Goal: Task Accomplishment & Management: Manage account settings

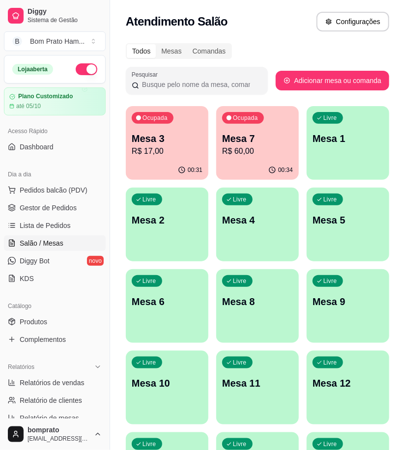
click at [171, 156] on p "R$ 17,00" at bounding box center [167, 151] width 71 height 12
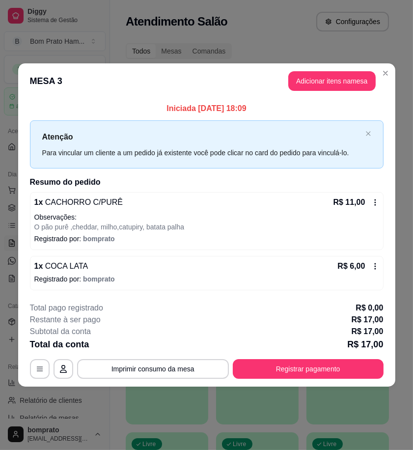
click at [376, 201] on icon at bounding box center [375, 202] width 8 height 8
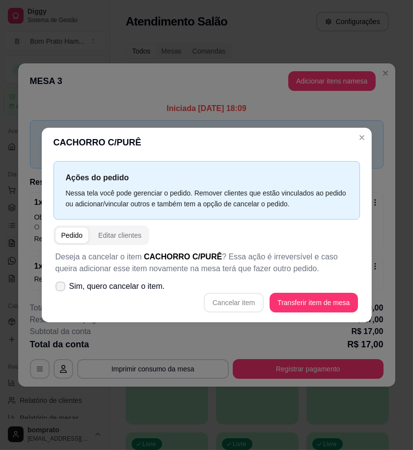
click at [110, 286] on span "Sim, quero cancelar o item." at bounding box center [117, 286] width 96 height 12
click at [61, 288] on input "Sim, quero cancelar o item." at bounding box center [58, 291] width 6 height 6
checkbox input "true"
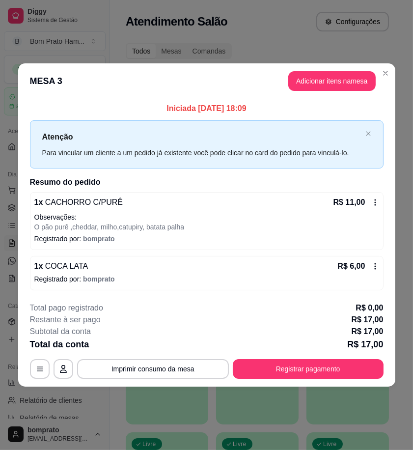
click at [376, 204] on icon at bounding box center [375, 202] width 8 height 8
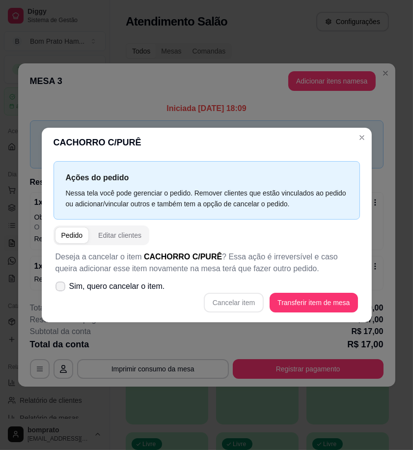
click at [70, 291] on span "Sim, quero cancelar o item." at bounding box center [117, 286] width 96 height 12
click at [61, 291] on input "Sim, quero cancelar o item." at bounding box center [58, 291] width 6 height 6
checkbox input "true"
click at [228, 305] on button "Cancelar item" at bounding box center [234, 303] width 60 height 20
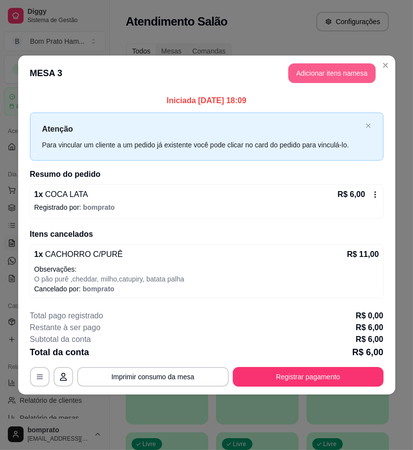
click at [347, 71] on button "Adicionar itens na mesa" at bounding box center [331, 73] width 87 height 20
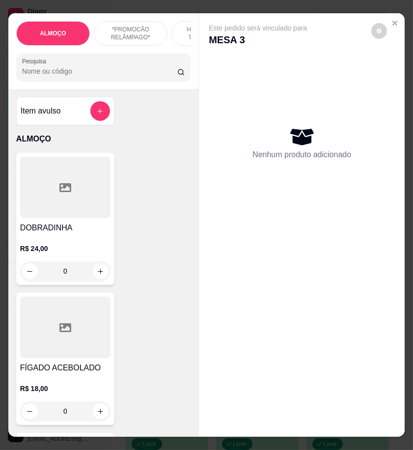
click at [97, 89] on div "ALMOÇO *PROMOCÃO RELÂMPAGO* HAMBÚRGUER TRADICIONAL HAMBÚRGUER ARTESANAL BATATA …" at bounding box center [103, 51] width 190 height 76
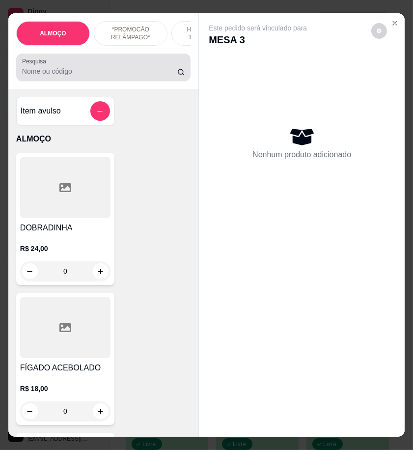
click at [95, 76] on input "Pesquisa" at bounding box center [99, 71] width 155 height 10
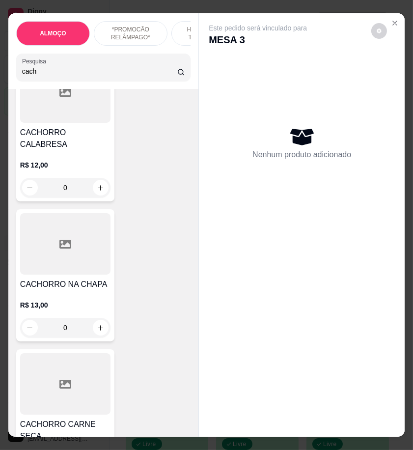
scroll to position [1145, 0]
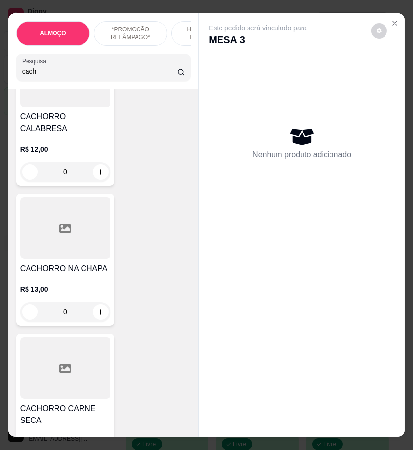
type input "cach"
click at [97, 302] on div "0" at bounding box center [65, 312] width 90 height 20
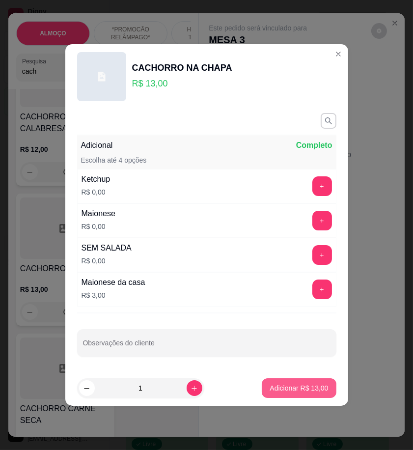
click at [291, 387] on p "Adicionar R$ 13,00" at bounding box center [299, 388] width 58 height 10
type input "1"
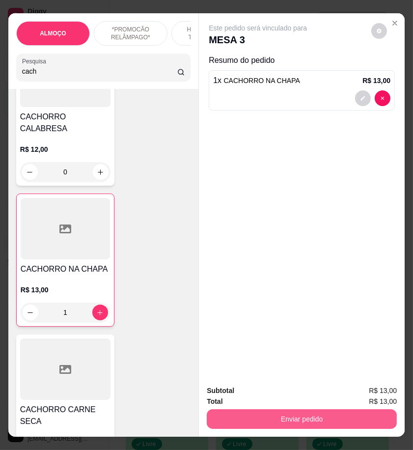
click at [337, 412] on button "Enviar pedido" at bounding box center [302, 419] width 190 height 20
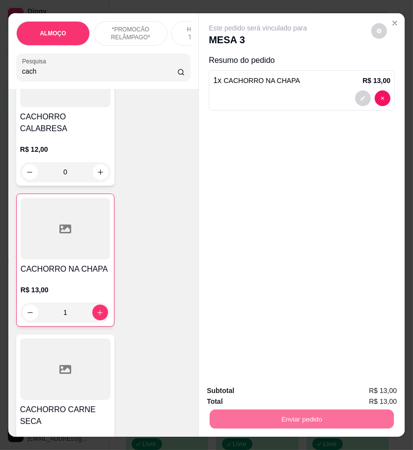
click at [320, 390] on button "Registrar cliente" at bounding box center [304, 390] width 65 height 19
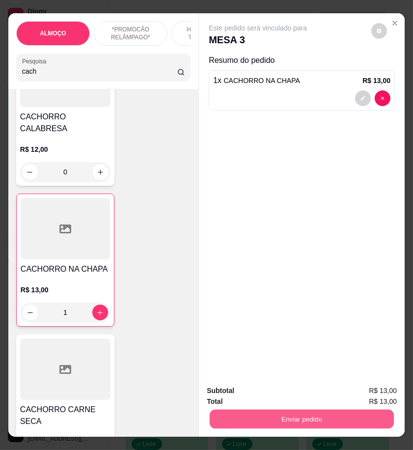
click at [359, 418] on button "Enviar pedido" at bounding box center [302, 418] width 184 height 19
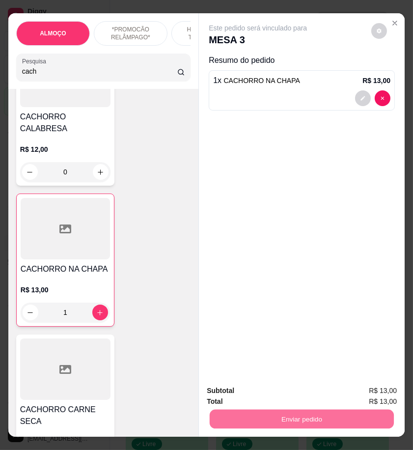
click at [367, 390] on button "Enviar pedido" at bounding box center [370, 390] width 55 height 19
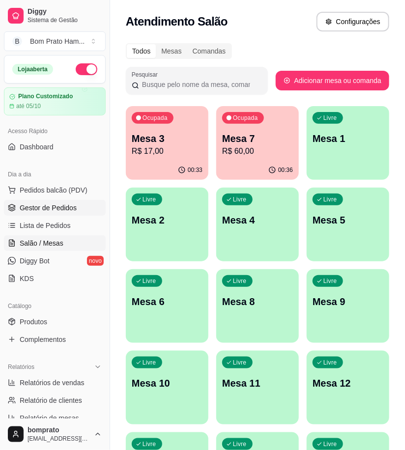
click at [69, 212] on span "Gestor de Pedidos" at bounding box center [48, 208] width 57 height 10
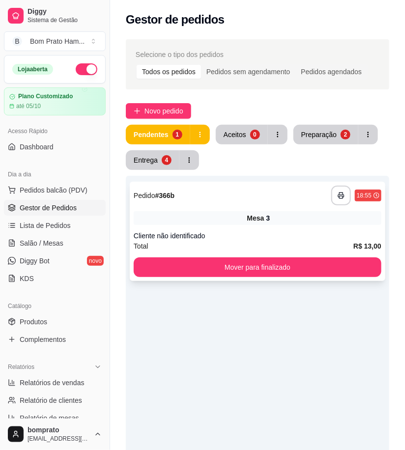
click at [196, 229] on div "**********" at bounding box center [257, 231] width 255 height 99
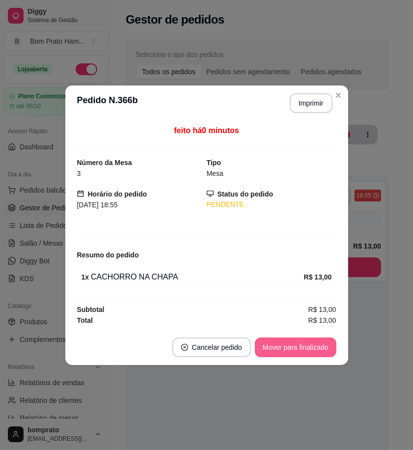
click at [317, 345] on button "Mover para finalizado" at bounding box center [295, 347] width 81 height 20
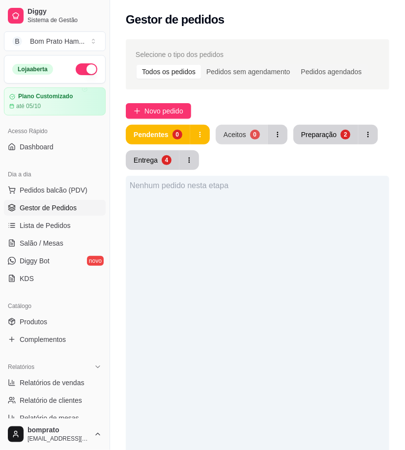
click at [243, 137] on div "Aceitos" at bounding box center [234, 135] width 23 height 10
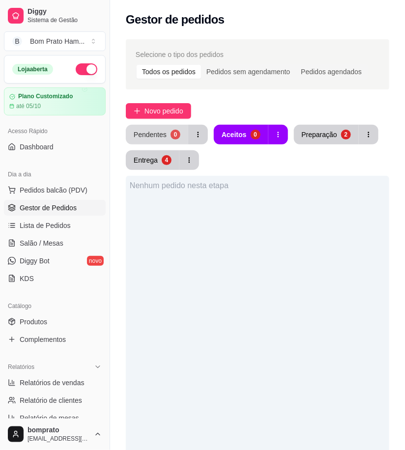
click at [166, 139] on button "Pendentes 0" at bounding box center [157, 135] width 62 height 20
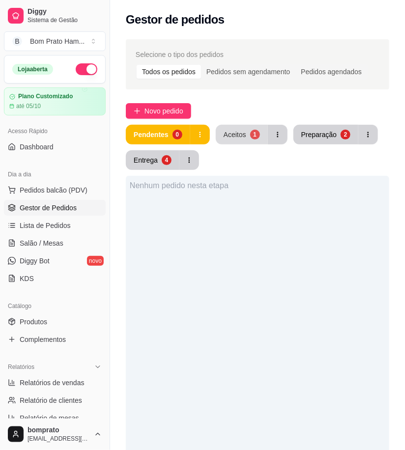
click at [243, 137] on div "Aceitos" at bounding box center [234, 135] width 23 height 10
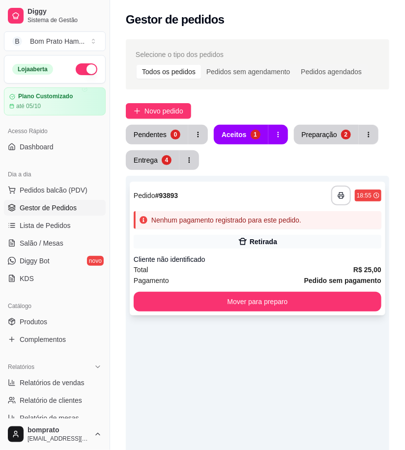
click at [264, 246] on div "Retirada" at bounding box center [262, 242] width 27 height 10
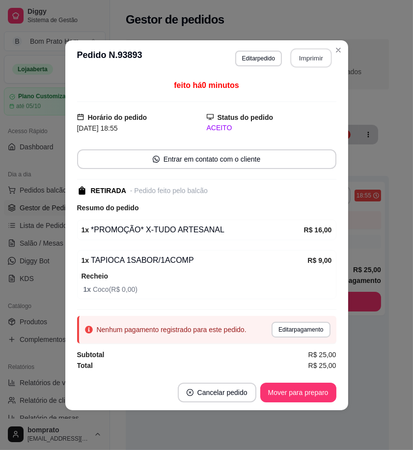
click at [311, 55] on button "Imprimir" at bounding box center [310, 57] width 41 height 19
click at [317, 393] on button "Mover para preparo" at bounding box center [298, 392] width 76 height 20
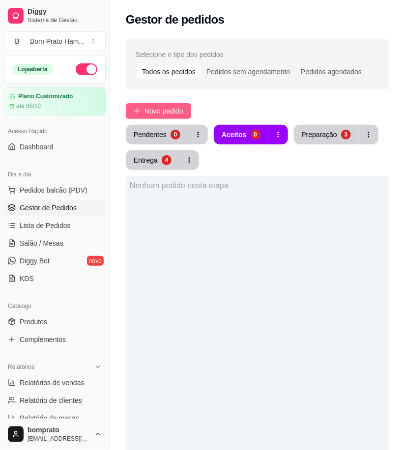
click at [170, 114] on span "Novo pedido" at bounding box center [163, 111] width 39 height 11
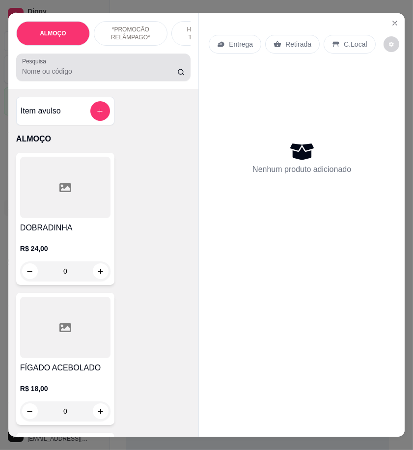
click at [88, 67] on div at bounding box center [103, 67] width 163 height 20
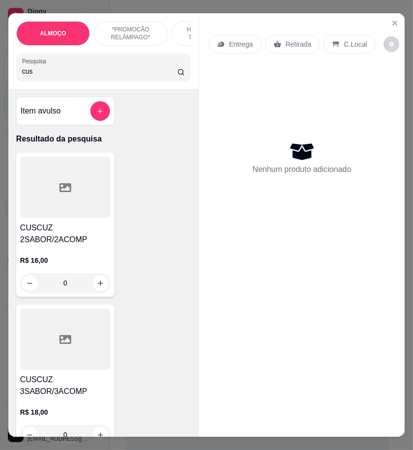
type input "cus"
click at [85, 175] on div at bounding box center [65, 187] width 90 height 61
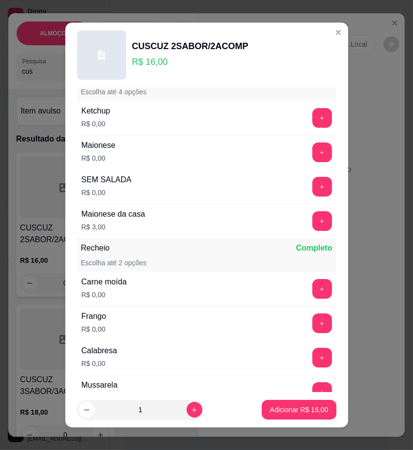
scroll to position [109, 0]
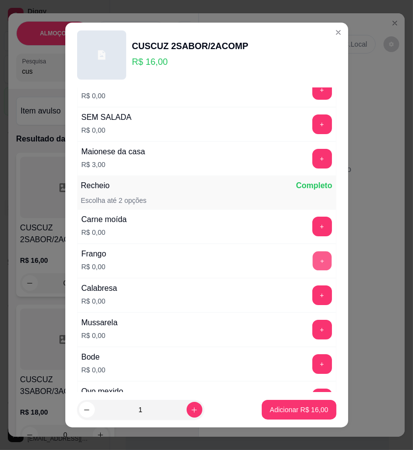
click at [312, 257] on button "+" at bounding box center [321, 260] width 19 height 19
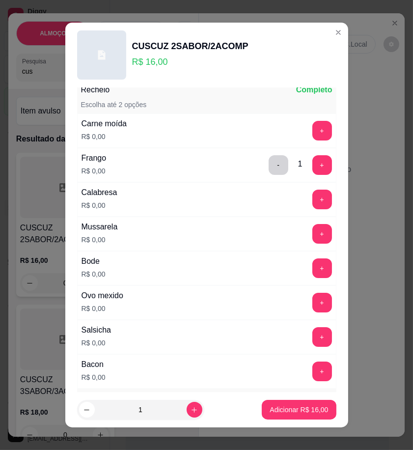
scroll to position [218, 0]
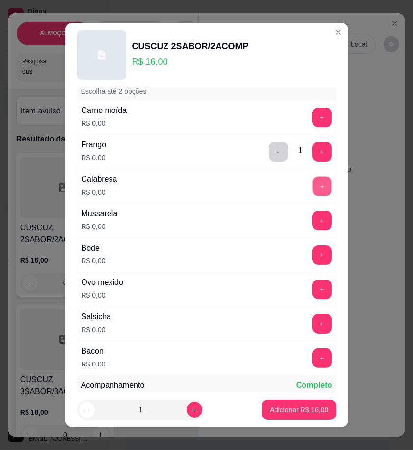
click at [312, 189] on button "+" at bounding box center [321, 185] width 19 height 19
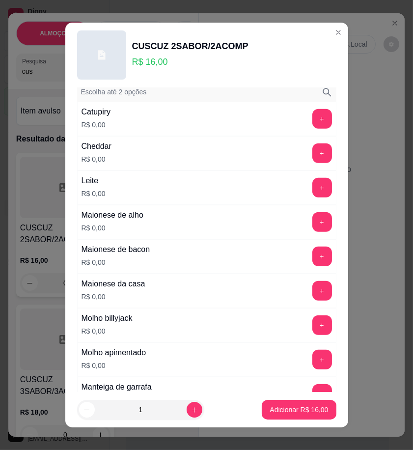
scroll to position [545, 0]
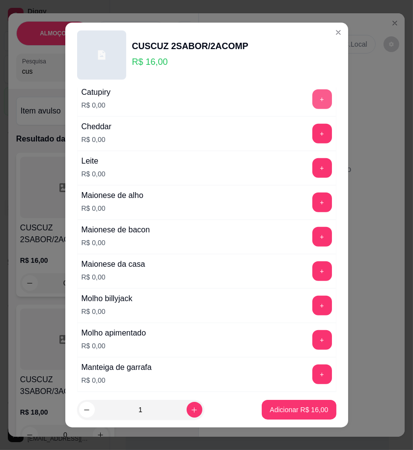
click at [312, 100] on button "+" at bounding box center [322, 99] width 20 height 20
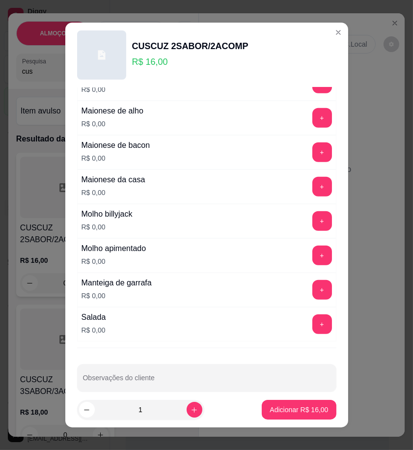
scroll to position [645, 0]
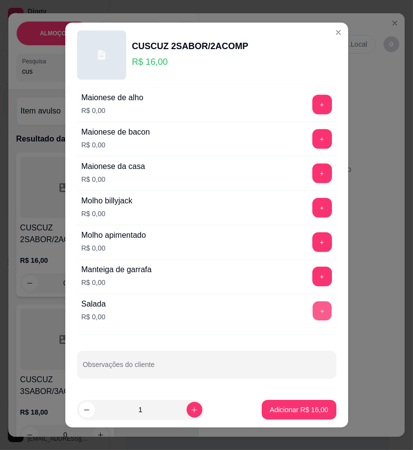
click at [312, 307] on button "+" at bounding box center [321, 310] width 19 height 19
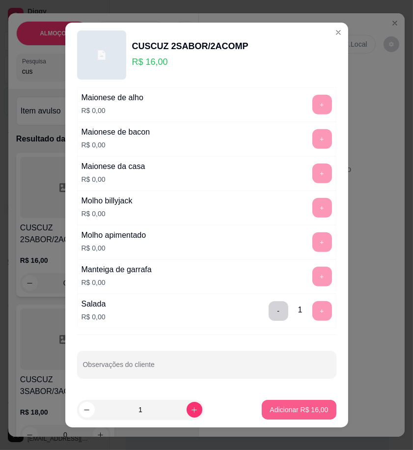
click at [303, 408] on p "Adicionar R$ 16,00" at bounding box center [299, 410] width 58 height 10
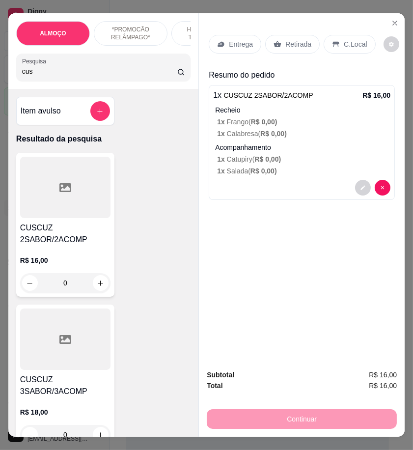
drag, startPoint x: 283, startPoint y: 43, endPoint x: 390, endPoint y: 43, distance: 107.0
click at [285, 43] on p "Retirada" at bounding box center [298, 44] width 26 height 10
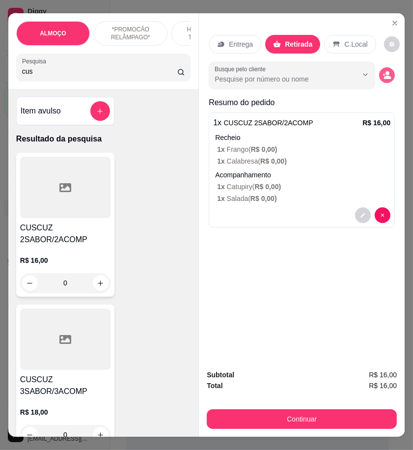
click at [382, 75] on icon "decrease-product-quantity" at bounding box center [386, 75] width 9 height 9
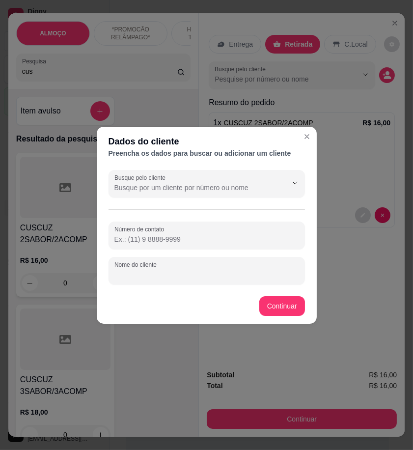
paste input "[PERSON_NAME]"
type input "[PERSON_NAME]"
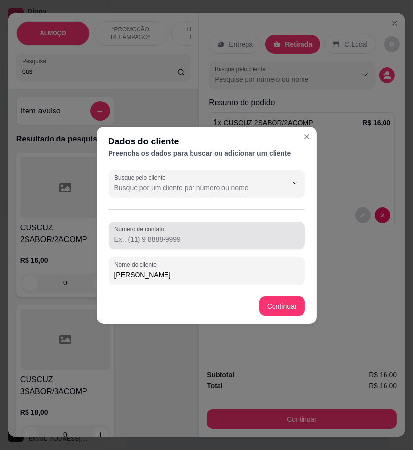
drag, startPoint x: 240, startPoint y: 233, endPoint x: 175, endPoint y: 242, distance: 64.9
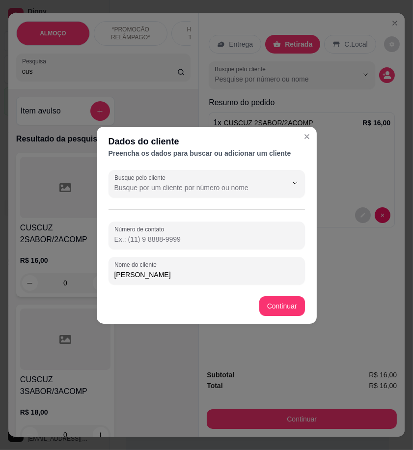
paste input "558 79124-6155"
type input "558 79124-6155"
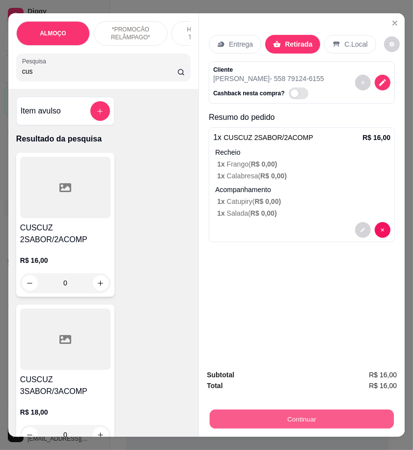
click at [317, 424] on button "Continuar" at bounding box center [302, 418] width 184 height 19
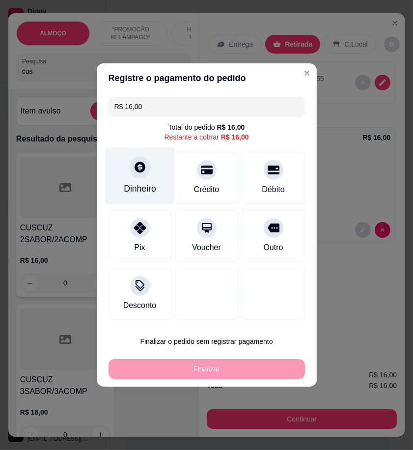
click at [146, 156] on div "Dinheiro" at bounding box center [139, 175] width 69 height 57
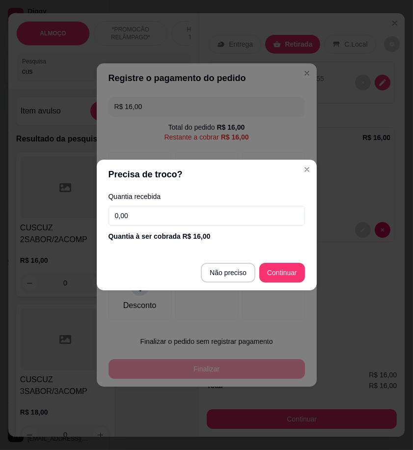
click at [291, 214] on input "0,00" at bounding box center [207, 216] width 196 height 20
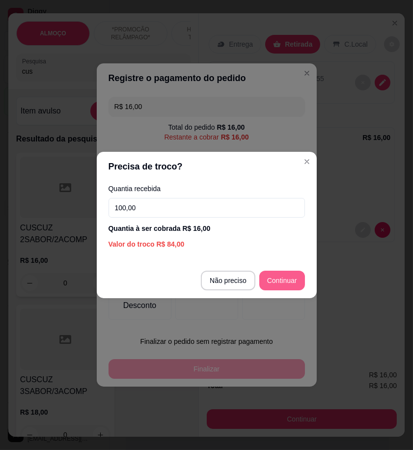
type input "100,00"
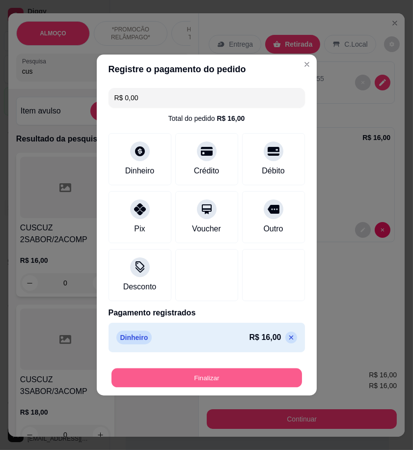
click at [251, 379] on button "Finalizar" at bounding box center [206, 377] width 190 height 19
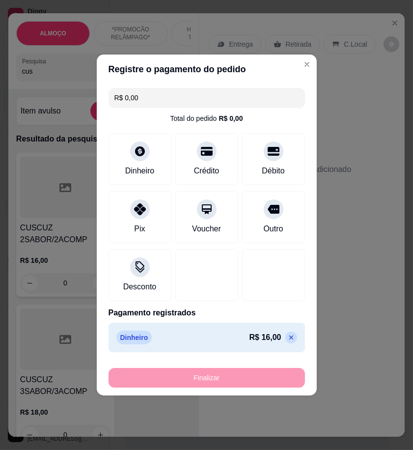
type input "-R$ 16,00"
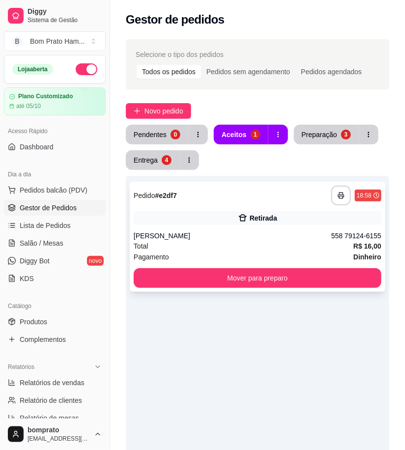
click at [271, 205] on div "**********" at bounding box center [257, 196] width 247 height 20
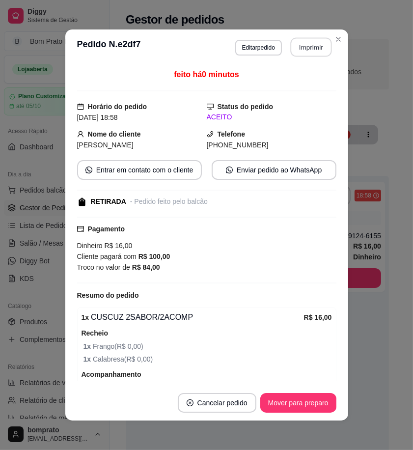
click at [297, 55] on button "Imprimir" at bounding box center [310, 47] width 41 height 19
click at [316, 400] on button "Mover para preparo" at bounding box center [298, 403] width 76 height 20
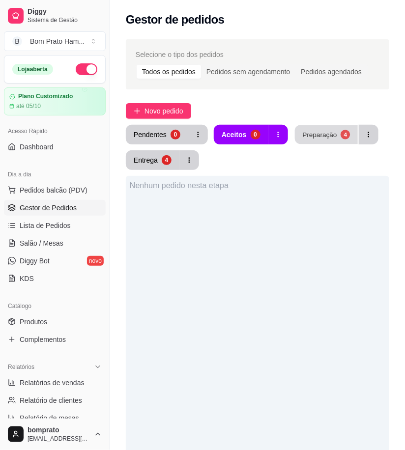
click at [313, 136] on div "Preparação" at bounding box center [319, 134] width 34 height 9
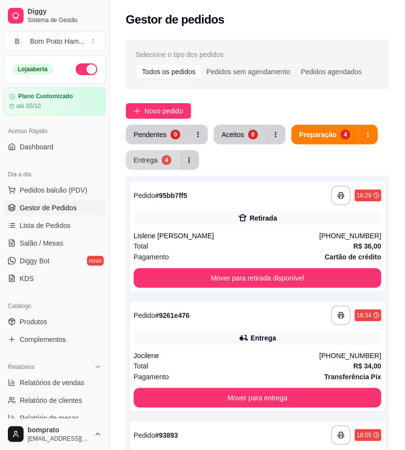
click at [154, 153] on button "Entrega 4" at bounding box center [153, 160] width 54 height 20
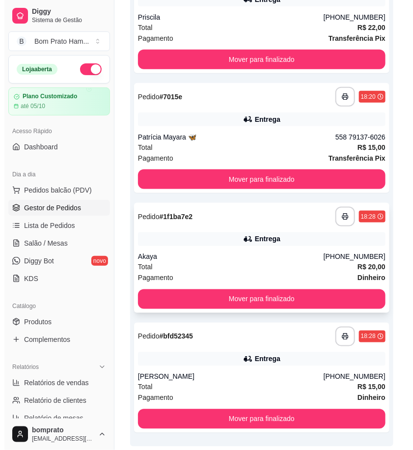
scroll to position [199, 0]
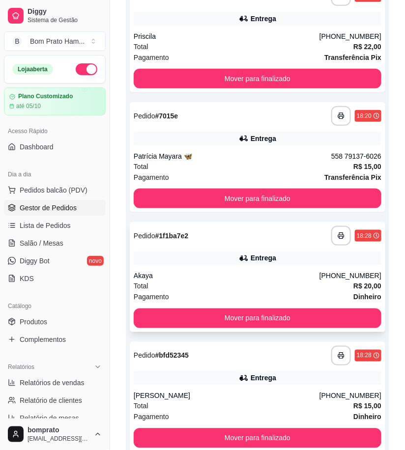
click at [233, 248] on div "**********" at bounding box center [257, 277] width 255 height 110
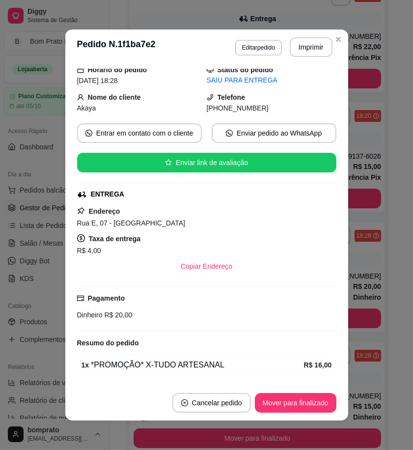
scroll to position [70, 0]
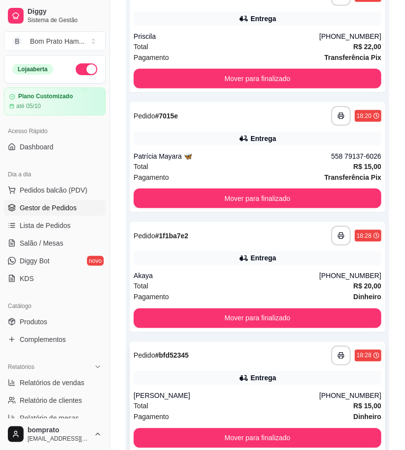
click at [277, 370] on div "**********" at bounding box center [257, 397] width 255 height 110
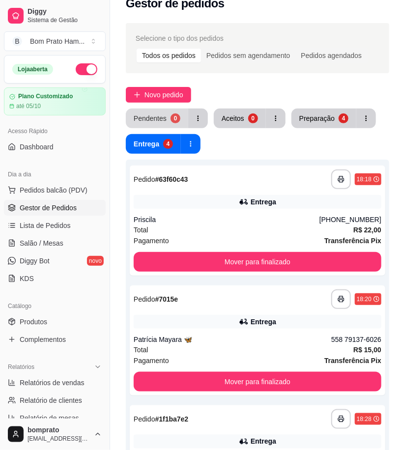
scroll to position [0, 0]
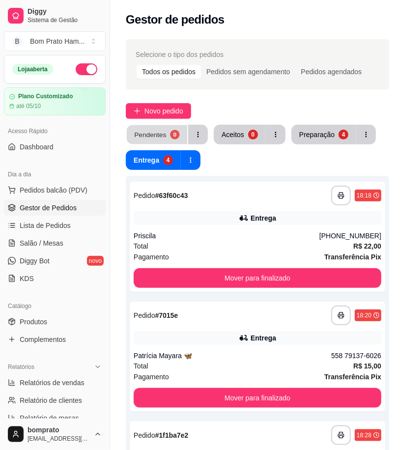
click at [165, 134] on button "Pendentes 0" at bounding box center [157, 134] width 60 height 19
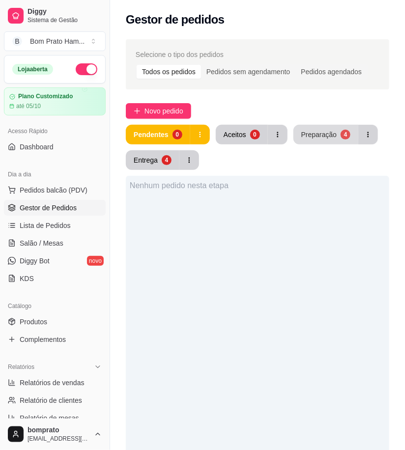
click at [318, 136] on div "Preparação" at bounding box center [318, 135] width 35 height 10
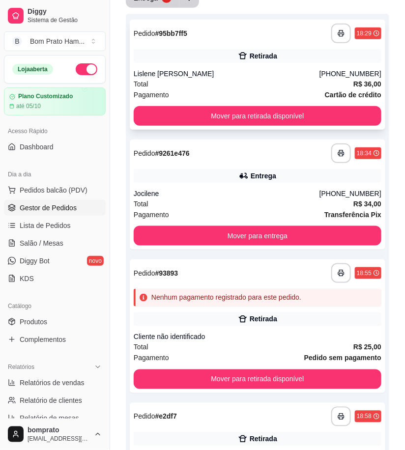
scroll to position [163, 0]
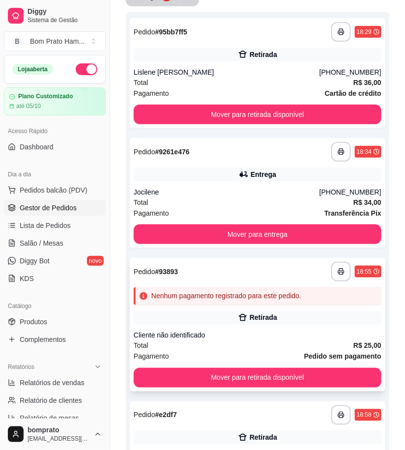
click at [222, 301] on div "Nenhum pagamento registrado para este pedido." at bounding box center [257, 296] width 247 height 18
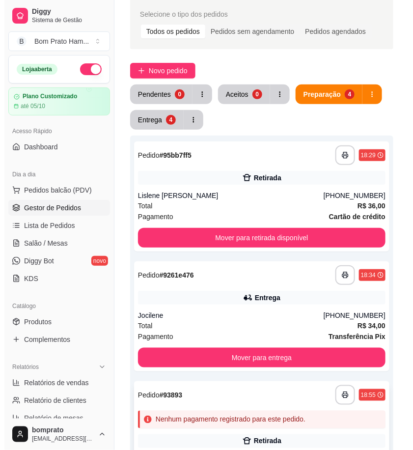
scroll to position [5, 0]
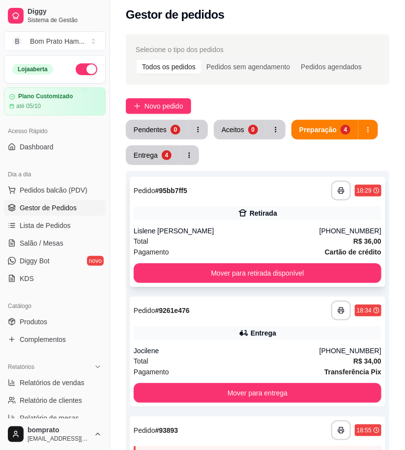
click at [234, 228] on div "Lislene Leandro Bezerra" at bounding box center [227, 231] width 186 height 10
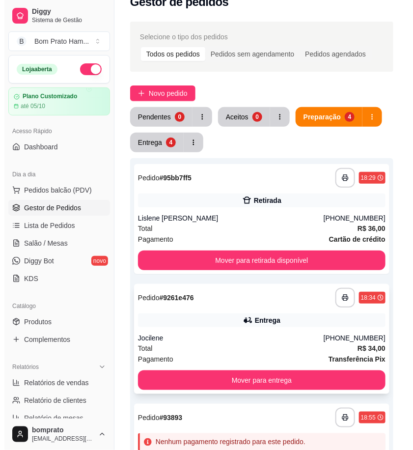
scroll to position [114, 0]
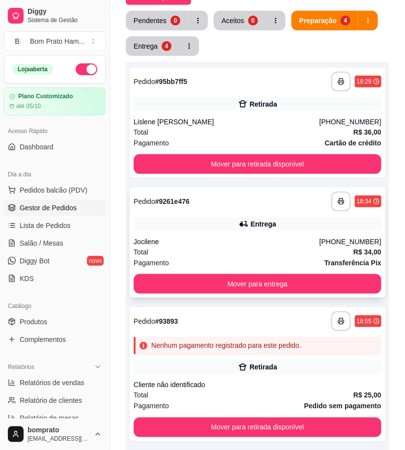
click at [234, 242] on div "Jocilene" at bounding box center [227, 242] width 186 height 10
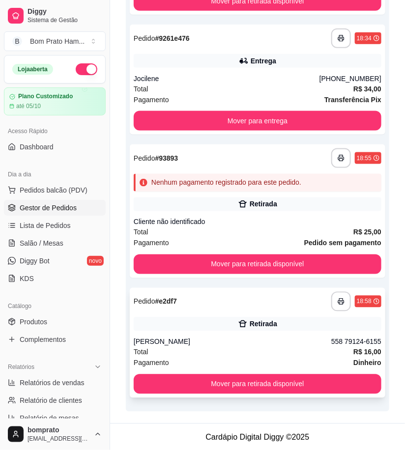
scroll to position [277, 0]
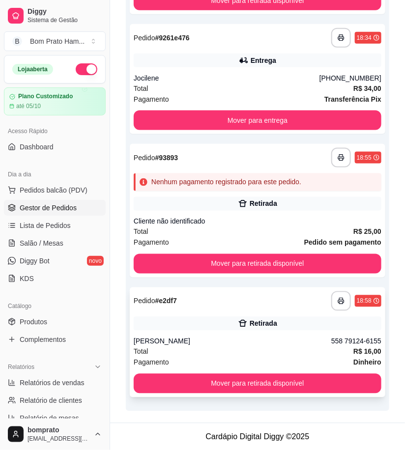
click at [263, 319] on div "Retirada" at bounding box center [262, 324] width 27 height 10
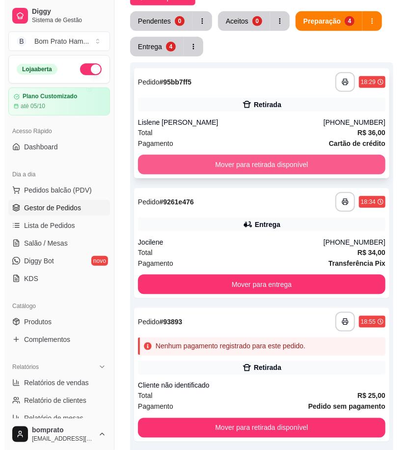
scroll to position [114, 0]
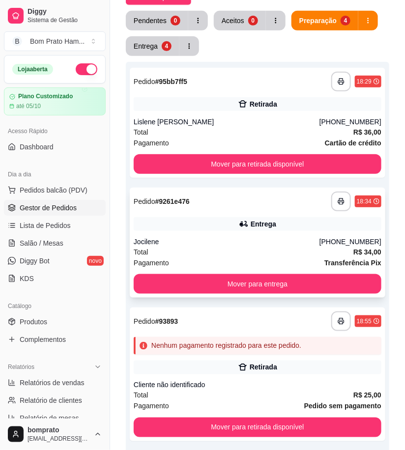
click at [243, 242] on div "Jocilene" at bounding box center [227, 242] width 186 height 10
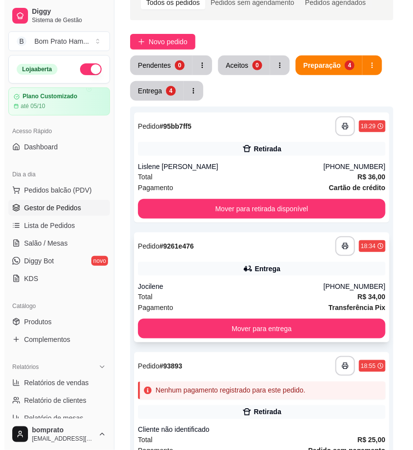
scroll to position [59, 0]
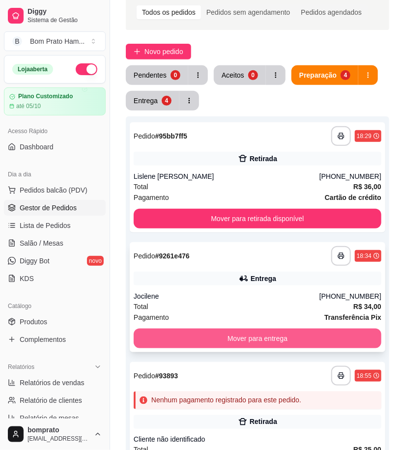
click at [263, 336] on button "Mover para entrega" at bounding box center [257, 338] width 247 height 20
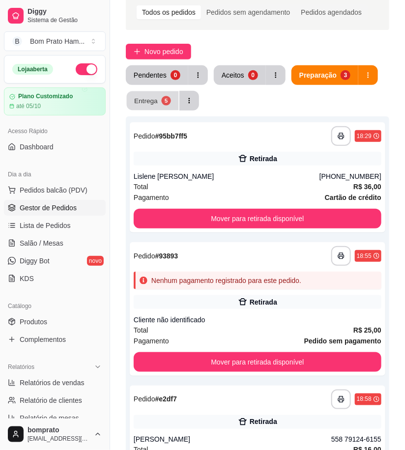
click at [157, 100] on button "Entrega 5" at bounding box center [153, 100] width 52 height 19
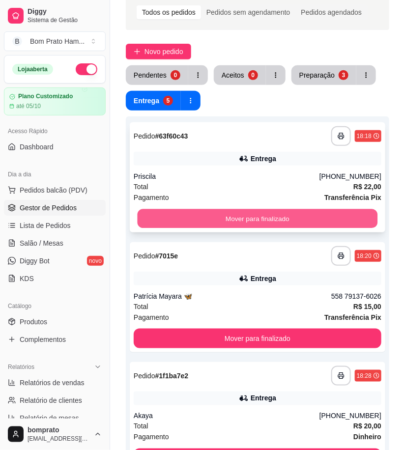
click at [256, 217] on button "Mover para finalizado" at bounding box center [257, 218] width 240 height 19
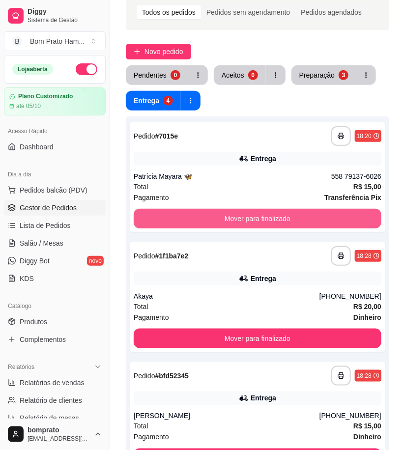
click at [256, 217] on button "Mover para finalizado" at bounding box center [257, 219] width 247 height 20
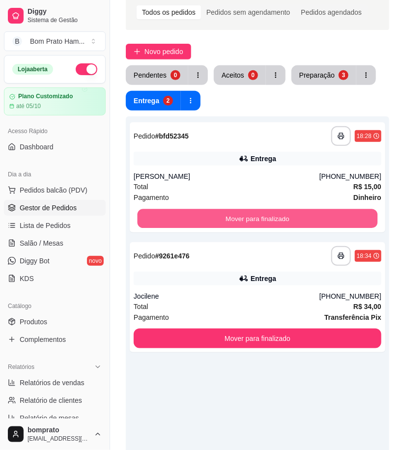
click at [256, 217] on button "Mover para finalizado" at bounding box center [257, 218] width 240 height 19
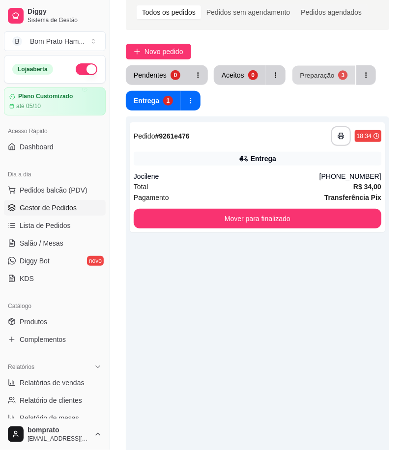
click at [323, 80] on div "Preparação" at bounding box center [316, 74] width 34 height 9
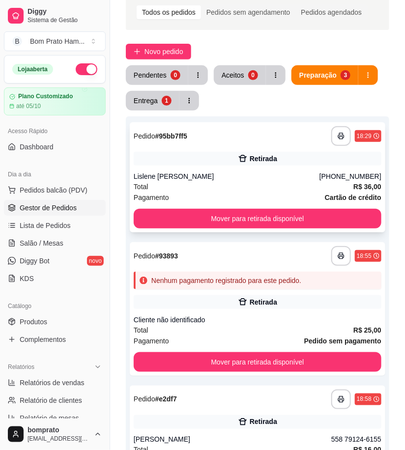
click at [242, 155] on icon at bounding box center [243, 159] width 10 height 10
click at [263, 164] on div "Retirada" at bounding box center [257, 159] width 247 height 14
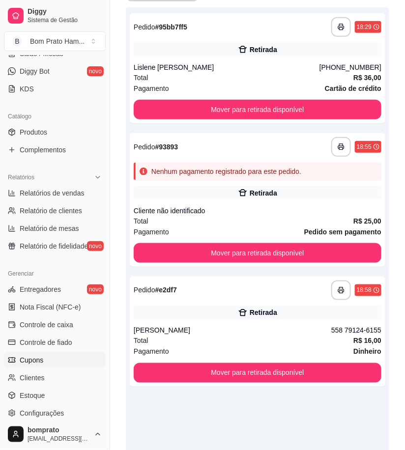
scroll to position [218, 0]
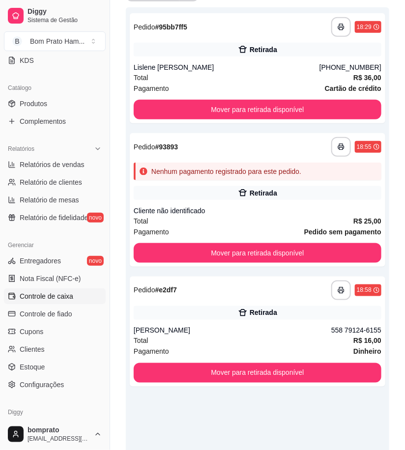
click at [77, 299] on link "Controle de caixa" at bounding box center [55, 296] width 102 height 16
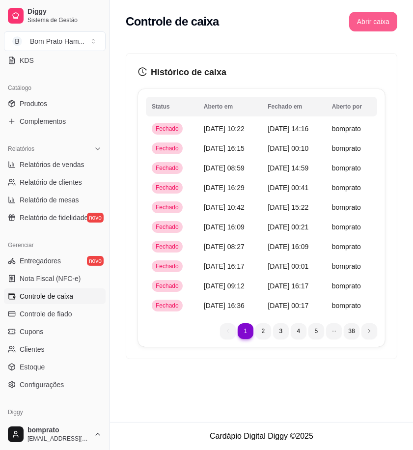
click at [374, 30] on button "Abrir caixa" at bounding box center [373, 22] width 48 height 20
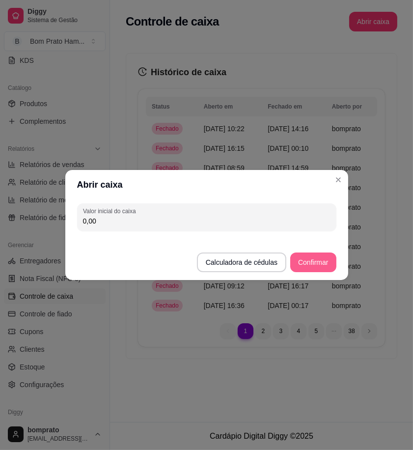
click at [321, 263] on button "Confirmar" at bounding box center [313, 262] width 46 height 20
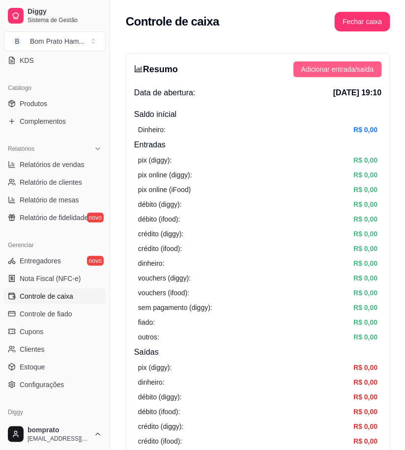
click at [336, 70] on span "Adicionar entrada/saída" at bounding box center [337, 69] width 73 height 11
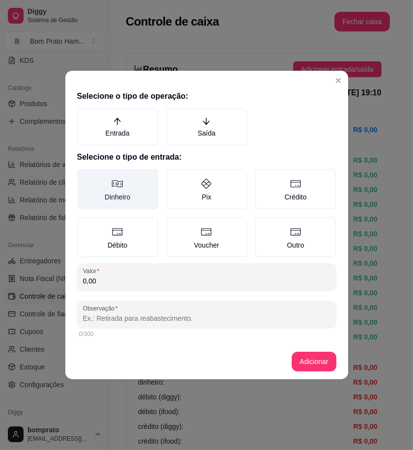
click at [132, 191] on label "Dinheiro" at bounding box center [117, 189] width 81 height 40
click at [84, 176] on button "Dinheiro" at bounding box center [81, 172] width 8 height 8
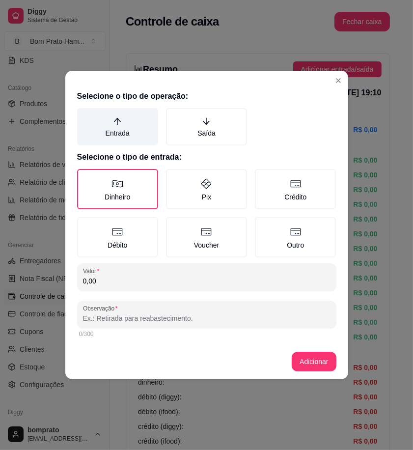
click at [138, 129] on label "Entrada" at bounding box center [117, 126] width 81 height 37
click at [84, 115] on button "Entrada" at bounding box center [81, 112] width 8 height 8
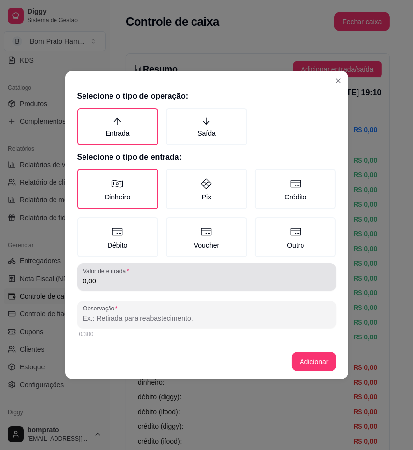
click at [178, 272] on div "0,00" at bounding box center [206, 277] width 247 height 20
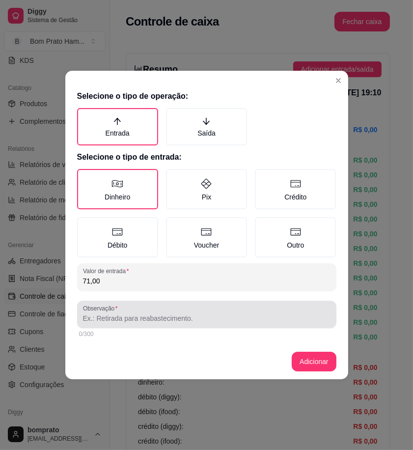
type input "71,00"
drag, startPoint x: 202, startPoint y: 306, endPoint x: 210, endPoint y: 302, distance: 9.2
click at [210, 304] on div at bounding box center [206, 314] width 247 height 20
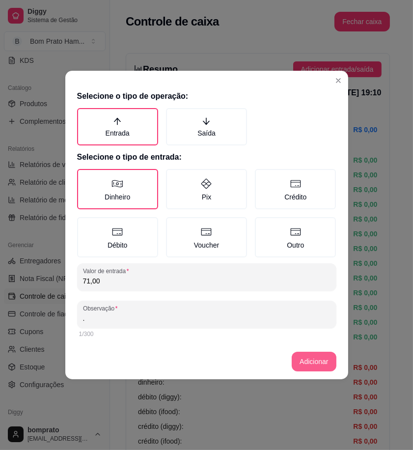
type input "."
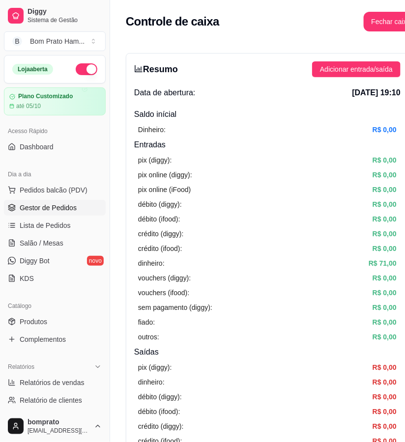
click at [63, 208] on span "Gestor de Pedidos" at bounding box center [48, 208] width 57 height 10
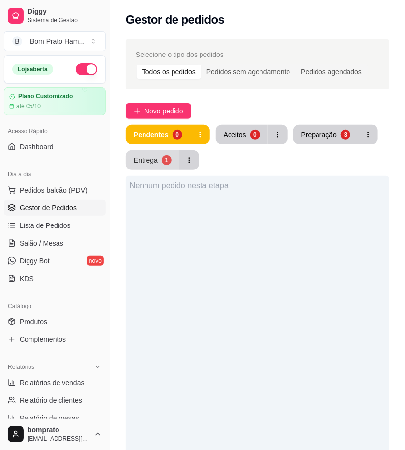
click at [149, 166] on button "Entrega 1" at bounding box center [153, 160] width 54 height 20
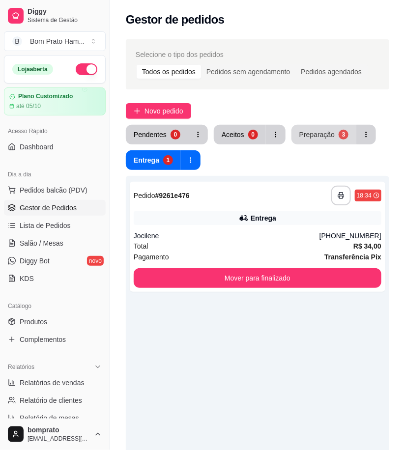
click at [323, 134] on div "Preparação" at bounding box center [316, 135] width 35 height 10
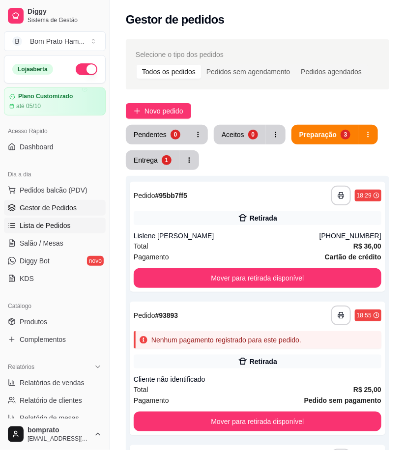
click at [56, 222] on span "Lista de Pedidos" at bounding box center [45, 225] width 51 height 10
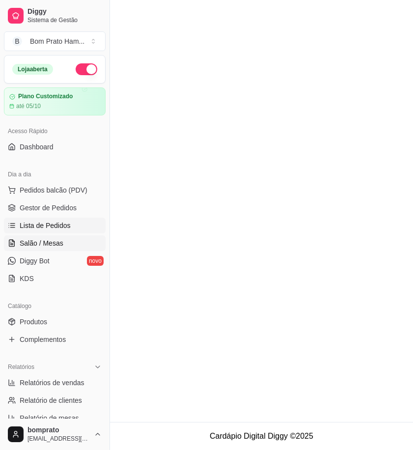
click at [59, 246] on span "Salão / Mesas" at bounding box center [42, 243] width 44 height 10
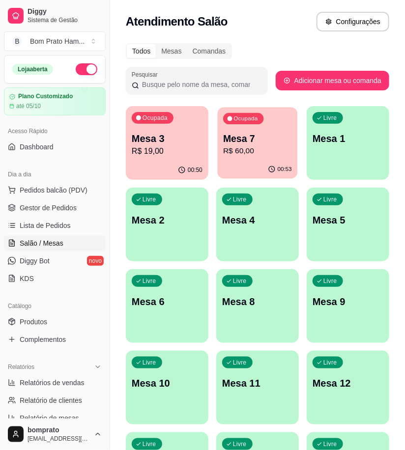
click at [261, 163] on div "00:53" at bounding box center [257, 169] width 80 height 19
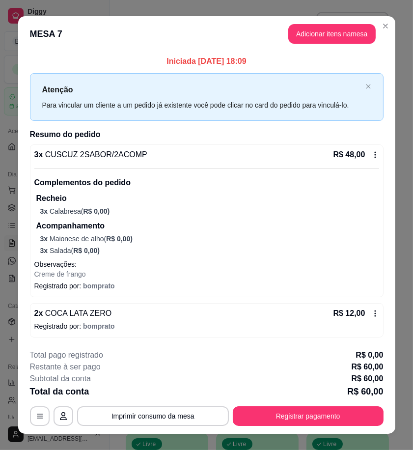
scroll to position [15, 0]
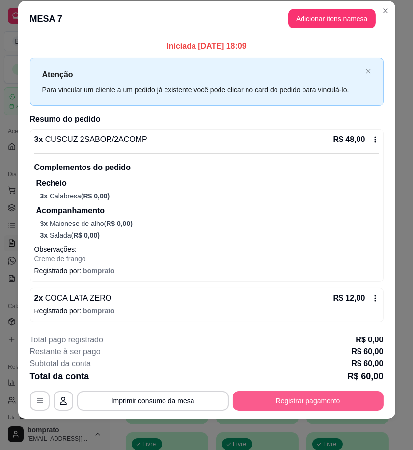
click at [327, 394] on button "Registrar pagamento" at bounding box center [308, 401] width 151 height 20
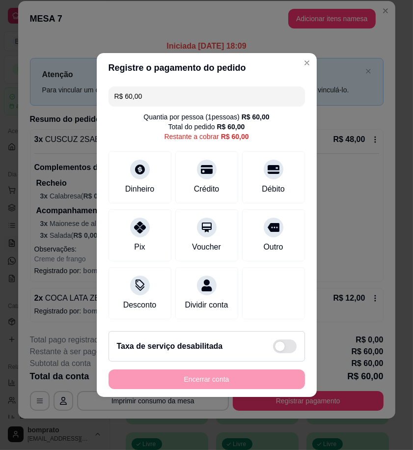
click at [149, 89] on input "R$ 60,00" at bounding box center [206, 96] width 185 height 20
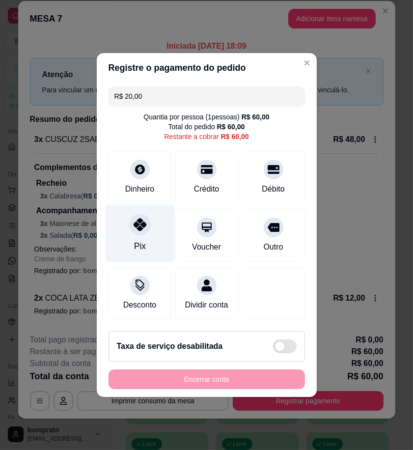
click at [143, 223] on icon at bounding box center [139, 224] width 13 height 13
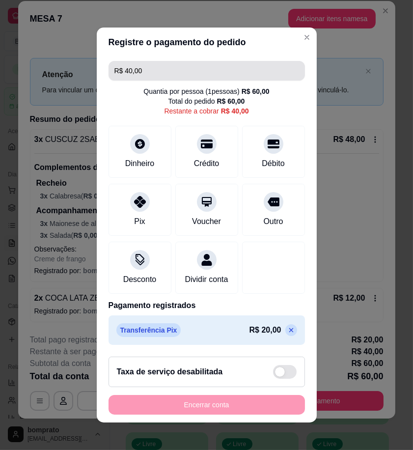
click at [141, 62] on input "R$ 40,00" at bounding box center [206, 71] width 185 height 20
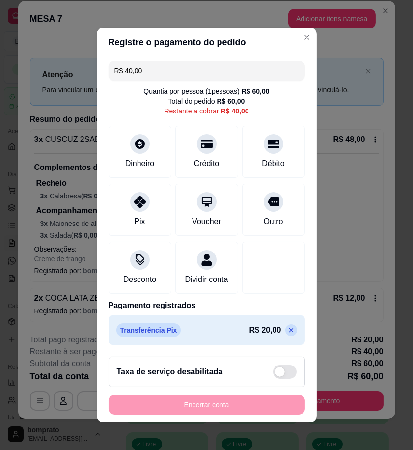
click at [141, 62] on input "R$ 40,00" at bounding box center [206, 71] width 185 height 20
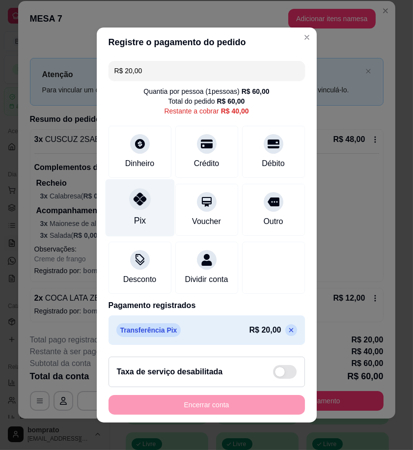
click at [136, 204] on div "Pix" at bounding box center [139, 207] width 69 height 57
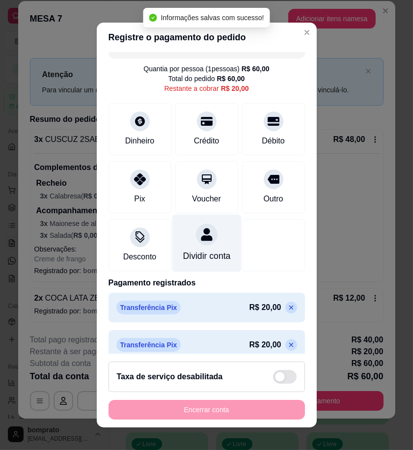
scroll to position [0, 0]
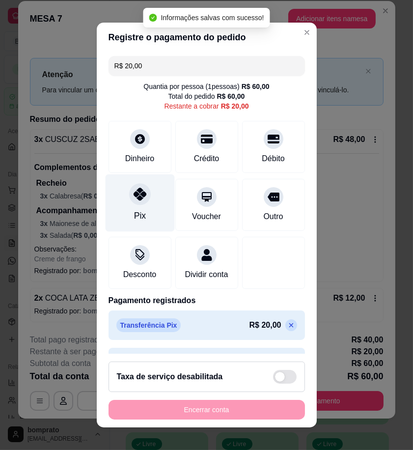
click at [144, 202] on div "Pix" at bounding box center [139, 202] width 69 height 57
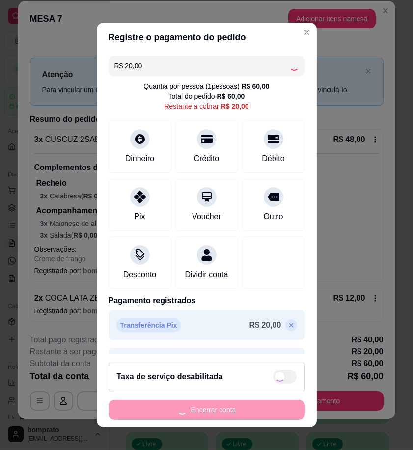
type input "R$ 0,00"
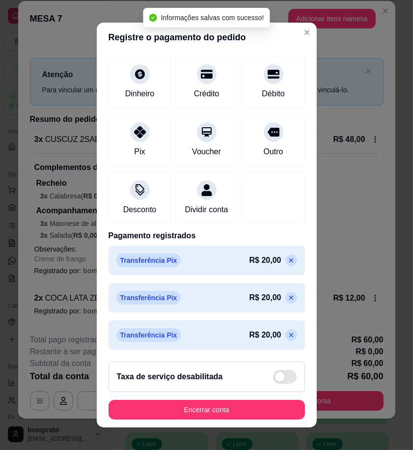
scroll to position [66, 0]
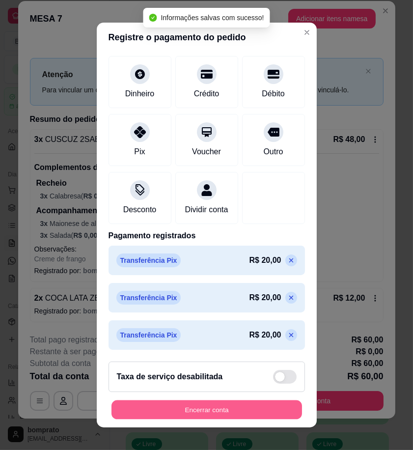
click at [231, 406] on button "Encerrar conta" at bounding box center [206, 409] width 190 height 19
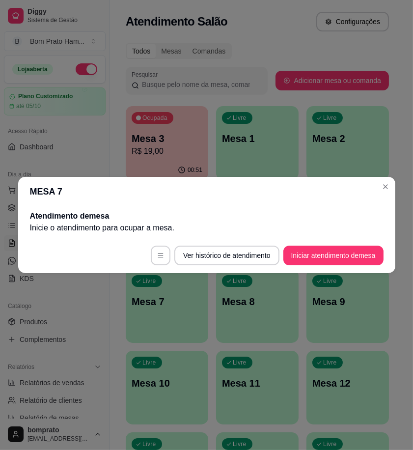
scroll to position [0, 0]
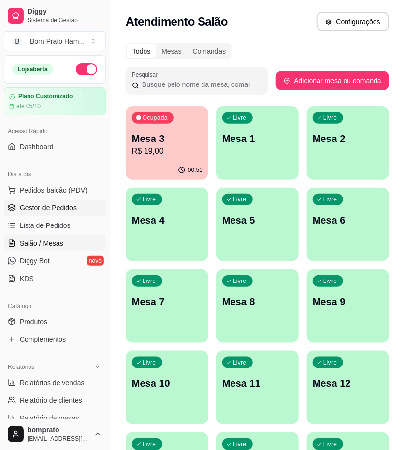
click at [76, 209] on link "Gestor de Pedidos" at bounding box center [55, 208] width 102 height 16
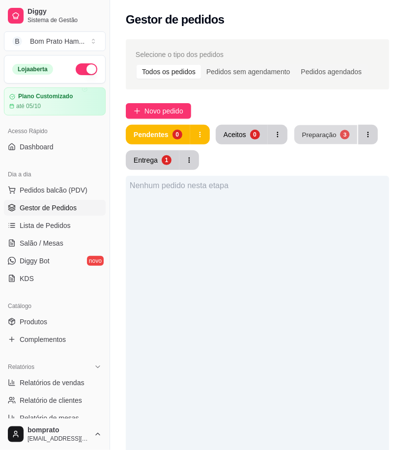
click at [327, 134] on div "Preparação" at bounding box center [318, 134] width 34 height 9
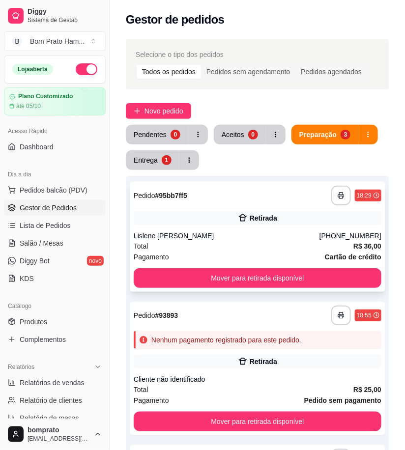
click at [242, 228] on div "**********" at bounding box center [257, 237] width 255 height 110
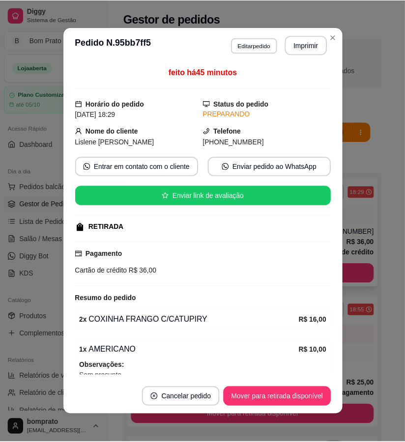
scroll to position [80, 0]
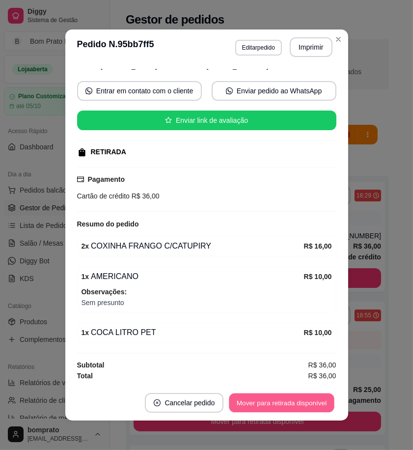
click at [306, 404] on button "Mover para retirada disponível" at bounding box center [281, 402] width 105 height 19
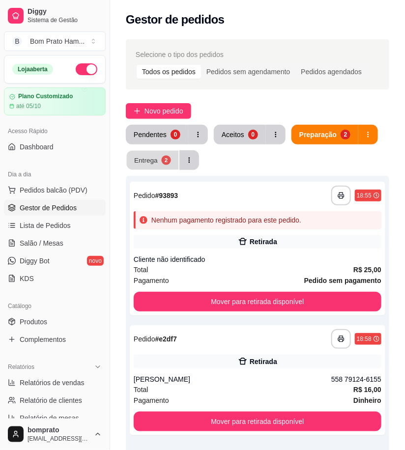
click at [163, 160] on div "2" at bounding box center [165, 159] width 9 height 9
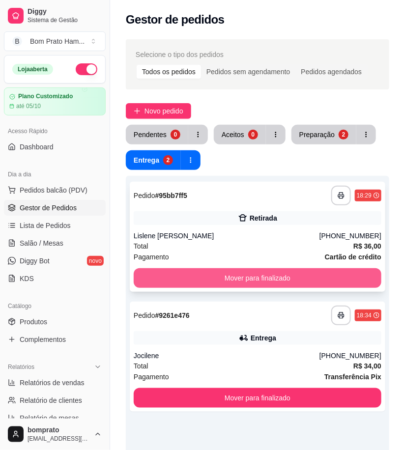
click at [267, 269] on button "Mover para finalizado" at bounding box center [257, 278] width 247 height 20
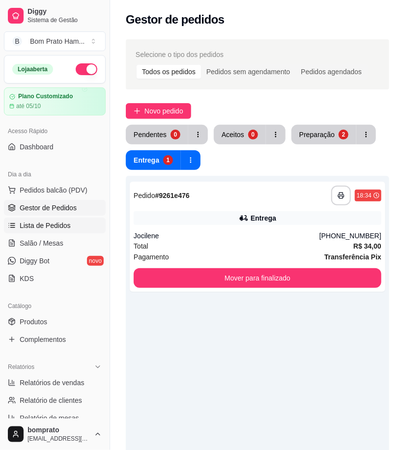
click at [57, 225] on span "Lista de Pedidos" at bounding box center [45, 225] width 51 height 10
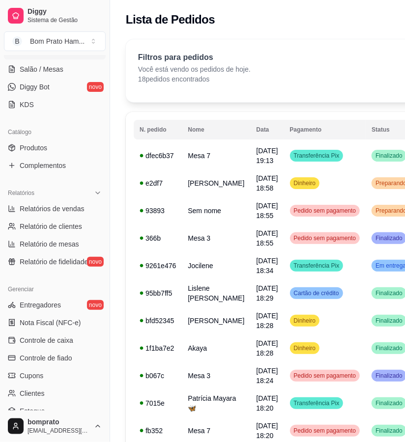
scroll to position [218, 0]
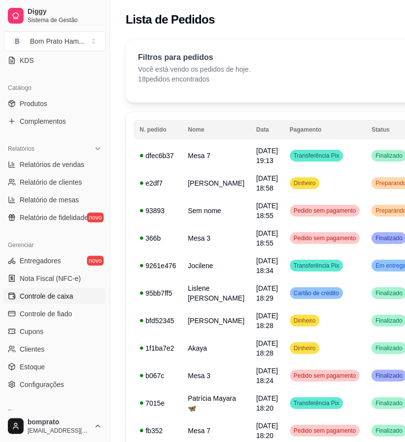
click at [75, 300] on link "Controle de caixa" at bounding box center [55, 296] width 102 height 16
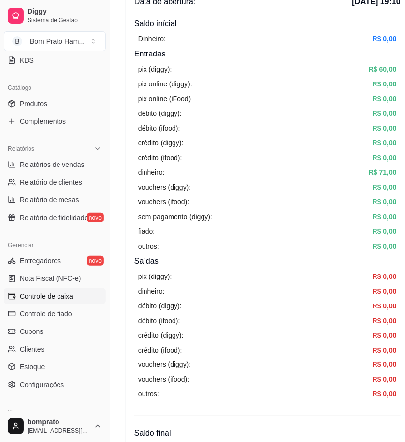
scroll to position [54, 0]
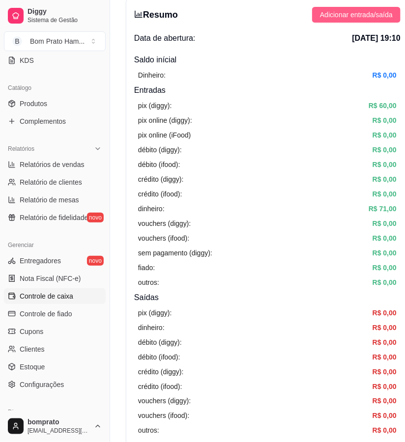
click at [367, 18] on span "Adicionar entrada/saída" at bounding box center [356, 14] width 73 height 11
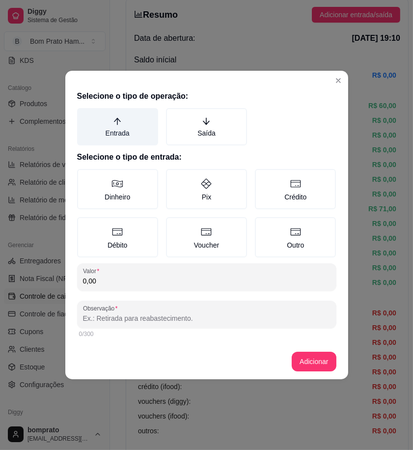
click at [127, 122] on label "Entrada" at bounding box center [117, 126] width 81 height 37
click at [84, 115] on button "Entrada" at bounding box center [81, 112] width 8 height 8
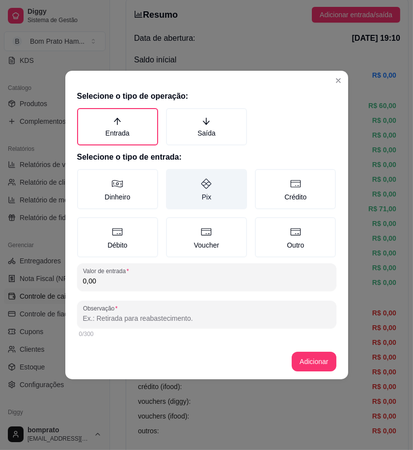
click at [232, 194] on label "Pix" at bounding box center [206, 189] width 81 height 40
click at [173, 176] on button "Pix" at bounding box center [169, 172] width 8 height 8
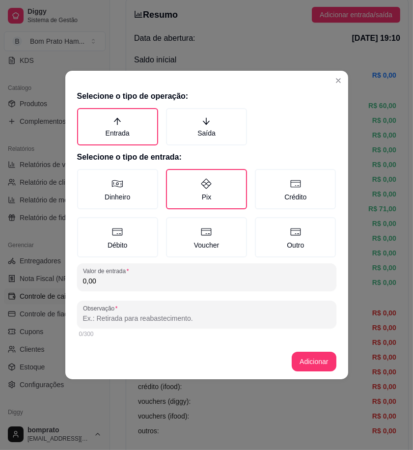
click at [130, 283] on input "0,00" at bounding box center [206, 281] width 247 height 10
click at [130, 282] on input "0,00" at bounding box center [206, 281] width 247 height 10
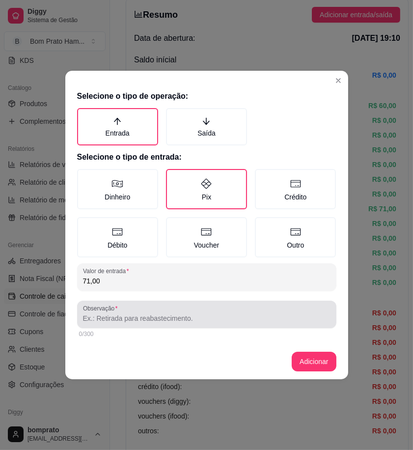
type input "71,00"
click at [133, 322] on div at bounding box center [206, 314] width 247 height 20
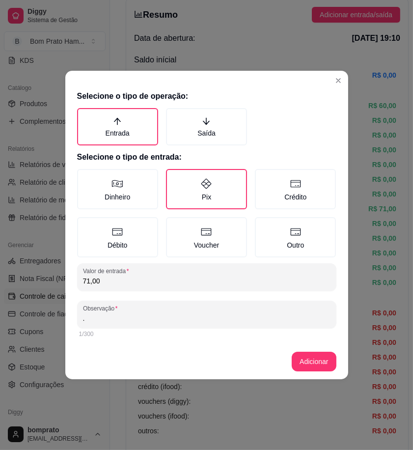
type input "."
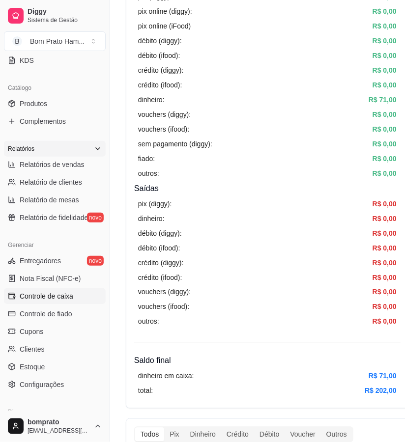
scroll to position [0, 0]
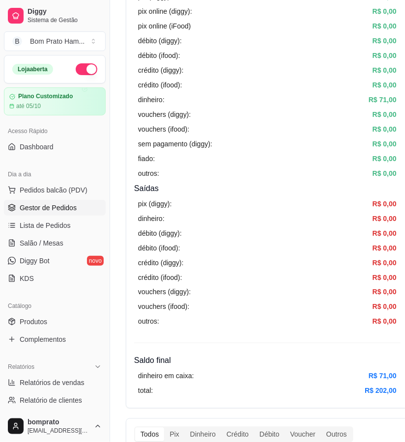
click at [70, 208] on span "Gestor de Pedidos" at bounding box center [48, 208] width 57 height 10
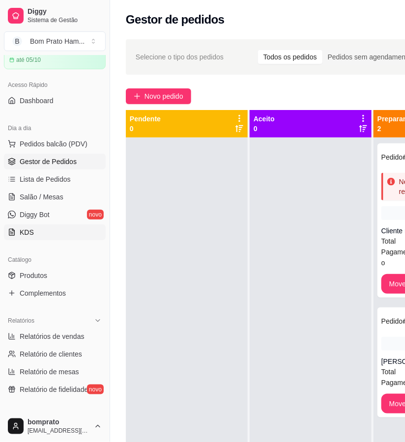
scroll to position [109, 0]
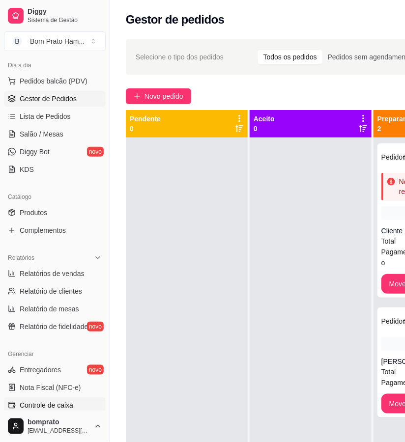
click at [73, 402] on link "Controle de caixa" at bounding box center [55, 405] width 102 height 16
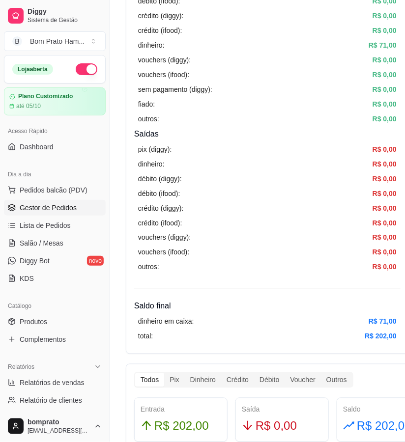
click at [71, 209] on span "Gestor de Pedidos" at bounding box center [48, 208] width 57 height 10
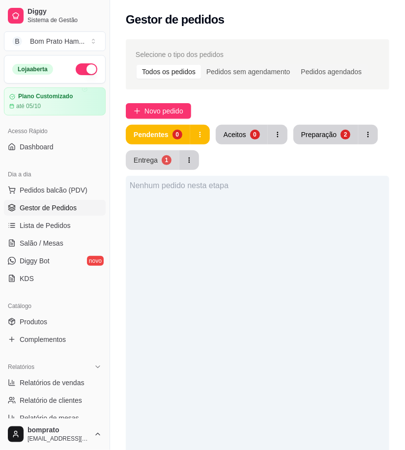
click at [162, 158] on div "1" at bounding box center [167, 160] width 10 height 10
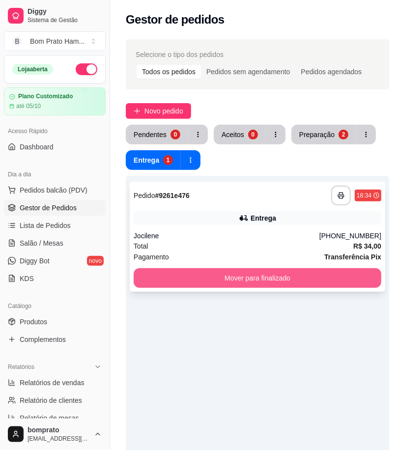
click at [275, 275] on button "Mover para finalizado" at bounding box center [257, 278] width 247 height 20
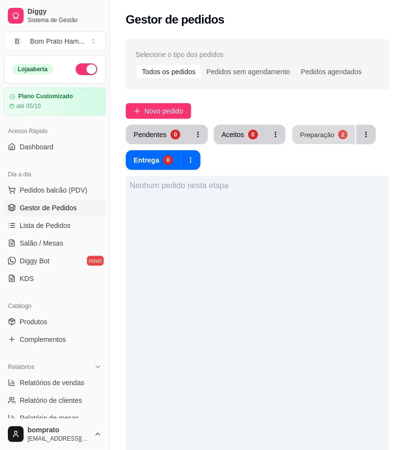
click at [301, 130] on div "Preparação" at bounding box center [316, 134] width 34 height 9
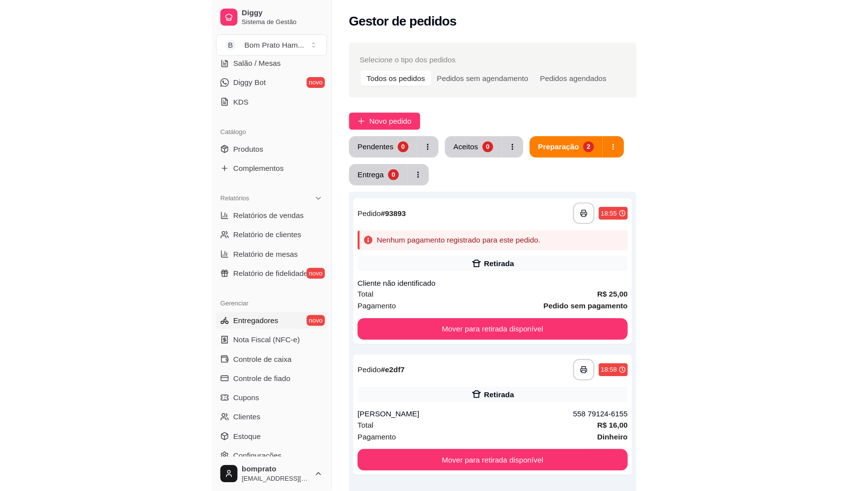
scroll to position [218, 0]
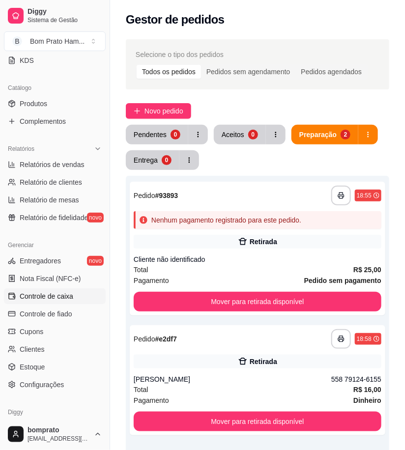
click at [57, 298] on span "Controle de caixa" at bounding box center [47, 296] width 54 height 10
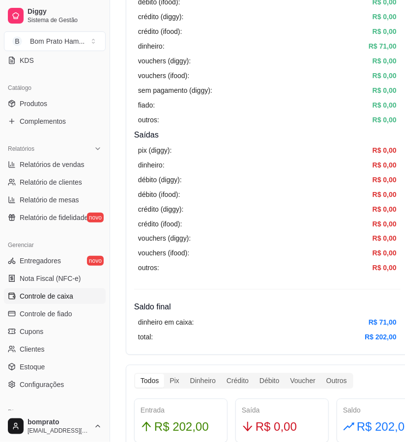
scroll to position [218, 0]
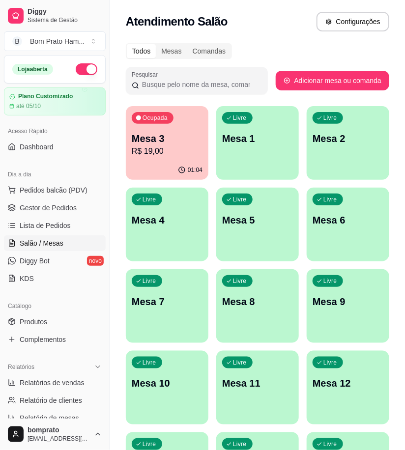
click at [169, 134] on p "Mesa 3" at bounding box center [167, 139] width 71 height 14
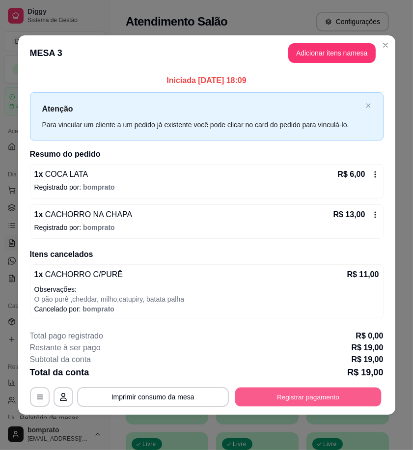
click at [357, 399] on button "Registrar pagamento" at bounding box center [308, 396] width 146 height 19
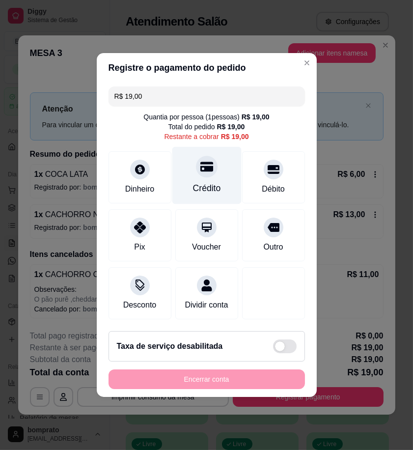
click at [201, 170] on div at bounding box center [207, 167] width 22 height 22
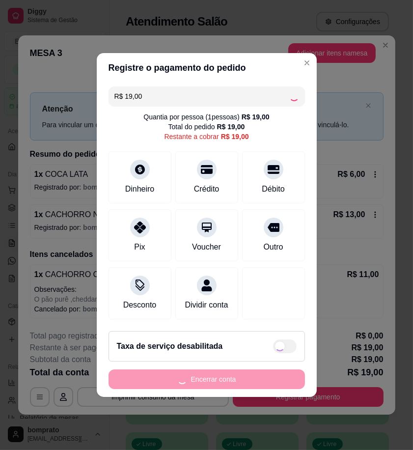
type input "R$ 0,00"
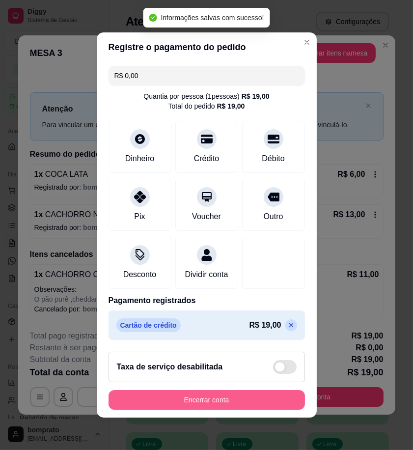
click at [263, 399] on button "Encerrar conta" at bounding box center [207, 400] width 196 height 20
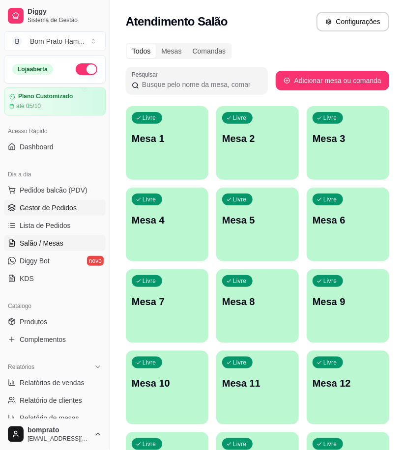
click at [57, 201] on link "Gestor de Pedidos" at bounding box center [55, 208] width 102 height 16
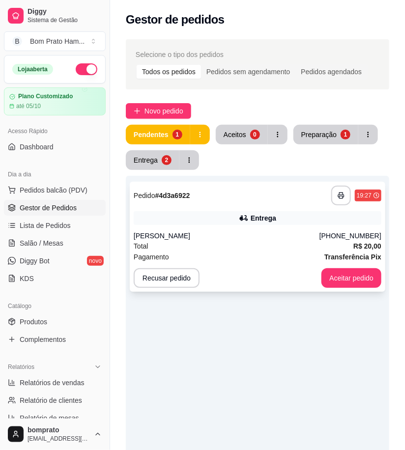
click at [249, 227] on div "**********" at bounding box center [257, 237] width 255 height 110
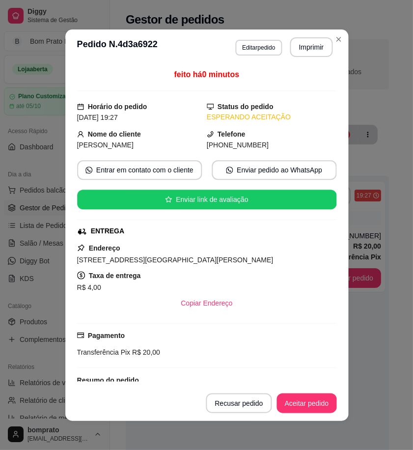
scroll to position [70, 0]
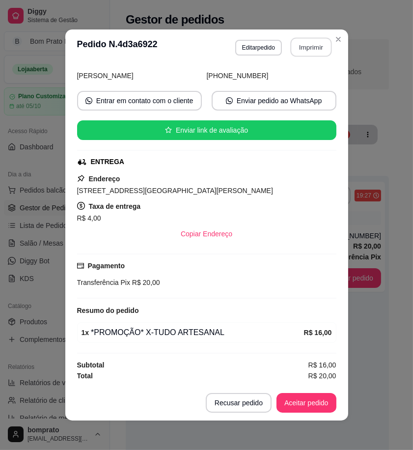
click at [312, 50] on button "Imprimir" at bounding box center [310, 47] width 41 height 19
click at [322, 399] on button "Aceitar pedido" at bounding box center [306, 403] width 60 height 20
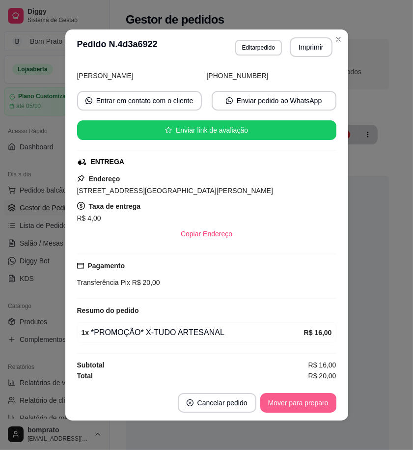
click at [322, 399] on button "Mover para preparo" at bounding box center [298, 403] width 76 height 20
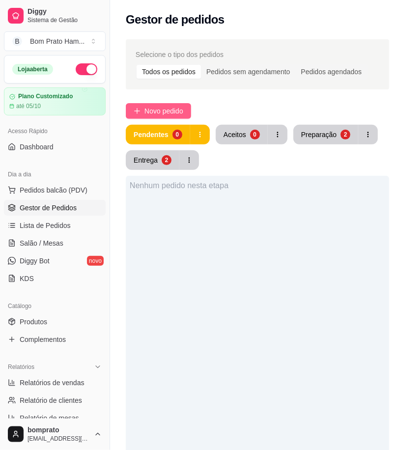
click at [164, 111] on span "Novo pedido" at bounding box center [163, 111] width 39 height 11
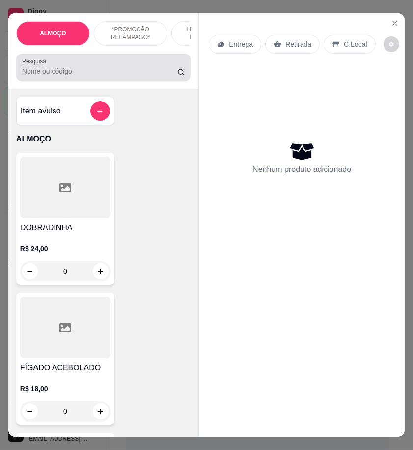
click at [110, 76] on input "Pesquisa" at bounding box center [99, 71] width 155 height 10
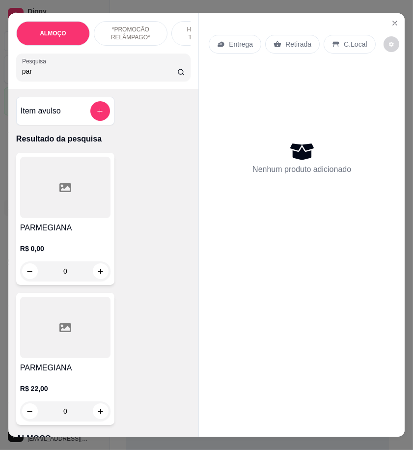
type input "par"
click at [51, 218] on div at bounding box center [65, 187] width 90 height 61
drag, startPoint x: 34, startPoint y: 399, endPoint x: 63, endPoint y: 380, distance: 34.0
click at [63, 380] on div "R$ 22,00 0" at bounding box center [65, 397] width 90 height 47
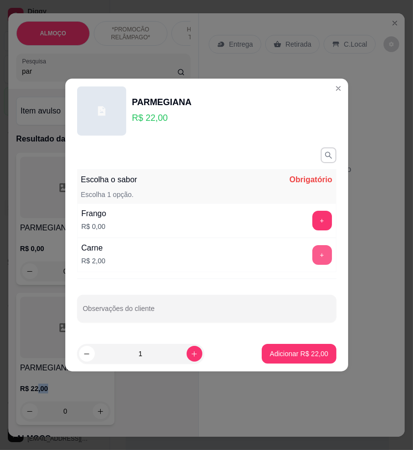
click at [318, 247] on button "+" at bounding box center [322, 255] width 20 height 20
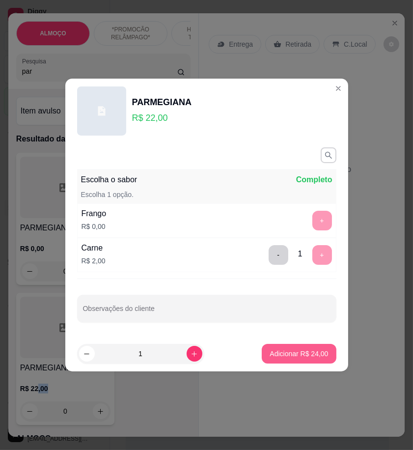
click at [317, 351] on p "Adicionar R$ 24,00" at bounding box center [299, 354] width 58 height 10
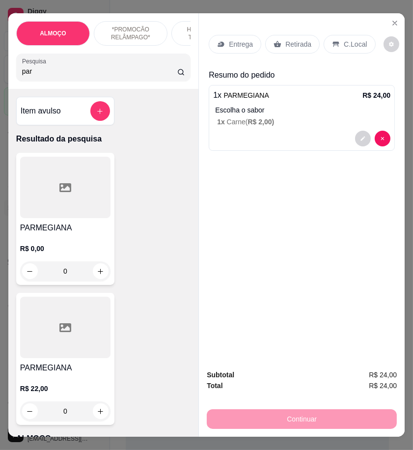
click at [294, 35] on div "Retirada" at bounding box center [292, 44] width 54 height 19
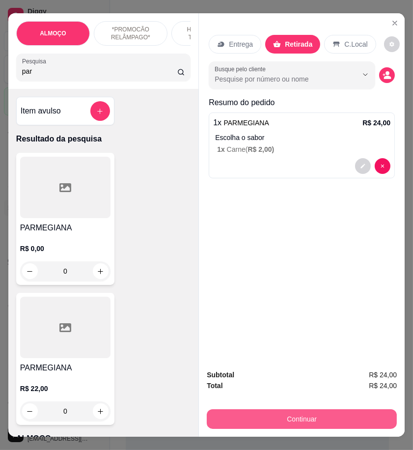
click at [359, 419] on button "Continuar" at bounding box center [302, 419] width 190 height 20
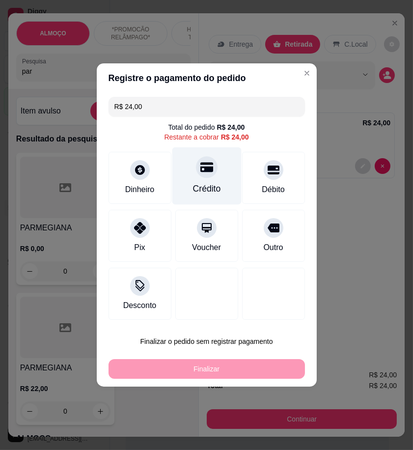
click at [197, 190] on div "Crédito" at bounding box center [206, 188] width 28 height 13
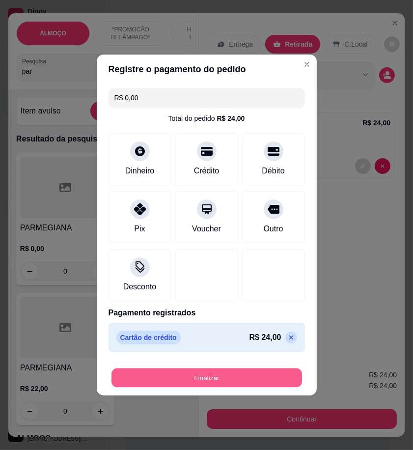
click at [274, 373] on button "Finalizar" at bounding box center [206, 377] width 190 height 19
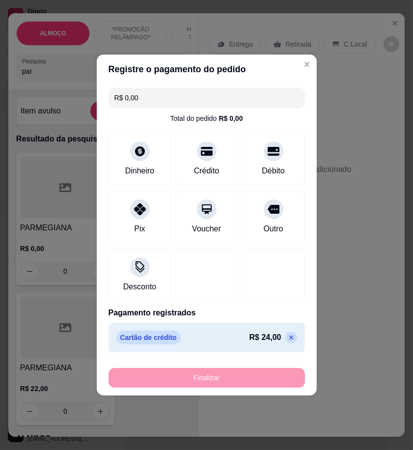
type input "-R$ 24,00"
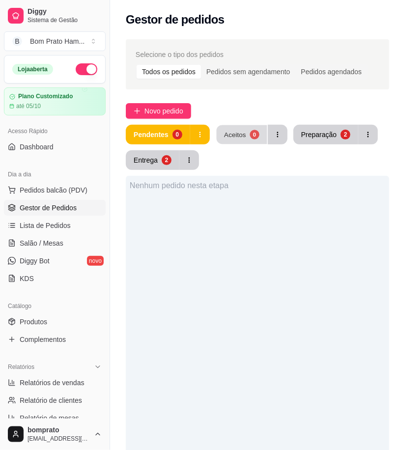
click at [245, 140] on button "Aceitos 0" at bounding box center [241, 134] width 51 height 19
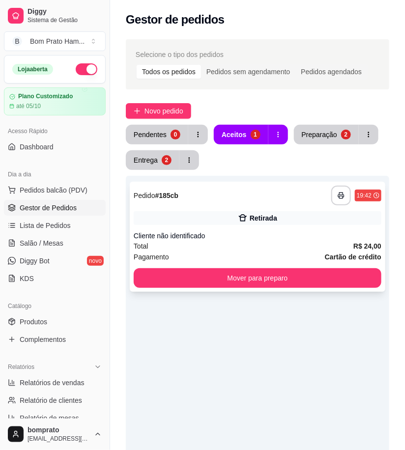
click at [266, 218] on div "Retirada" at bounding box center [262, 218] width 27 height 10
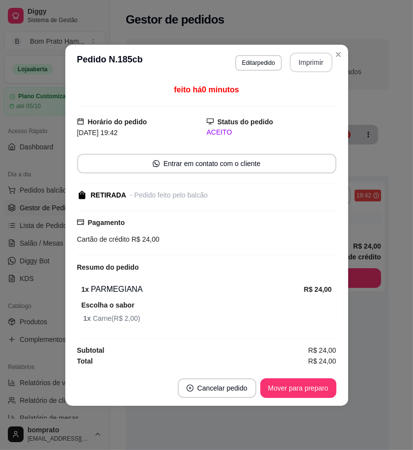
click at [308, 64] on button "Imprimir" at bounding box center [311, 63] width 43 height 20
click at [303, 390] on button "Mover para preparo" at bounding box center [298, 388] width 76 height 20
drag, startPoint x: 336, startPoint y: 380, endPoint x: 356, endPoint y: 376, distance: 20.4
click at [337, 379] on footer "Cancelar pedido Mover para preparo" at bounding box center [206, 387] width 283 height 35
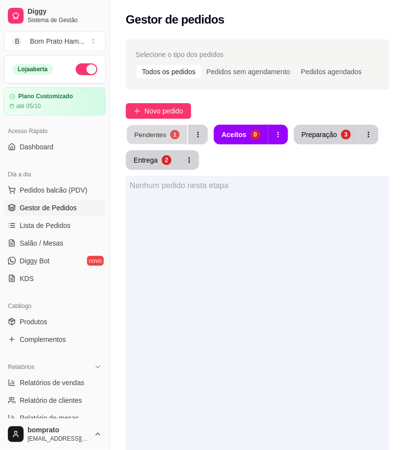
click at [161, 138] on div "Pendentes" at bounding box center [150, 134] width 32 height 9
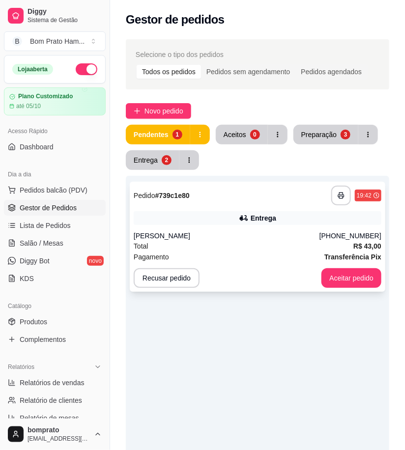
click at [274, 220] on div "Entrega" at bounding box center [263, 218] width 26 height 10
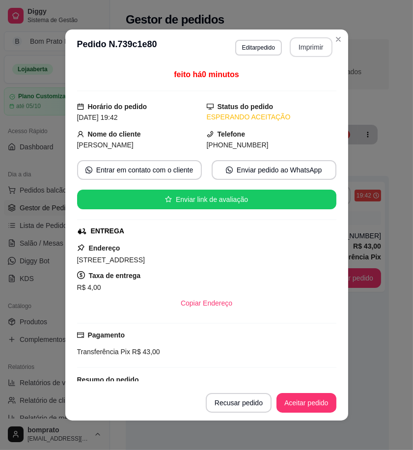
click at [303, 30] on header "**********" at bounding box center [206, 46] width 283 height 35
click at [306, 43] on button "Imprimir" at bounding box center [311, 47] width 43 height 20
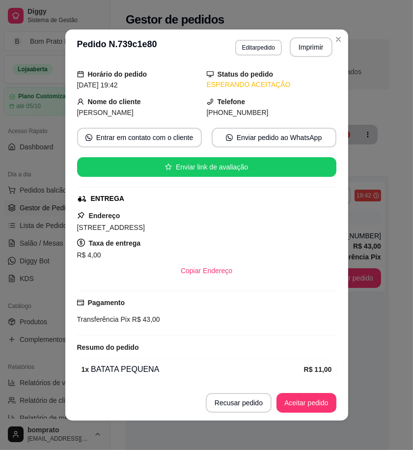
scroll to position [131, 0]
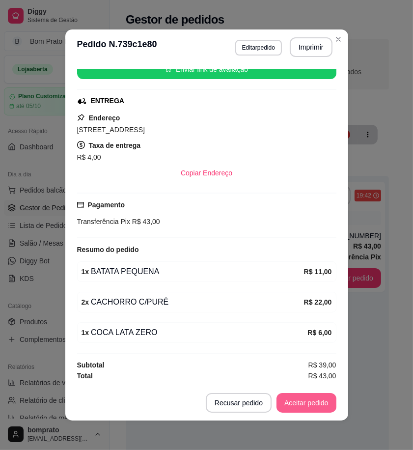
click at [320, 399] on button "Aceitar pedido" at bounding box center [306, 403] width 60 height 20
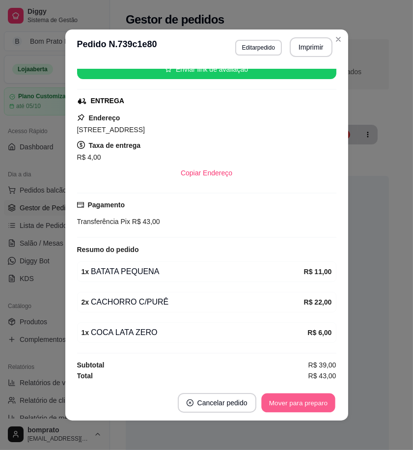
click at [320, 399] on button "Mover para preparo" at bounding box center [298, 402] width 74 height 19
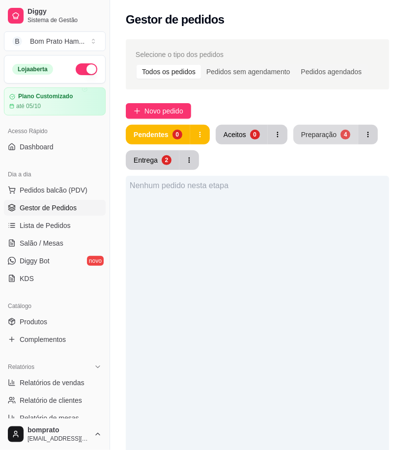
click at [327, 127] on button "Preparação 4" at bounding box center [325, 135] width 65 height 20
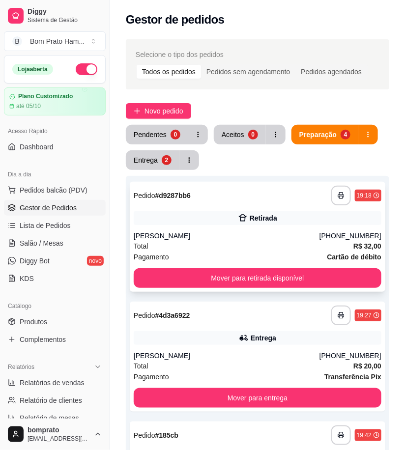
click at [253, 226] on div "**********" at bounding box center [257, 237] width 255 height 110
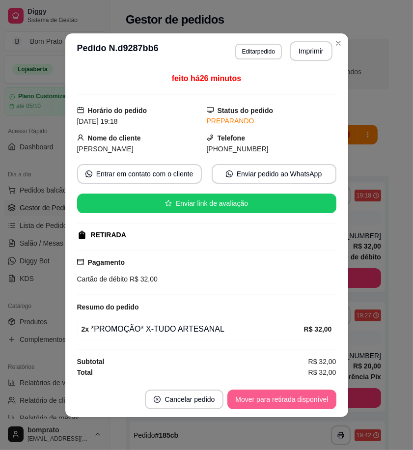
click at [314, 401] on button "Mover para retirada disponível" at bounding box center [281, 399] width 109 height 20
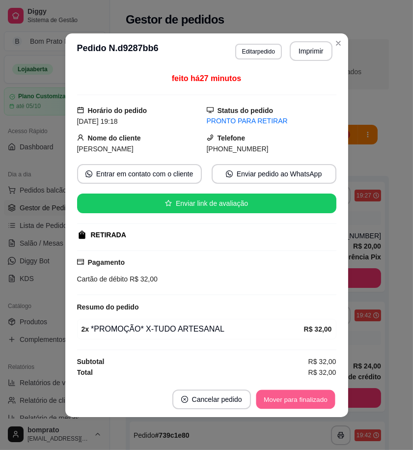
click at [323, 401] on button "Mover para finalizado" at bounding box center [295, 398] width 79 height 19
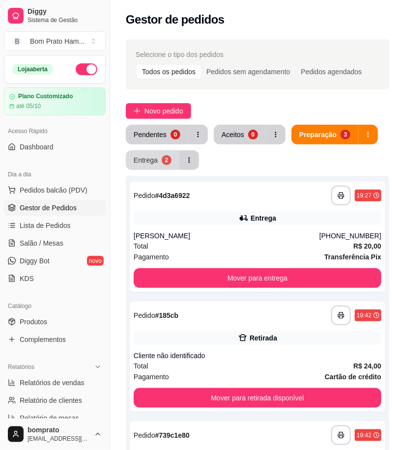
click at [158, 154] on button "Entrega 2" at bounding box center [153, 160] width 54 height 20
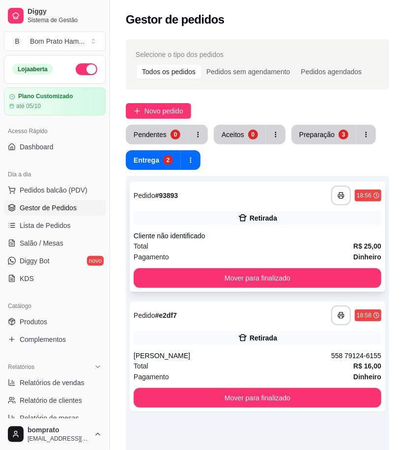
click at [261, 247] on div "Total R$ 25,00" at bounding box center [257, 246] width 247 height 11
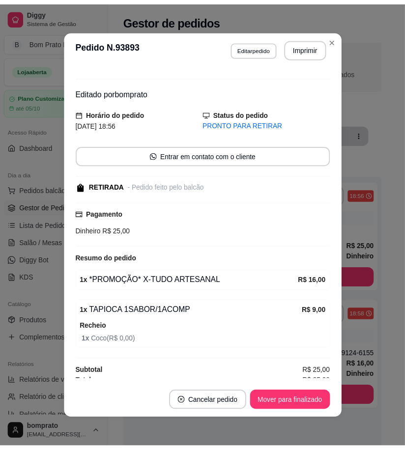
scroll to position [23, 0]
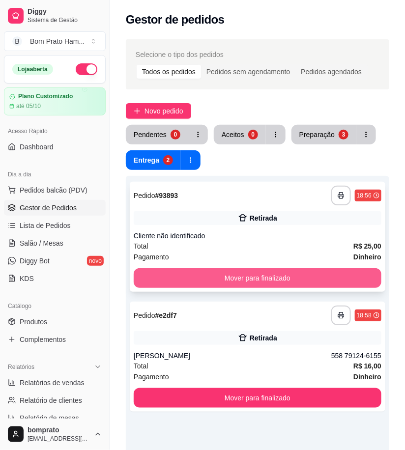
click at [295, 276] on button "Mover para finalizado" at bounding box center [257, 278] width 247 height 20
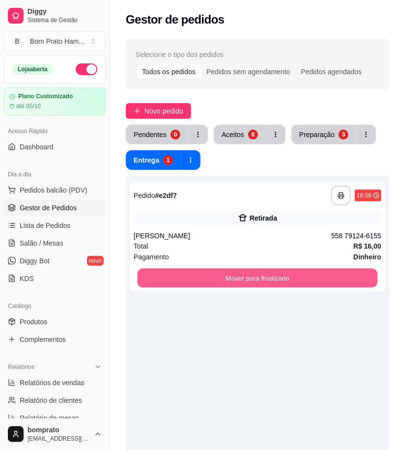
click at [295, 276] on button "Mover para finalizado" at bounding box center [257, 278] width 240 height 19
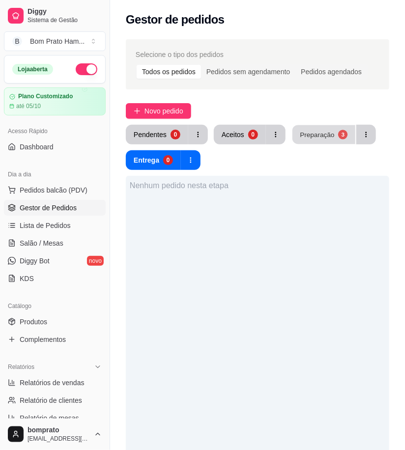
click at [314, 130] on div "Preparação" at bounding box center [316, 134] width 34 height 9
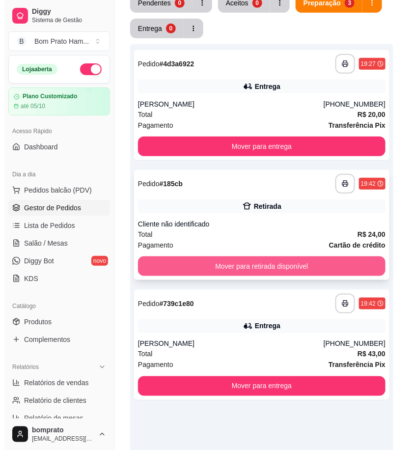
scroll to position [163, 0]
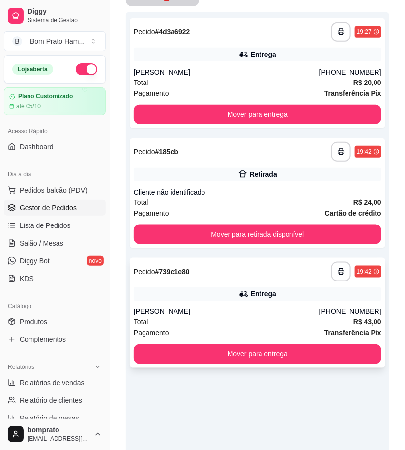
click at [257, 300] on div "Entrega" at bounding box center [257, 294] width 247 height 14
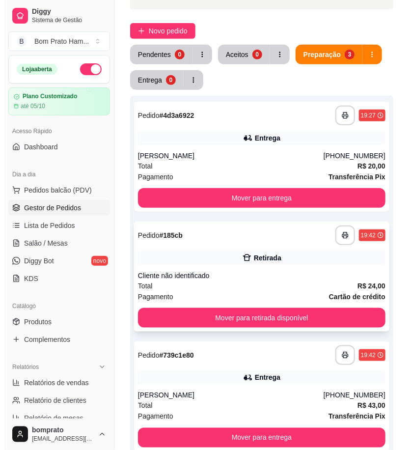
scroll to position [54, 0]
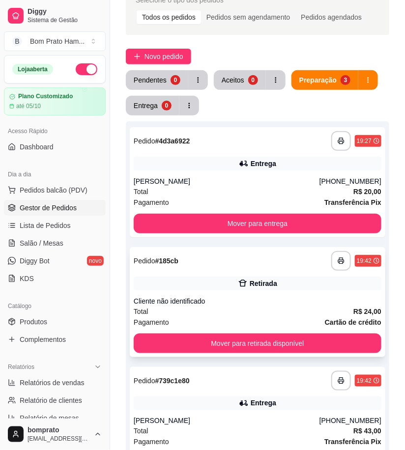
click at [254, 287] on div "Retirada" at bounding box center [262, 283] width 27 height 10
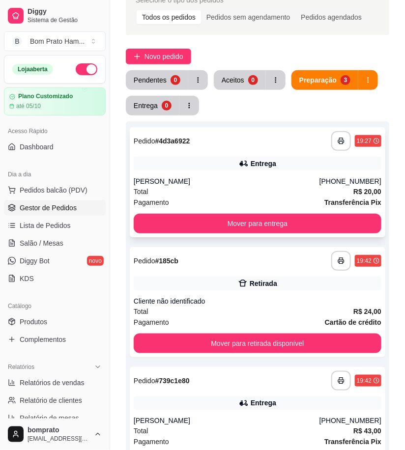
click at [262, 186] on div "Total R$ 20,00" at bounding box center [257, 191] width 247 height 11
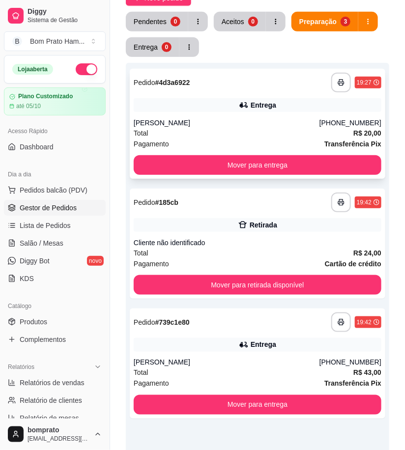
scroll to position [0, 0]
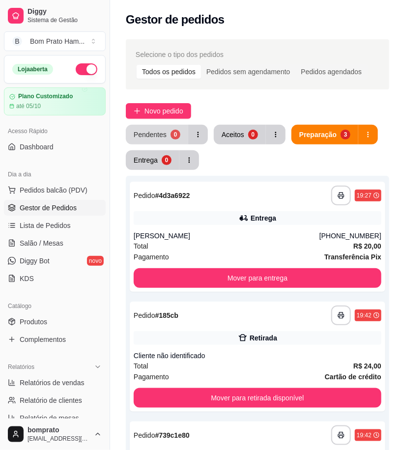
click at [157, 133] on div "Pendentes" at bounding box center [150, 135] width 33 height 10
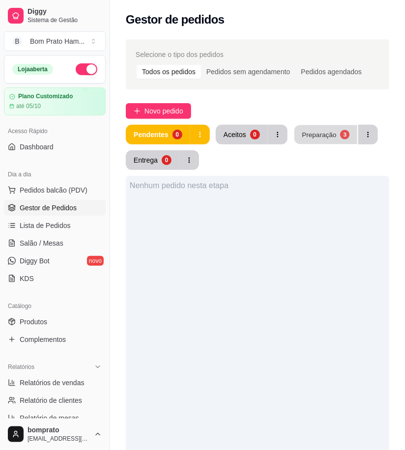
click at [301, 135] on div "Preparação" at bounding box center [318, 134] width 34 height 9
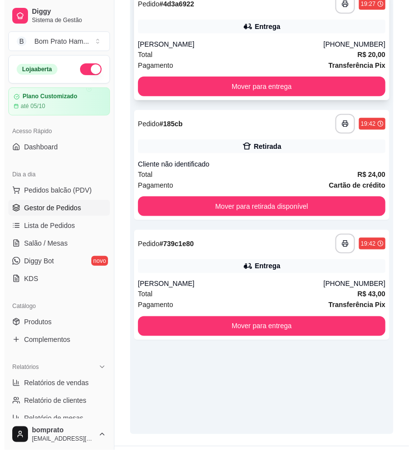
scroll to position [215, 0]
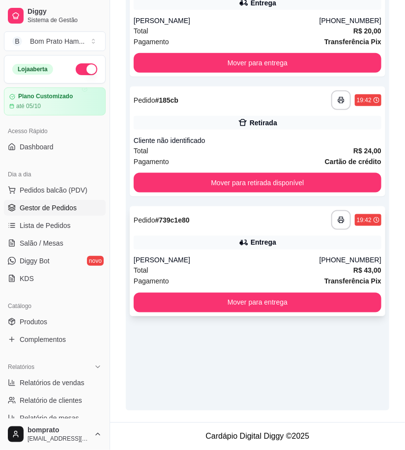
click at [226, 259] on div "[PERSON_NAME]" at bounding box center [227, 260] width 186 height 10
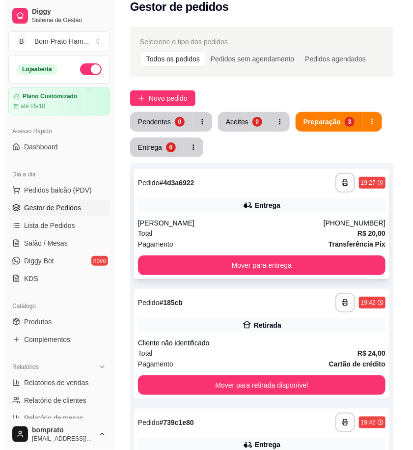
scroll to position [0, 0]
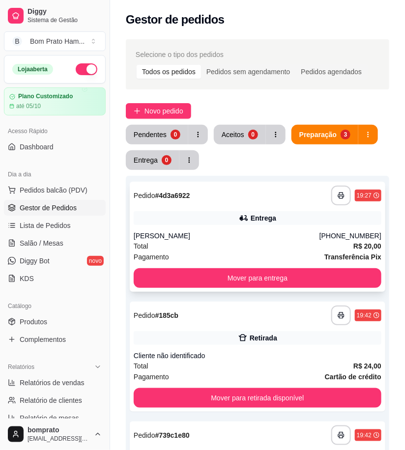
click at [264, 205] on div "**********" at bounding box center [257, 196] width 247 height 20
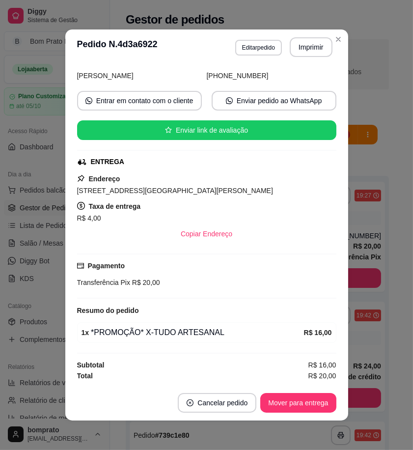
scroll to position [15, 0]
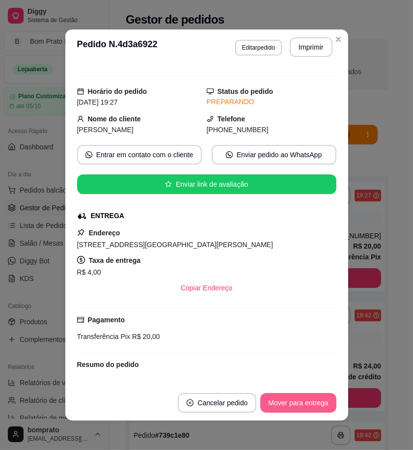
click at [302, 403] on button "Mover para entrega" at bounding box center [298, 403] width 76 height 20
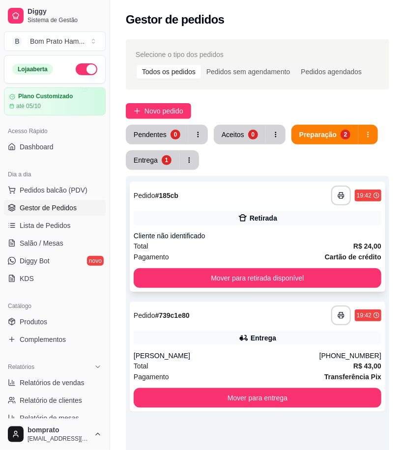
click at [222, 224] on div "Retirada" at bounding box center [257, 218] width 247 height 14
click at [179, 115] on span "Novo pedido" at bounding box center [163, 111] width 39 height 11
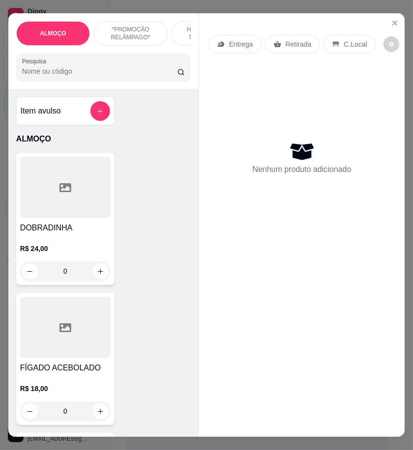
click at [61, 72] on input "Pesquisa" at bounding box center [99, 71] width 155 height 10
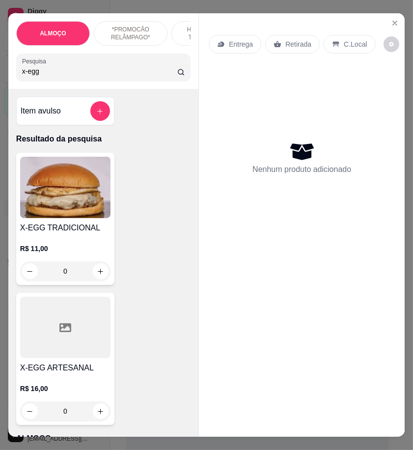
type input "x-egg"
click at [92, 201] on img at bounding box center [65, 187] width 90 height 61
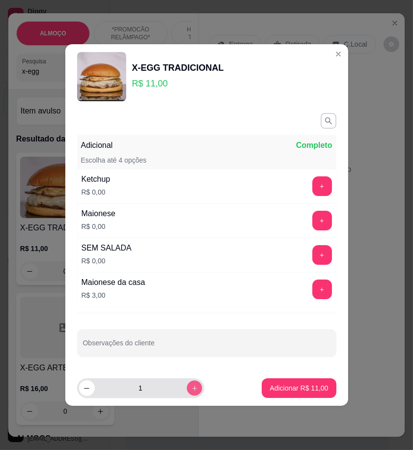
click at [190, 388] on icon "increase-product-quantity" at bounding box center [193, 387] width 7 height 7
type input "2"
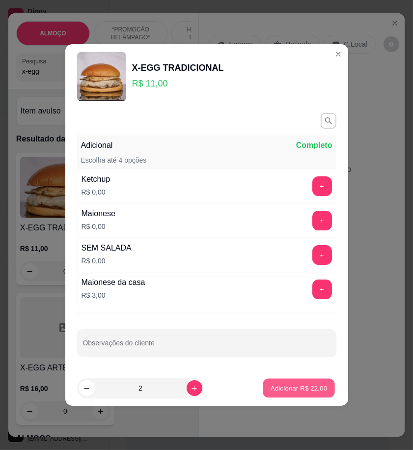
click at [278, 385] on p "Adicionar R$ 22,00" at bounding box center [299, 387] width 57 height 9
type input "2"
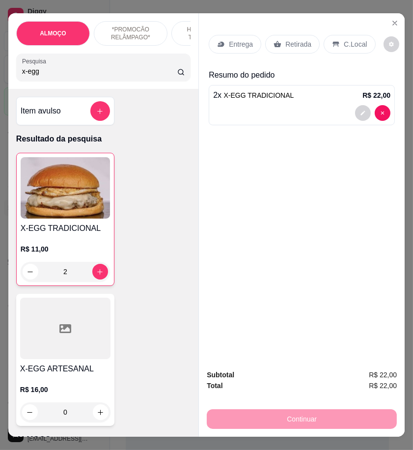
click at [238, 44] on p "Entrega" at bounding box center [241, 44] width 24 height 10
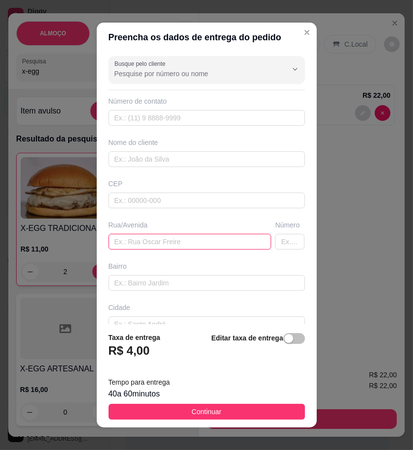
paste input "Rua j vila dacohab casa 🏡 3"
type input "Rua j vila dacohab casa 🏡 3"
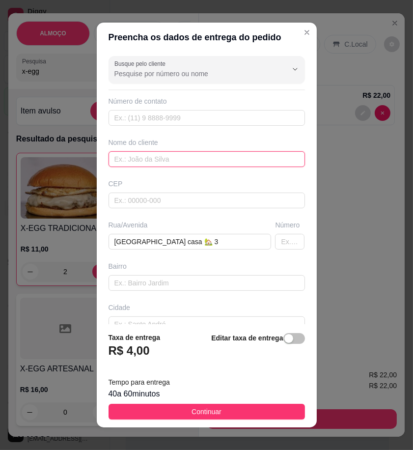
paste input "Brito Motors"
type input "Brito Motors"
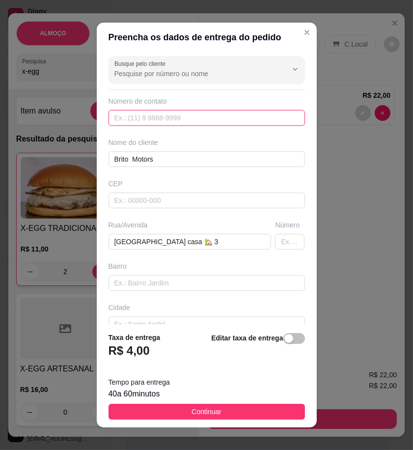
paste input "558 79628-2410"
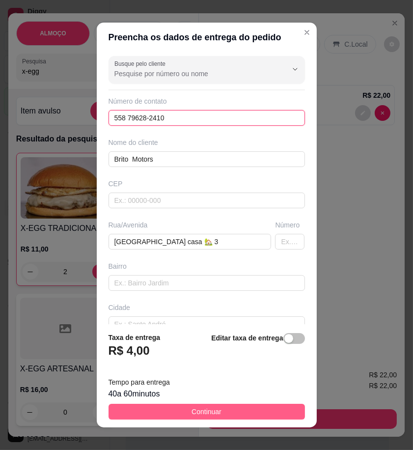
type input "558 79628-2410"
click at [271, 412] on button "Continuar" at bounding box center [207, 412] width 196 height 16
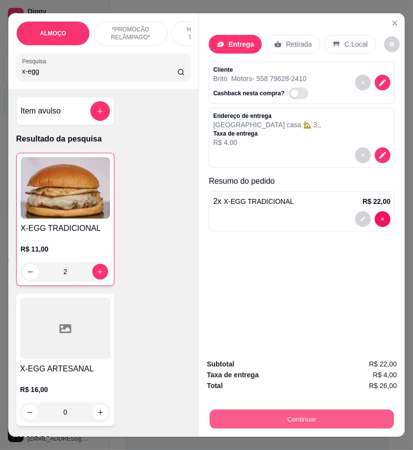
click at [385, 415] on button "Continuar" at bounding box center [302, 418] width 184 height 19
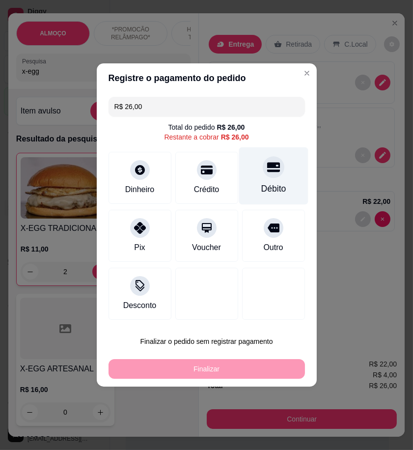
click at [244, 188] on div "Débito" at bounding box center [273, 175] width 69 height 57
type input "R$ 0,00"
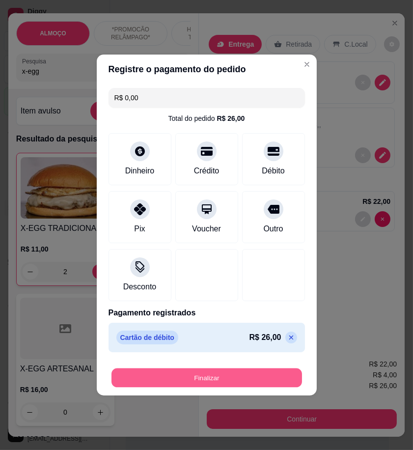
click at [239, 374] on button "Finalizar" at bounding box center [206, 377] width 190 height 19
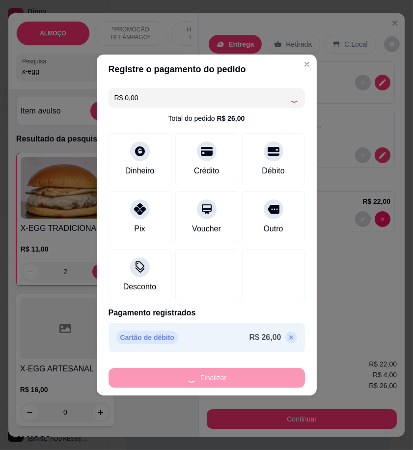
type input "0"
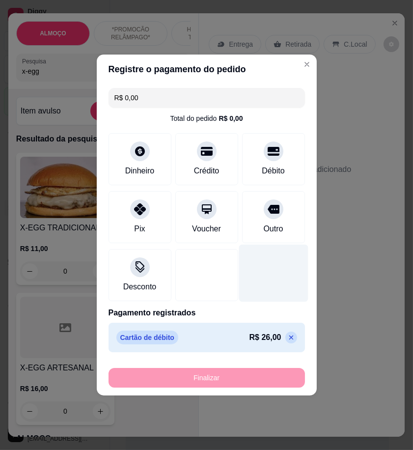
type input "-R$ 26,00"
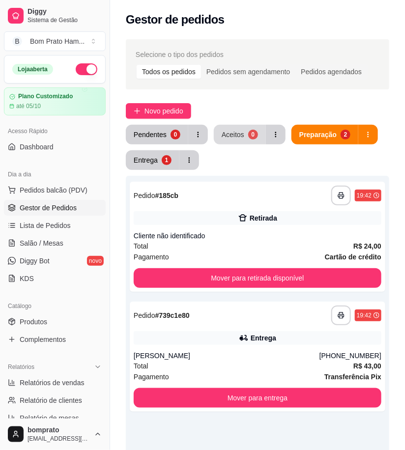
click at [235, 131] on button "Aceitos 0" at bounding box center [240, 135] width 52 height 20
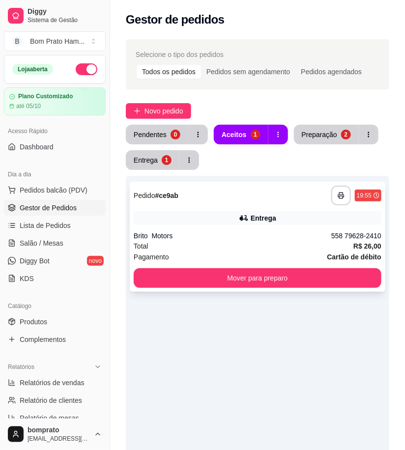
click at [246, 217] on icon at bounding box center [243, 218] width 7 height 6
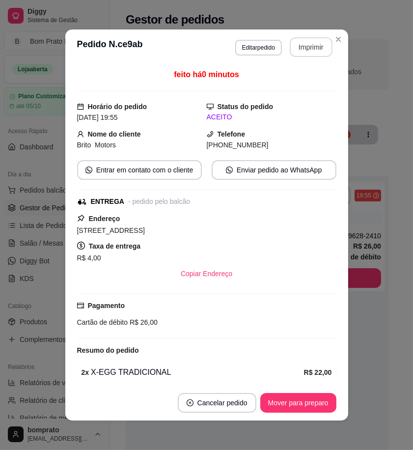
click at [309, 52] on button "Imprimir" at bounding box center [311, 47] width 43 height 20
click at [308, 404] on button "Mover para preparo" at bounding box center [298, 403] width 76 height 20
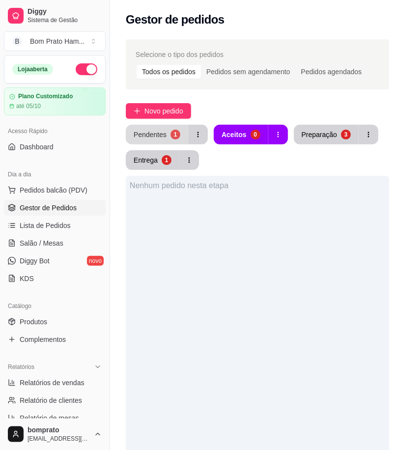
click at [167, 130] on button "Pendentes 1" at bounding box center [157, 135] width 62 height 20
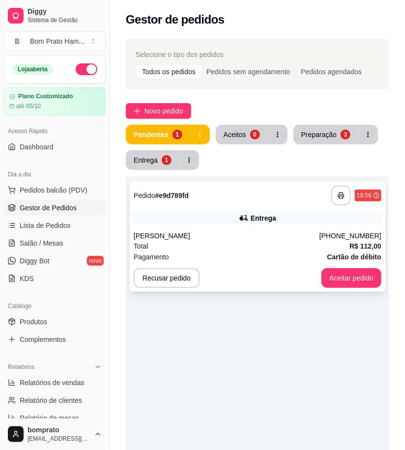
click at [257, 218] on div "Entrega" at bounding box center [263, 218] width 26 height 10
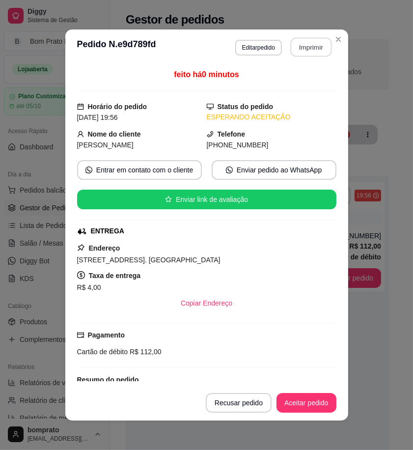
click at [312, 48] on button "Imprimir" at bounding box center [310, 47] width 41 height 19
click at [322, 399] on button "Aceitar pedido" at bounding box center [306, 402] width 58 height 19
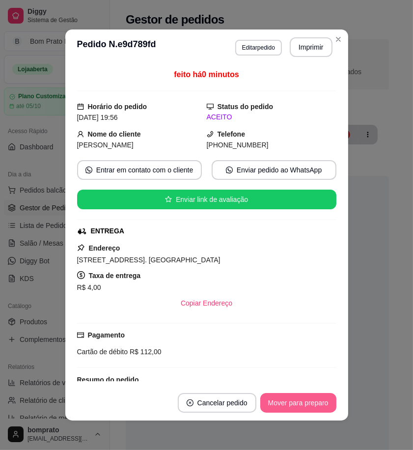
click at [322, 400] on button "Mover para preparo" at bounding box center [298, 403] width 76 height 20
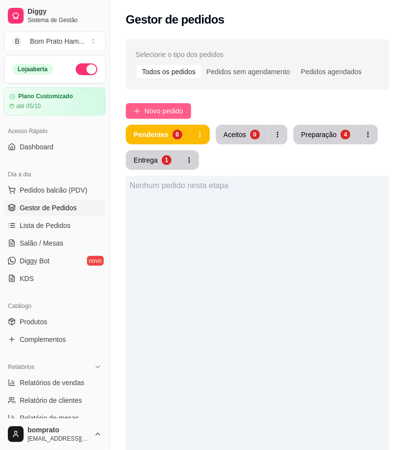
click at [165, 106] on span "Novo pedido" at bounding box center [163, 111] width 39 height 11
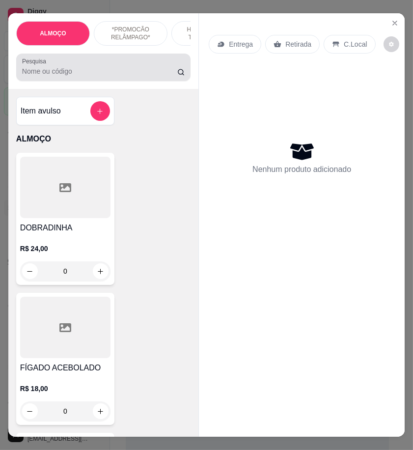
click at [117, 77] on div at bounding box center [103, 67] width 163 height 20
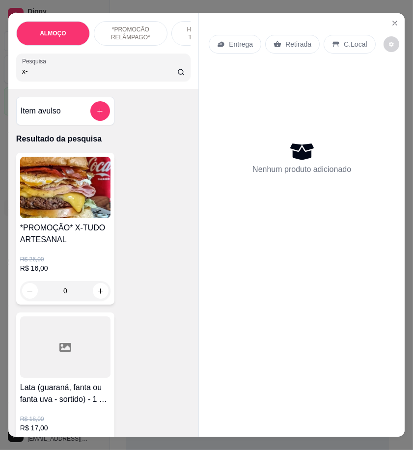
type input "x-"
click at [92, 180] on img at bounding box center [65, 187] width 90 height 61
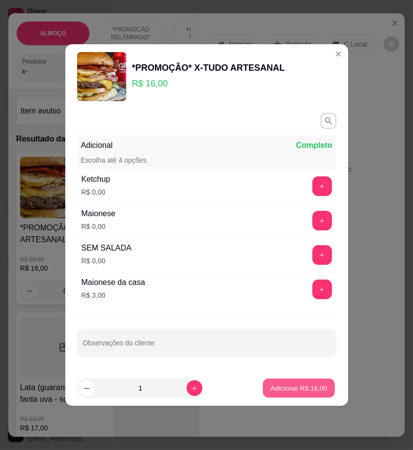
click at [287, 383] on button "Adicionar R$ 16,00" at bounding box center [299, 388] width 72 height 19
type input "1"
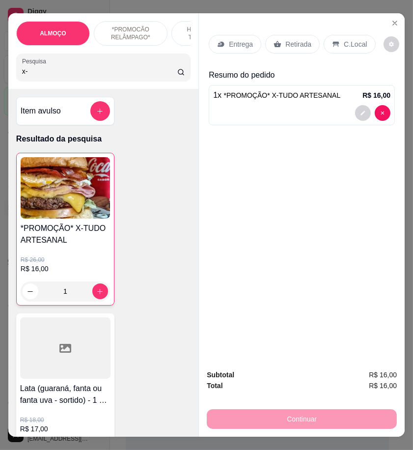
click at [238, 39] on p "Entrega" at bounding box center [241, 44] width 24 height 10
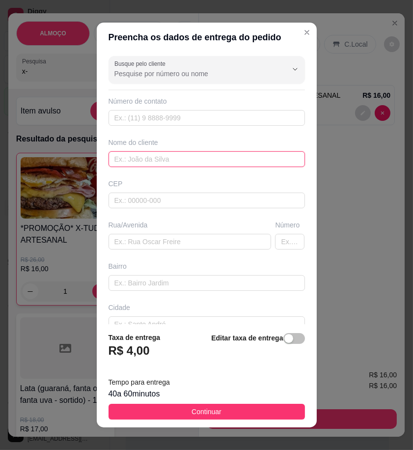
drag, startPoint x: 188, startPoint y: 160, endPoint x: 129, endPoint y: 160, distance: 58.9
paste input "Gabriel Laet"
type input "Gabriel Laet"
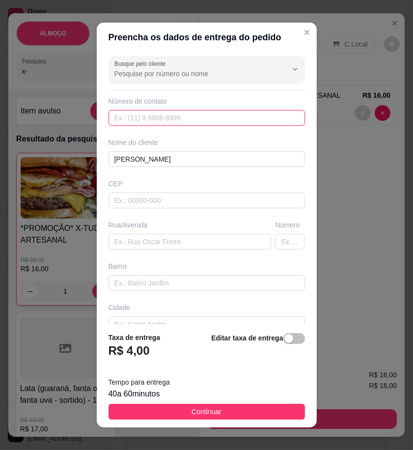
paste input "558 79601-5937"
type input "558 79601-5937"
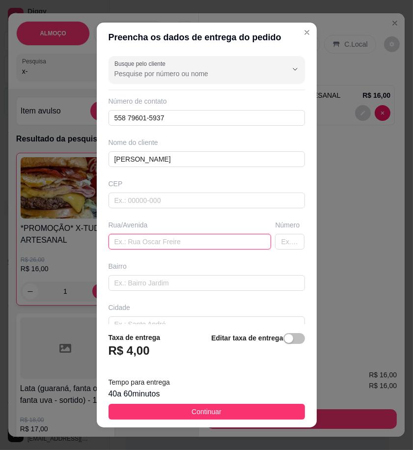
paste input "Sibas Brito, primeira a direita, número 17"
type input "Sibas Brito, primeira a direita, número 17"
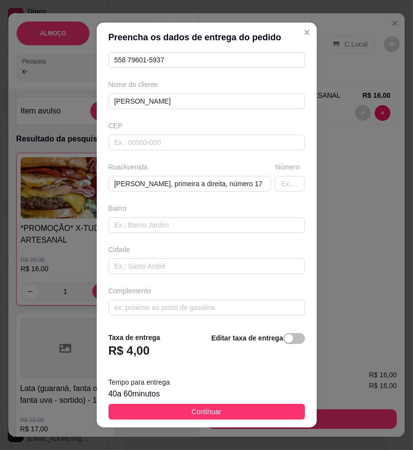
scroll to position [59, 0]
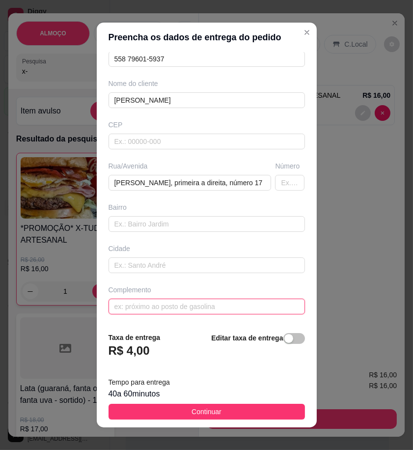
paste input "Uma casa cinza"
type input "Uma casa cinza"
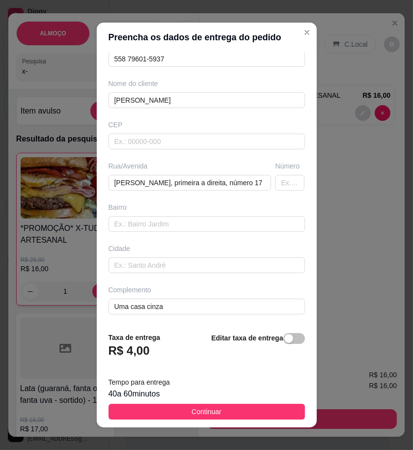
click at [237, 420] on footer "Taxa de entrega R$ 4,00 Editar taxa de entrega Tempo para entrega 40 a 60 minut…" at bounding box center [207, 375] width 220 height 103
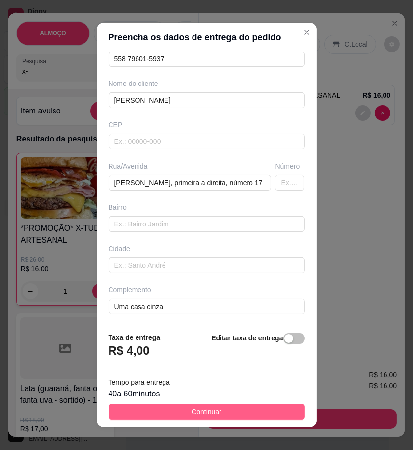
click at [277, 413] on button "Continuar" at bounding box center [207, 412] width 196 height 16
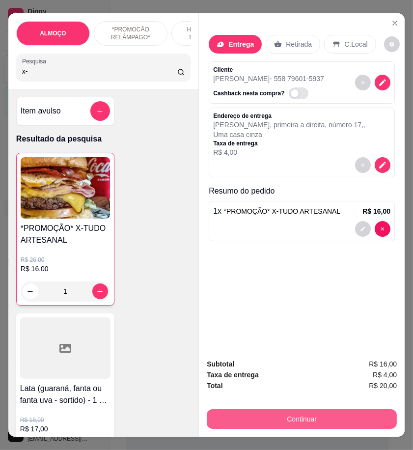
click at [332, 413] on button "Continuar" at bounding box center [302, 419] width 190 height 20
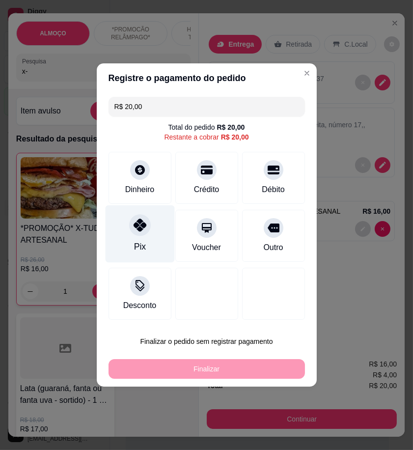
click at [139, 221] on div at bounding box center [140, 225] width 22 height 22
type input "R$ 0,00"
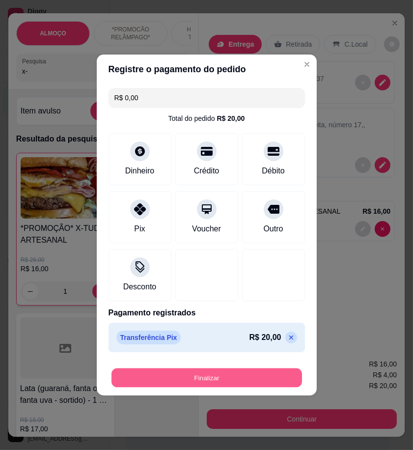
click at [258, 377] on button "Finalizar" at bounding box center [206, 377] width 190 height 19
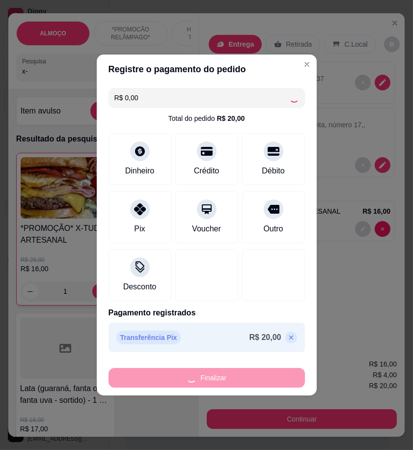
type input "0"
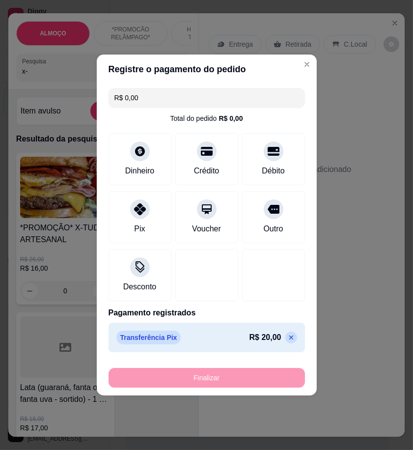
type input "-R$ 20,00"
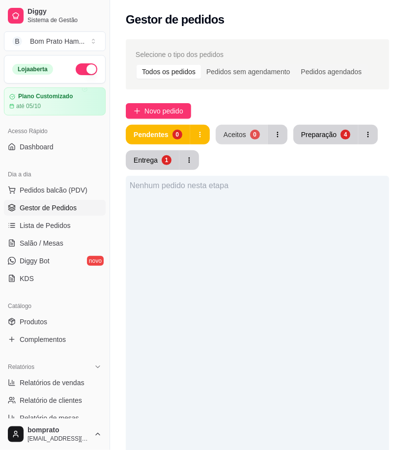
click at [242, 141] on button "Aceitos 0" at bounding box center [242, 135] width 52 height 20
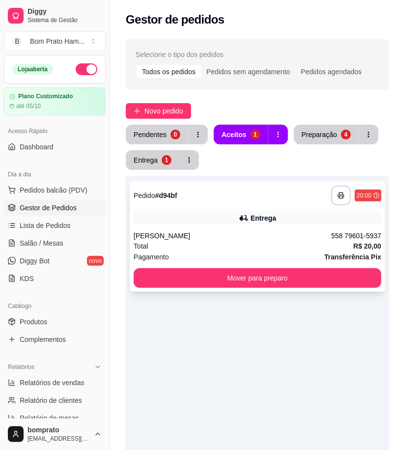
click at [271, 252] on div "Pagamento Transferência Pix" at bounding box center [257, 256] width 247 height 11
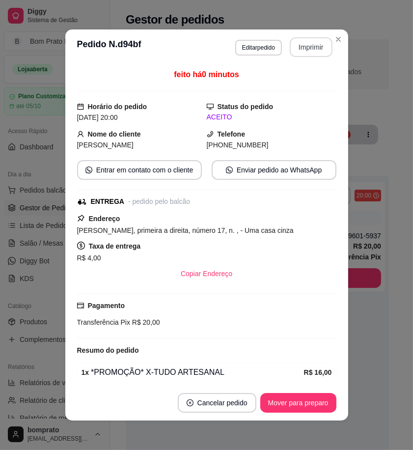
click at [302, 40] on button "Imprimir" at bounding box center [311, 47] width 43 height 20
click at [309, 409] on button "Mover para preparo" at bounding box center [298, 402] width 74 height 19
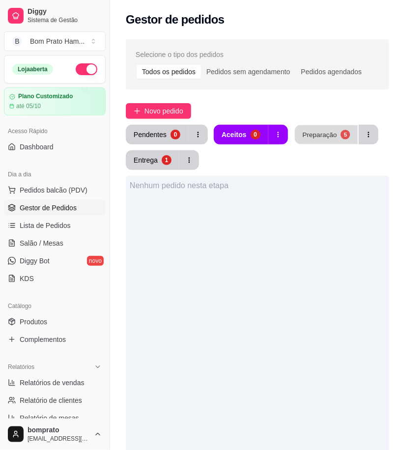
click at [335, 129] on button "Preparação 5" at bounding box center [326, 134] width 63 height 19
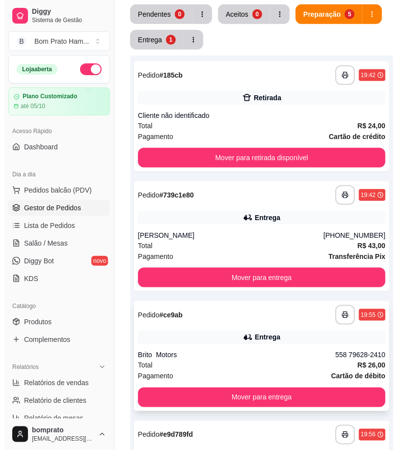
scroll to position [101, 0]
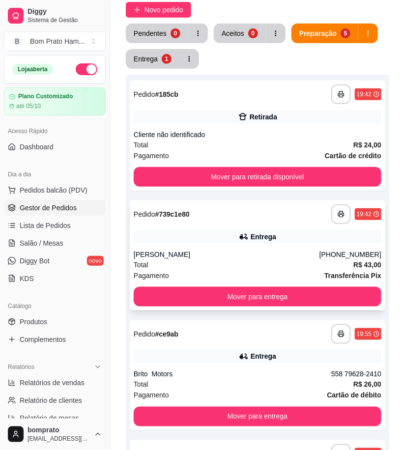
click at [267, 237] on div "Entrega" at bounding box center [263, 237] width 26 height 10
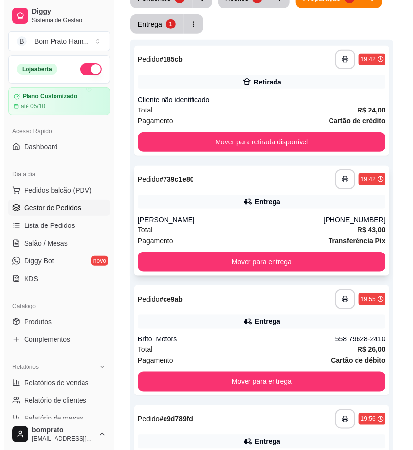
scroll to position [156, 0]
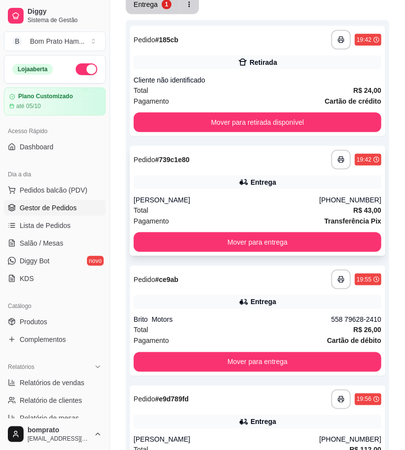
click at [247, 203] on div "João neto" at bounding box center [227, 200] width 186 height 10
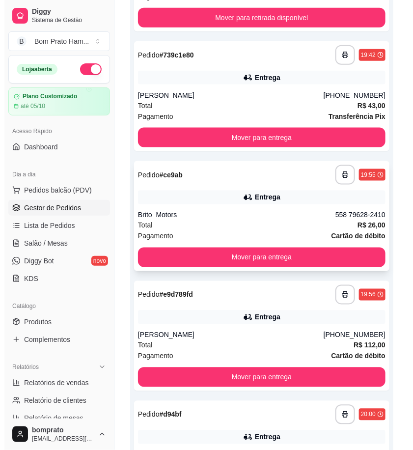
scroll to position [265, 0]
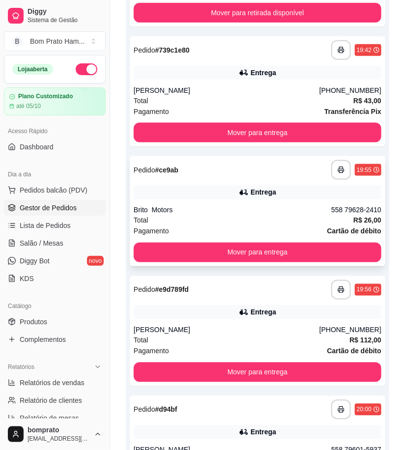
click at [269, 196] on div "Entrega" at bounding box center [263, 193] width 26 height 10
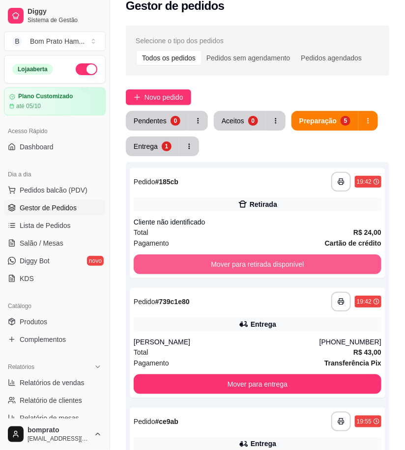
scroll to position [0, 0]
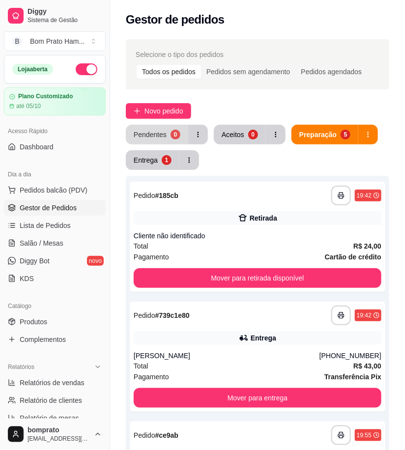
click at [167, 128] on button "Pendentes 0" at bounding box center [157, 135] width 62 height 20
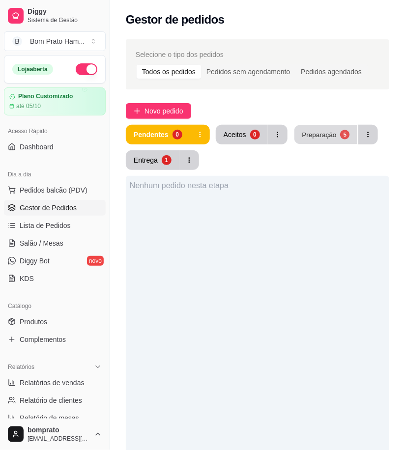
click at [306, 128] on button "Preparação 5" at bounding box center [325, 134] width 63 height 19
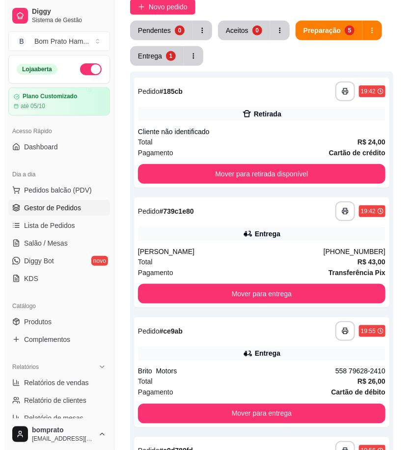
scroll to position [109, 0]
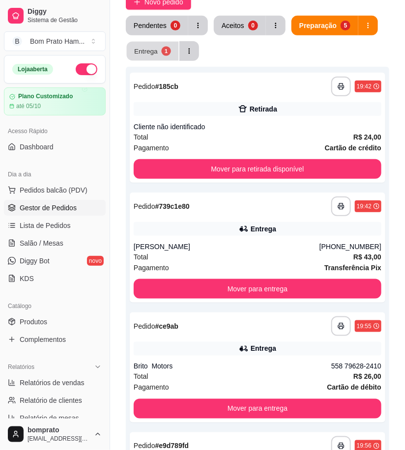
click at [156, 51] on div "Entrega" at bounding box center [146, 50] width 24 height 9
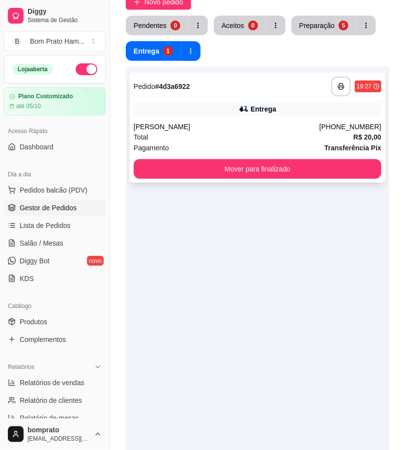
click at [204, 96] on div "**********" at bounding box center [257, 87] width 247 height 20
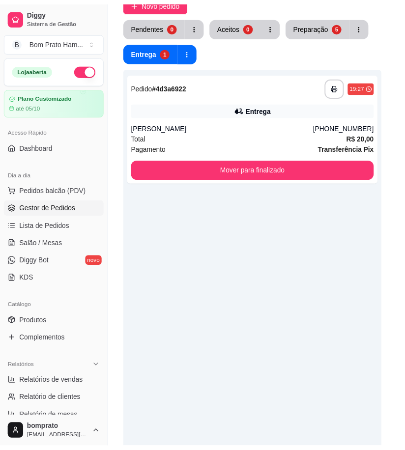
scroll to position [70, 0]
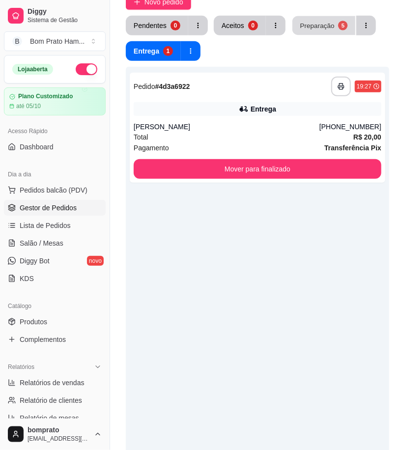
click at [317, 23] on div "Preparação" at bounding box center [316, 25] width 34 height 9
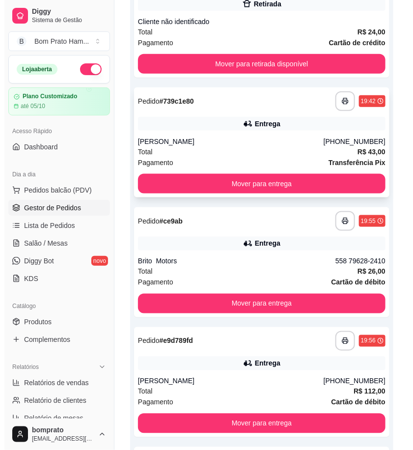
scroll to position [218, 0]
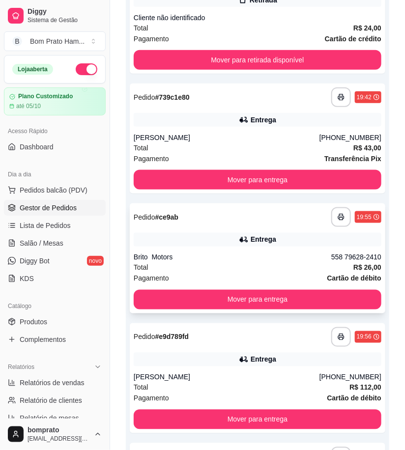
click at [255, 249] on div "**********" at bounding box center [257, 258] width 255 height 110
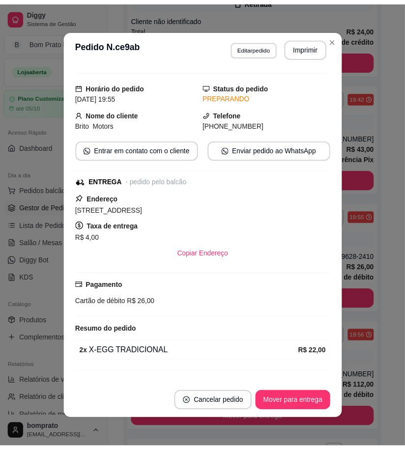
scroll to position [40, 0]
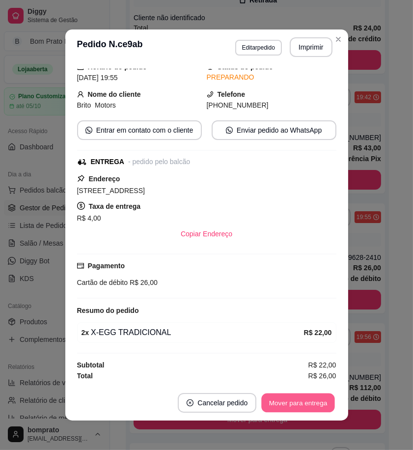
click at [305, 405] on button "Mover para entrega" at bounding box center [299, 402] width 74 height 19
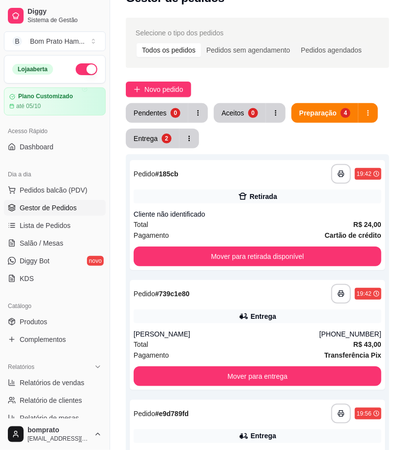
scroll to position [0, 0]
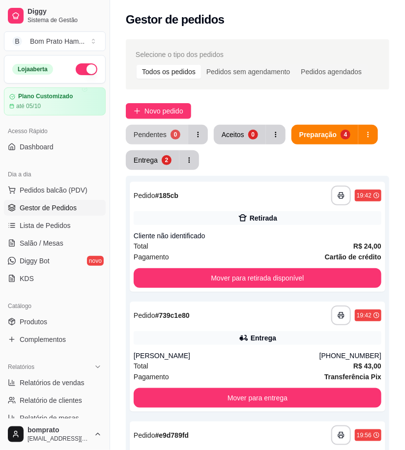
click at [170, 133] on div "0" at bounding box center [175, 135] width 10 height 10
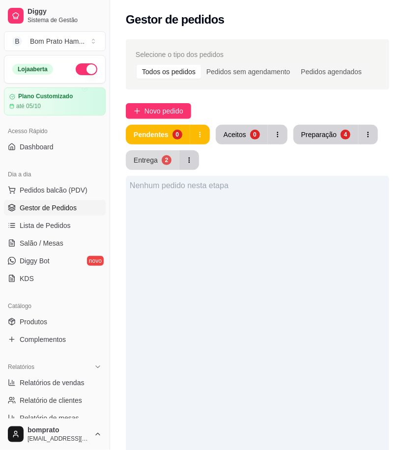
click at [158, 160] on button "Entrega 2" at bounding box center [153, 160] width 54 height 20
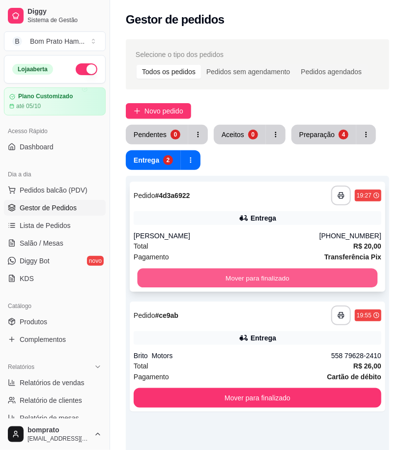
click at [286, 274] on button "Mover para finalizado" at bounding box center [257, 278] width 240 height 19
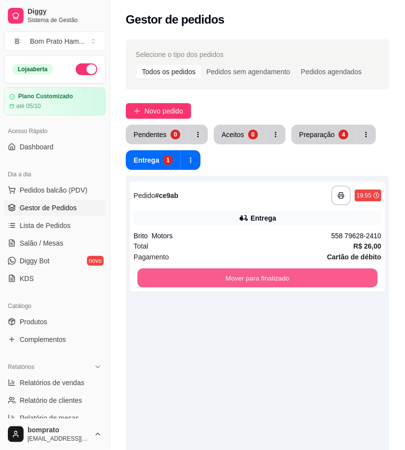
click at [286, 273] on button "Mover para finalizado" at bounding box center [257, 278] width 240 height 19
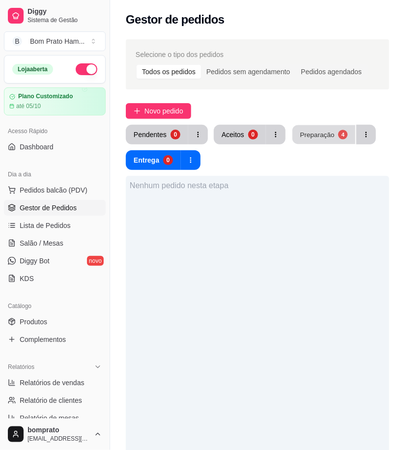
click at [315, 131] on div "Preparação" at bounding box center [316, 134] width 34 height 9
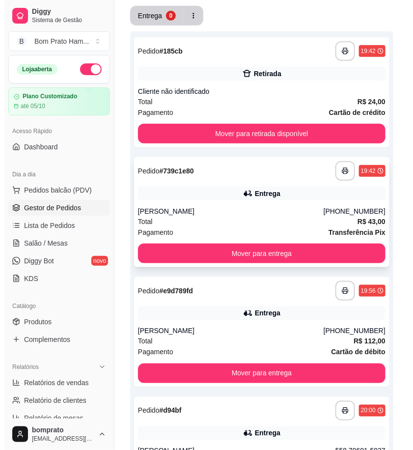
scroll to position [163, 0]
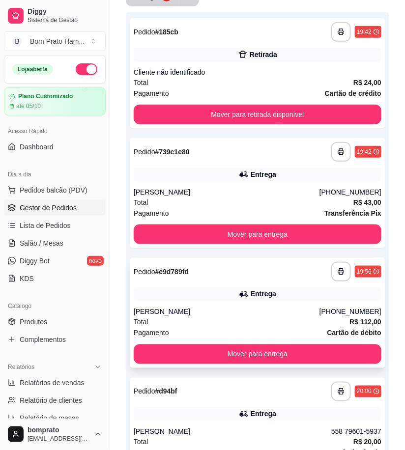
click at [258, 307] on div "Rodrigo Freire" at bounding box center [227, 312] width 186 height 10
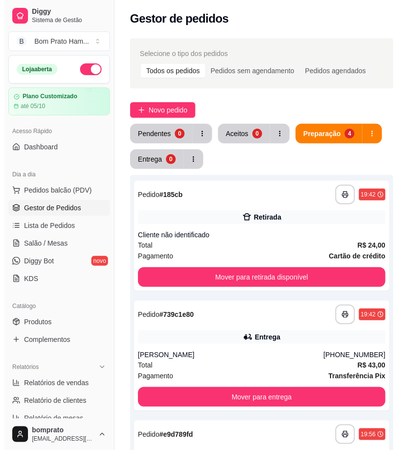
scroll to position [0, 0]
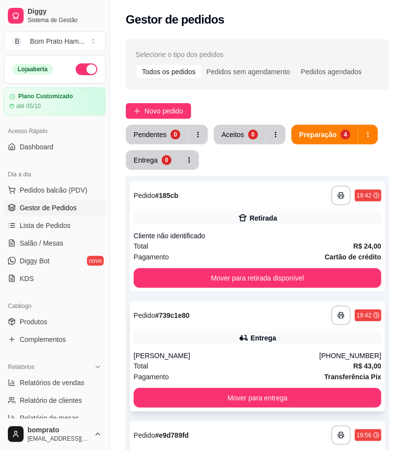
click at [283, 345] on div "**********" at bounding box center [257, 356] width 255 height 110
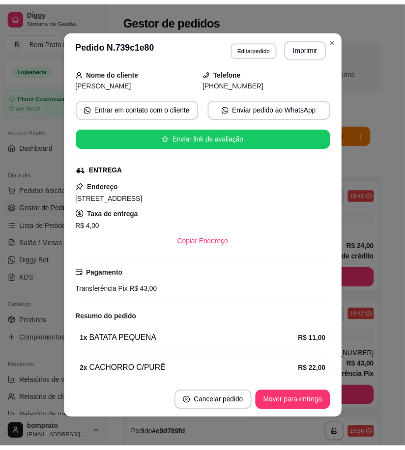
scroll to position [131, 0]
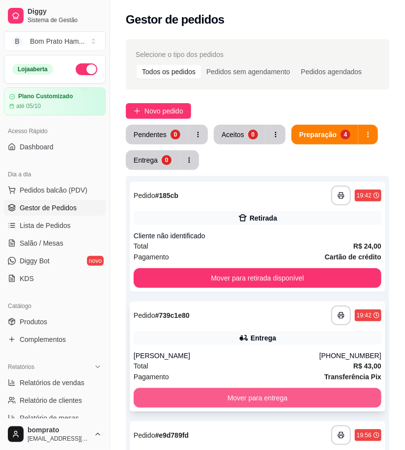
click at [341, 391] on button "Mover para entrega" at bounding box center [257, 398] width 247 height 20
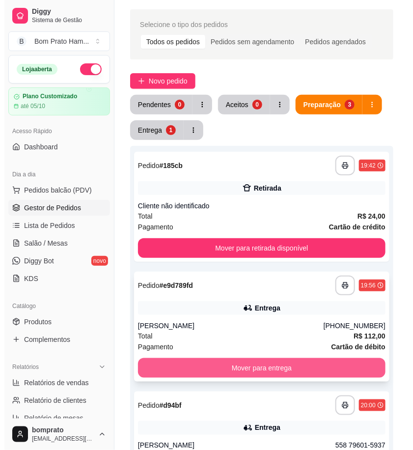
scroll to position [54, 0]
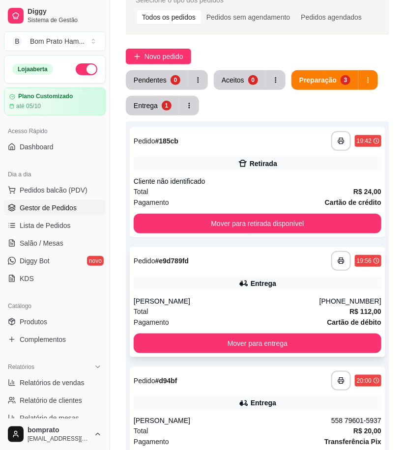
click at [261, 292] on div "**********" at bounding box center [257, 302] width 255 height 110
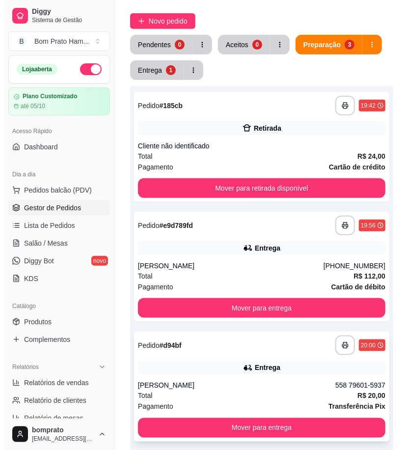
scroll to position [163, 0]
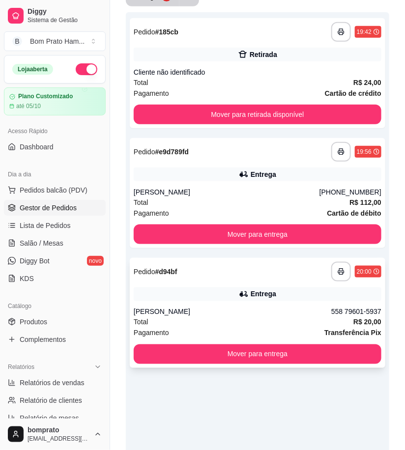
click at [262, 291] on div "Entrega" at bounding box center [263, 294] width 26 height 10
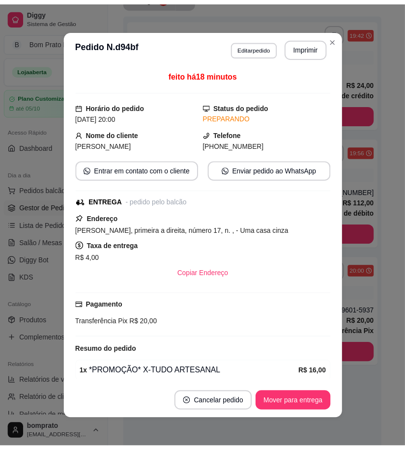
scroll to position [40, 0]
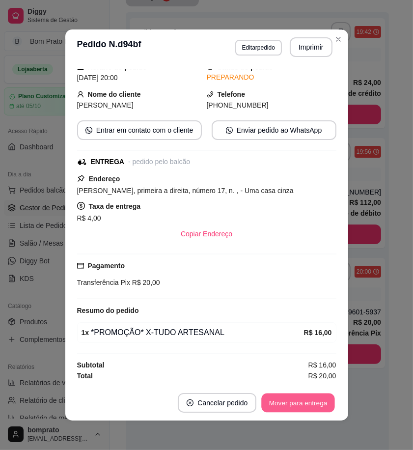
click at [315, 400] on button "Mover para entrega" at bounding box center [299, 402] width 74 height 19
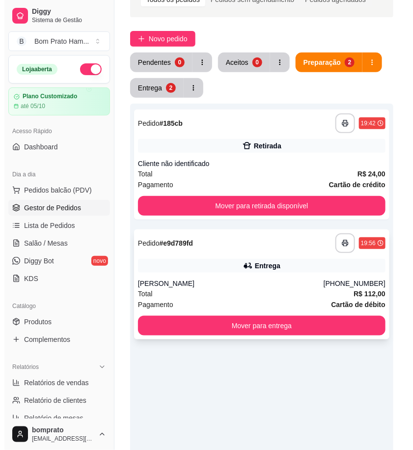
scroll to position [0, 0]
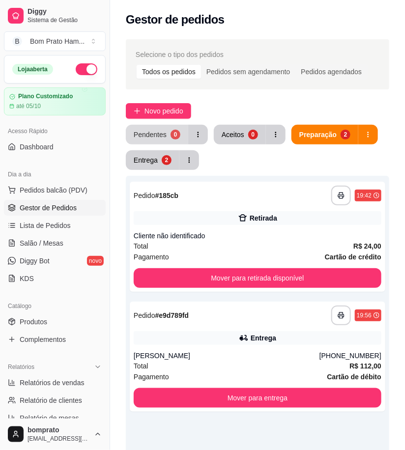
click at [158, 136] on div "Pendentes" at bounding box center [150, 135] width 33 height 10
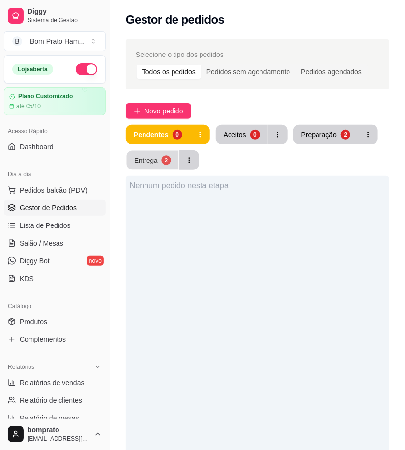
click at [154, 165] on button "Entrega 2" at bounding box center [153, 160] width 52 height 19
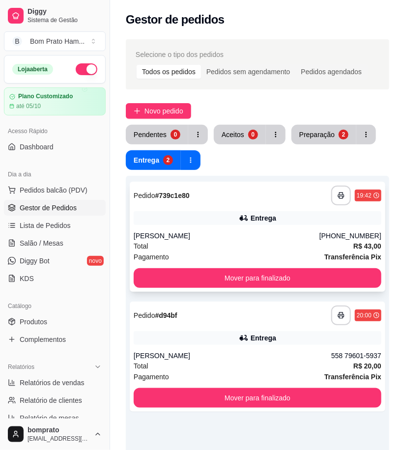
click at [242, 221] on icon at bounding box center [244, 218] width 10 height 10
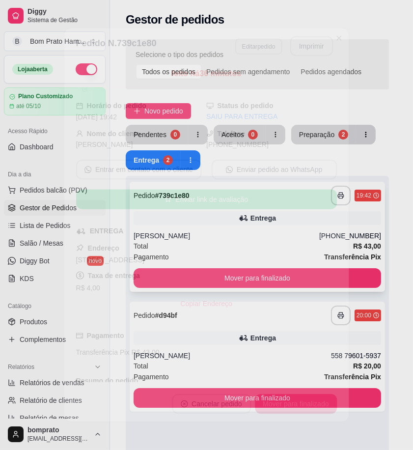
scroll to position [131, 0]
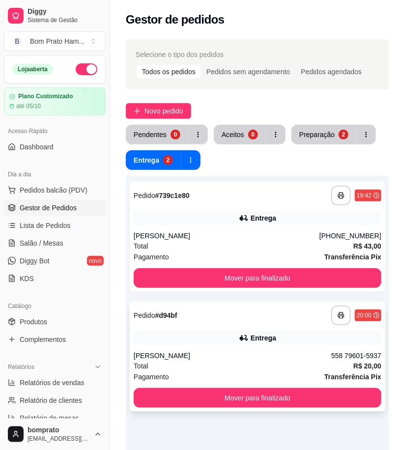
click at [248, 314] on div "**********" at bounding box center [257, 315] width 247 height 20
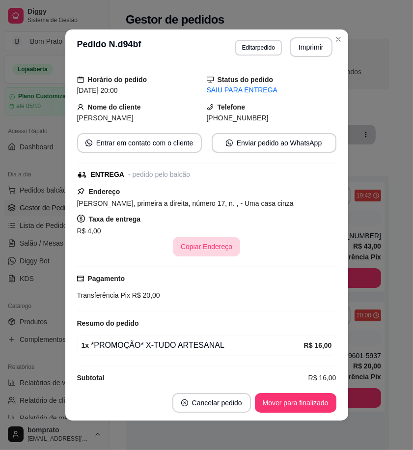
scroll to position [40, 0]
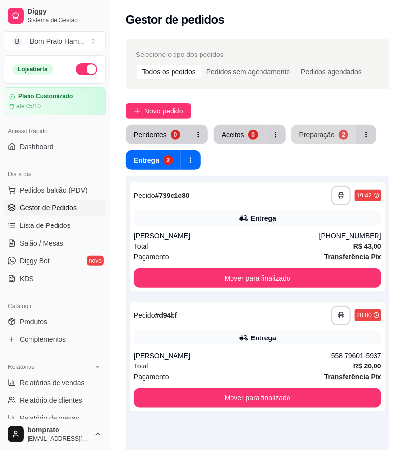
click at [309, 135] on div "Preparação" at bounding box center [316, 135] width 35 height 10
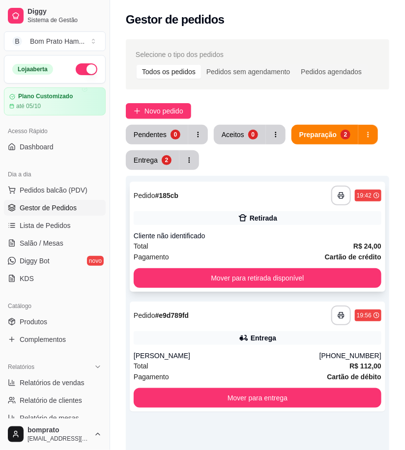
click at [248, 214] on div "Retirada" at bounding box center [257, 218] width 247 height 14
click at [160, 144] on div "Pendentes 0 Aceitos 0 Preparação 2 Entrega 2" at bounding box center [257, 147] width 263 height 45
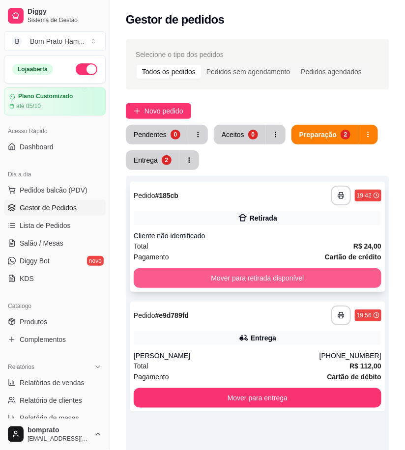
click at [258, 222] on div "Retirada" at bounding box center [262, 218] width 27 height 10
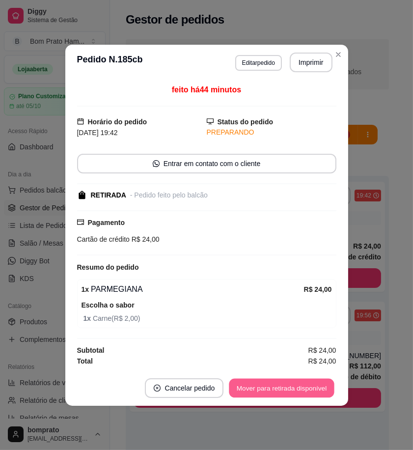
click at [292, 387] on button "Mover para retirada disponível" at bounding box center [281, 387] width 105 height 19
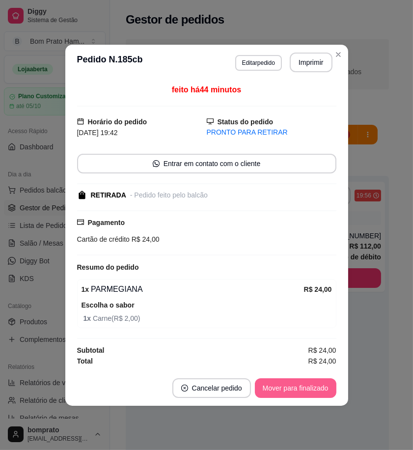
click at [292, 387] on button "Mover para finalizado" at bounding box center [295, 388] width 81 height 20
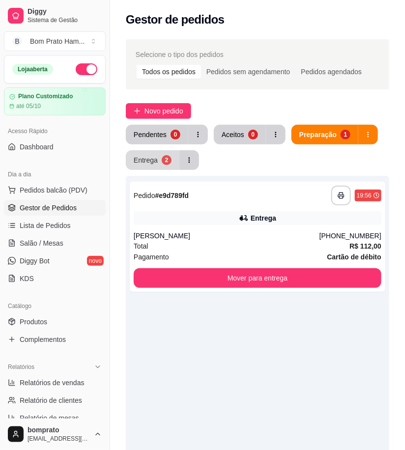
click at [154, 160] on div "Entrega" at bounding box center [146, 160] width 24 height 10
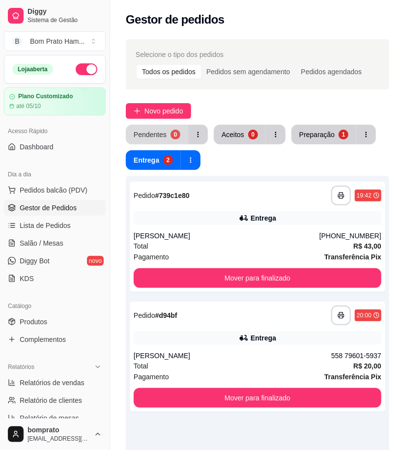
click at [169, 129] on button "Pendentes 0" at bounding box center [157, 135] width 62 height 20
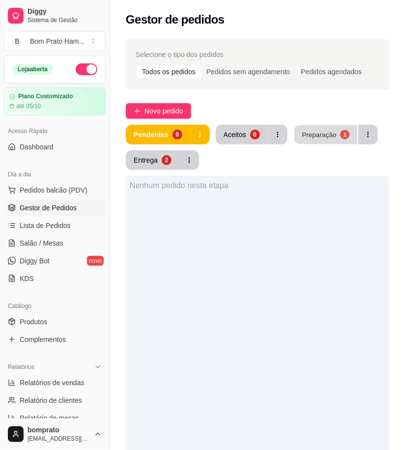
click at [332, 137] on div "Preparação" at bounding box center [318, 134] width 34 height 9
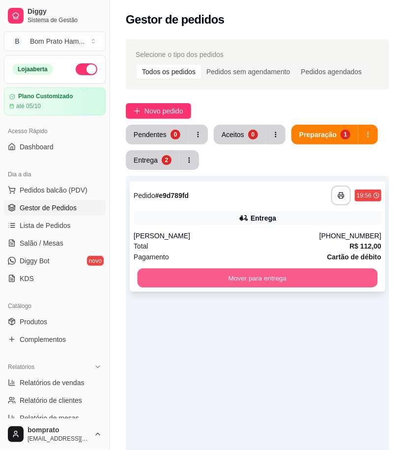
click at [292, 277] on button "Mover para entrega" at bounding box center [257, 278] width 240 height 19
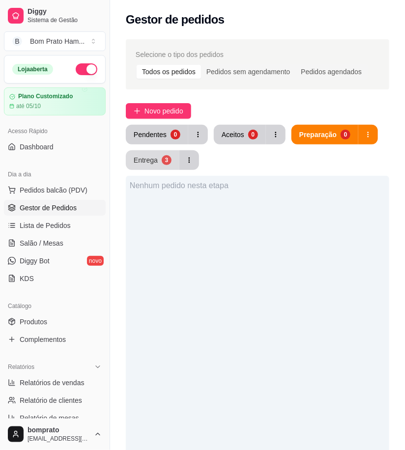
click at [158, 163] on button "Entrega 3" at bounding box center [153, 160] width 54 height 20
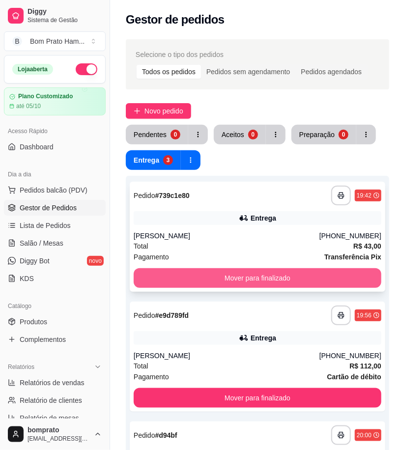
click at [276, 281] on button "Mover para finalizado" at bounding box center [257, 278] width 247 height 20
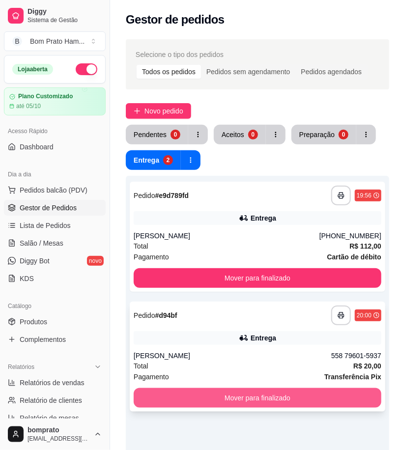
click at [318, 400] on button "Mover para finalizado" at bounding box center [257, 398] width 247 height 20
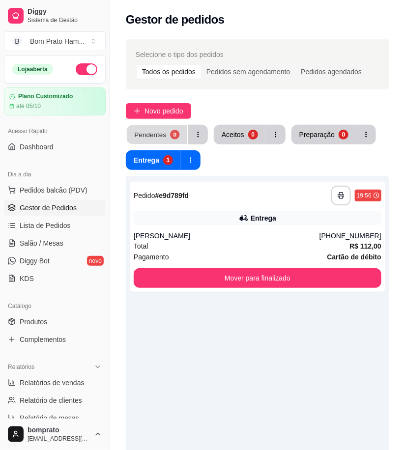
click at [158, 134] on div "Pendentes" at bounding box center [150, 134] width 32 height 9
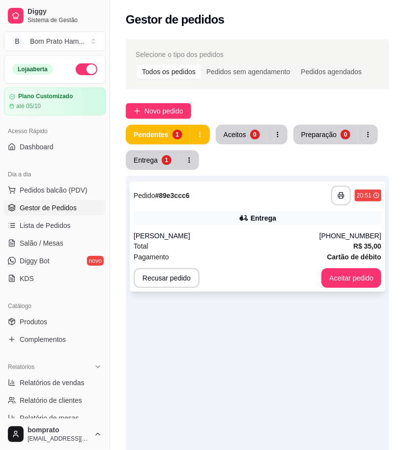
click at [290, 229] on div "**********" at bounding box center [257, 237] width 255 height 110
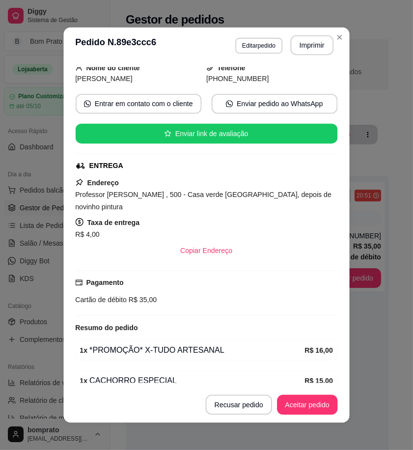
scroll to position [112, 0]
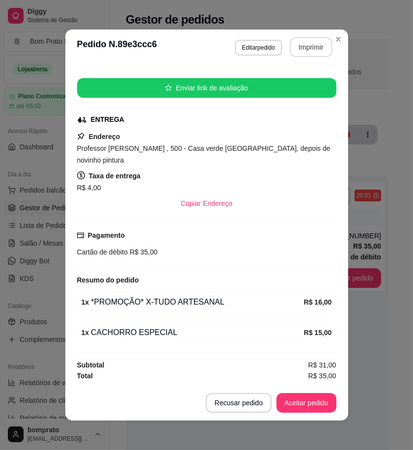
click at [298, 40] on button "Imprimir" at bounding box center [311, 47] width 43 height 20
click at [319, 397] on button "Aceitar pedido" at bounding box center [306, 403] width 60 height 20
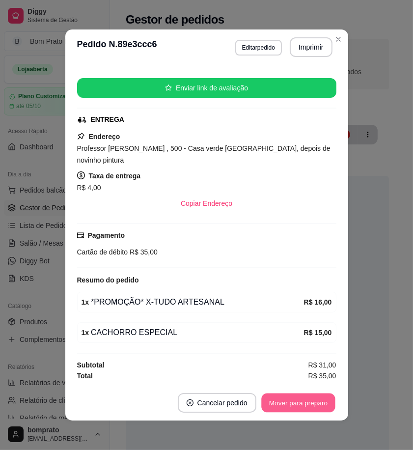
click at [318, 401] on button "Mover para preparo" at bounding box center [298, 402] width 74 height 19
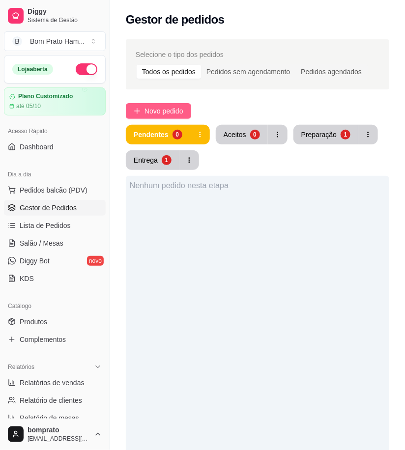
click at [161, 111] on span "Novo pedido" at bounding box center [163, 111] width 39 height 11
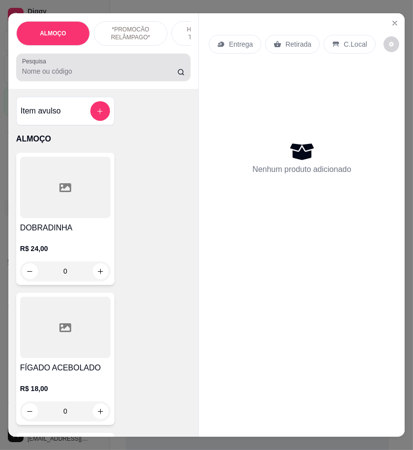
click at [79, 77] on div at bounding box center [103, 67] width 163 height 20
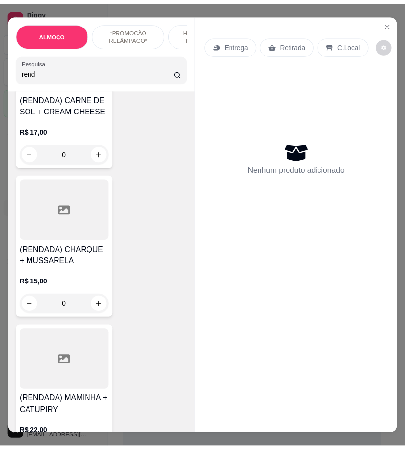
scroll to position [109, 0]
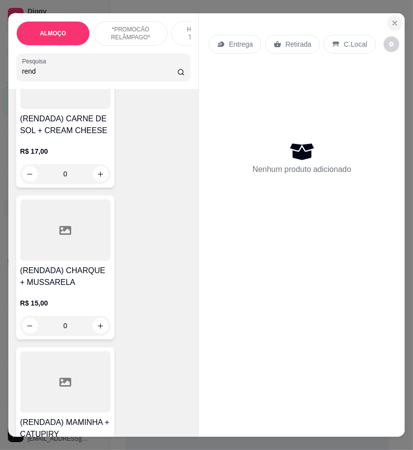
type input "rend"
click at [392, 19] on icon "Close" at bounding box center [395, 23] width 8 height 8
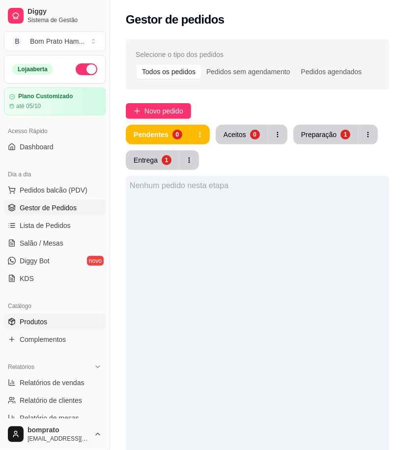
click at [57, 317] on link "Produtos" at bounding box center [55, 322] width 102 height 16
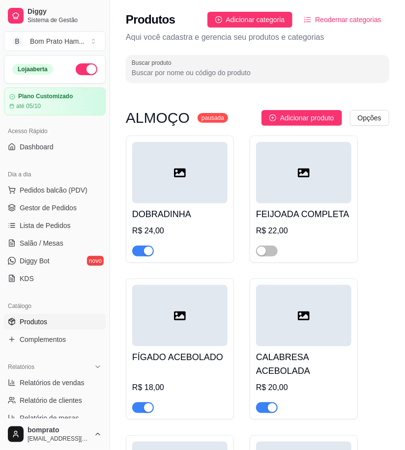
click at [227, 72] on input "Buscar produto" at bounding box center [257, 73] width 251 height 10
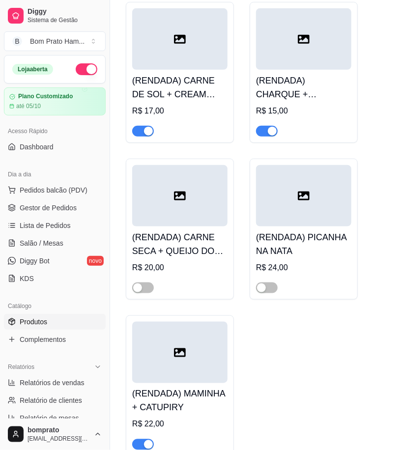
scroll to position [163, 0]
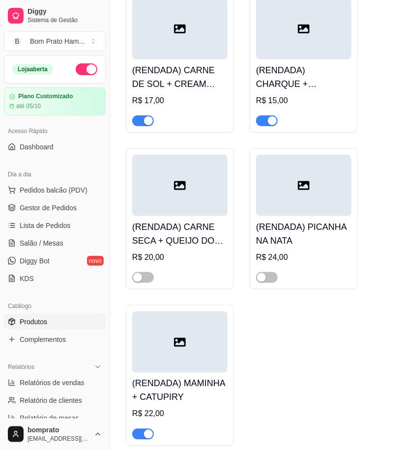
type input "rend"
click at [198, 218] on div "(RENDADA) CARNE SECA + QUEIJO DO REINO R$ 20,00" at bounding box center [179, 249] width 95 height 67
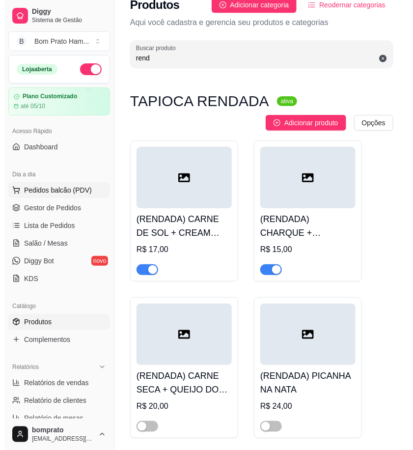
scroll to position [0, 0]
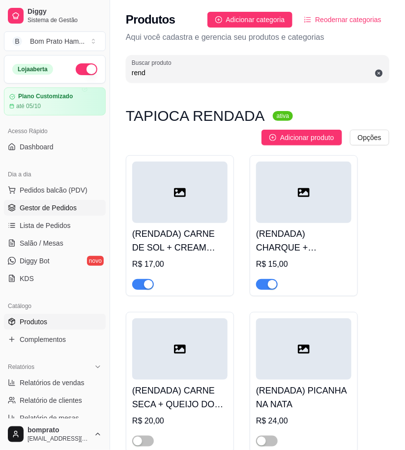
drag, startPoint x: 70, startPoint y: 204, endPoint x: 101, endPoint y: 203, distance: 30.9
click at [71, 204] on span "Gestor de Pedidos" at bounding box center [48, 208] width 57 height 10
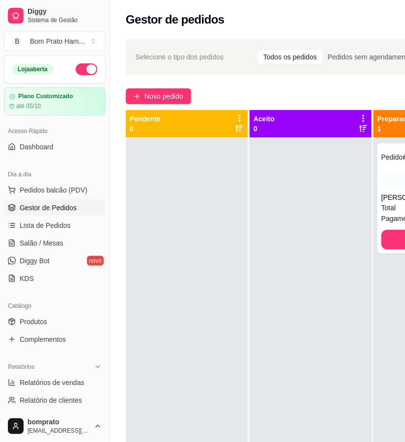
click at [326, 268] on div at bounding box center [310, 358] width 122 height 442
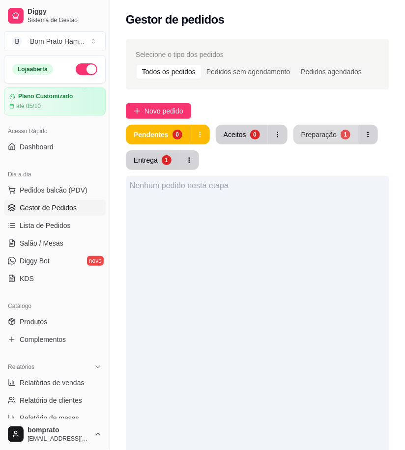
click at [329, 143] on button "Preparação 1" at bounding box center [325, 135] width 65 height 20
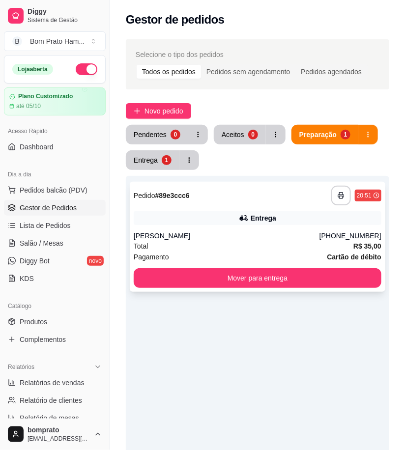
click at [270, 212] on div "Entrega" at bounding box center [257, 218] width 247 height 14
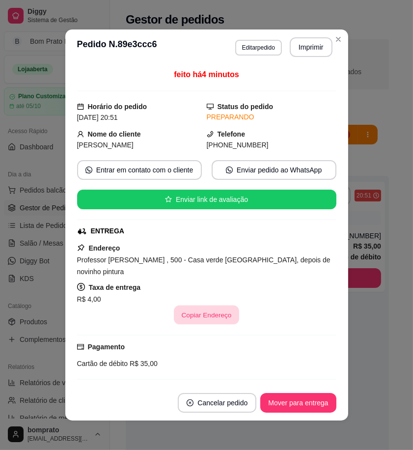
click at [217, 315] on button "Copiar Endereço" at bounding box center [206, 314] width 65 height 19
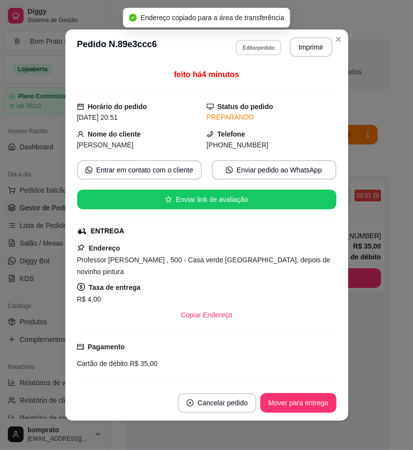
click at [269, 51] on button "Editar pedido" at bounding box center [259, 47] width 46 height 15
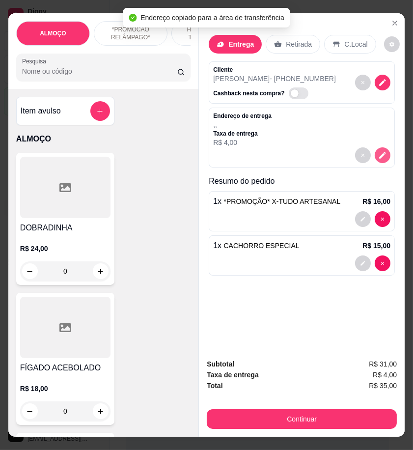
click at [380, 151] on icon "decrease-product-quantity" at bounding box center [382, 155] width 9 height 9
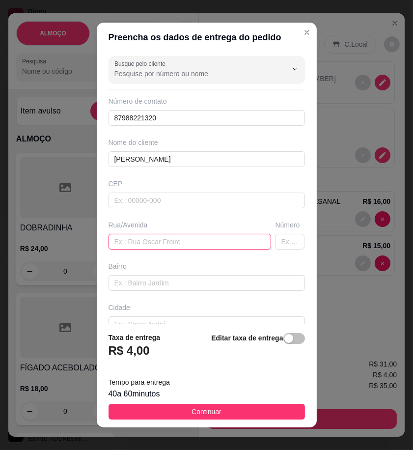
paste input "Professor elodio Ramos , 500 - Casa verde portão branco, depois de novinho pint…"
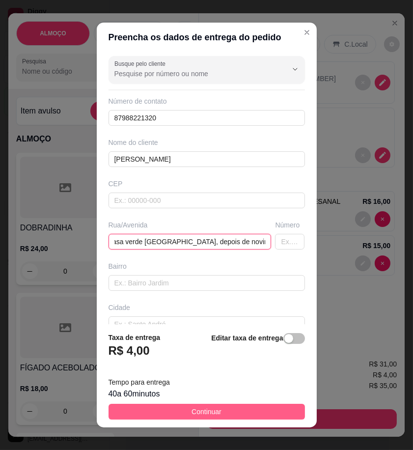
type input "Professor elodio Ramos , 500 - Casa verde portão branco, depois de novinho pint…"
drag, startPoint x: 263, startPoint y: 411, endPoint x: 290, endPoint y: 390, distance: 34.2
click at [264, 411] on button "Continuar" at bounding box center [207, 412] width 196 height 16
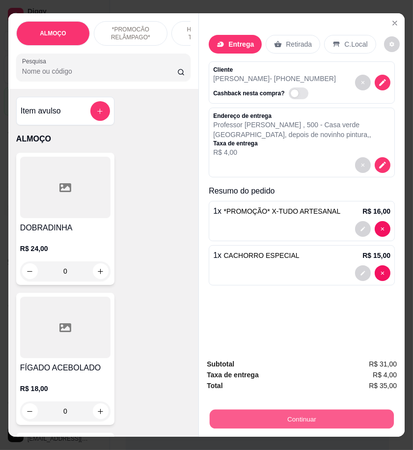
click at [307, 419] on button "Continuar" at bounding box center [302, 418] width 184 height 19
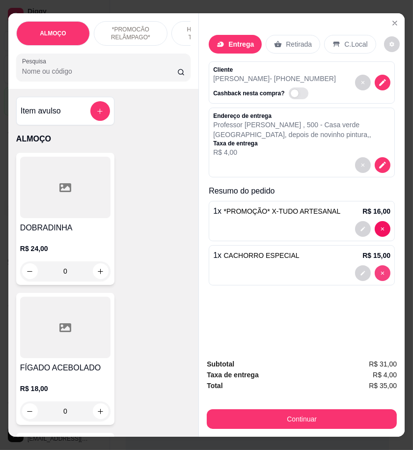
type input "0"
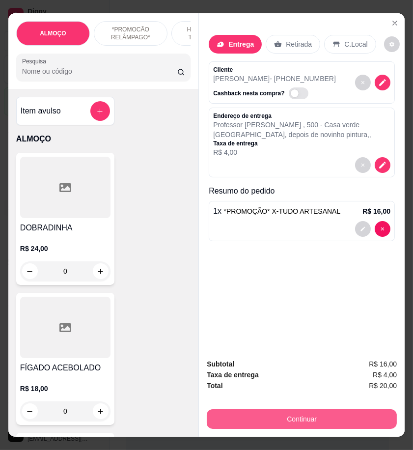
click at [359, 419] on button "Continuar" at bounding box center [302, 419] width 190 height 20
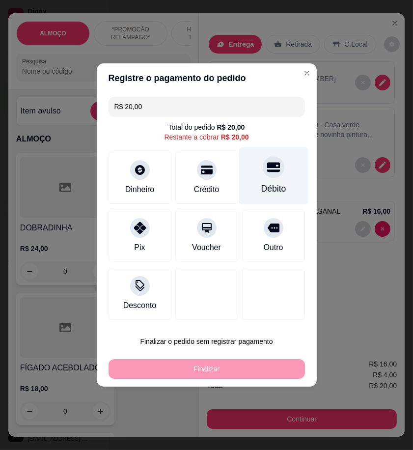
click at [275, 183] on div "Débito" at bounding box center [273, 175] width 69 height 57
type input "R$ 0,00"
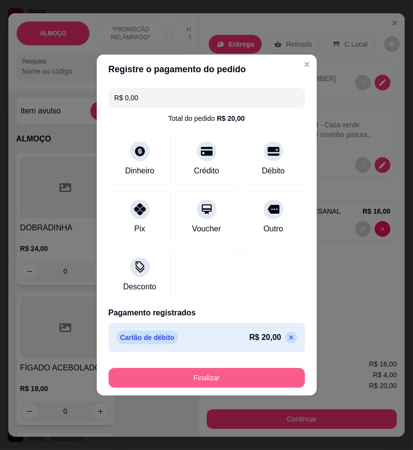
click at [271, 382] on button "Finalizar" at bounding box center [207, 378] width 196 height 20
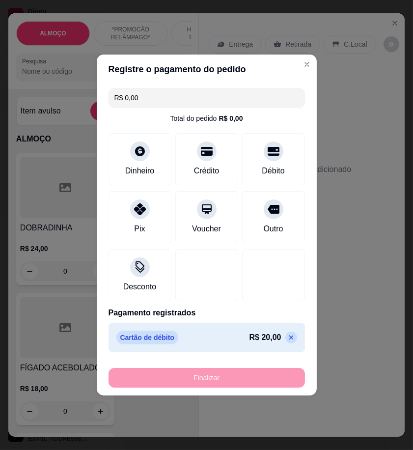
type input "0"
type input "-R$ 20,00"
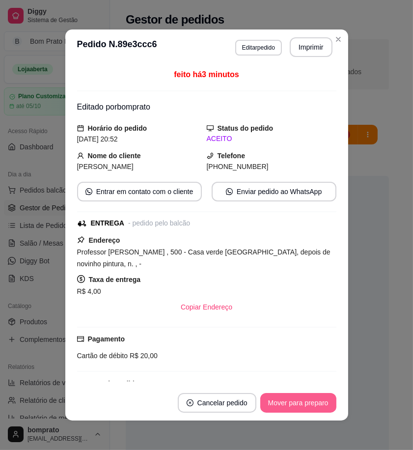
click at [292, 395] on button "Mover para preparo" at bounding box center [298, 403] width 76 height 20
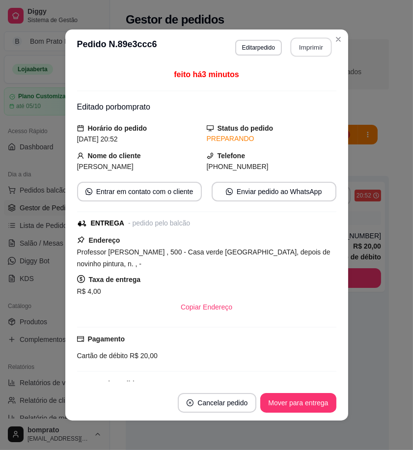
click at [300, 51] on button "Imprimir" at bounding box center [310, 47] width 41 height 19
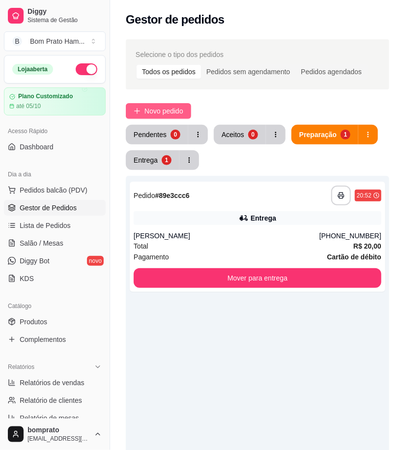
click at [181, 109] on span "Novo pedido" at bounding box center [163, 111] width 39 height 11
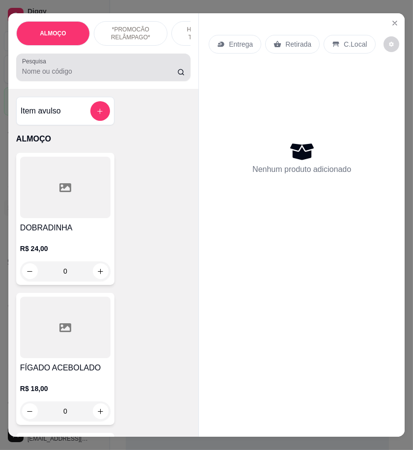
click at [73, 71] on input "Pesquisa" at bounding box center [99, 71] width 155 height 10
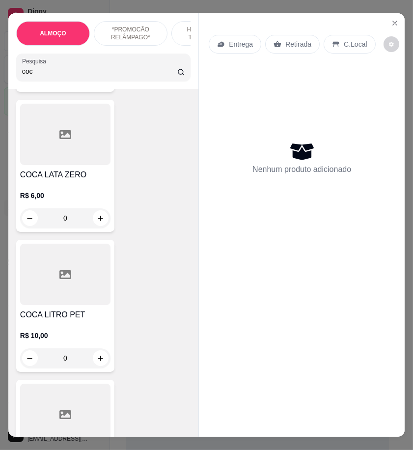
scroll to position [218, 0]
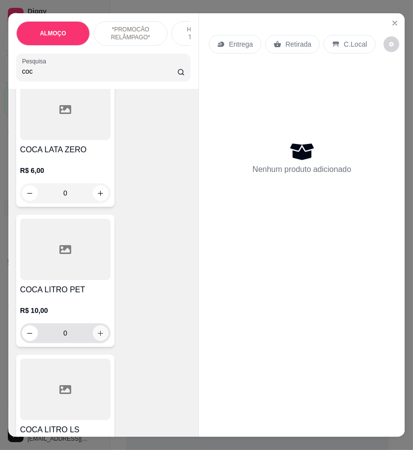
type input "coc"
click at [97, 337] on icon "increase-product-quantity" at bounding box center [100, 332] width 7 height 7
type input "1"
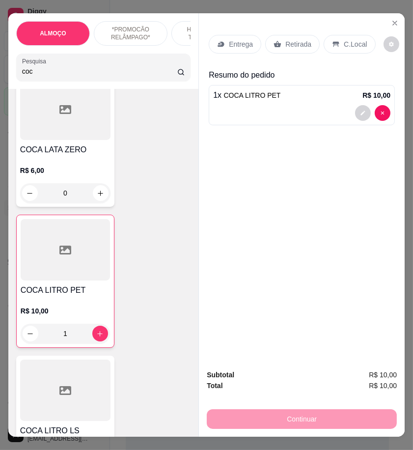
click at [308, 45] on div "Retirada" at bounding box center [292, 44] width 54 height 19
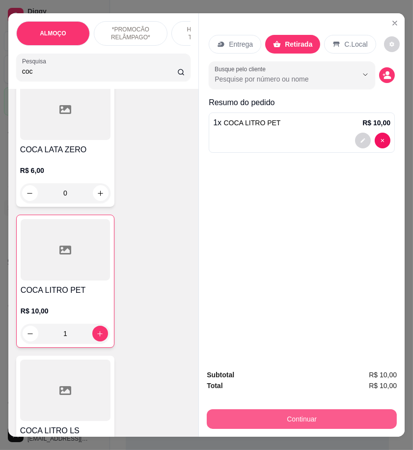
click at [341, 409] on button "Continuar" at bounding box center [302, 419] width 190 height 20
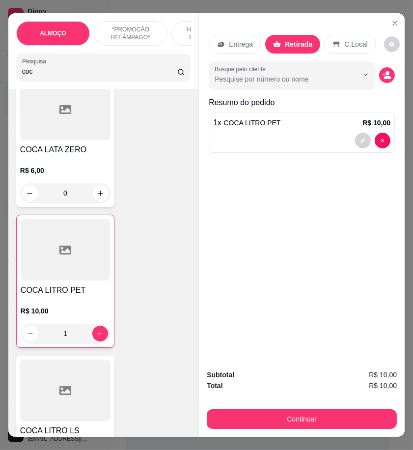
drag, startPoint x: 124, startPoint y: 233, endPoint x: 130, endPoint y: 237, distance: 7.1
click at [128, 235] on div "Pix" at bounding box center [139, 233] width 69 height 57
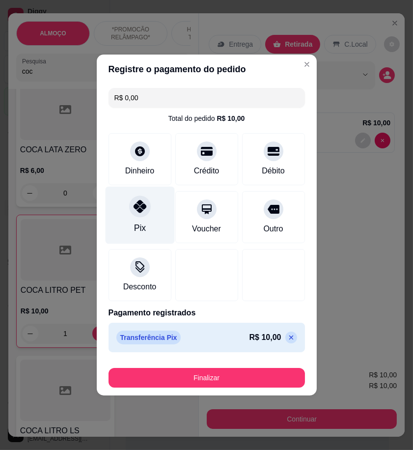
type input "R$ 0,00"
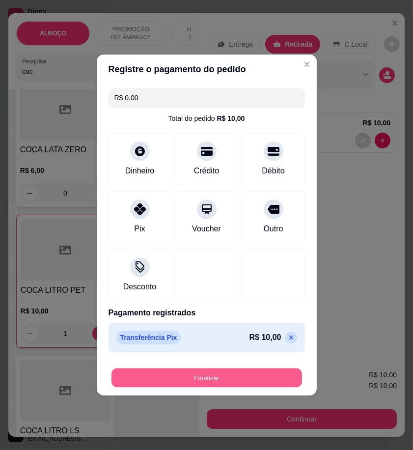
click at [233, 368] on div "Finalizar" at bounding box center [207, 378] width 196 height 20
click at [235, 371] on button "Finalizar" at bounding box center [207, 378] width 196 height 20
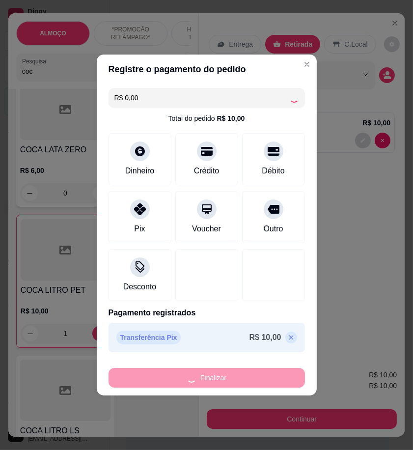
type input "0"
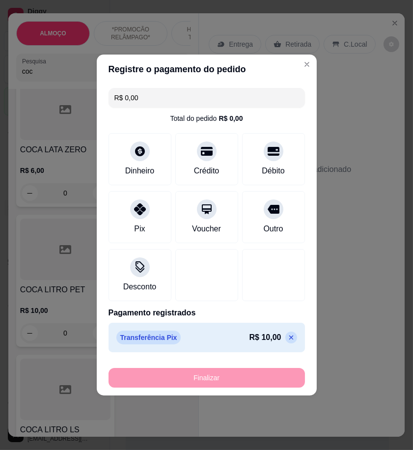
type input "-R$ 10,00"
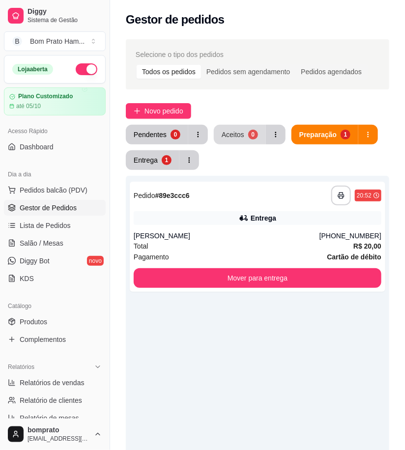
click at [237, 129] on button "Aceitos 0" at bounding box center [240, 135] width 52 height 20
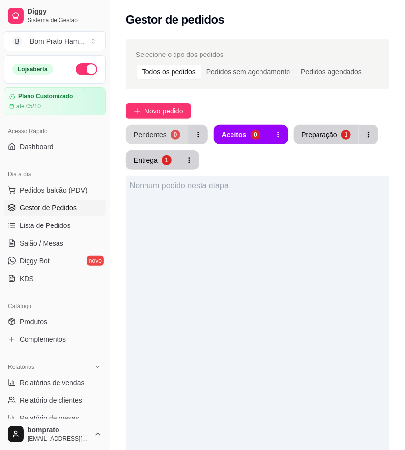
click at [159, 136] on div "Pendentes" at bounding box center [150, 135] width 33 height 10
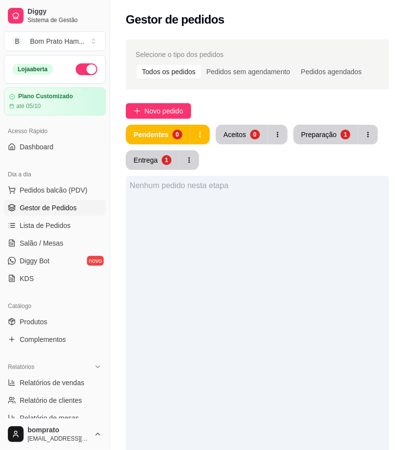
click at [216, 136] on button "Aceitos 0" at bounding box center [242, 135] width 52 height 20
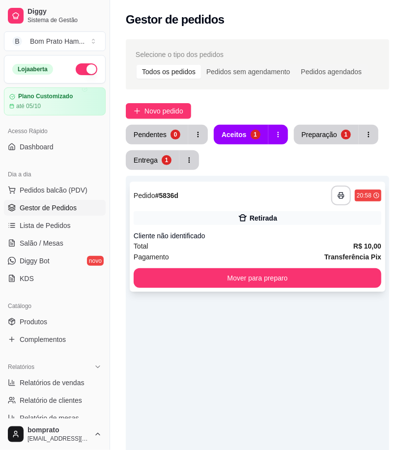
click at [271, 226] on div "**********" at bounding box center [257, 237] width 255 height 110
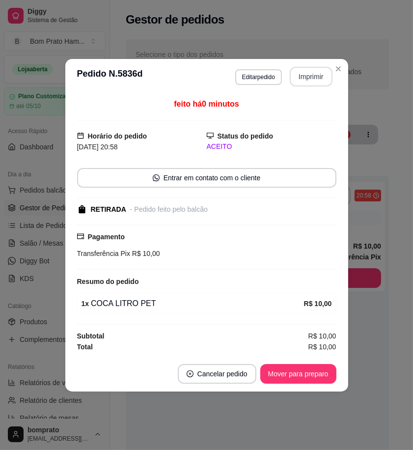
click at [301, 80] on button "Imprimir" at bounding box center [311, 77] width 43 height 20
click at [311, 380] on button "Mover para preparo" at bounding box center [298, 374] width 76 height 20
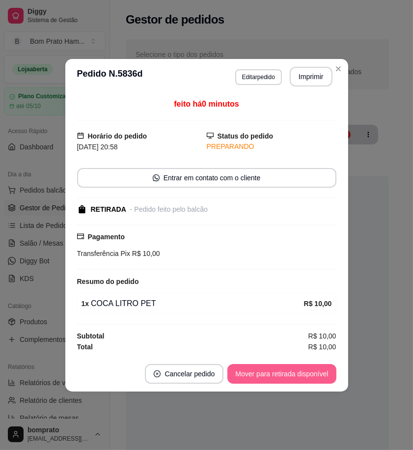
click at [311, 380] on button "Mover para retirada disponível" at bounding box center [281, 374] width 109 height 20
click at [311, 380] on button "Mover para finalizado" at bounding box center [295, 373] width 79 height 19
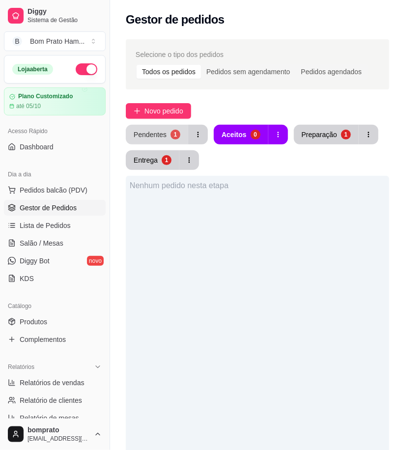
click at [163, 143] on button "Pendentes 1" at bounding box center [157, 135] width 62 height 20
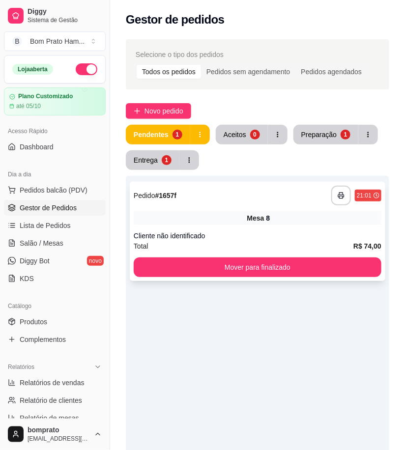
click at [232, 208] on div "**********" at bounding box center [257, 231] width 255 height 99
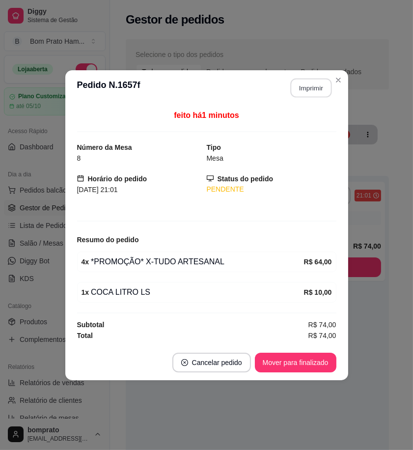
click at [307, 94] on button "Imprimir" at bounding box center [310, 87] width 41 height 19
click at [318, 361] on button "Mover para finalizado" at bounding box center [295, 363] width 81 height 20
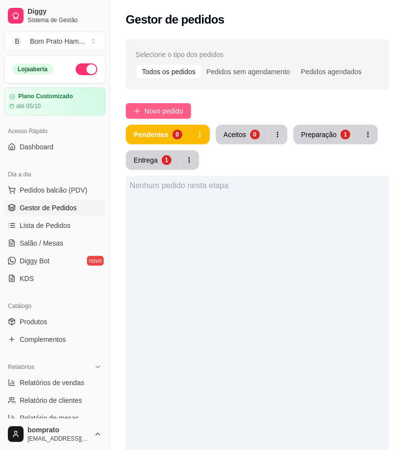
click at [149, 107] on span "Novo pedido" at bounding box center [163, 111] width 39 height 11
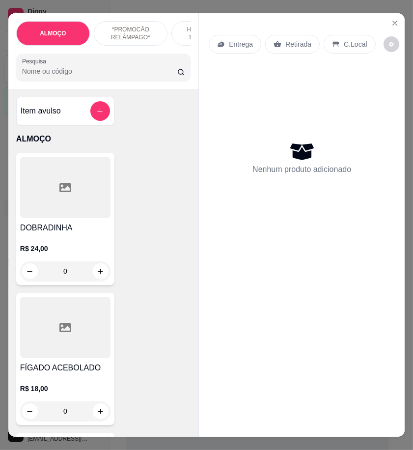
click at [73, 76] on input "Pesquisa" at bounding box center [99, 71] width 155 height 10
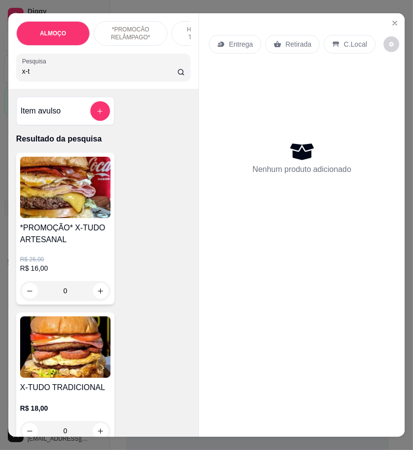
type input "x-t"
click at [79, 207] on img at bounding box center [65, 187] width 90 height 61
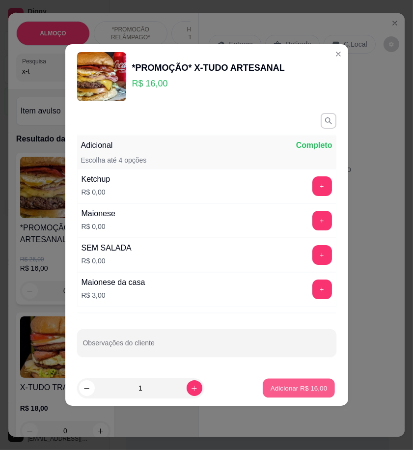
click at [289, 388] on p "Adicionar R$ 16,00" at bounding box center [299, 387] width 57 height 9
type input "1"
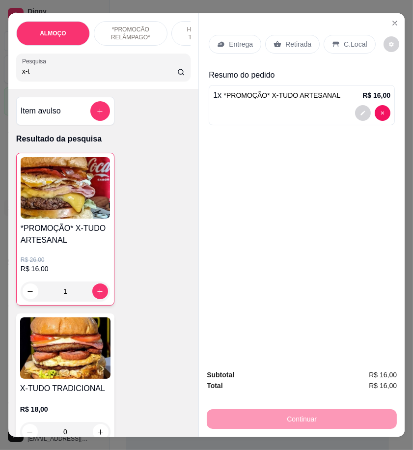
click at [239, 43] on p "Entrega" at bounding box center [241, 44] width 24 height 10
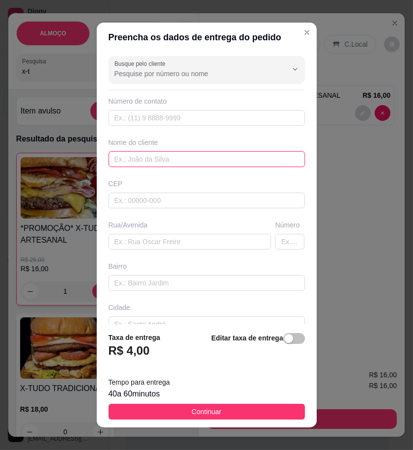
paste input "Rui Filho"
type input "Rui Filho"
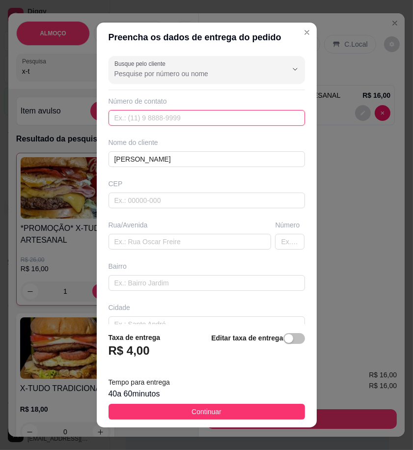
paste input "558 79104-5089"
type input "558 79104-5089"
drag, startPoint x: 260, startPoint y: 413, endPoint x: 299, endPoint y: 247, distance: 170.3
click at [262, 413] on button "Continuar" at bounding box center [207, 412] width 196 height 16
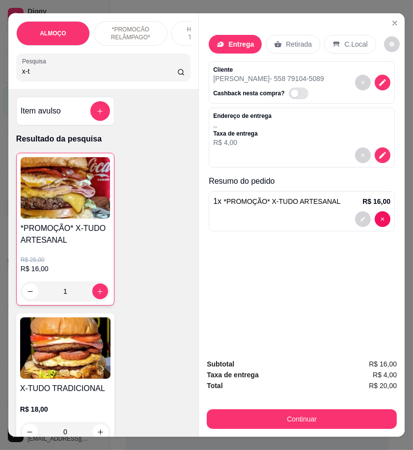
click at [295, 45] on p "Retirada" at bounding box center [299, 44] width 26 height 10
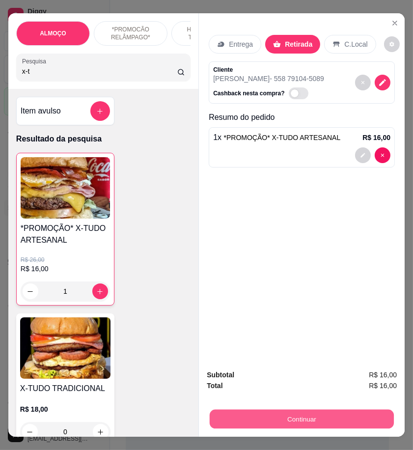
click at [380, 415] on button "Continuar" at bounding box center [302, 418] width 184 height 19
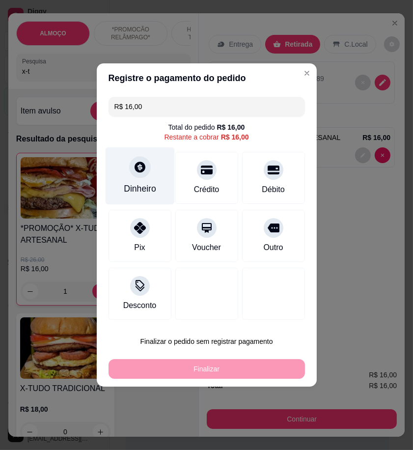
click at [144, 172] on icon at bounding box center [139, 167] width 13 height 13
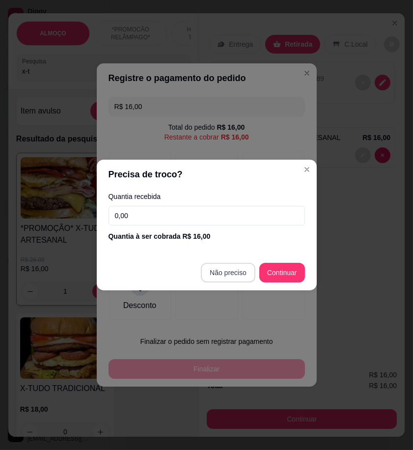
type input "R$ 0,00"
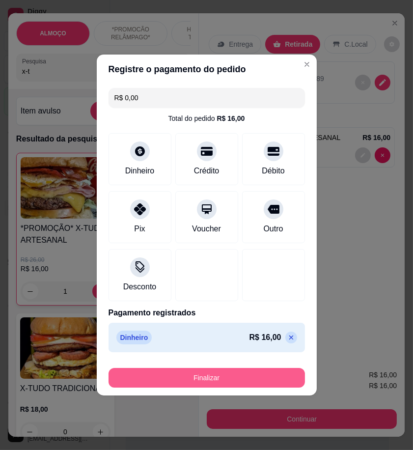
click at [275, 380] on button "Finalizar" at bounding box center [207, 378] width 196 height 20
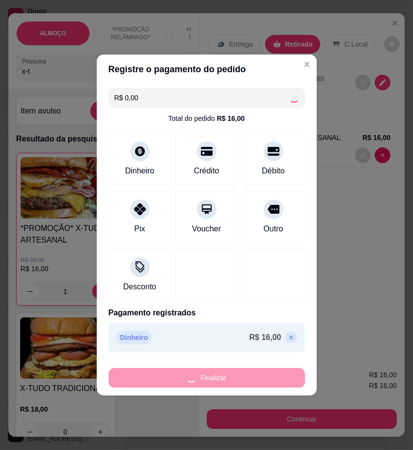
type input "0"
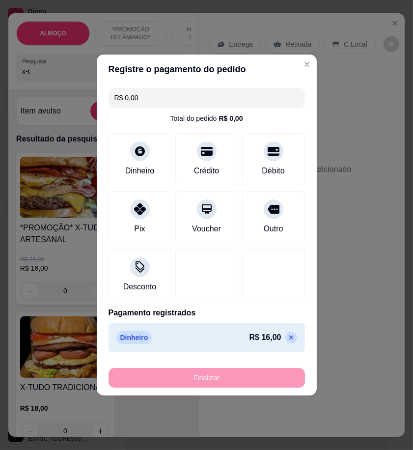
type input "-R$ 16,00"
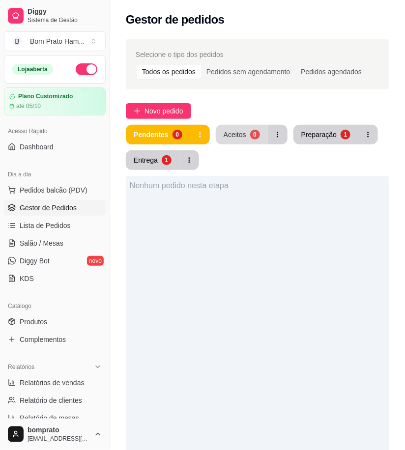
click at [238, 133] on div "Aceitos" at bounding box center [234, 135] width 23 height 10
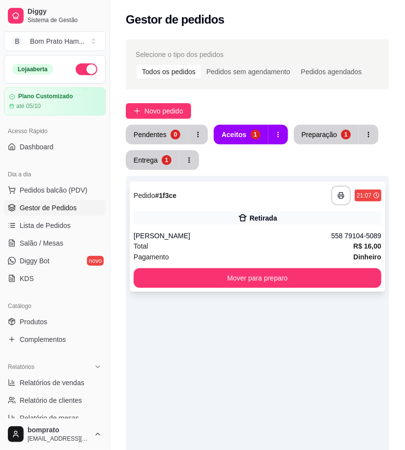
click at [237, 212] on div "Retirada" at bounding box center [257, 218] width 247 height 14
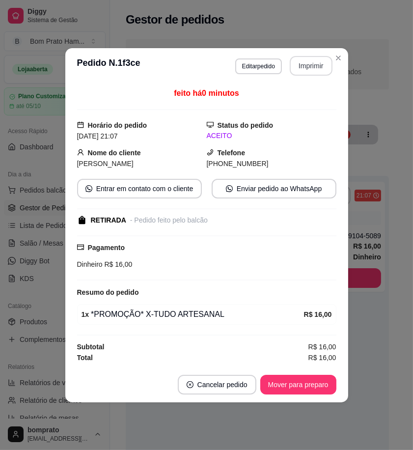
click at [319, 56] on button "Imprimir" at bounding box center [311, 66] width 43 height 20
click at [314, 381] on button "Mover para preparo" at bounding box center [298, 385] width 76 height 20
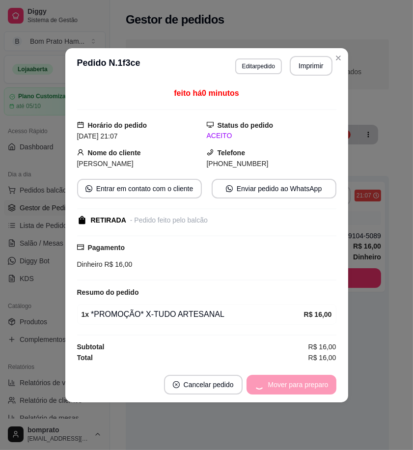
click at [346, 367] on footer "Cancelar pedido Mover para preparo" at bounding box center [206, 384] width 283 height 35
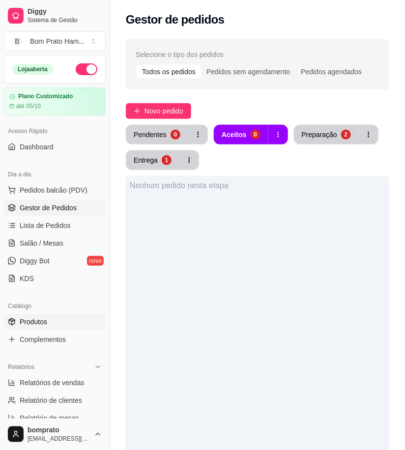
click at [55, 326] on link "Produtos" at bounding box center [55, 322] width 102 height 16
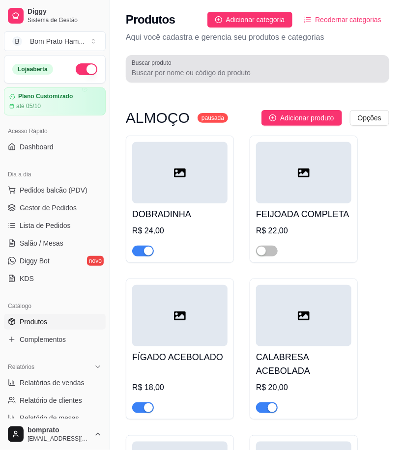
click at [213, 77] on input "Buscar produto" at bounding box center [257, 73] width 251 height 10
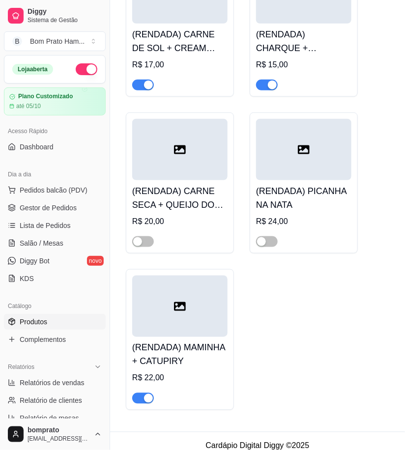
scroll to position [210, 0]
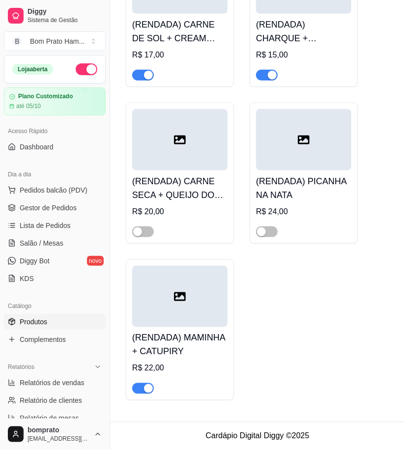
type input "rend"
click at [217, 194] on h4 "(RENDADA) CARNE SECA + QUEIJO DO REINO" at bounding box center [179, 187] width 95 height 27
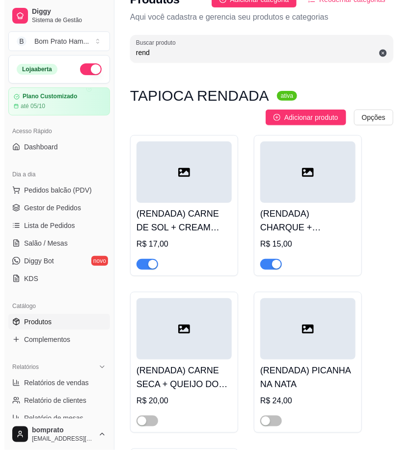
scroll to position [0, 0]
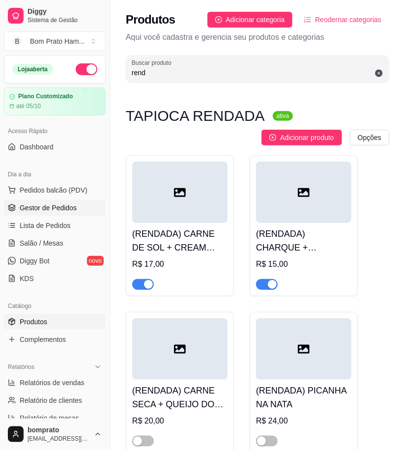
click at [53, 209] on span "Gestor de Pedidos" at bounding box center [48, 208] width 57 height 10
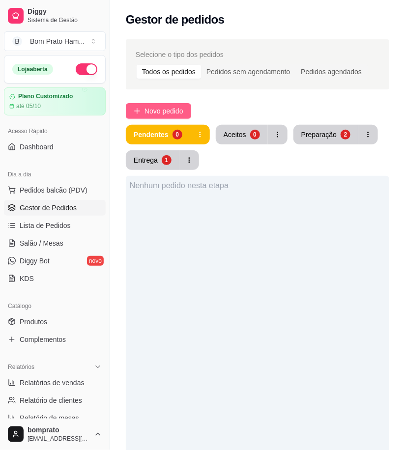
click at [179, 109] on span "Novo pedido" at bounding box center [163, 111] width 39 height 11
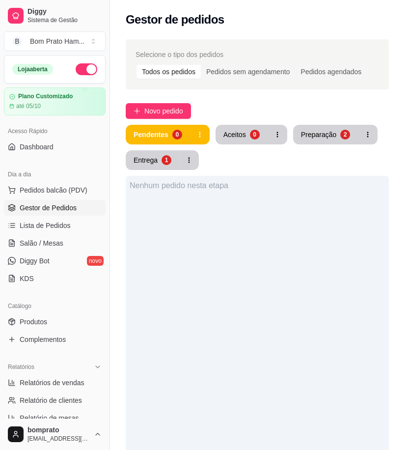
click at [56, 76] on input "Pesquisa" at bounding box center [99, 71] width 155 height 10
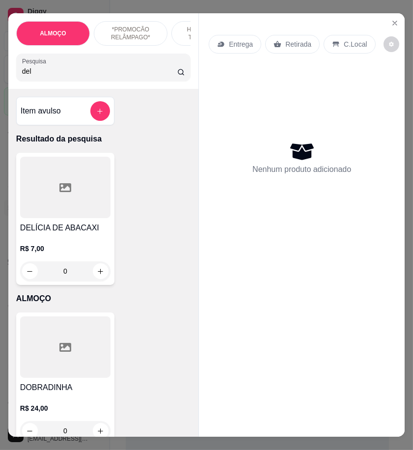
type input "del"
click at [89, 214] on div at bounding box center [65, 187] width 90 height 61
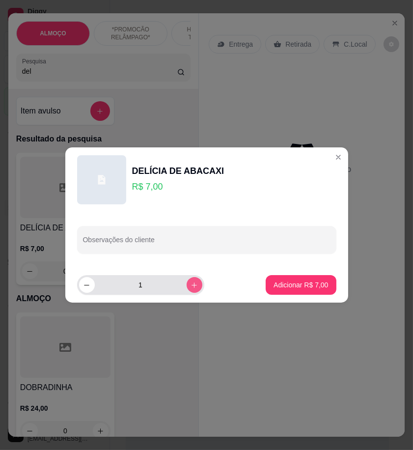
click at [190, 282] on icon "increase-product-quantity" at bounding box center [193, 284] width 7 height 7
type input "3"
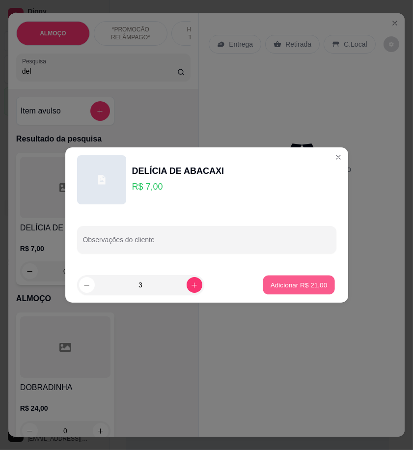
click at [271, 284] on p "Adicionar R$ 21,00" at bounding box center [299, 284] width 57 height 9
type input "3"
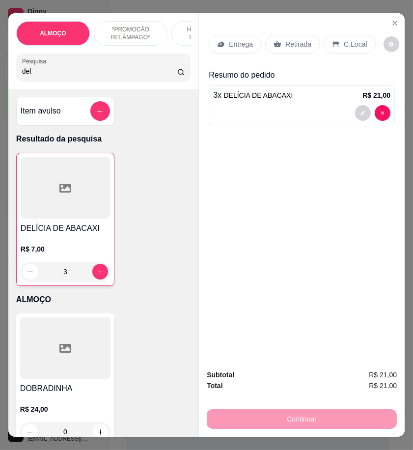
click at [237, 45] on p "Entrega" at bounding box center [241, 44] width 24 height 10
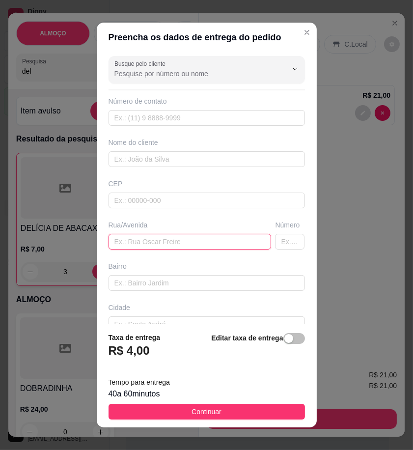
paste input "Bar de cila"
type input "Bar de cila"
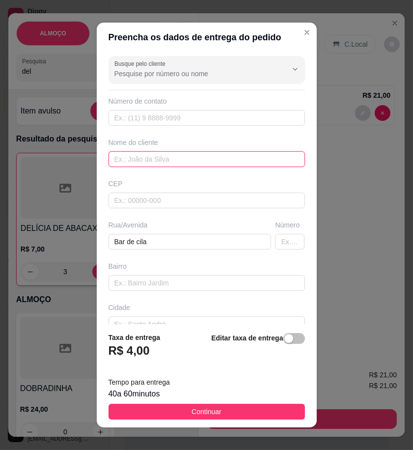
paste input "Ecilene"
type input "Ecilene"
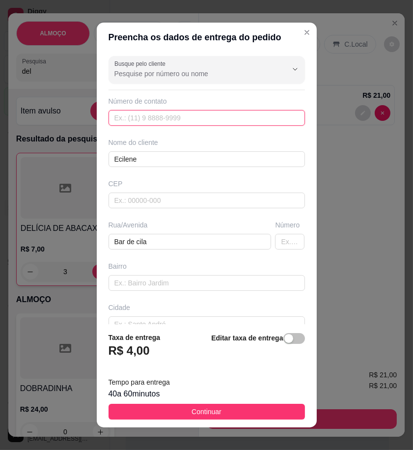
paste input "558 79101-6680"
type input "558 79101-6680"
drag, startPoint x: 257, startPoint y: 408, endPoint x: 312, endPoint y: 408, distance: 55.5
click at [257, 408] on button "Continuar" at bounding box center [207, 412] width 196 height 16
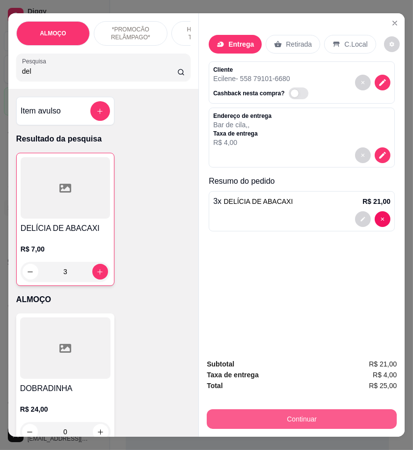
click at [373, 414] on button "Continuar" at bounding box center [302, 419] width 190 height 20
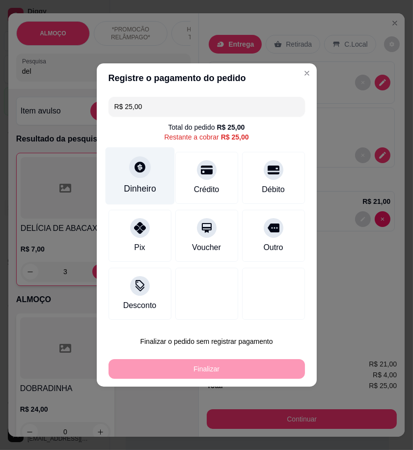
click at [142, 180] on div "Dinheiro" at bounding box center [139, 175] width 69 height 57
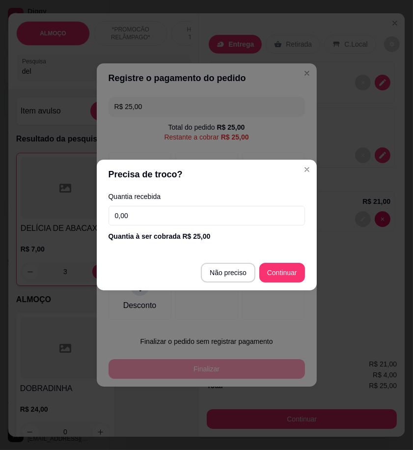
click at [188, 211] on input "0,00" at bounding box center [207, 216] width 196 height 20
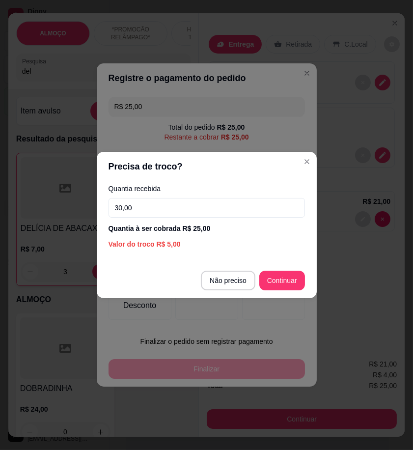
type input "30,00"
click at [291, 269] on footer "Não preciso Continuar" at bounding box center [207, 280] width 220 height 35
type input "R$ 0,00"
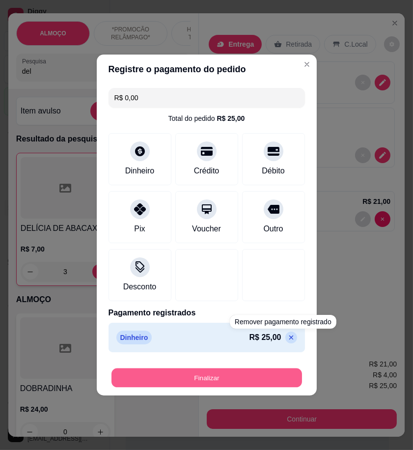
click at [276, 381] on button "Finalizar" at bounding box center [206, 377] width 190 height 19
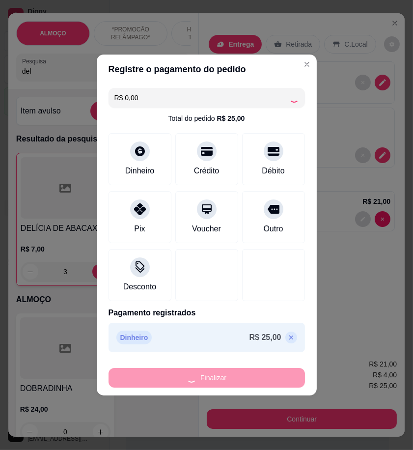
type input "0"
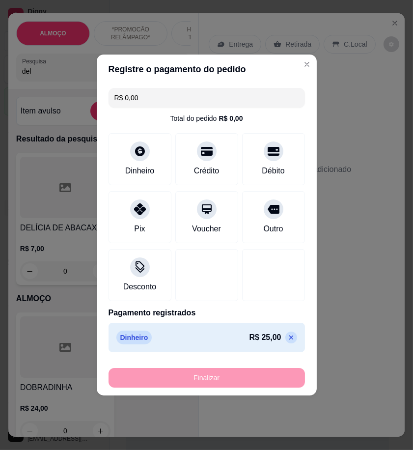
type input "-R$ 25,00"
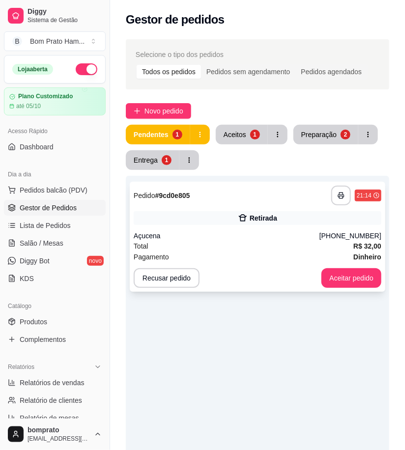
click at [273, 237] on div "Açucena" at bounding box center [227, 236] width 186 height 10
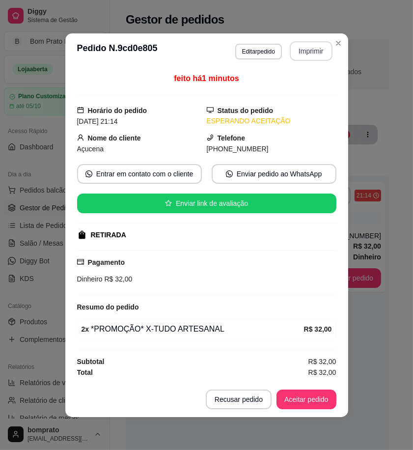
click at [314, 57] on button "Imprimir" at bounding box center [311, 51] width 43 height 20
click at [313, 399] on button "Aceitar pedido" at bounding box center [306, 398] width 58 height 19
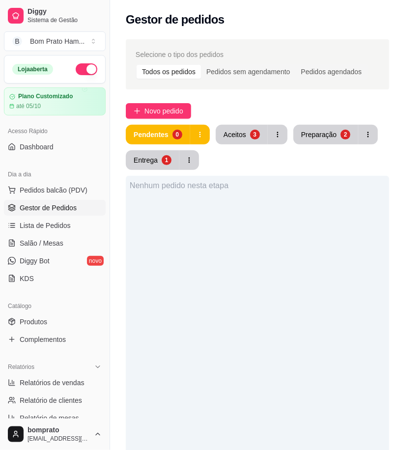
drag, startPoint x: 236, startPoint y: 145, endPoint x: 236, endPoint y: 136, distance: 9.8
click at [236, 140] on div "Pendentes 0 Aceitos 3 Preparação 2 Entrega 1" at bounding box center [257, 147] width 263 height 45
click at [236, 136] on div "Aceitos" at bounding box center [234, 135] width 23 height 10
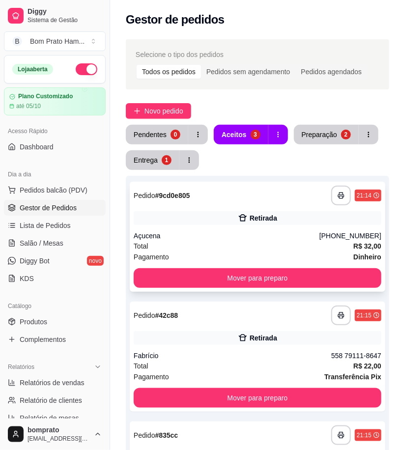
click at [229, 227] on div "**********" at bounding box center [257, 237] width 255 height 110
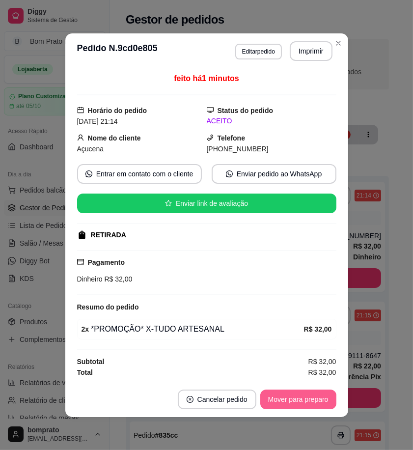
click at [307, 399] on button "Mover para preparo" at bounding box center [298, 399] width 76 height 20
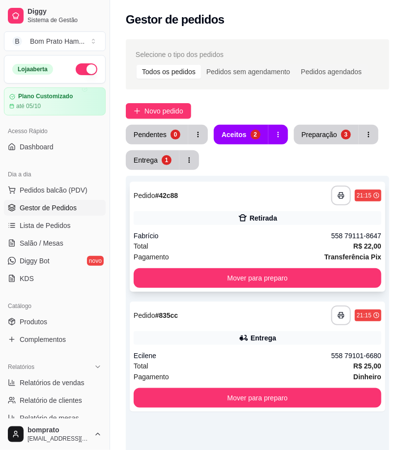
click at [267, 241] on div "Total R$ 22,00" at bounding box center [257, 246] width 247 height 11
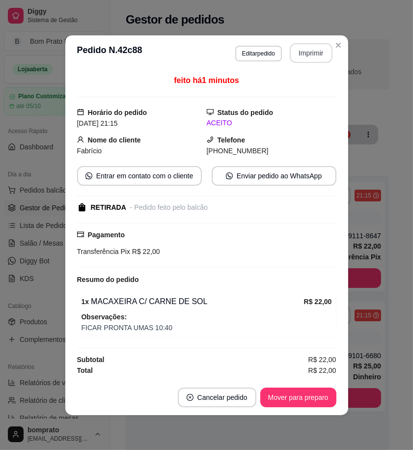
click at [316, 55] on button "Imprimir" at bounding box center [311, 53] width 43 height 20
click at [318, 398] on button "Mover para preparo" at bounding box center [298, 397] width 76 height 20
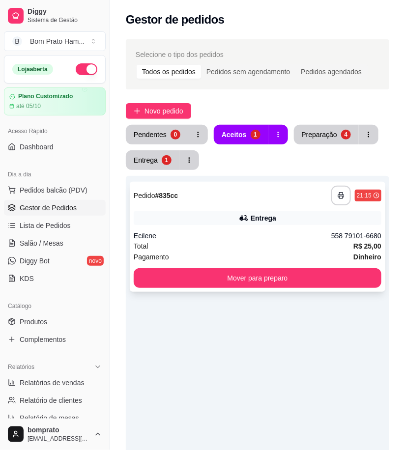
click at [249, 206] on div "**********" at bounding box center [257, 237] width 255 height 110
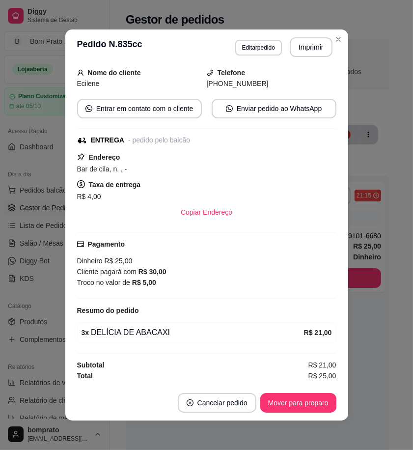
scroll to position [62, 0]
click at [293, 47] on button "Imprimir" at bounding box center [310, 47] width 41 height 19
click at [313, 409] on button "Mover para preparo" at bounding box center [298, 402] width 74 height 19
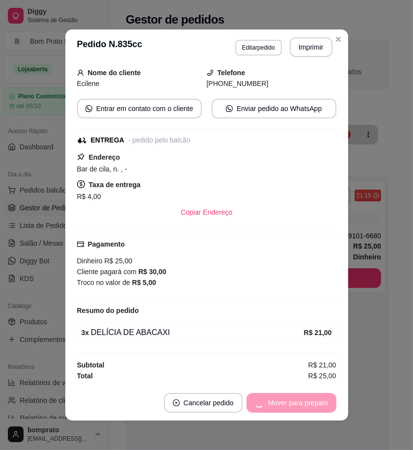
click at [341, 369] on div "feito há 0 minutos Horário do pedido 30/09/2025 21:15 Status do pedido ACEITO N…" at bounding box center [206, 225] width 283 height 320
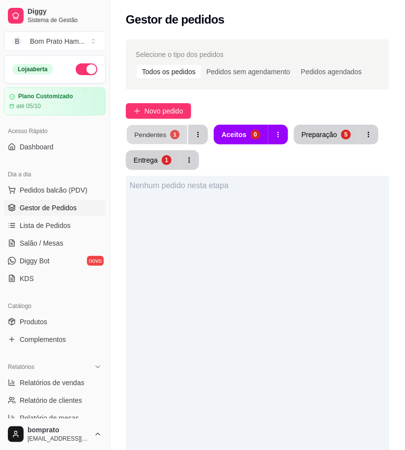
click at [170, 134] on div "1" at bounding box center [174, 134] width 9 height 9
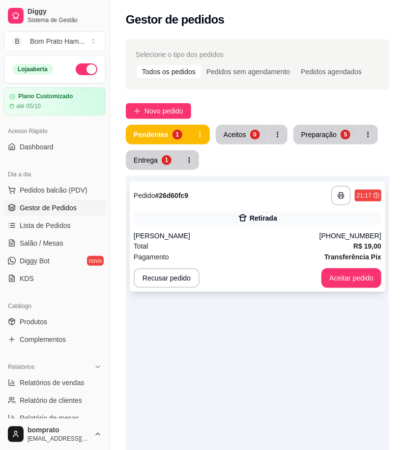
click at [282, 249] on div "Total R$ 19,00" at bounding box center [257, 246] width 247 height 11
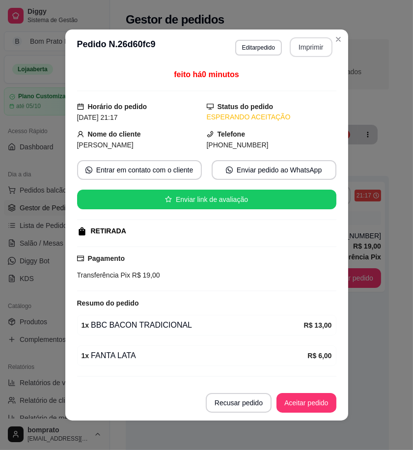
click at [301, 40] on button "Imprimir" at bounding box center [311, 47] width 43 height 20
click at [323, 398] on button "Aceitar pedido" at bounding box center [306, 402] width 58 height 19
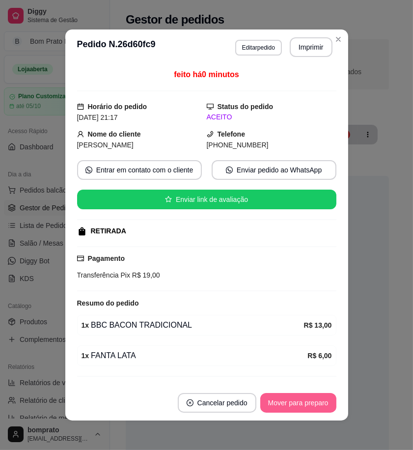
click at [323, 398] on button "Mover para preparo" at bounding box center [298, 403] width 76 height 20
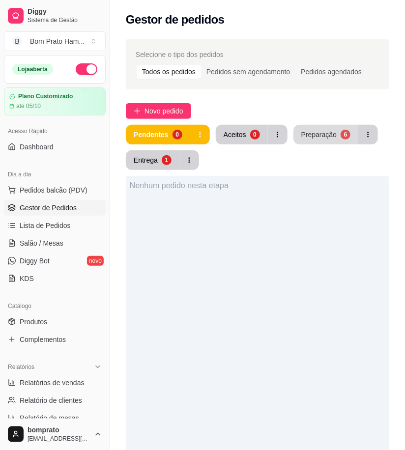
click at [315, 136] on div "Preparação" at bounding box center [318, 135] width 35 height 10
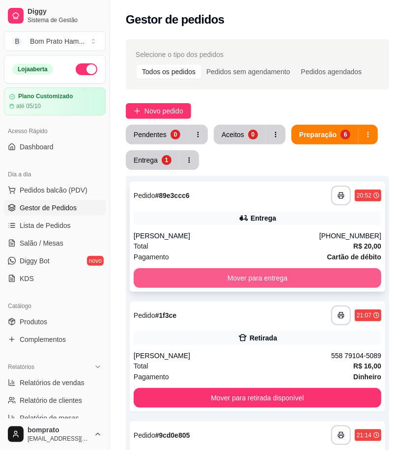
click at [271, 273] on button "Mover para entrega" at bounding box center [257, 278] width 247 height 20
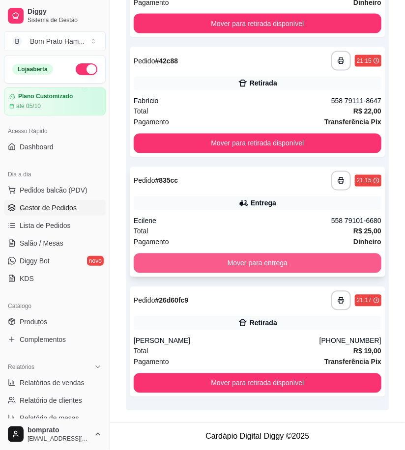
click at [269, 261] on button "Mover para entrega" at bounding box center [257, 263] width 247 height 20
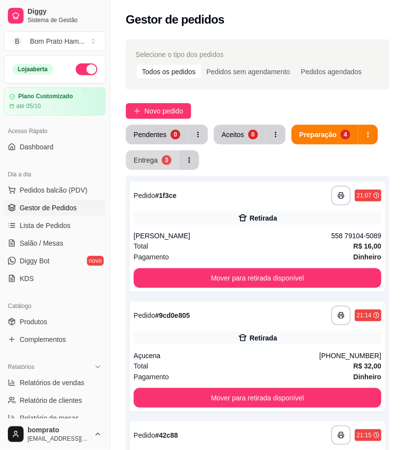
click at [160, 157] on button "Entrega 3" at bounding box center [153, 160] width 54 height 20
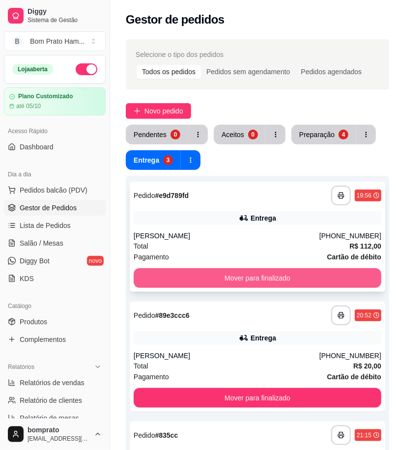
click at [247, 276] on button "Mover para finalizado" at bounding box center [257, 278] width 247 height 20
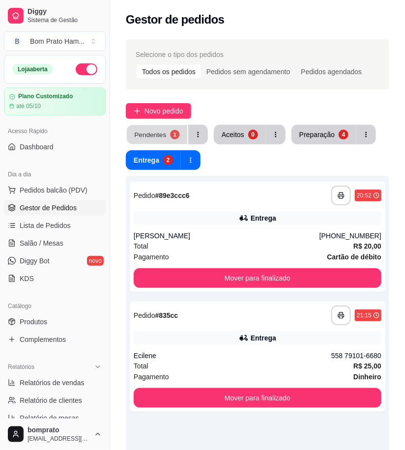
click at [164, 129] on button "Pendentes 1" at bounding box center [157, 134] width 60 height 19
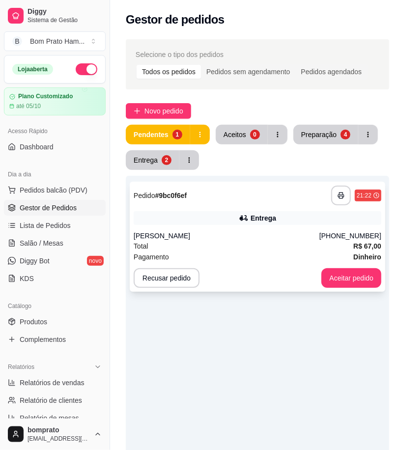
click at [273, 212] on div "Entrega" at bounding box center [257, 218] width 247 height 14
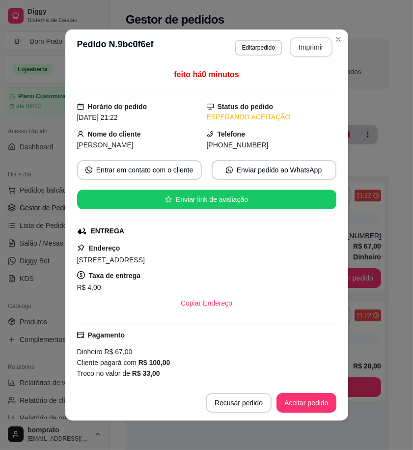
click at [310, 51] on button "Imprimir" at bounding box center [311, 47] width 43 height 20
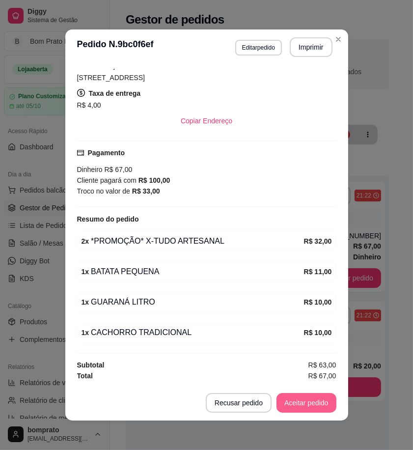
click at [312, 403] on button "Aceitar pedido" at bounding box center [306, 403] width 60 height 20
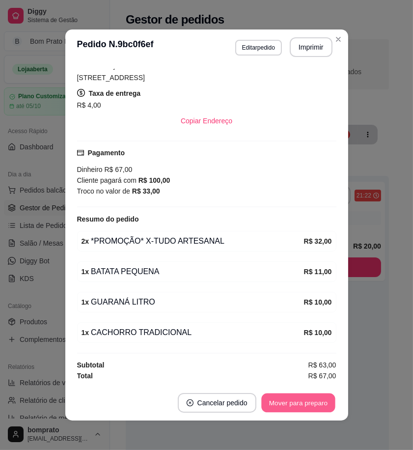
click at [312, 403] on button "Mover para preparo" at bounding box center [298, 402] width 74 height 19
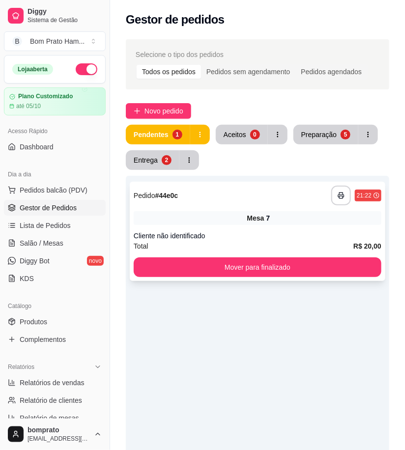
click at [251, 200] on div "**********" at bounding box center [257, 196] width 247 height 20
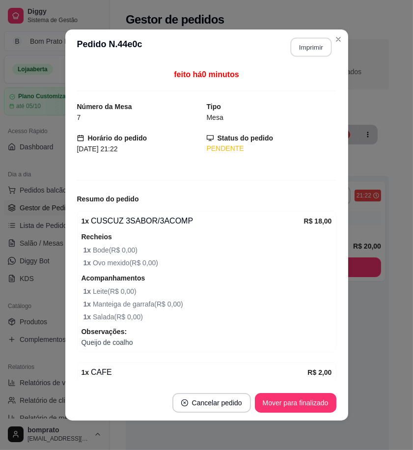
click at [309, 38] on button "Imprimir" at bounding box center [310, 47] width 41 height 19
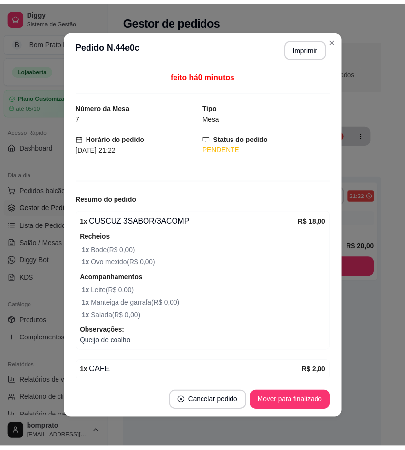
scroll to position [0, 0]
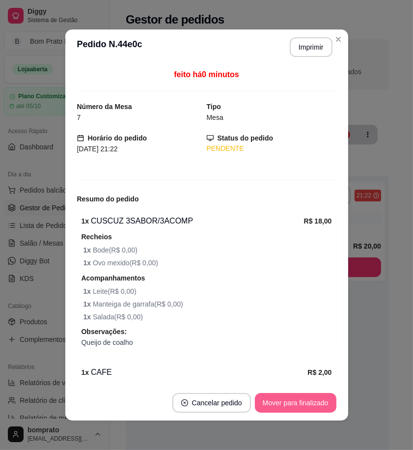
click at [313, 397] on button "Mover para finalizado" at bounding box center [295, 403] width 81 height 20
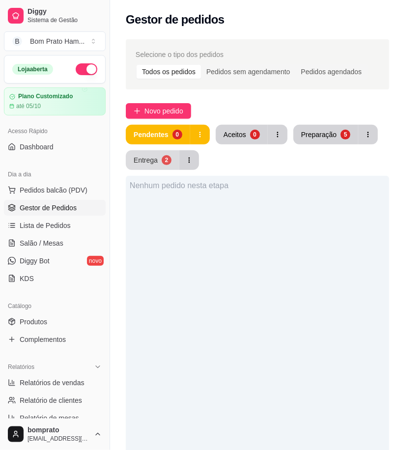
click at [162, 159] on div "2" at bounding box center [167, 160] width 10 height 10
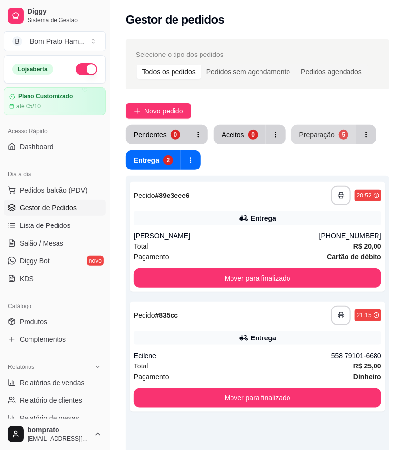
click at [313, 134] on div "Preparação" at bounding box center [316, 135] width 35 height 10
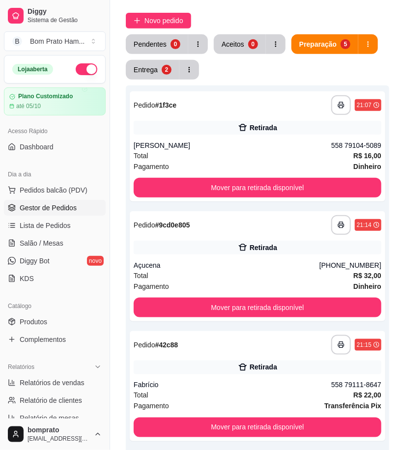
scroll to position [47, 0]
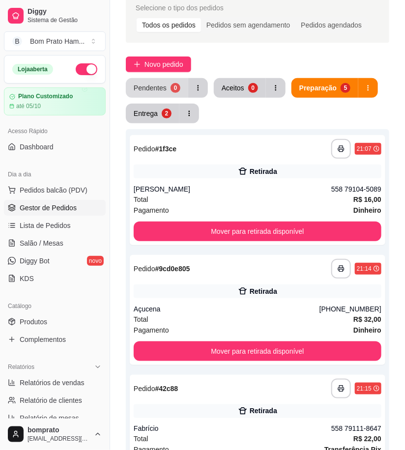
click at [156, 93] on button "Pendentes 0" at bounding box center [157, 88] width 62 height 20
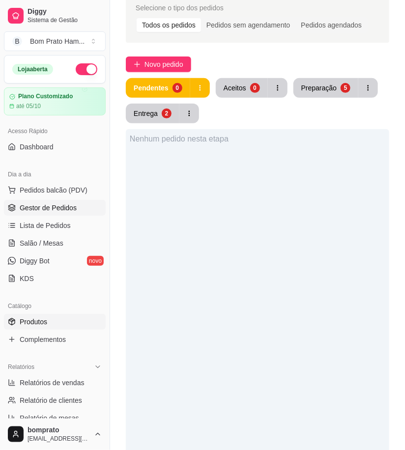
click at [70, 315] on link "Produtos" at bounding box center [55, 322] width 102 height 16
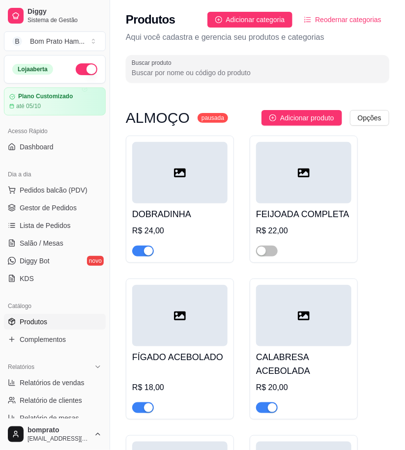
click at [203, 69] on input "Buscar produto" at bounding box center [257, 73] width 251 height 10
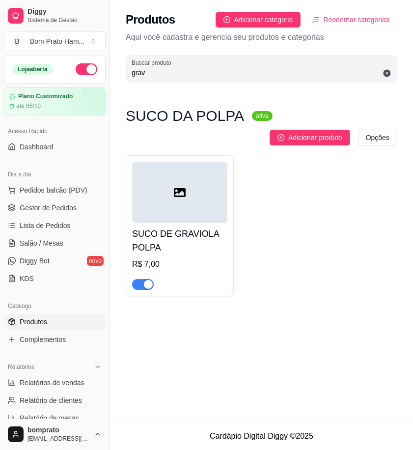
type input "grav"
click at [150, 280] on div "button" at bounding box center [148, 284] width 9 height 9
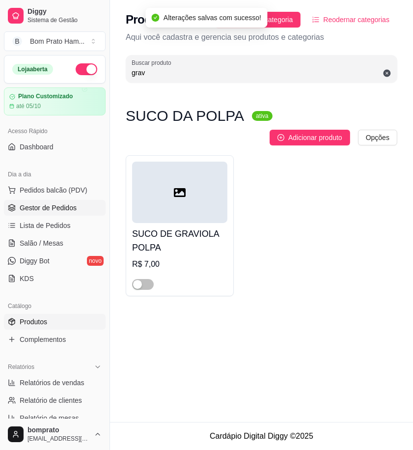
click at [70, 208] on span "Gestor de Pedidos" at bounding box center [48, 208] width 57 height 10
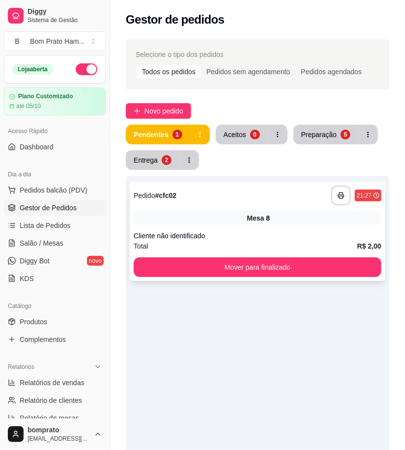
click at [233, 246] on div "Total R$ 2,00" at bounding box center [257, 246] width 247 height 11
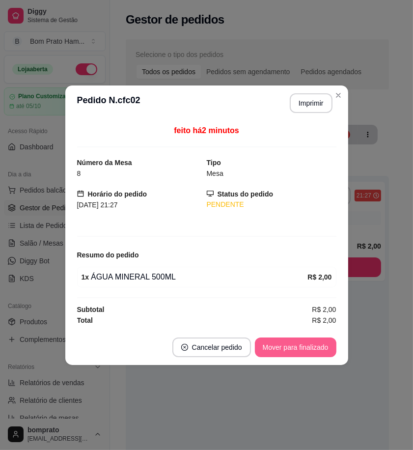
click at [302, 346] on button "Mover para finalizado" at bounding box center [295, 347] width 81 height 20
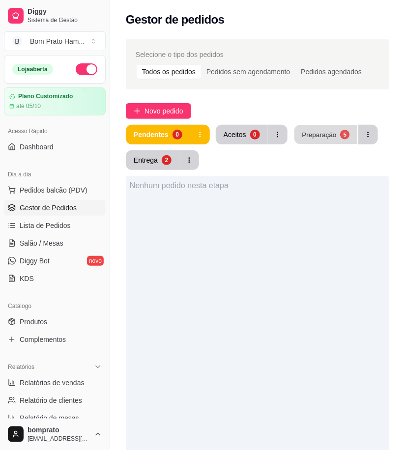
click at [314, 143] on button "Preparação 5" at bounding box center [325, 134] width 63 height 19
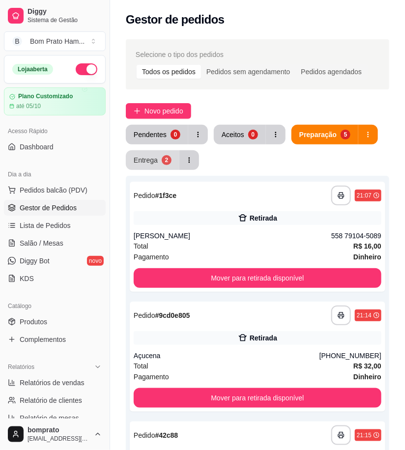
click at [172, 163] on button "Entrega 2" at bounding box center [153, 160] width 54 height 20
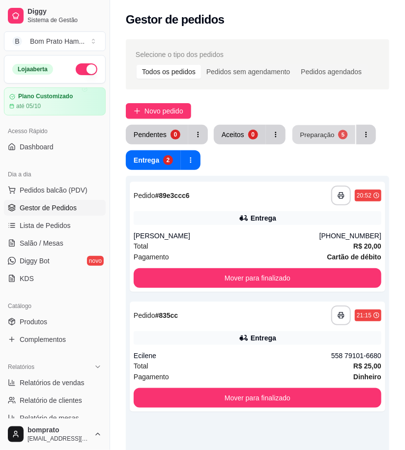
click at [330, 125] on button "Preparação 5" at bounding box center [323, 134] width 63 height 19
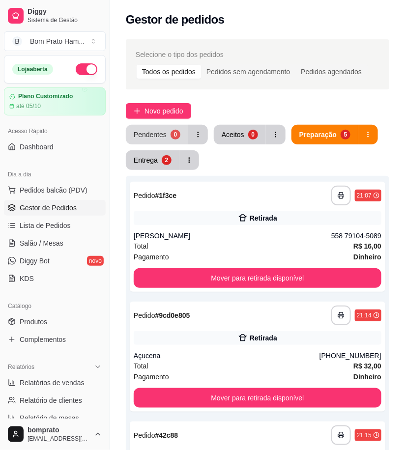
click at [163, 130] on div "Pendentes" at bounding box center [150, 135] width 33 height 10
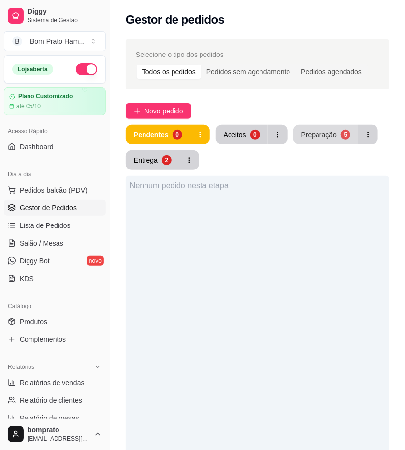
click at [301, 135] on div "Preparação" at bounding box center [318, 135] width 35 height 10
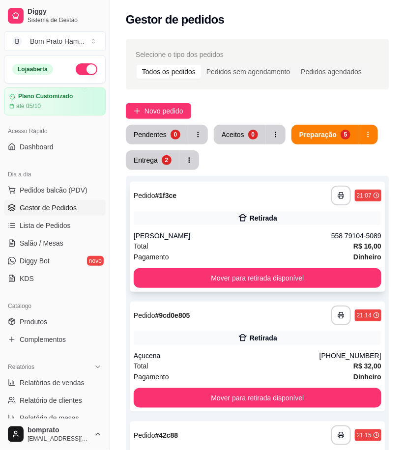
click at [254, 243] on div "Total R$ 16,00" at bounding box center [257, 246] width 247 height 11
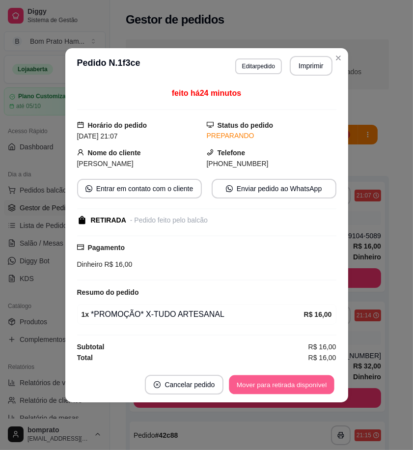
click at [299, 384] on button "Mover para retirada disponível" at bounding box center [281, 384] width 105 height 19
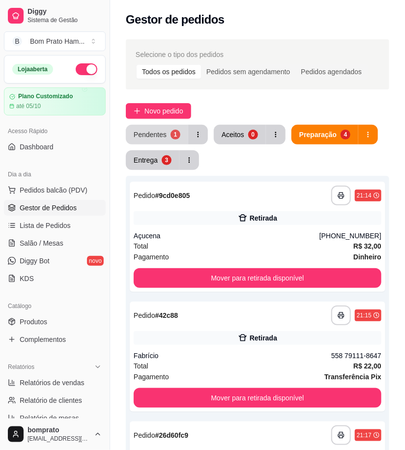
click at [171, 137] on div "1" at bounding box center [175, 135] width 10 height 10
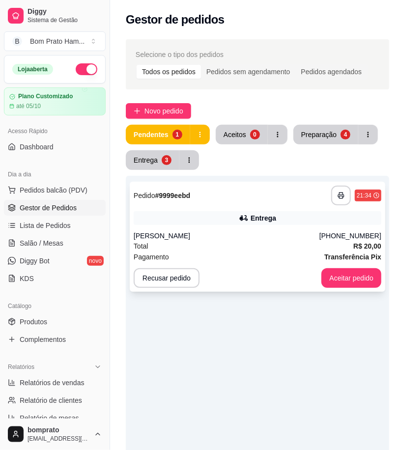
click at [251, 236] on div "Aline Pinheiro" at bounding box center [227, 236] width 186 height 10
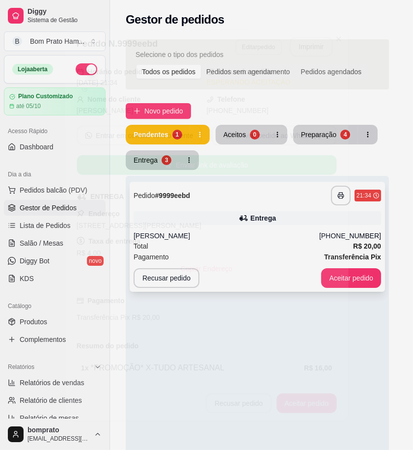
scroll to position [70, 0]
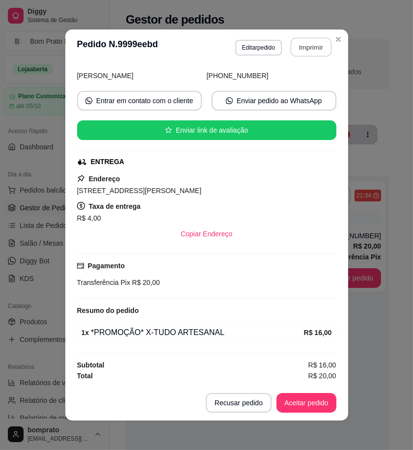
click at [313, 47] on button "Imprimir" at bounding box center [310, 47] width 41 height 19
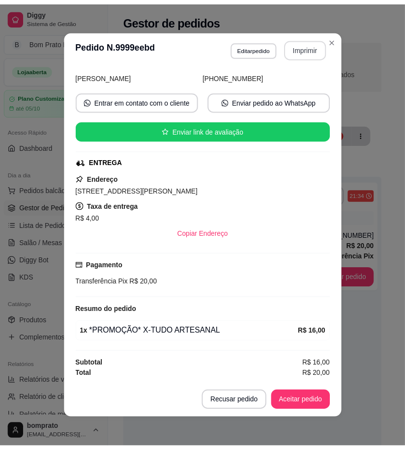
scroll to position [0, 0]
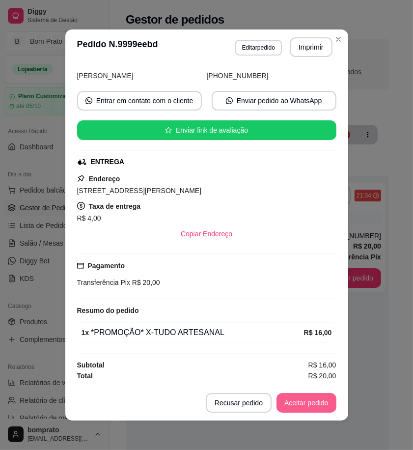
click at [313, 400] on button "Aceitar pedido" at bounding box center [306, 403] width 60 height 20
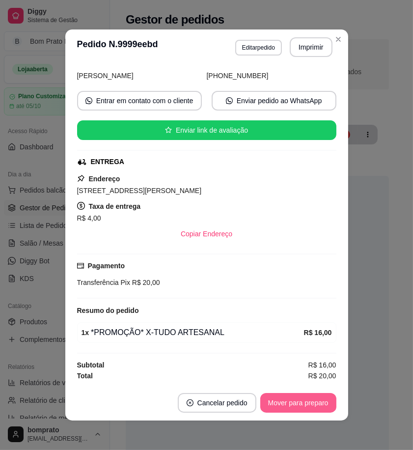
click at [313, 402] on button "Mover para preparo" at bounding box center [298, 403] width 76 height 20
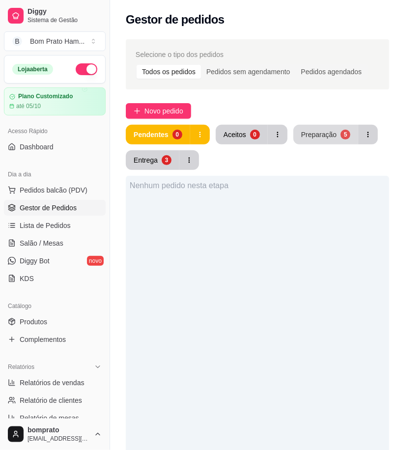
click at [323, 130] on div "Preparação" at bounding box center [318, 135] width 35 height 10
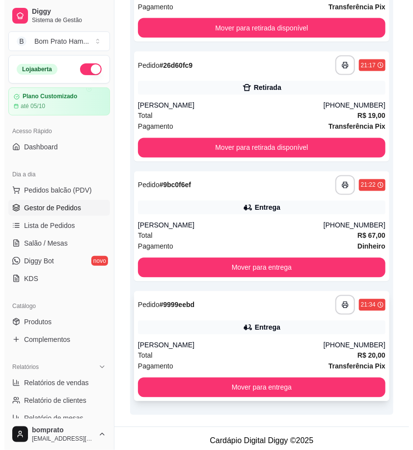
scroll to position [374, 0]
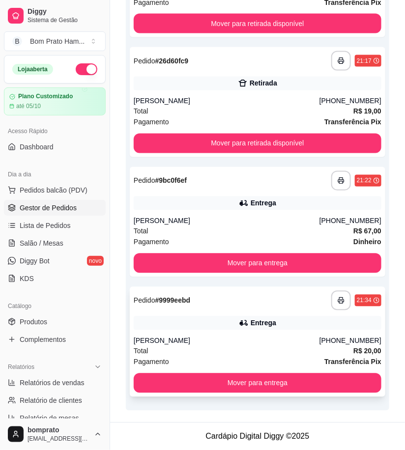
click at [246, 331] on div "**********" at bounding box center [257, 342] width 255 height 110
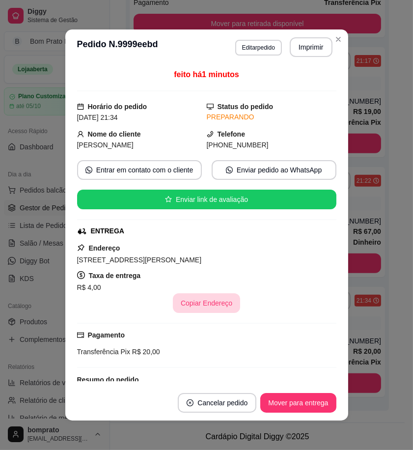
click at [214, 305] on button "Copiar Endereço" at bounding box center [206, 303] width 67 height 20
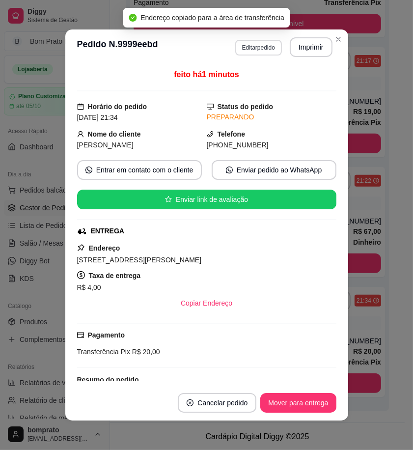
click at [258, 44] on button "Editar pedido" at bounding box center [258, 48] width 47 height 16
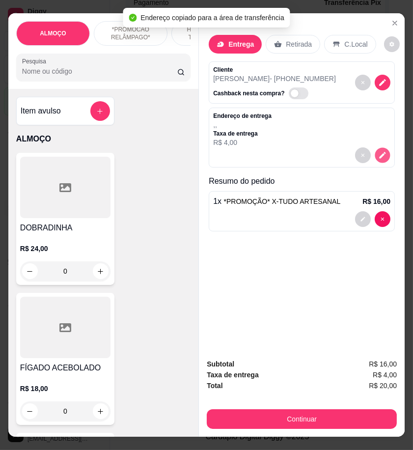
click at [385, 152] on button "decrease-product-quantity" at bounding box center [382, 155] width 15 height 15
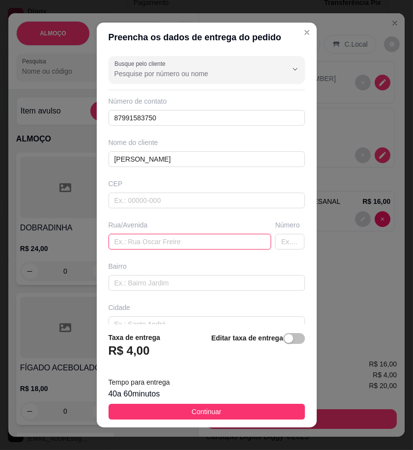
paste input "Rua Maria patriota Ramos- Casa, 74"
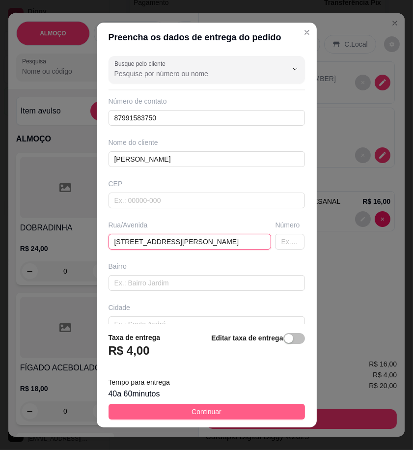
type input "Rua Maria patriota Ramos- Casa, 74"
click at [277, 414] on button "Continuar" at bounding box center [207, 412] width 196 height 16
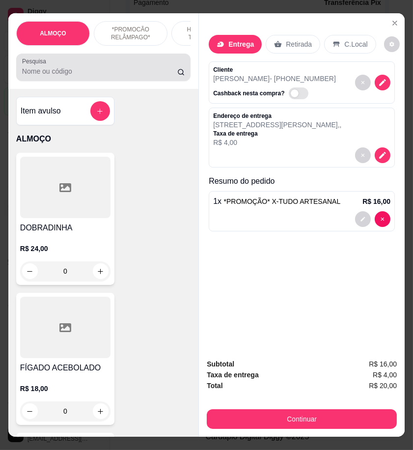
click at [71, 72] on input "Pesquisa" at bounding box center [99, 71] width 155 height 10
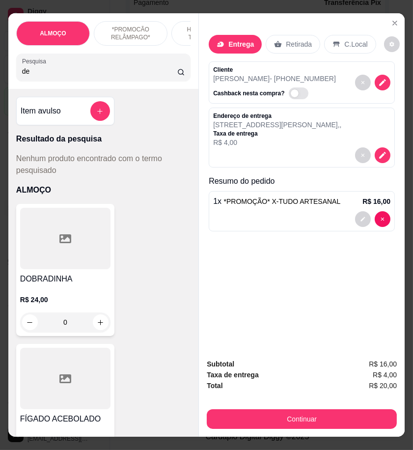
type input "d"
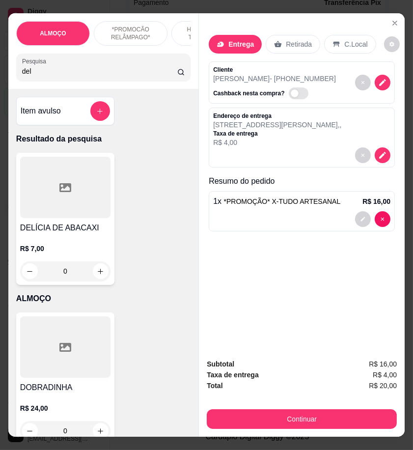
type input "del"
click at [72, 214] on div at bounding box center [65, 187] width 90 height 61
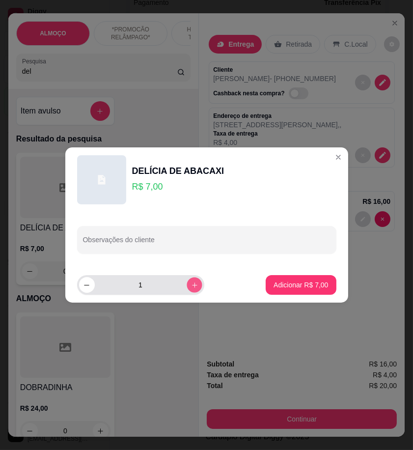
click at [190, 288] on icon "increase-product-quantity" at bounding box center [193, 284] width 7 height 7
type input "2"
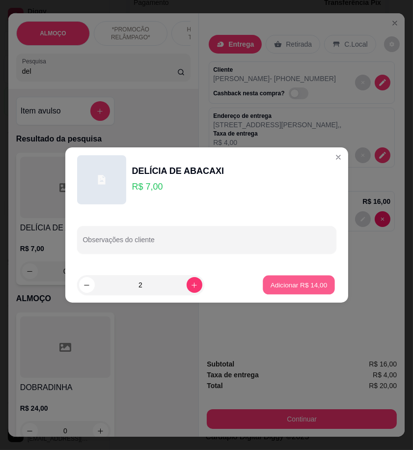
click at [291, 284] on p "Adicionar R$ 14,00" at bounding box center [299, 284] width 57 height 9
type input "2"
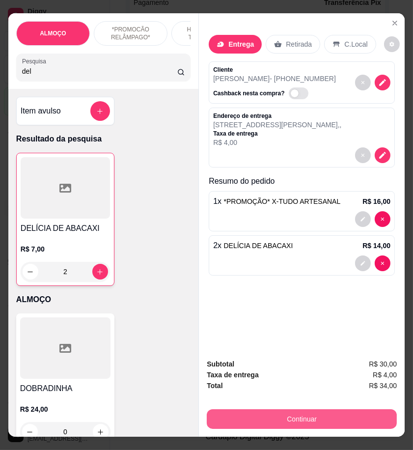
click at [266, 416] on button "Continuar" at bounding box center [302, 419] width 190 height 20
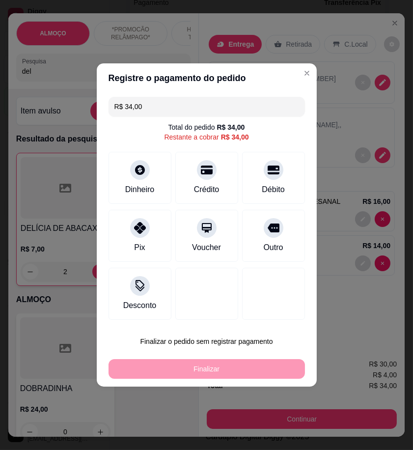
click at [105, 221] on div "R$ 34,00 Total do pedido R$ 34,00 Restante a cobrar R$ 34,00 Dinheiro Crédito D…" at bounding box center [207, 208] width 220 height 231
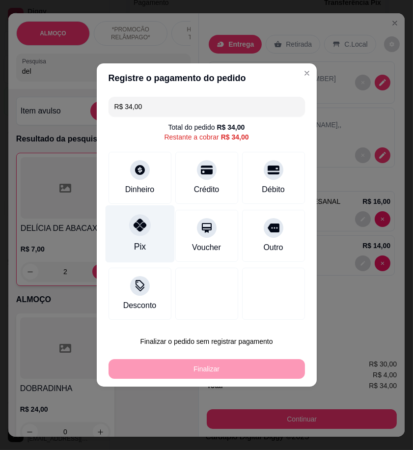
click at [136, 227] on icon at bounding box center [139, 224] width 13 height 13
type input "R$ 0,00"
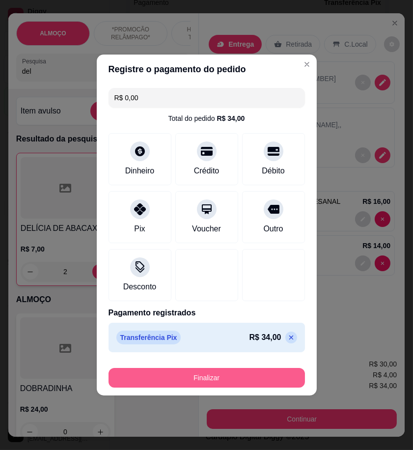
click at [263, 372] on button "Finalizar" at bounding box center [207, 378] width 196 height 20
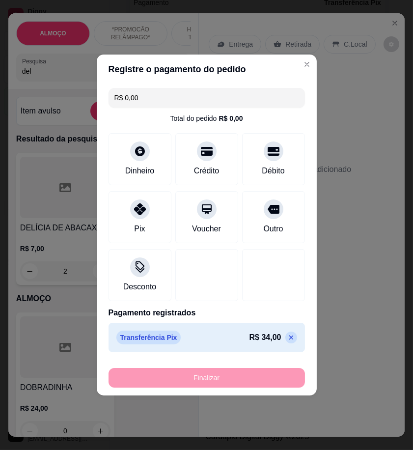
type input "0"
type input "-R$ 34,00"
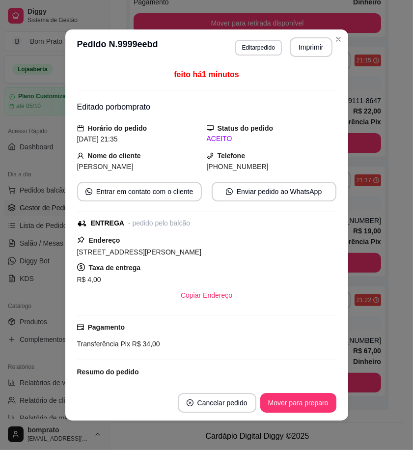
scroll to position [254, 0]
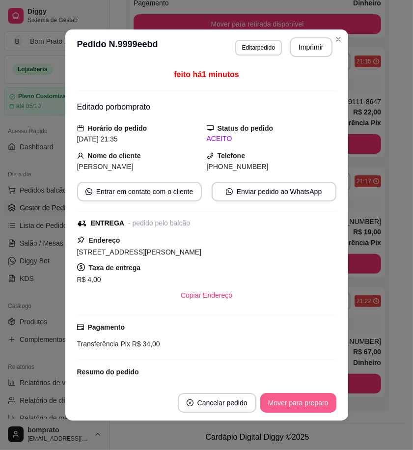
click at [312, 398] on button "Mover para preparo" at bounding box center [298, 403] width 76 height 20
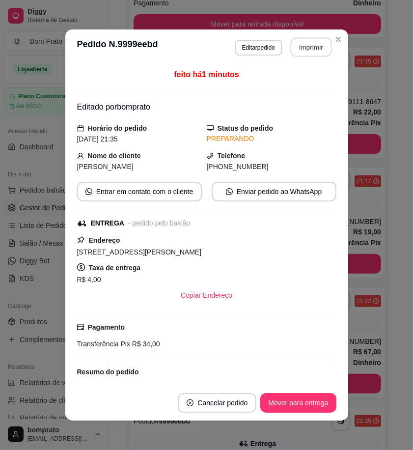
click at [299, 53] on button "Imprimir" at bounding box center [310, 47] width 41 height 19
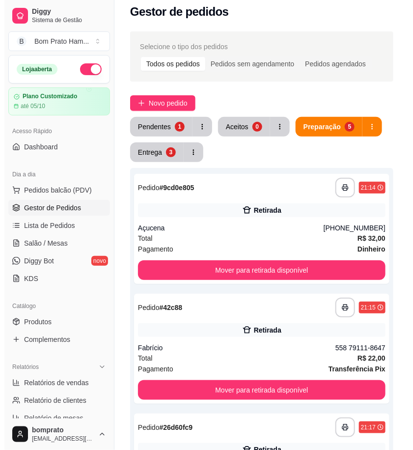
scroll to position [0, 0]
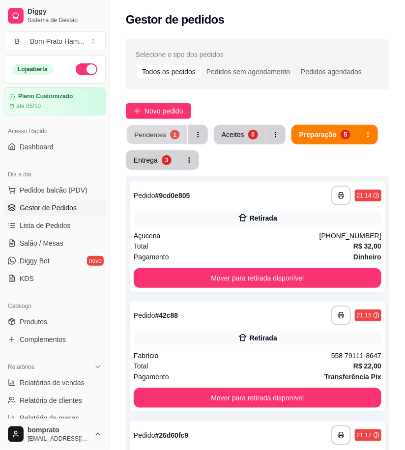
click at [156, 143] on button "Pendentes 1" at bounding box center [157, 134] width 60 height 19
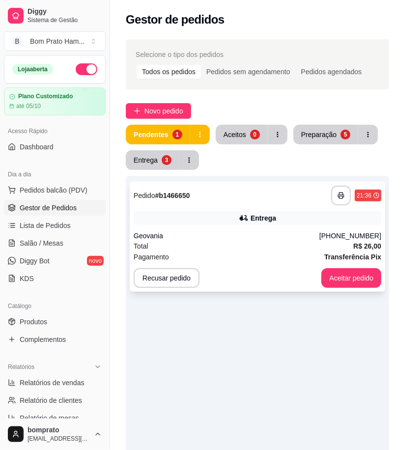
click at [259, 226] on div "**********" at bounding box center [257, 237] width 255 height 110
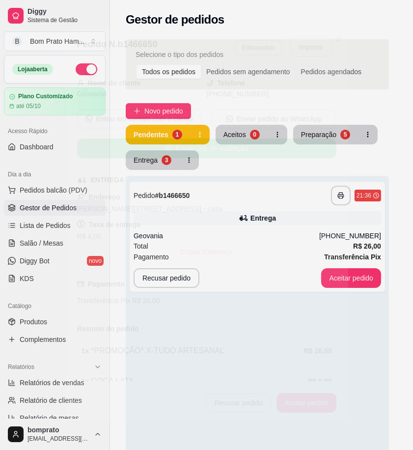
scroll to position [100, 0]
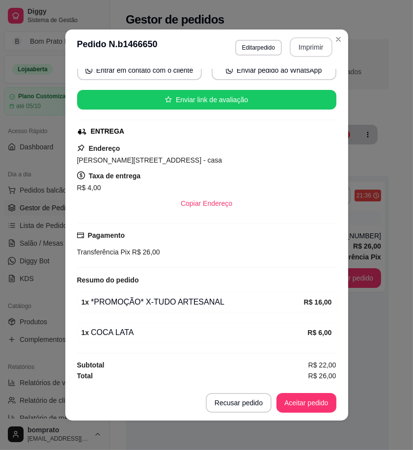
click at [306, 50] on button "Imprimir" at bounding box center [311, 47] width 43 height 20
click at [320, 398] on button "Aceitar pedido" at bounding box center [306, 403] width 60 height 20
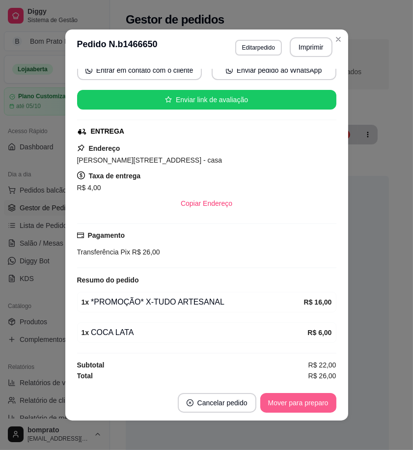
click at [321, 404] on button "Mover para preparo" at bounding box center [298, 403] width 76 height 20
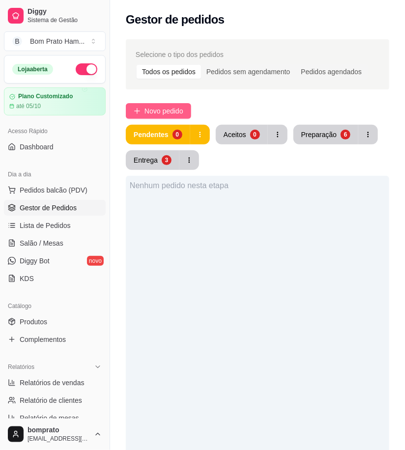
click at [179, 113] on span "Novo pedido" at bounding box center [163, 111] width 39 height 11
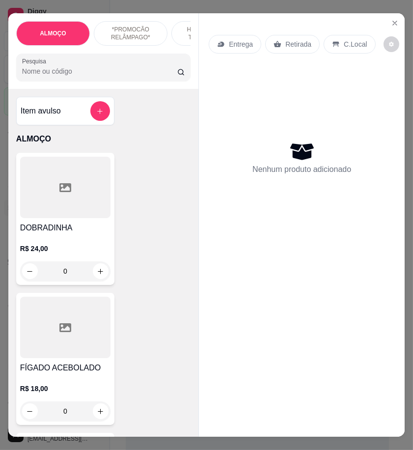
click at [130, 86] on div "ALMOÇO *PROMOCÃO RELÂMPAGO* HAMBÚRGUER TRADICIONAL HAMBÚRGUER ARTESANAL BATATA …" at bounding box center [103, 51] width 190 height 76
click at [129, 76] on input "Pesquisa" at bounding box center [99, 71] width 155 height 10
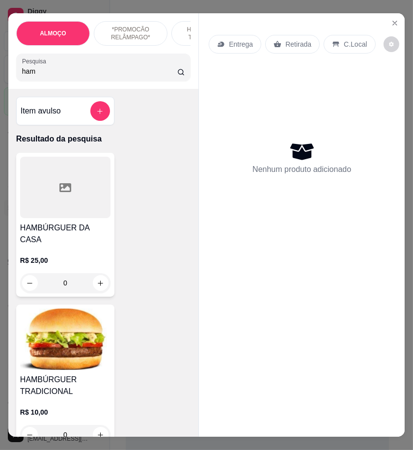
type input "ham"
click at [70, 353] on img at bounding box center [65, 338] width 90 height 61
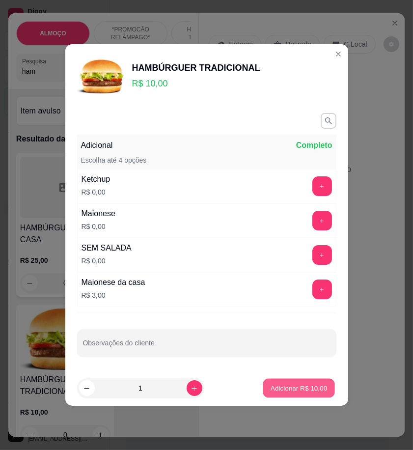
click at [293, 392] on p "Adicionar R$ 10,00" at bounding box center [299, 387] width 57 height 9
type input "1"
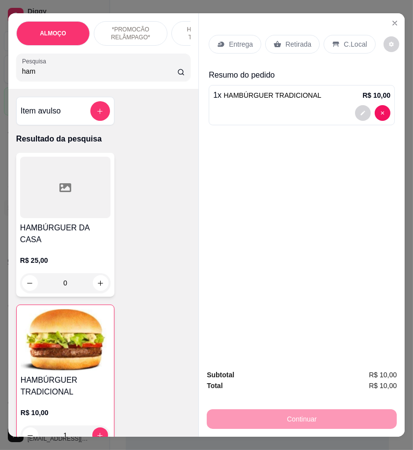
click at [278, 41] on div "Retirada" at bounding box center [292, 44] width 54 height 19
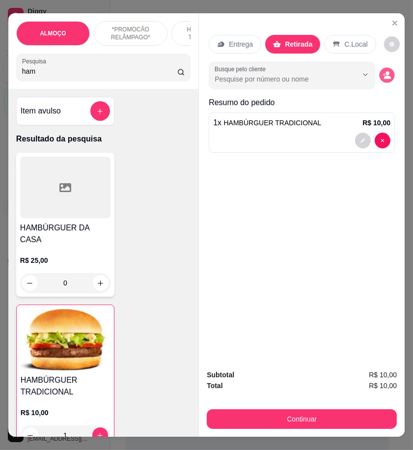
click at [383, 74] on icon "decrease-product-quantity" at bounding box center [384, 75] width 2 height 2
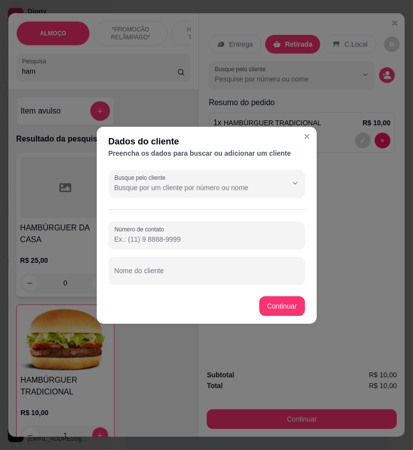
paste input "558 79132-1467"
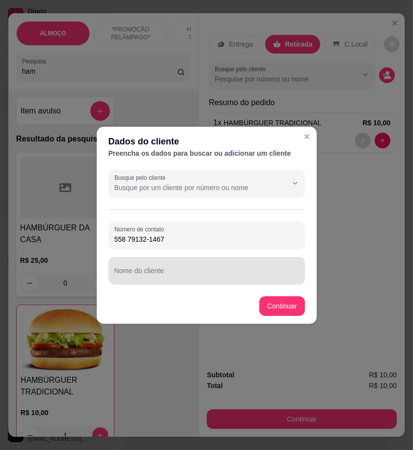
type input "558 79132-1467"
click at [158, 277] on input "Nome do cliente" at bounding box center [206, 275] width 185 height 10
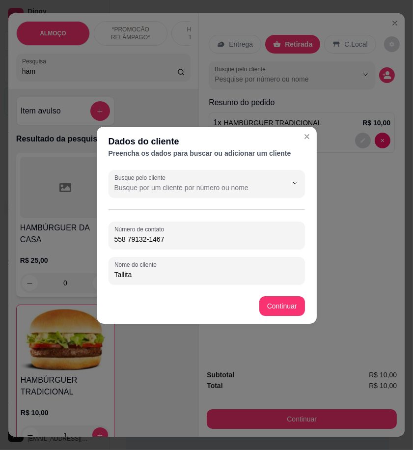
type input "Tallita"
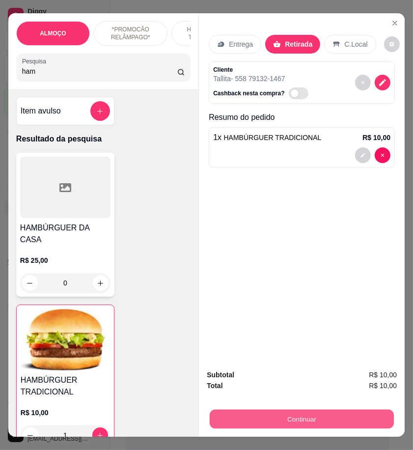
click at [351, 411] on button "Continuar" at bounding box center [302, 418] width 184 height 19
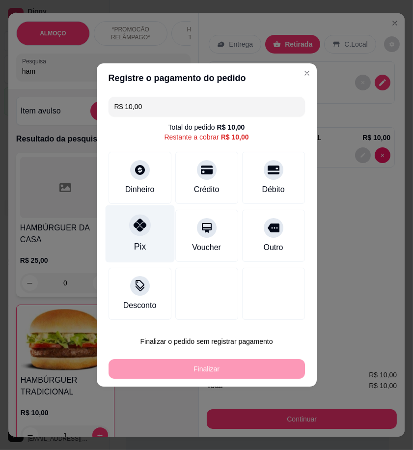
click at [157, 232] on div "Pix" at bounding box center [139, 233] width 69 height 57
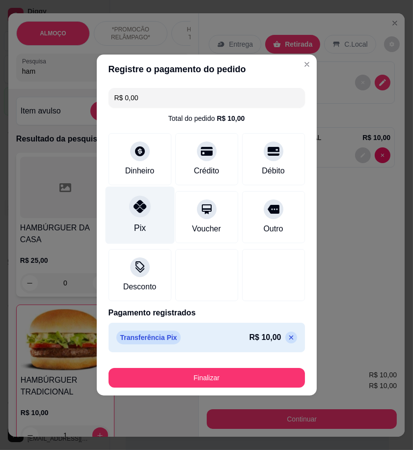
type input "R$ 0,00"
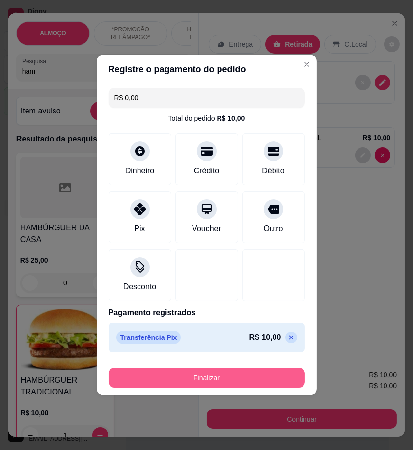
click at [243, 383] on button "Finalizar" at bounding box center [207, 378] width 196 height 20
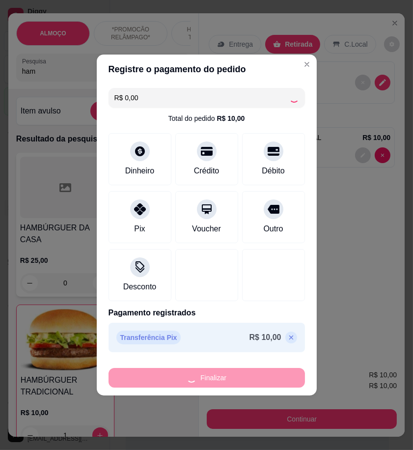
type input "0"
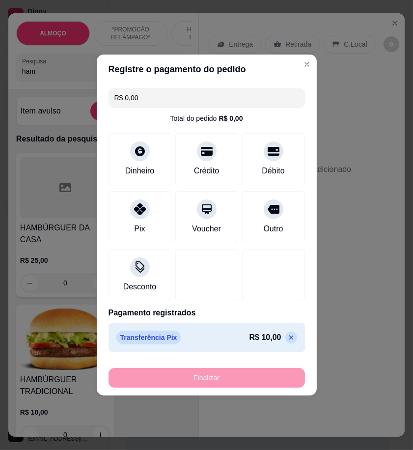
type input "-R$ 10,00"
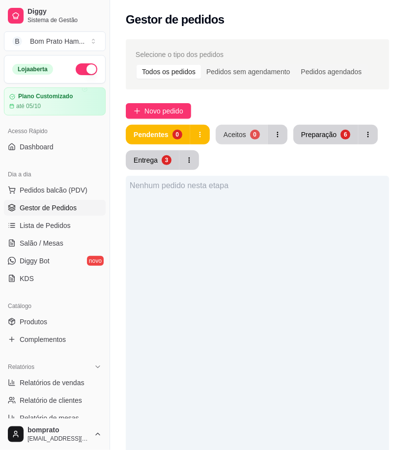
click at [255, 136] on div "0" at bounding box center [255, 135] width 10 height 10
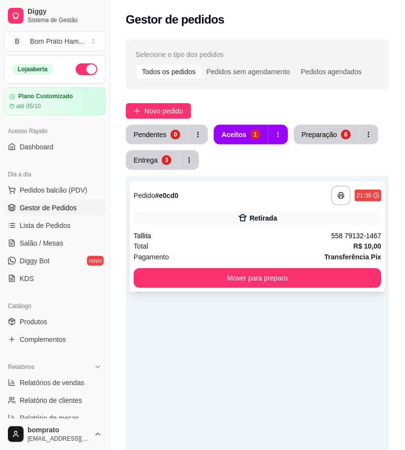
click at [330, 224] on div "Retirada" at bounding box center [257, 218] width 247 height 14
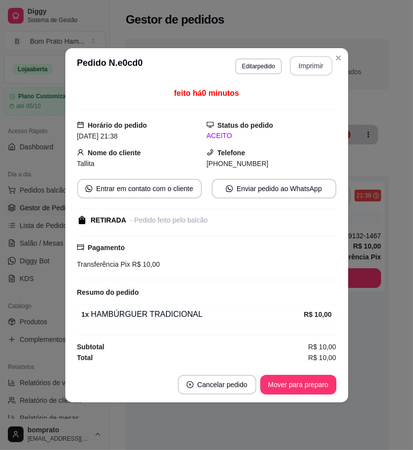
click at [299, 62] on button "Imprimir" at bounding box center [311, 66] width 43 height 20
click at [327, 378] on button "Mover para preparo" at bounding box center [298, 384] width 74 height 19
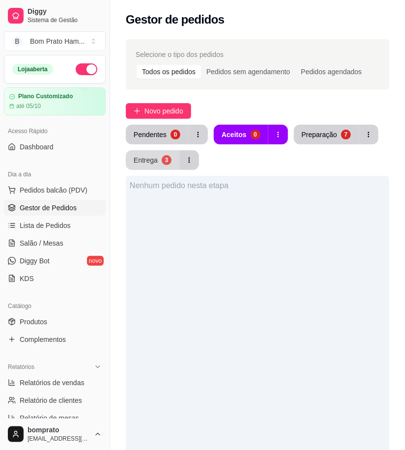
click at [162, 158] on div "3" at bounding box center [167, 160] width 10 height 10
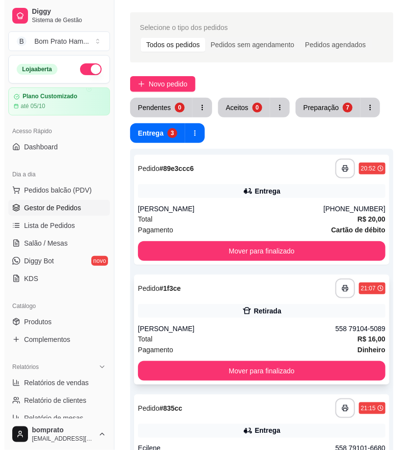
scroll to position [54, 0]
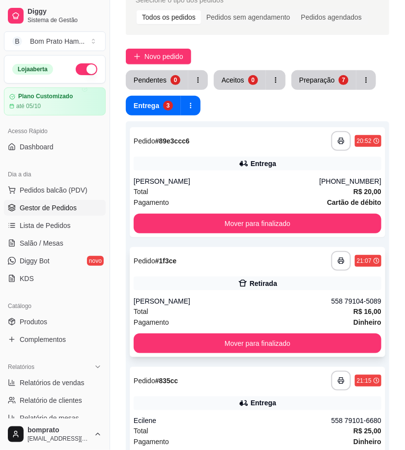
click at [248, 295] on div "**********" at bounding box center [257, 302] width 255 height 110
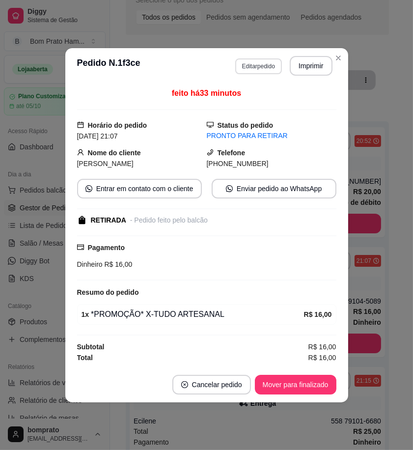
click at [262, 71] on button "Editar pedido" at bounding box center [258, 66] width 47 height 16
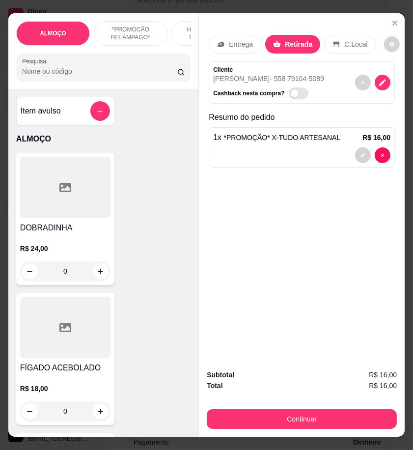
click at [315, 409] on button "Continuar" at bounding box center [302, 419] width 190 height 20
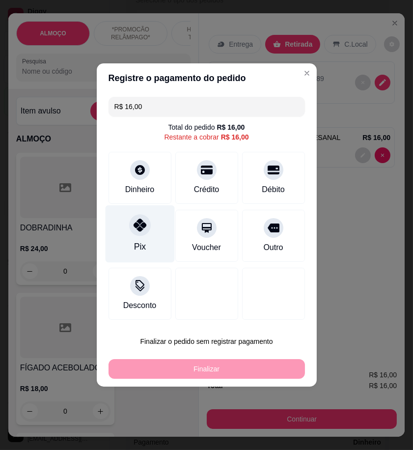
click at [145, 231] on div at bounding box center [140, 225] width 22 height 22
type input "R$ 0,00"
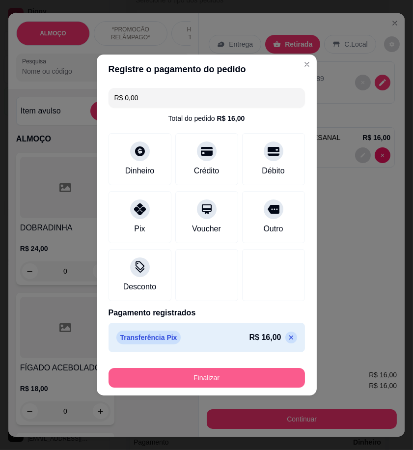
click at [236, 378] on button "Finalizar" at bounding box center [207, 378] width 196 height 20
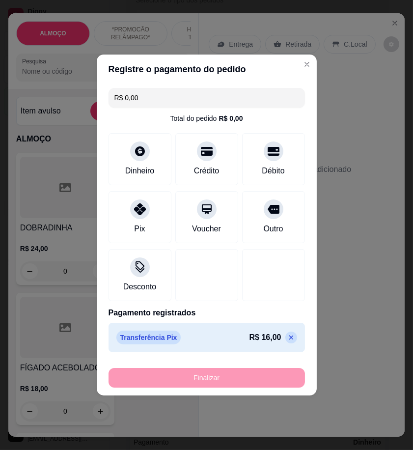
type input "0"
type input "-R$ 16,00"
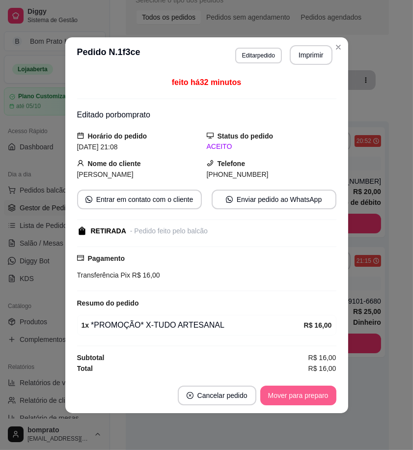
click at [302, 403] on button "Mover para preparo" at bounding box center [298, 395] width 76 height 20
click at [304, 397] on button "Mover para retirada disponível" at bounding box center [281, 394] width 105 height 19
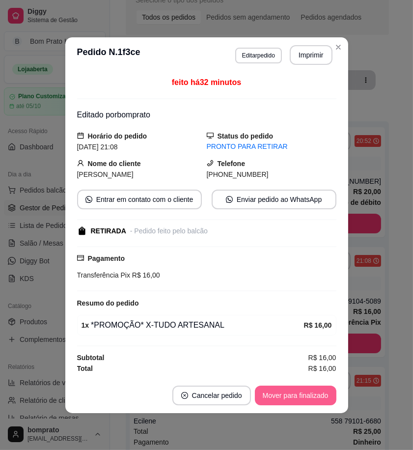
click at [304, 397] on button "Mover para finalizado" at bounding box center [295, 395] width 81 height 20
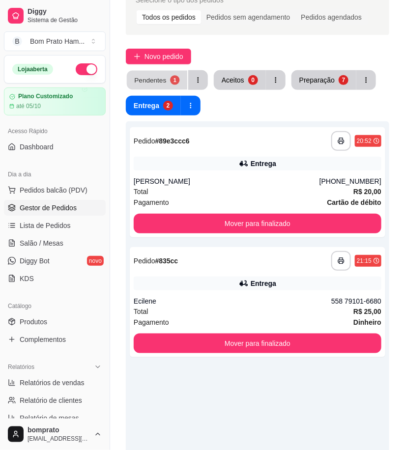
click at [164, 81] on div "Pendentes" at bounding box center [150, 79] width 32 height 9
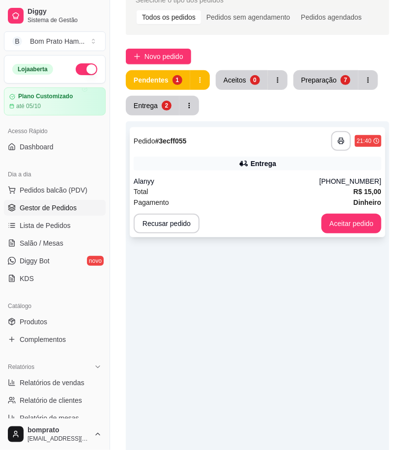
click at [210, 130] on div "**********" at bounding box center [257, 182] width 255 height 110
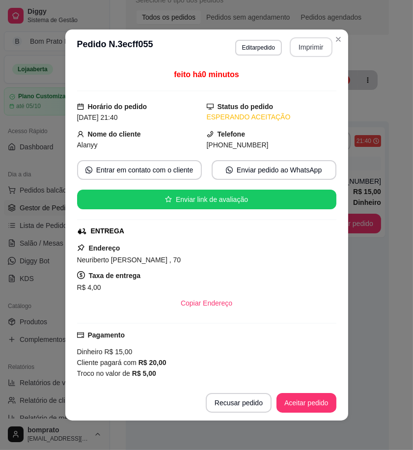
click at [307, 40] on button "Imprimir" at bounding box center [311, 47] width 43 height 20
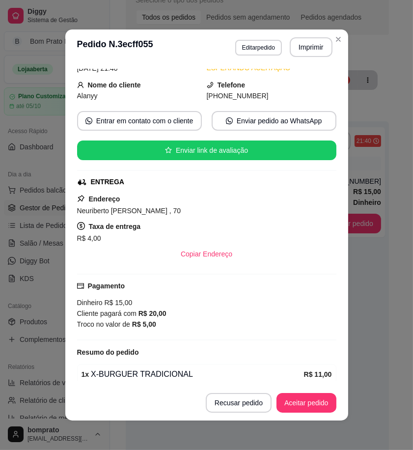
scroll to position [91, 0]
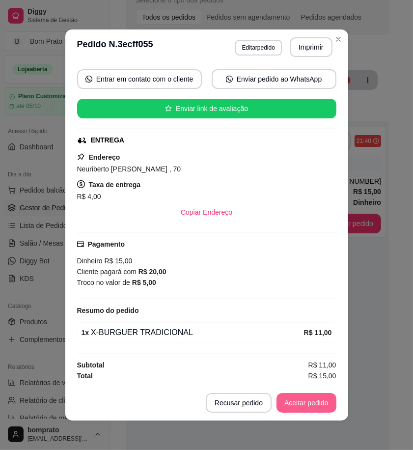
click at [286, 403] on button "Aceitar pedido" at bounding box center [306, 403] width 60 height 20
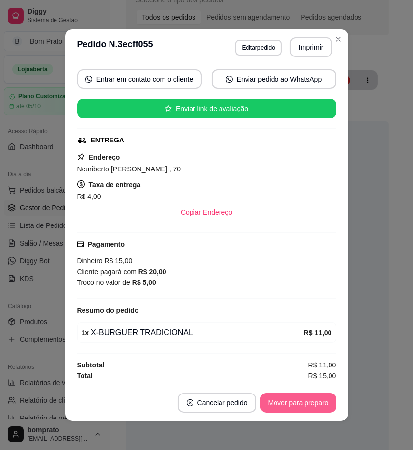
click at [286, 403] on button "Mover para preparo" at bounding box center [298, 403] width 76 height 20
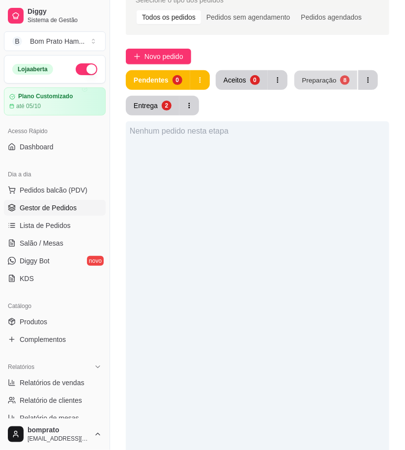
click at [323, 84] on div "Preparação" at bounding box center [318, 79] width 34 height 9
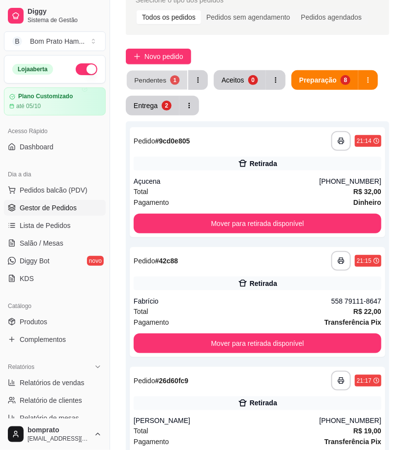
click at [159, 76] on div "Pendentes" at bounding box center [150, 79] width 32 height 9
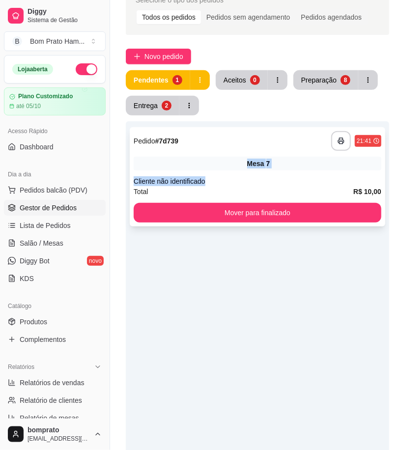
drag, startPoint x: 237, startPoint y: 172, endPoint x: 237, endPoint y: 163, distance: 9.3
click at [237, 163] on div "**********" at bounding box center [257, 176] width 255 height 99
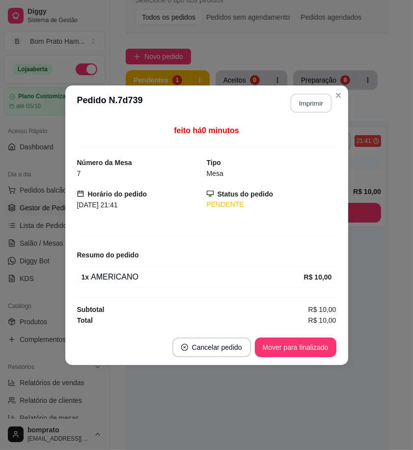
click at [320, 105] on button "Imprimir" at bounding box center [310, 102] width 41 height 19
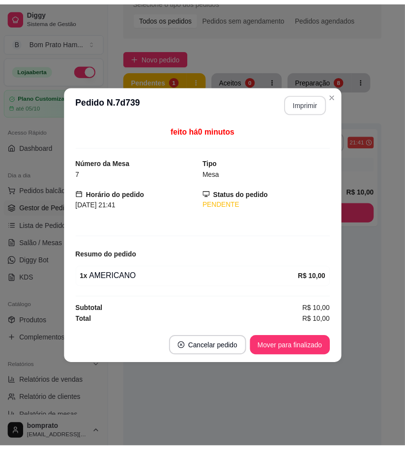
scroll to position [0, 0]
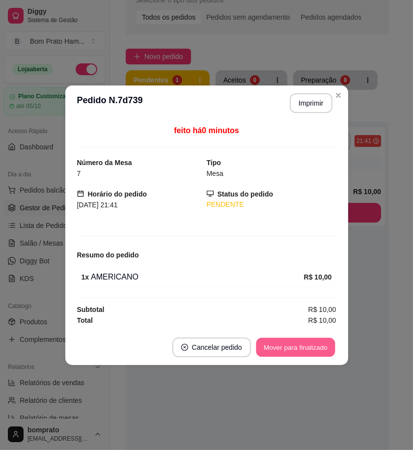
click at [312, 352] on button "Mover para finalizado" at bounding box center [295, 346] width 79 height 19
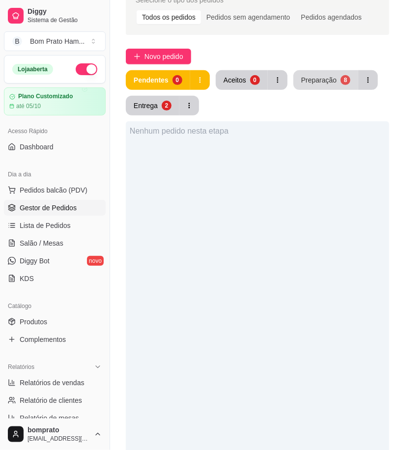
click at [327, 81] on div "Preparação" at bounding box center [318, 80] width 35 height 10
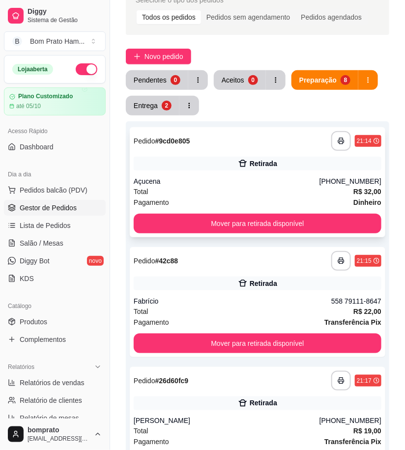
click at [261, 188] on div "Total R$ 32,00" at bounding box center [257, 191] width 247 height 11
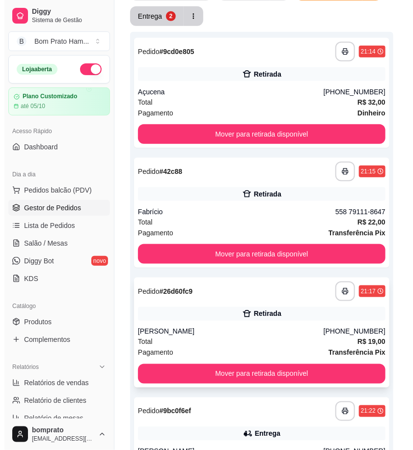
scroll to position [163, 0]
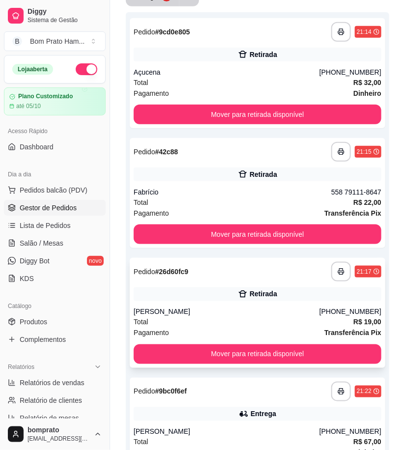
click at [238, 319] on div "Total R$ 19,00" at bounding box center [257, 322] width 247 height 11
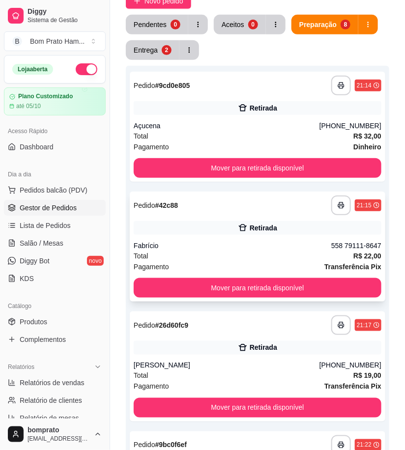
scroll to position [109, 0]
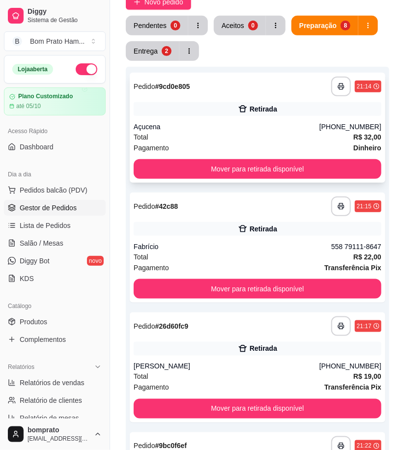
click at [254, 119] on div "**********" at bounding box center [257, 128] width 255 height 110
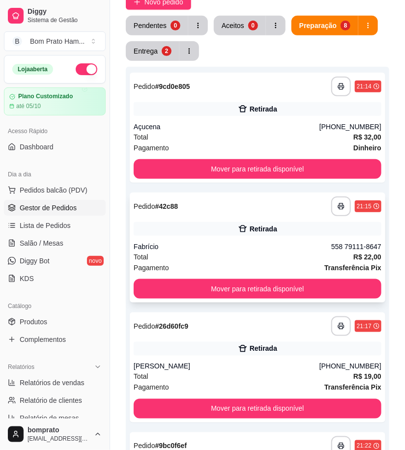
click at [285, 233] on div "Retirada" at bounding box center [257, 229] width 247 height 14
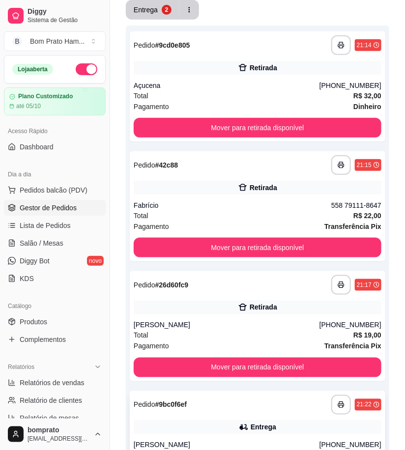
scroll to position [327, 0]
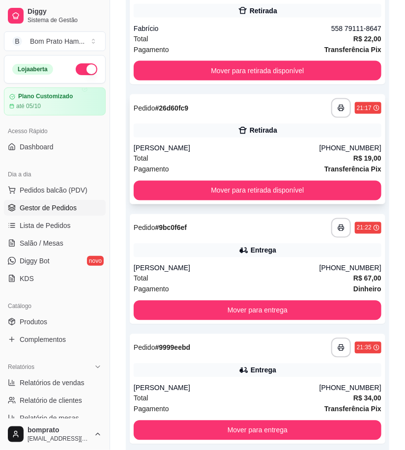
click at [243, 111] on div "**********" at bounding box center [257, 108] width 247 height 20
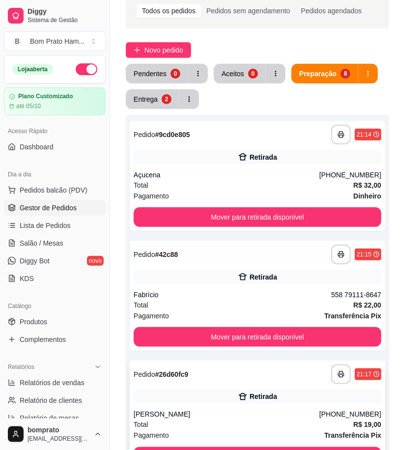
scroll to position [54, 0]
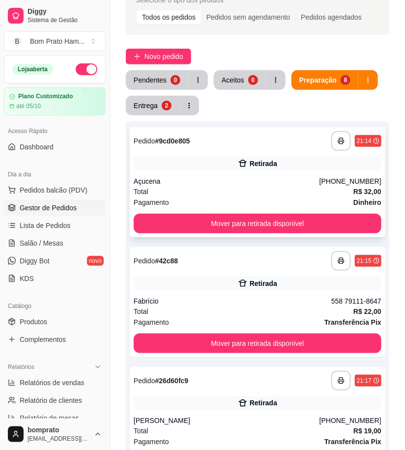
click at [248, 173] on div "**********" at bounding box center [257, 182] width 255 height 110
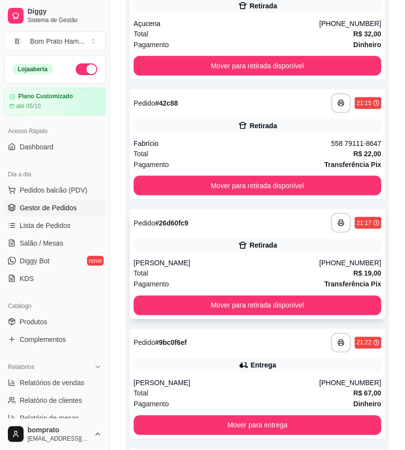
scroll to position [218, 0]
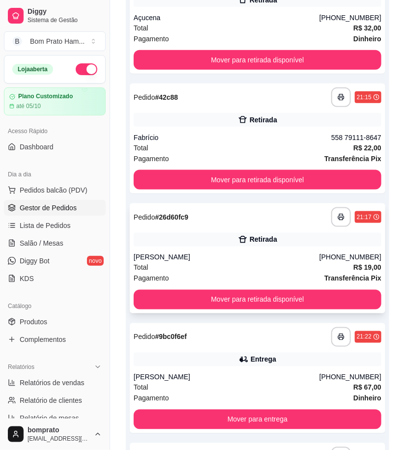
click at [256, 264] on div "Total R$ 19,00" at bounding box center [257, 267] width 247 height 11
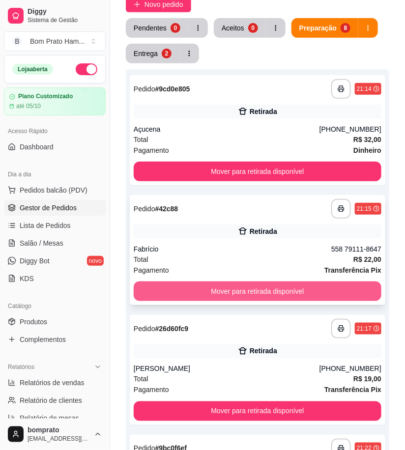
scroll to position [109, 0]
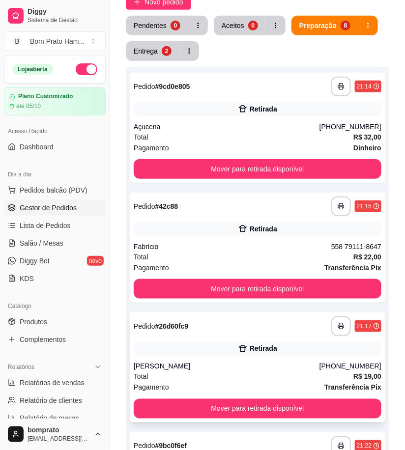
click at [276, 355] on div "Retirada" at bounding box center [257, 349] width 247 height 14
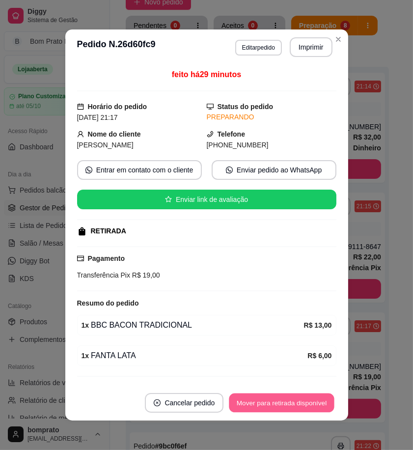
click at [299, 396] on button "Mover para retirada disponível" at bounding box center [281, 402] width 105 height 19
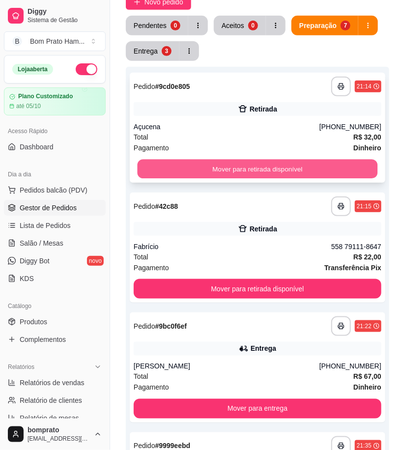
click at [262, 165] on button "Mover para retirada disponível" at bounding box center [257, 169] width 240 height 19
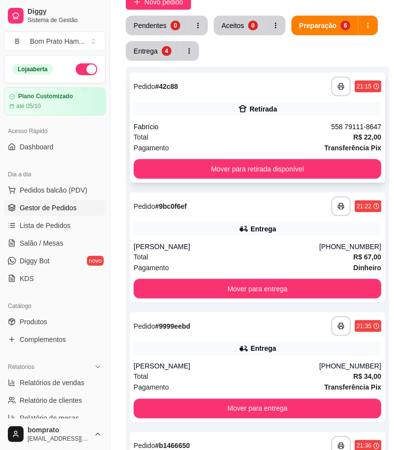
click at [243, 128] on div "Fabrício" at bounding box center [232, 127] width 197 height 10
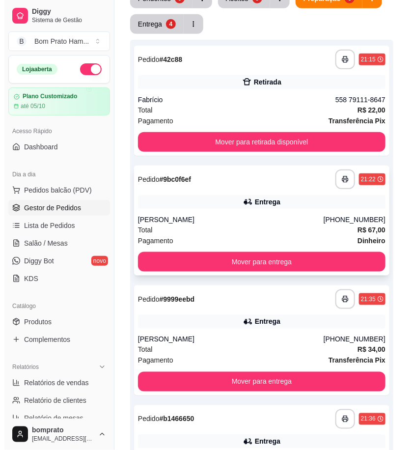
scroll to position [163, 0]
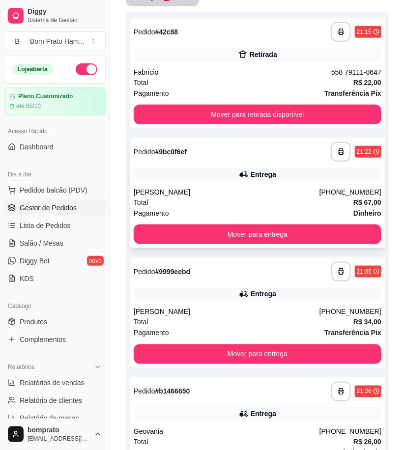
click at [244, 182] on div "**********" at bounding box center [257, 193] width 255 height 110
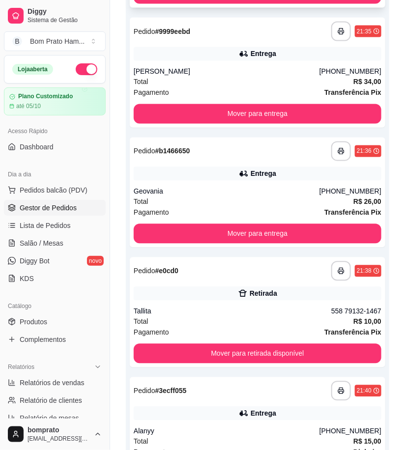
scroll to position [436, 0]
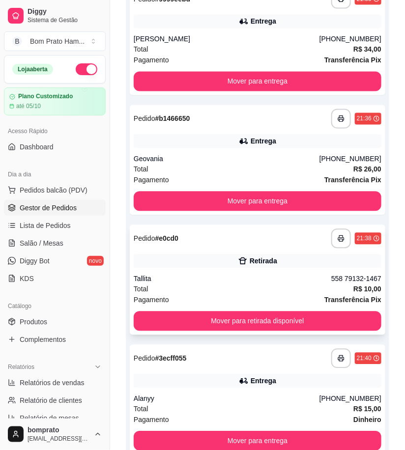
click at [286, 252] on div "**********" at bounding box center [257, 280] width 255 height 110
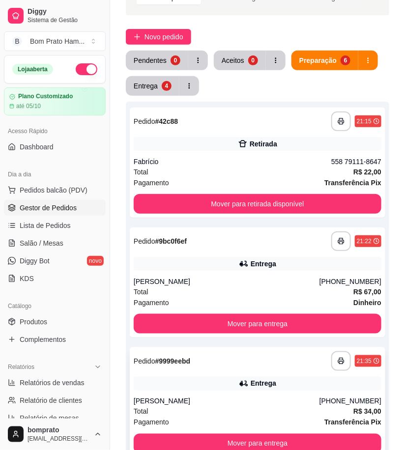
scroll to position [54, 0]
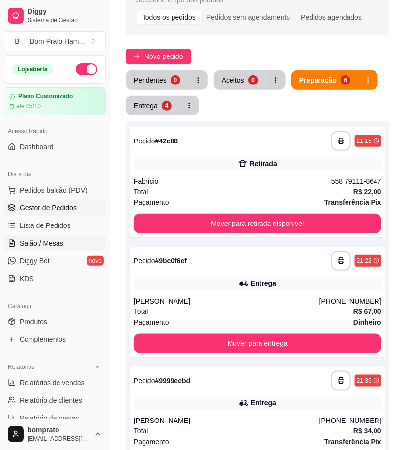
click at [57, 246] on span "Salão / Mesas" at bounding box center [42, 243] width 44 height 10
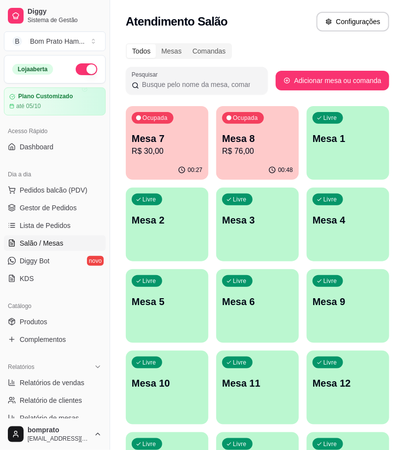
click at [243, 158] on div "Ocupada Mesa 8 R$ 76,00" at bounding box center [257, 133] width 82 height 54
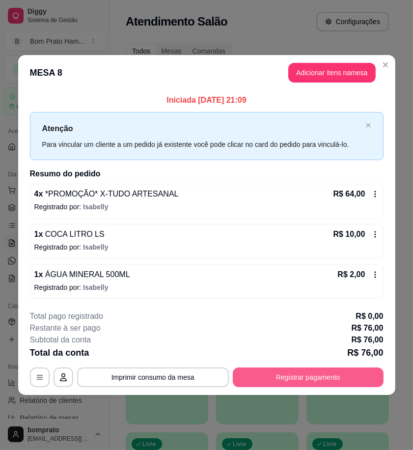
click at [358, 371] on button "Registrar pagamento" at bounding box center [308, 377] width 151 height 20
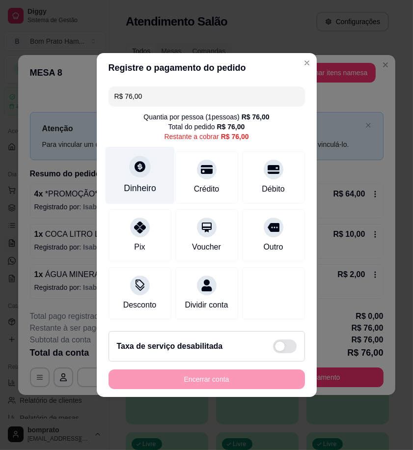
click at [129, 153] on div "Dinheiro" at bounding box center [139, 175] width 69 height 57
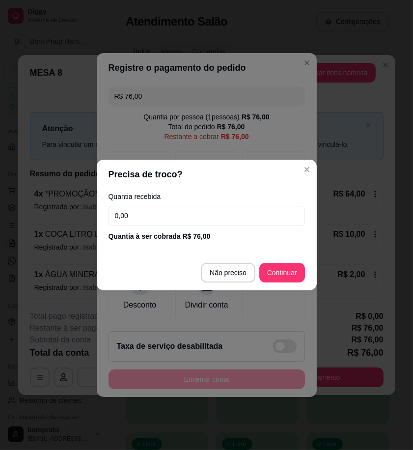
click at [267, 218] on input "0,00" at bounding box center [207, 216] width 196 height 20
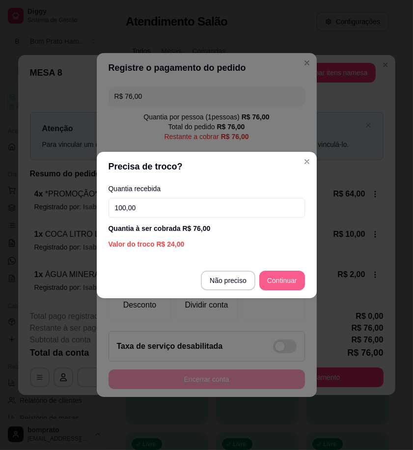
type input "100,00"
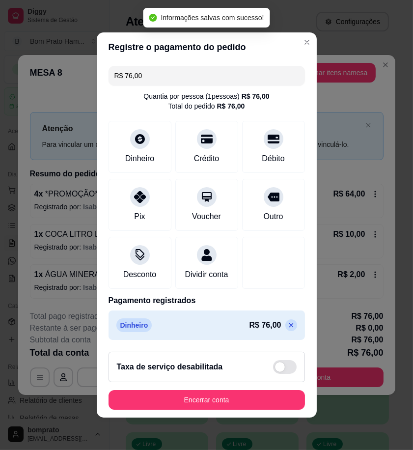
type input "R$ 0,00"
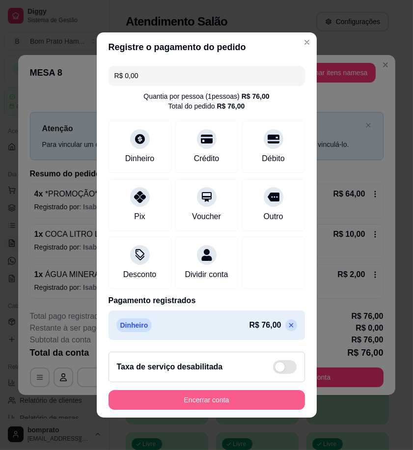
click at [253, 405] on button "Encerrar conta" at bounding box center [207, 400] width 196 height 20
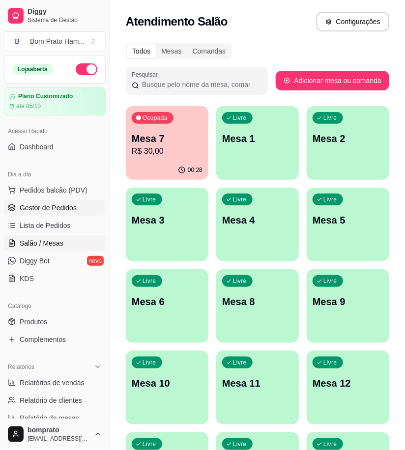
click at [74, 208] on span "Gestor de Pedidos" at bounding box center [48, 208] width 57 height 10
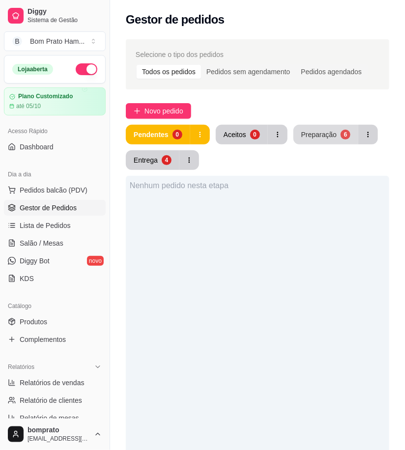
click at [325, 140] on button "Preparação 6" at bounding box center [325, 135] width 65 height 20
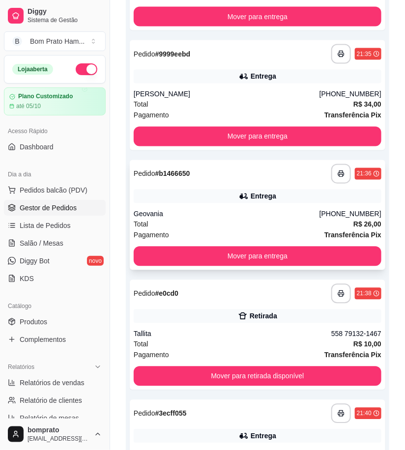
scroll to position [381, 0]
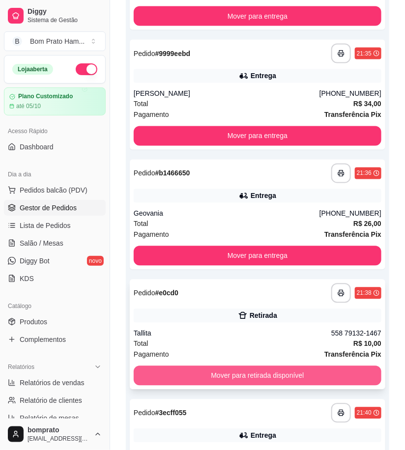
click at [258, 371] on button "Mover para retirada disponível" at bounding box center [257, 376] width 247 height 20
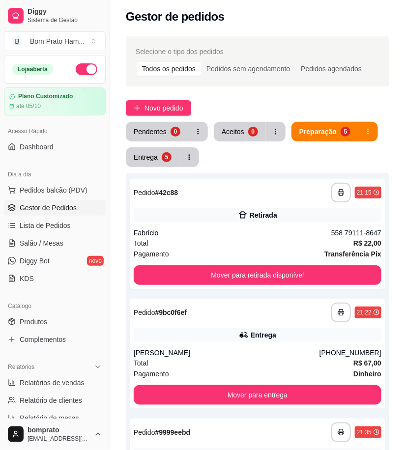
scroll to position [0, 0]
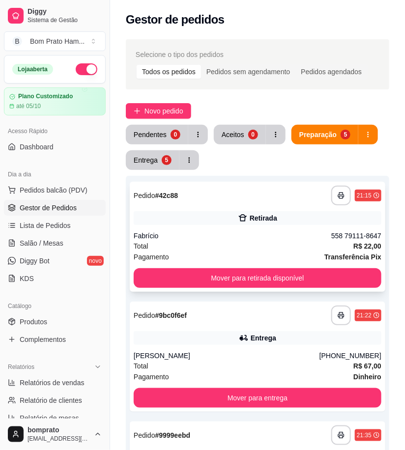
click at [259, 236] on div "Fabrício" at bounding box center [232, 236] width 197 height 10
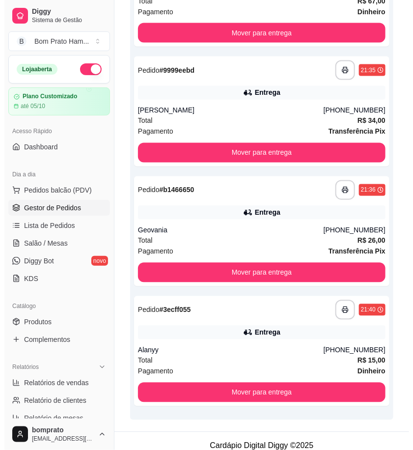
scroll to position [374, 0]
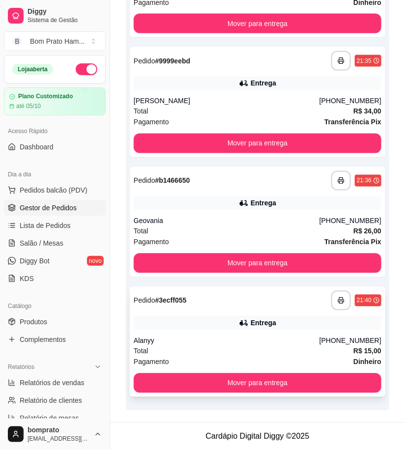
click at [271, 313] on div "**********" at bounding box center [257, 342] width 255 height 110
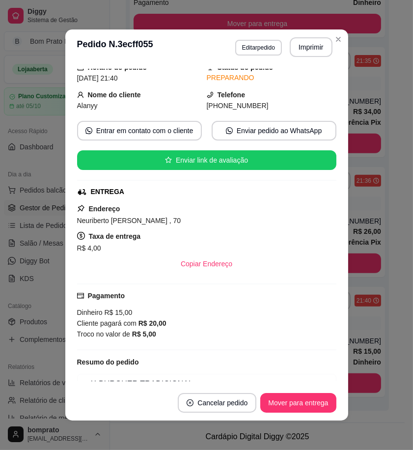
scroll to position [91, 0]
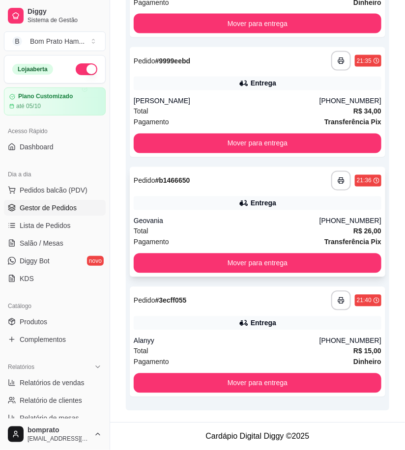
click at [261, 227] on div "Total R$ 26,00" at bounding box center [257, 231] width 247 height 11
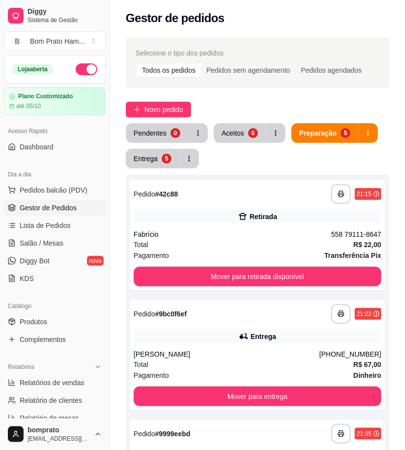
scroll to position [0, 0]
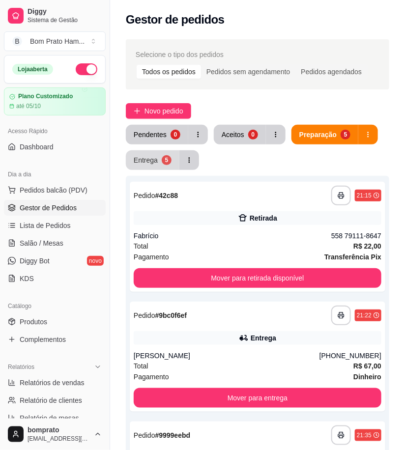
click at [154, 160] on div "Entrega" at bounding box center [146, 160] width 24 height 10
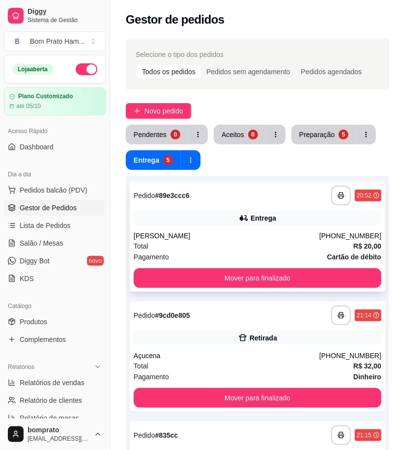
scroll to position [54, 0]
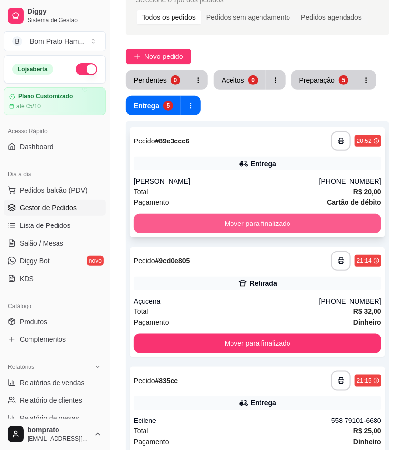
click at [252, 218] on button "Mover para finalizado" at bounding box center [257, 224] width 247 height 20
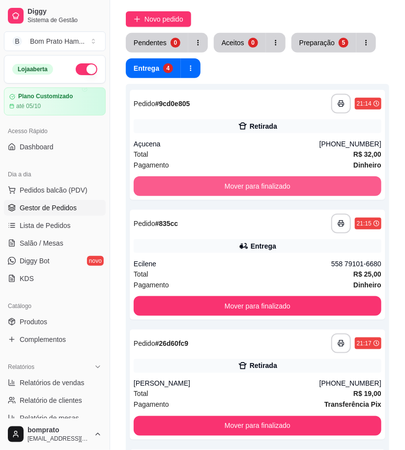
scroll to position [109, 0]
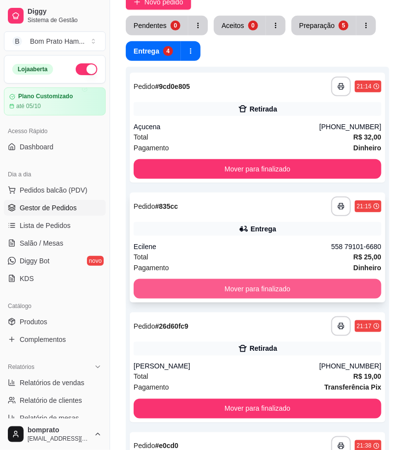
click at [271, 292] on button "Mover para finalizado" at bounding box center [257, 289] width 247 height 20
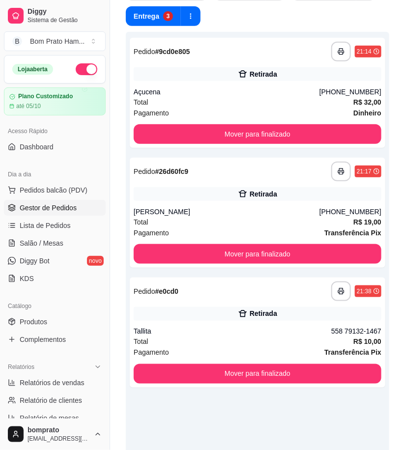
scroll to position [163, 0]
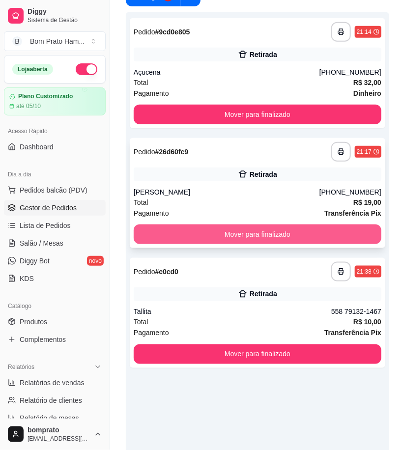
click at [268, 234] on button "Mover para finalizado" at bounding box center [257, 234] width 247 height 20
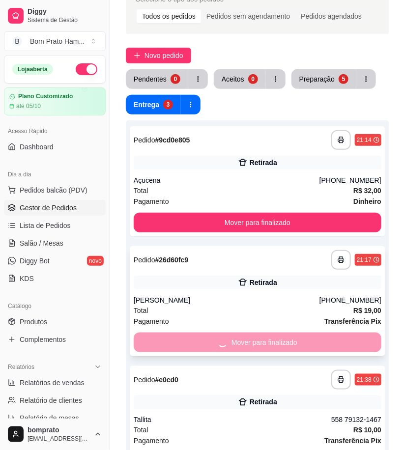
scroll to position [54, 0]
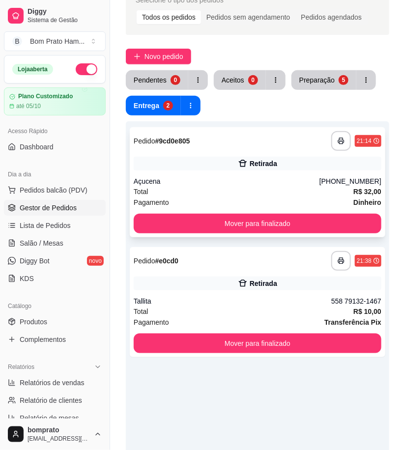
click at [252, 189] on div "Total R$ 32,00" at bounding box center [257, 191] width 247 height 11
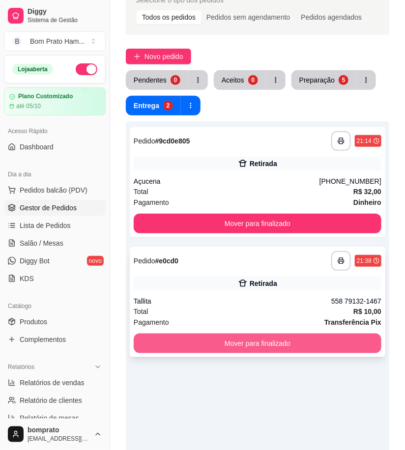
click at [319, 337] on button "Mover para finalizado" at bounding box center [257, 343] width 247 height 20
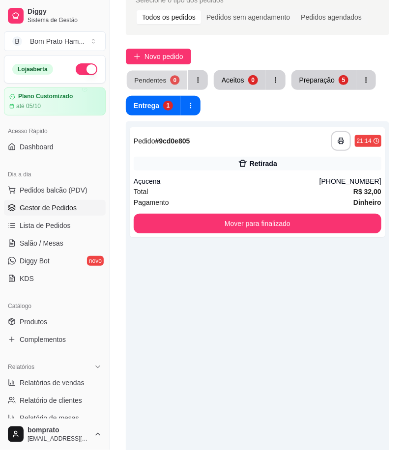
click at [151, 77] on div "Pendentes" at bounding box center [150, 79] width 32 height 9
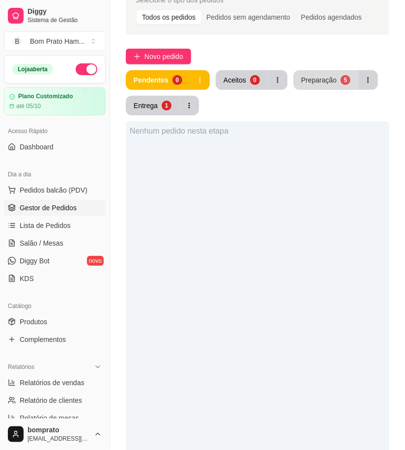
click at [322, 83] on div "Preparação" at bounding box center [318, 80] width 35 height 10
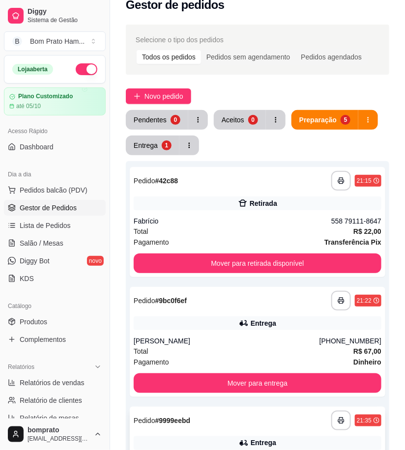
scroll to position [0, 0]
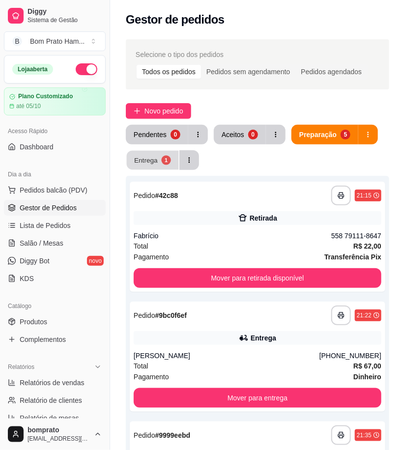
click at [153, 160] on div "Entrega" at bounding box center [146, 159] width 24 height 9
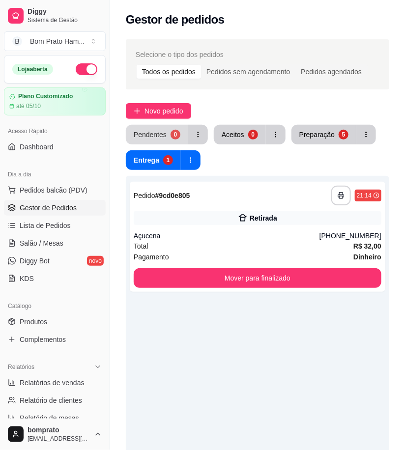
click at [160, 130] on div "Pendentes" at bounding box center [150, 135] width 33 height 10
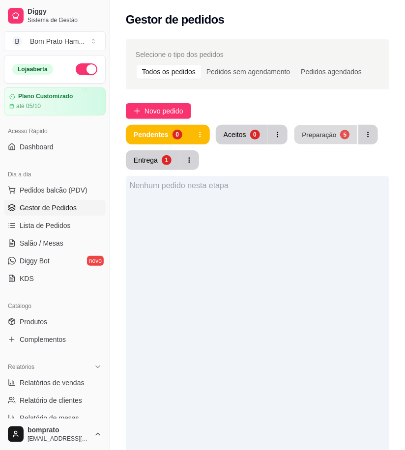
click at [325, 133] on div "Preparação" at bounding box center [318, 134] width 34 height 9
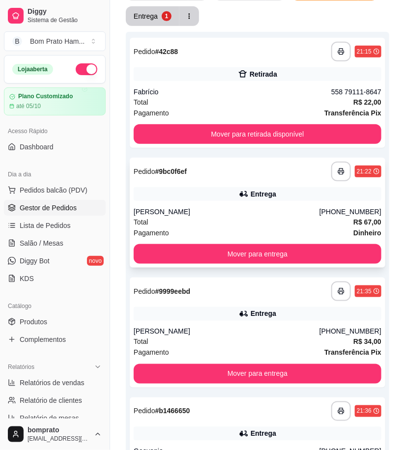
scroll to position [163, 0]
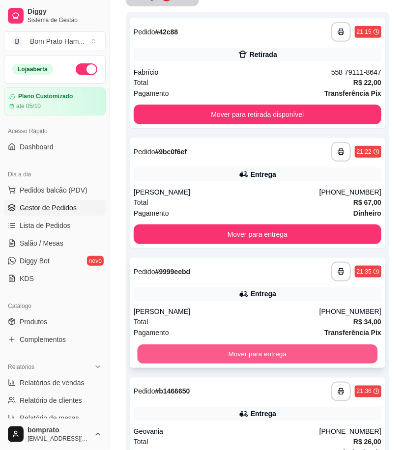
click at [274, 348] on button "Mover para entrega" at bounding box center [257, 354] width 240 height 19
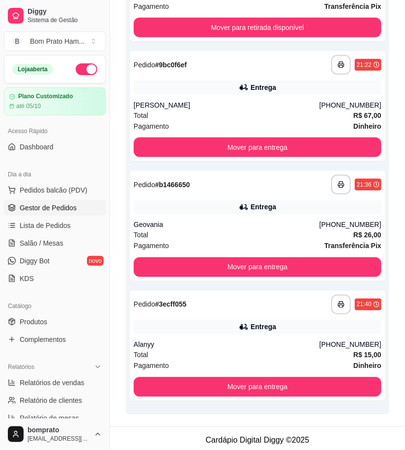
scroll to position [254, 0]
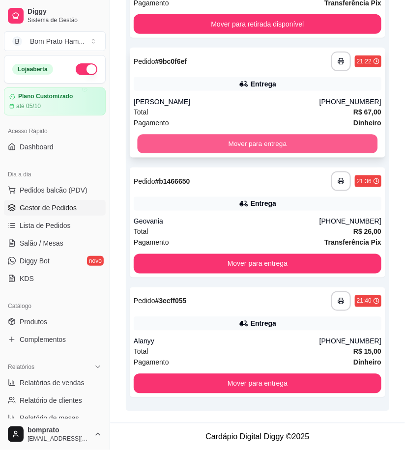
click at [271, 143] on button "Mover para entrega" at bounding box center [257, 144] width 240 height 19
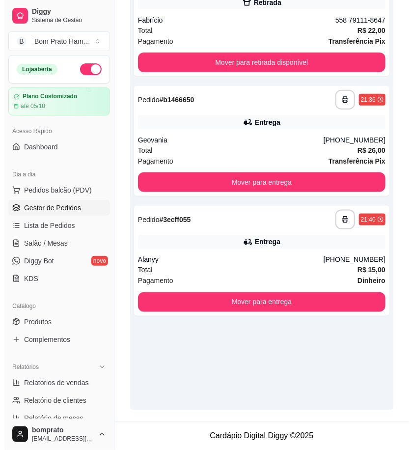
scroll to position [215, 0]
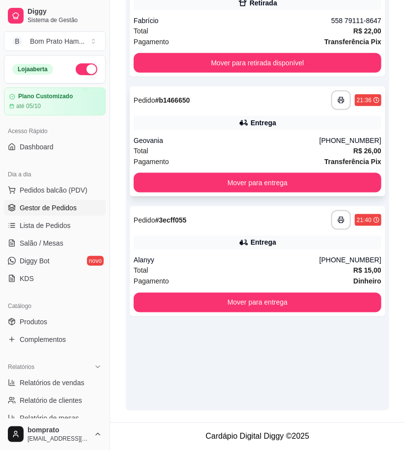
click at [268, 143] on div "Geovania" at bounding box center [227, 141] width 186 height 10
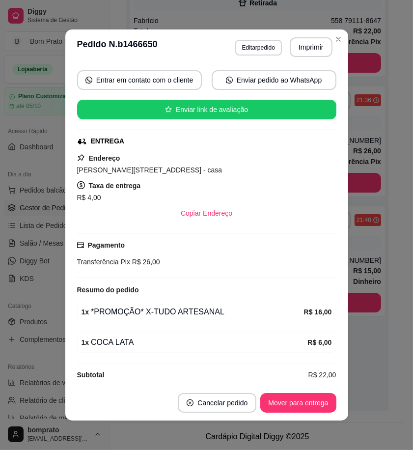
scroll to position [100, 0]
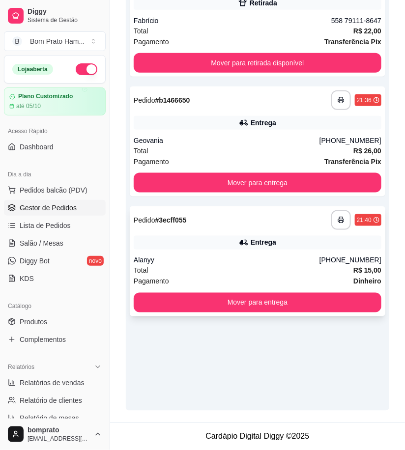
click at [241, 236] on div "Entrega" at bounding box center [257, 243] width 247 height 14
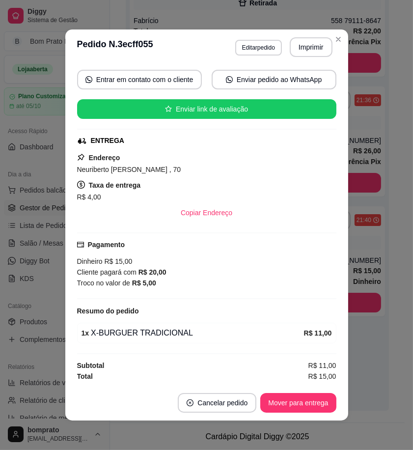
scroll to position [91, 0]
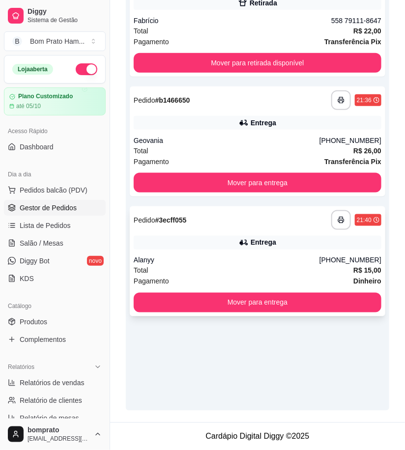
click at [259, 259] on div "Alanyy" at bounding box center [227, 260] width 186 height 10
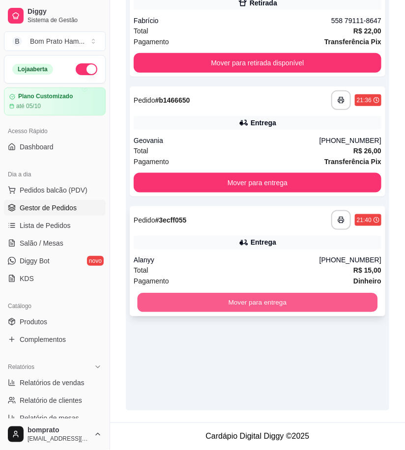
click at [236, 297] on button "Mover para entrega" at bounding box center [257, 302] width 240 height 19
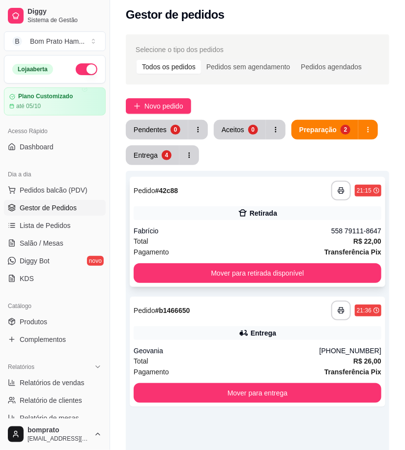
scroll to position [0, 0]
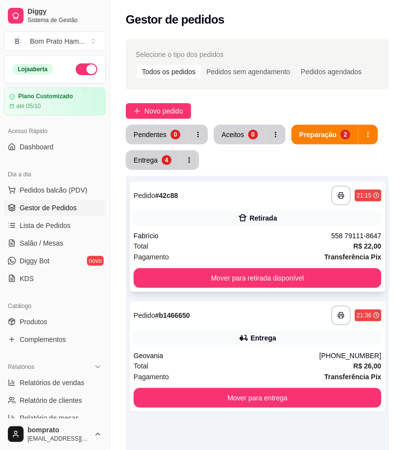
click at [205, 220] on div "Retirada" at bounding box center [257, 218] width 247 height 14
click at [168, 165] on button "Entrega 4" at bounding box center [153, 160] width 54 height 20
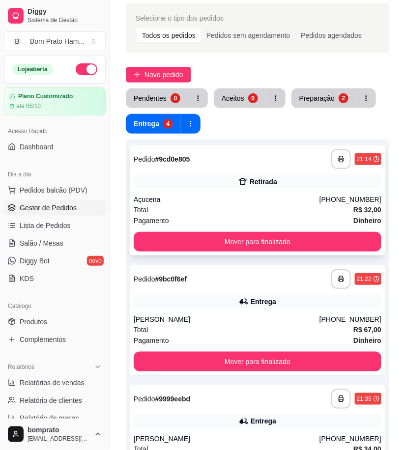
scroll to position [54, 0]
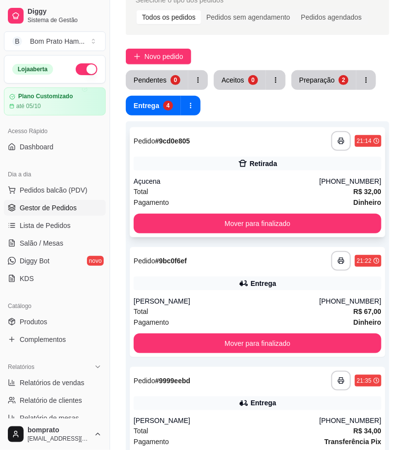
click at [249, 179] on div "Açucena" at bounding box center [227, 181] width 186 height 10
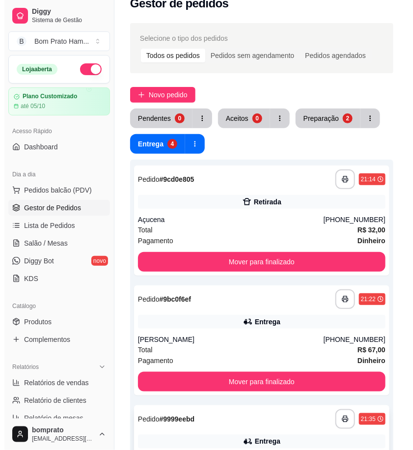
scroll to position [0, 0]
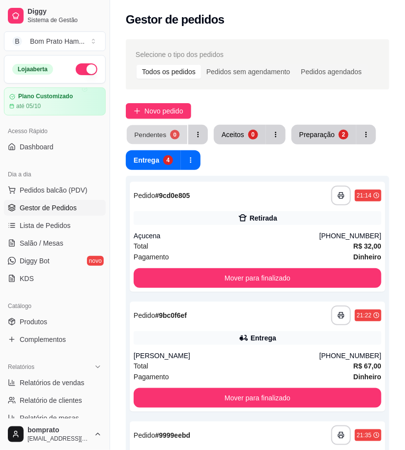
click at [160, 140] on button "Pendentes 0" at bounding box center [157, 134] width 60 height 19
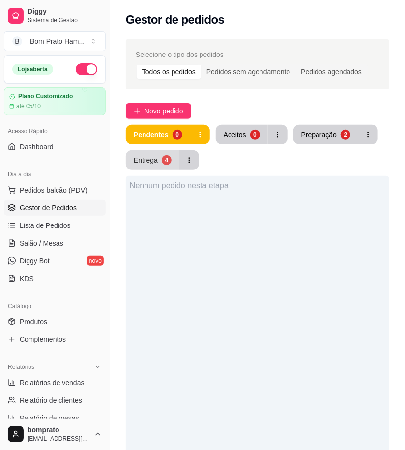
click at [158, 160] on button "Entrega 4" at bounding box center [153, 160] width 54 height 20
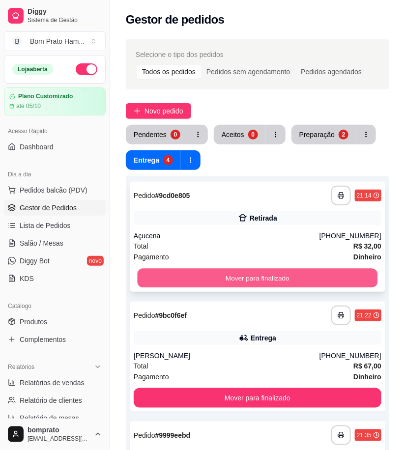
click at [313, 269] on button "Mover para finalizado" at bounding box center [257, 278] width 240 height 19
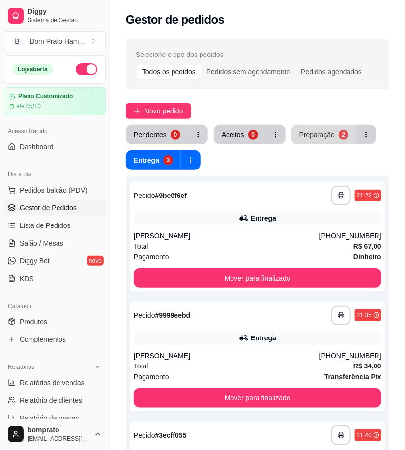
click at [317, 134] on div "Preparação" at bounding box center [316, 135] width 35 height 10
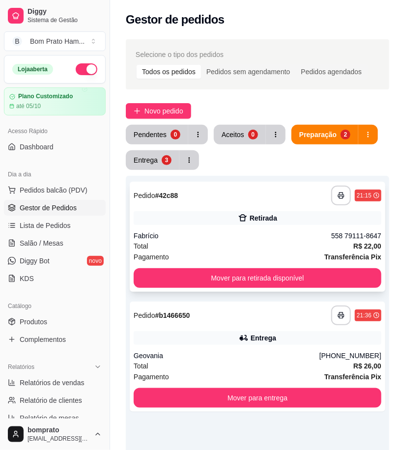
click at [233, 231] on div "Fabrício" at bounding box center [232, 236] width 197 height 10
click at [252, 346] on div "**********" at bounding box center [257, 356] width 255 height 110
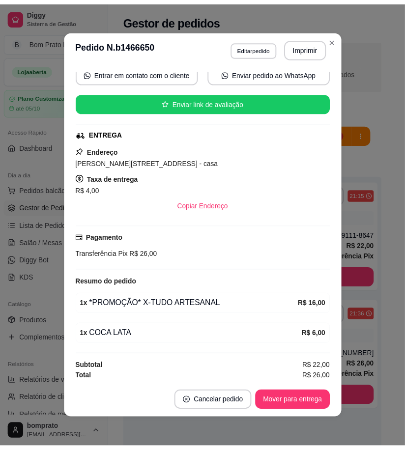
scroll to position [100, 0]
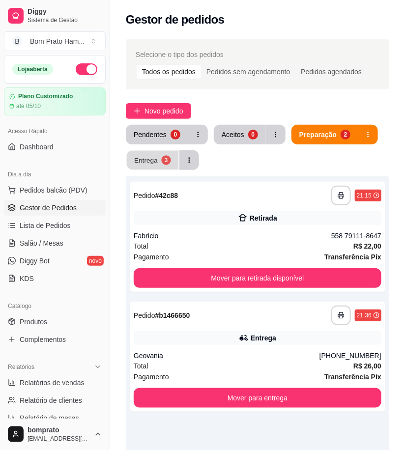
click at [145, 152] on button "Entrega 3" at bounding box center [153, 160] width 52 height 19
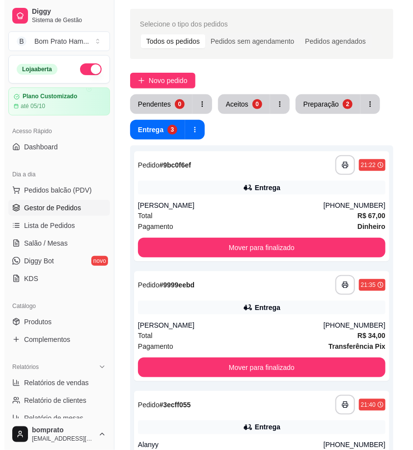
scroll to position [0, 0]
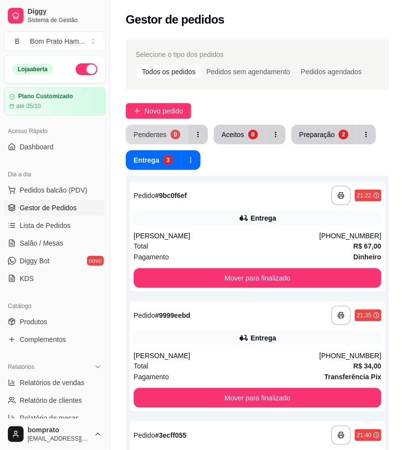
click at [167, 138] on button "Pendentes 0" at bounding box center [157, 135] width 62 height 20
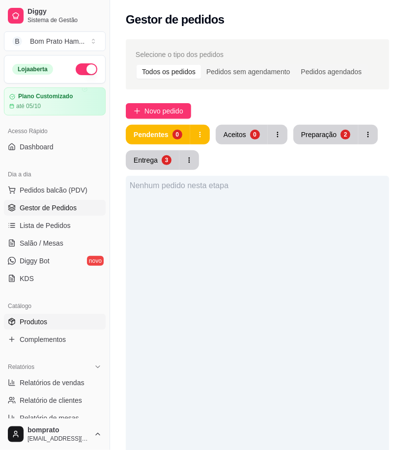
click at [48, 324] on link "Produtos" at bounding box center [55, 322] width 102 height 16
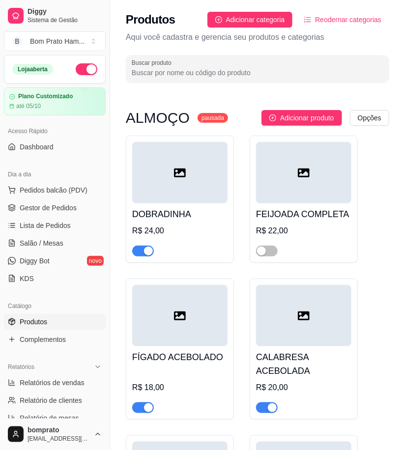
click at [217, 68] on input "Buscar produto" at bounding box center [257, 73] width 251 height 10
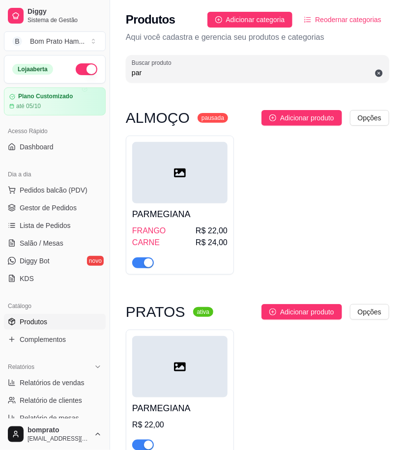
type input "par"
click at [188, 222] on div "PARMEGIANA FRANGO R$ 22,00 CARNE R$ 24,00" at bounding box center [179, 235] width 95 height 65
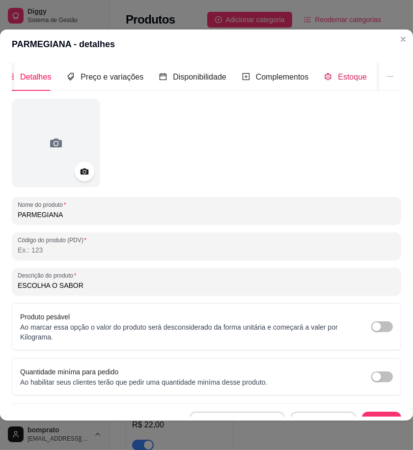
click at [347, 73] on span "Estoque" at bounding box center [352, 77] width 29 height 8
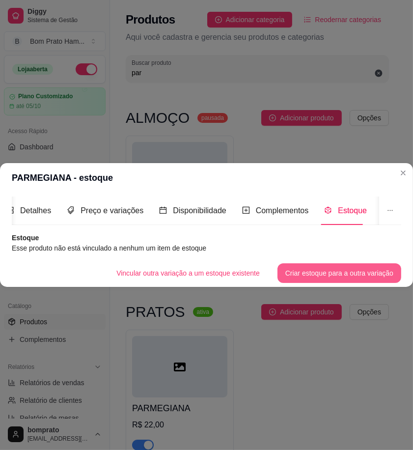
click at [322, 271] on button "Criar estoque para a outra variação" at bounding box center [339, 273] width 124 height 20
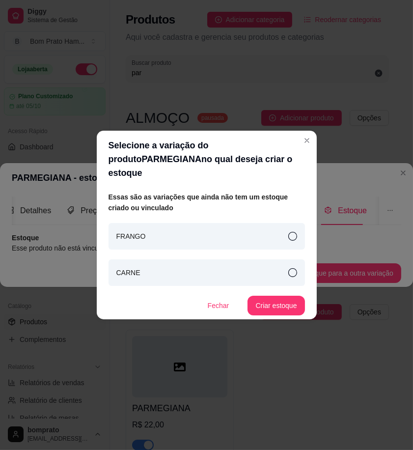
click at [292, 268] on icon at bounding box center [292, 272] width 9 height 9
click at [279, 296] on button "Criar estoque" at bounding box center [275, 305] width 55 height 19
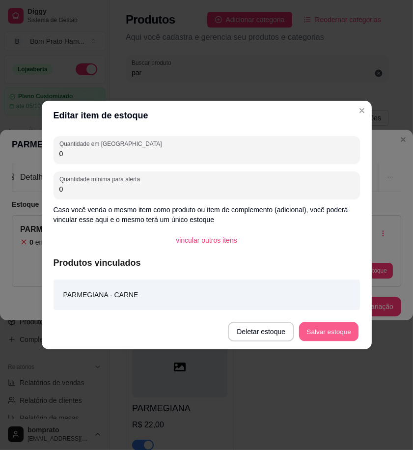
click at [321, 334] on button "Salvar estoque" at bounding box center [329, 331] width 60 height 19
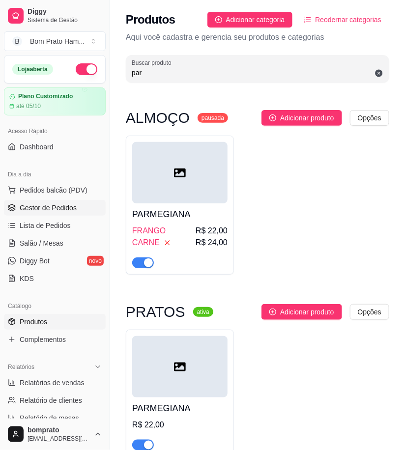
click at [74, 207] on span "Gestor de Pedidos" at bounding box center [48, 208] width 57 height 10
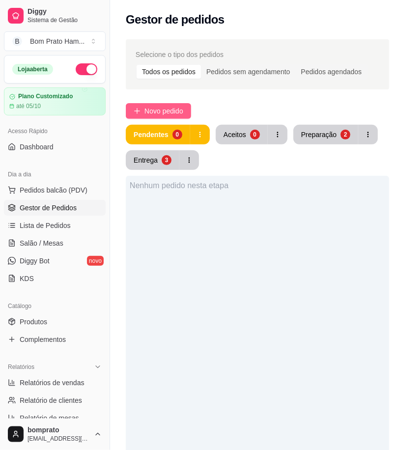
click at [189, 112] on button "Novo pedido" at bounding box center [158, 111] width 65 height 16
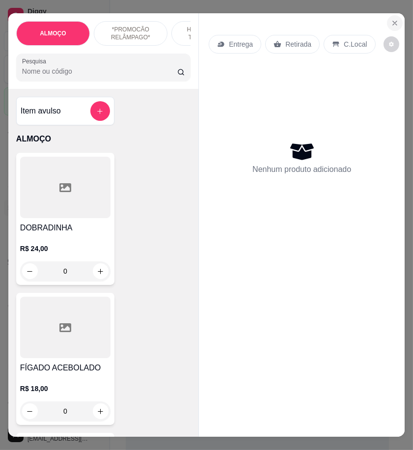
click at [391, 21] on icon "Close" at bounding box center [395, 23] width 8 height 8
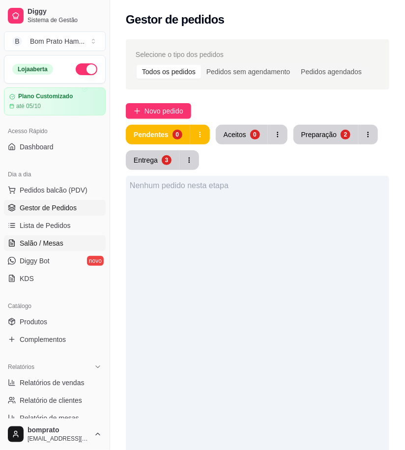
click at [34, 238] on span "Salão / Mesas" at bounding box center [42, 243] width 44 height 10
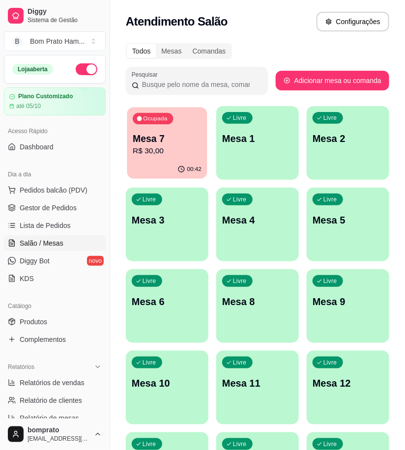
click at [173, 163] on div "00:42" at bounding box center [167, 169] width 80 height 19
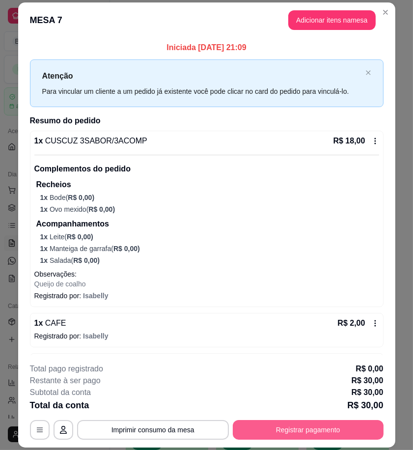
click at [301, 427] on button "Registrar pagamento" at bounding box center [308, 430] width 151 height 20
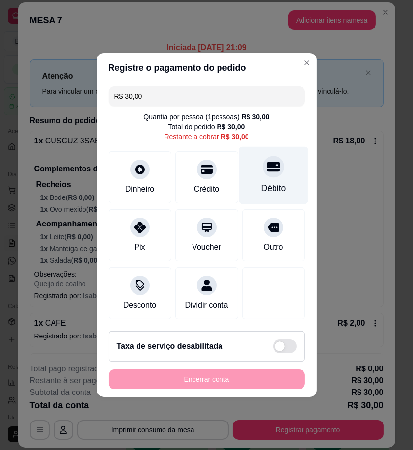
click at [274, 183] on div "Débito" at bounding box center [273, 188] width 25 height 13
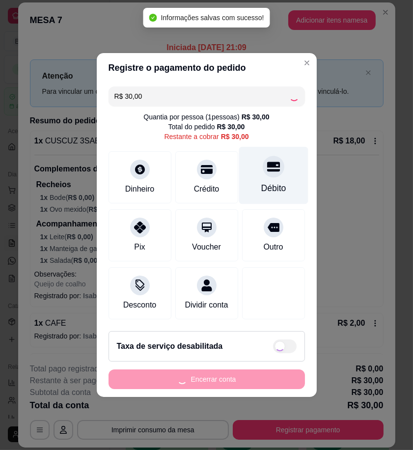
type input "R$ 0,00"
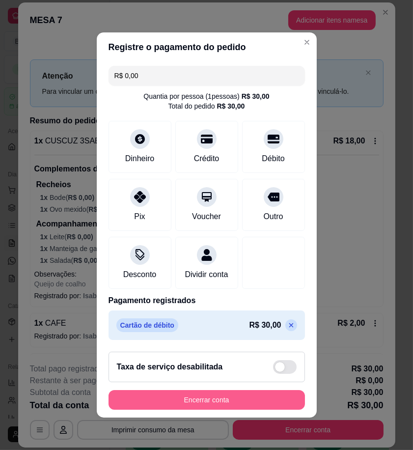
click at [257, 400] on button "Encerrar conta" at bounding box center [207, 400] width 196 height 20
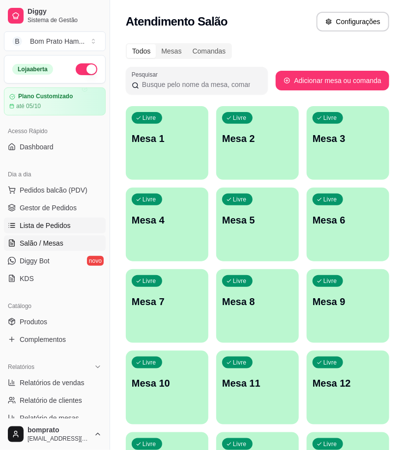
click at [88, 217] on link "Lista de Pedidos" at bounding box center [55, 225] width 102 height 16
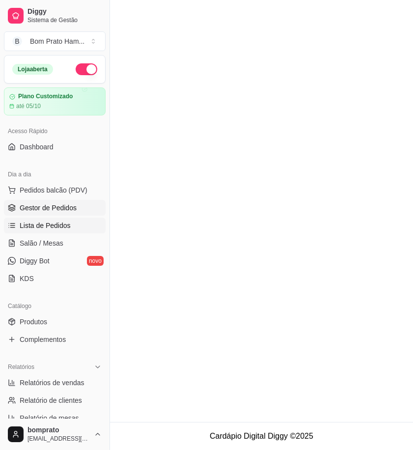
click at [85, 207] on link "Gestor de Pedidos" at bounding box center [55, 208] width 102 height 16
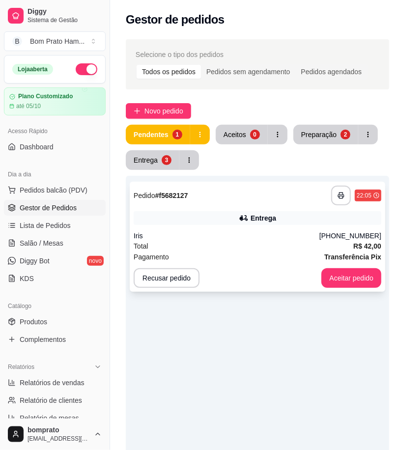
click at [228, 252] on div "Pagamento Transferência Pix" at bounding box center [257, 256] width 247 height 11
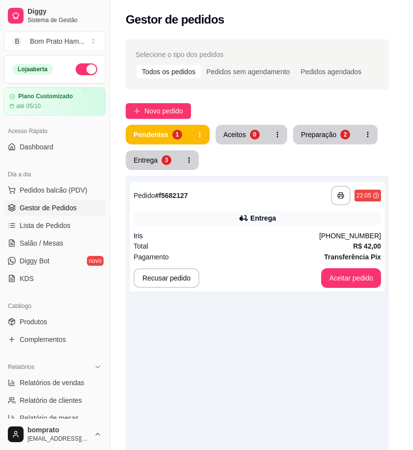
scroll to position [229, 0]
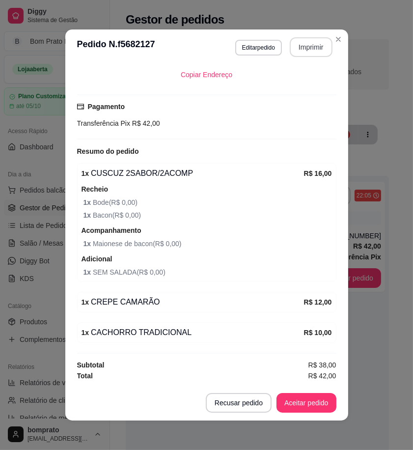
click at [301, 53] on button "Imprimir" at bounding box center [311, 47] width 43 height 20
click at [310, 399] on button "Aceitar pedido" at bounding box center [306, 403] width 60 height 20
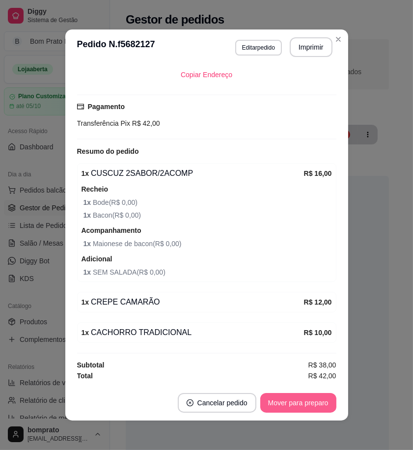
click at [310, 399] on button "Mover para preparo" at bounding box center [298, 403] width 76 height 20
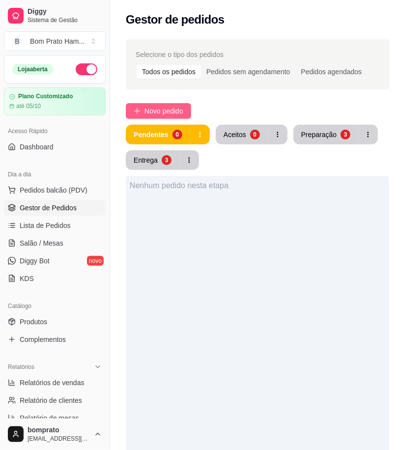
click at [163, 104] on button "Novo pedido" at bounding box center [158, 111] width 65 height 16
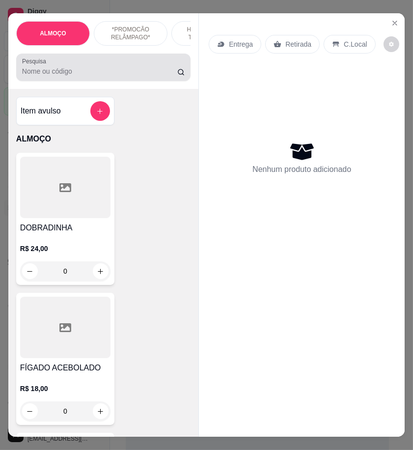
drag, startPoint x: 57, startPoint y: 76, endPoint x: 51, endPoint y: 76, distance: 6.4
click at [57, 76] on input "Pesquisa" at bounding box center [99, 71] width 155 height 10
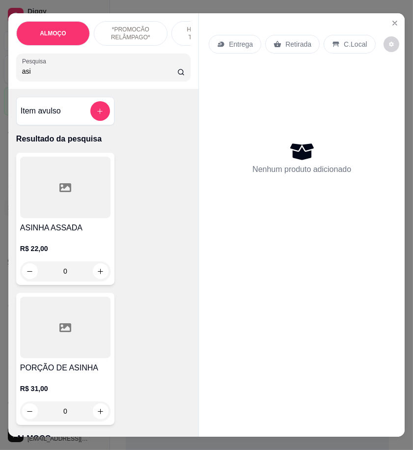
type input "asi"
click at [63, 224] on div "ASINHA ASSADA R$ 22,00 0" at bounding box center [65, 219] width 98 height 132
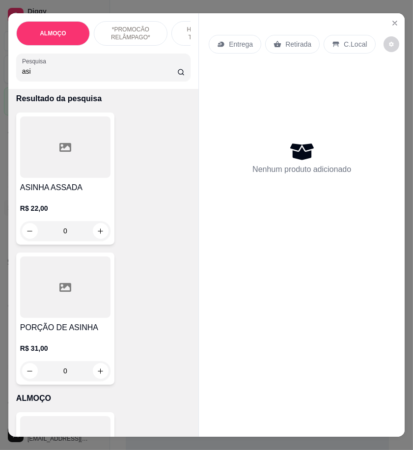
scroll to position [109, 0]
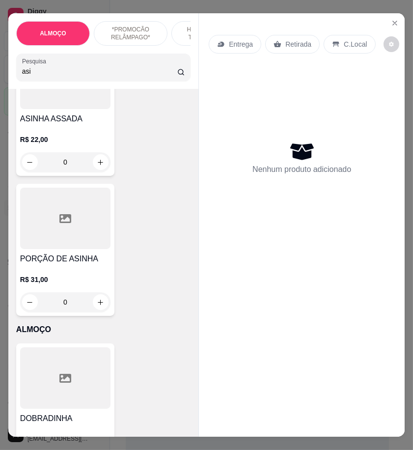
click at [60, 242] on div at bounding box center [65, 218] width 90 height 61
click at [43, 233] on div at bounding box center [65, 218] width 90 height 61
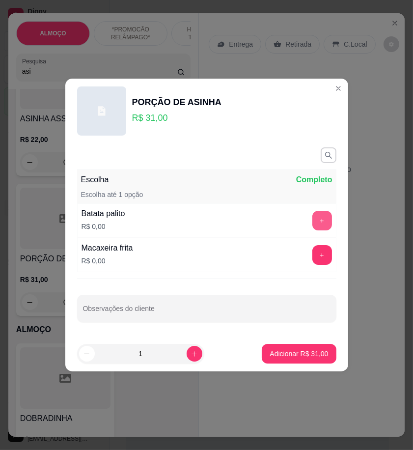
click at [313, 215] on button "+" at bounding box center [322, 221] width 20 height 20
click at [123, 309] on input "Observações do cliente" at bounding box center [206, 312] width 247 height 10
type input "A"
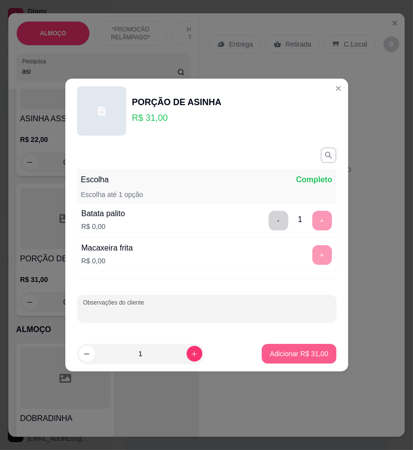
click at [309, 351] on p "Adicionar R$ 31,00" at bounding box center [299, 354] width 58 height 10
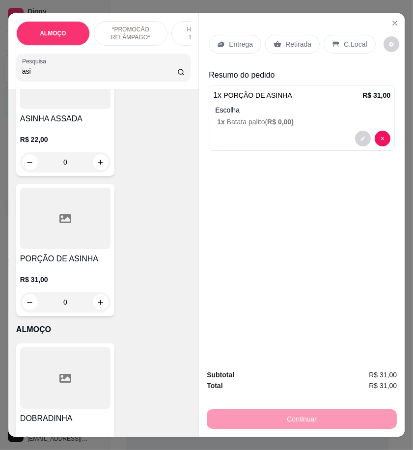
click at [243, 39] on p "Entrega" at bounding box center [241, 44] width 24 height 10
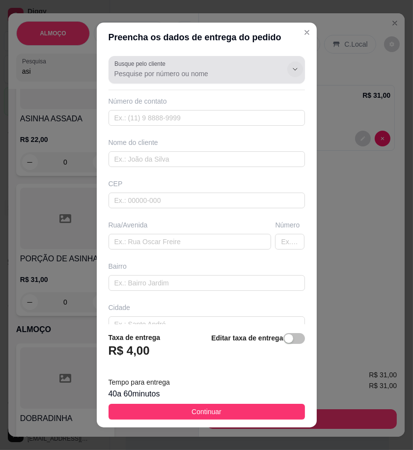
click at [291, 70] on icon "Show suggestions" at bounding box center [295, 69] width 8 height 8
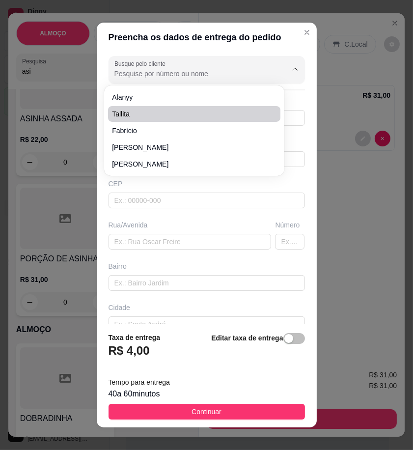
click at [160, 77] on input "Busque pelo cliente" at bounding box center [192, 74] width 157 height 10
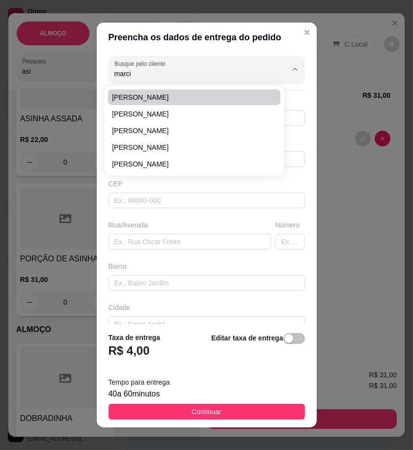
click at [147, 97] on span "Marcilio" at bounding box center [189, 97] width 155 height 10
type input "Marcilio"
type input "556195430550"
type input "Marcilio"
type input "Rua carlos pena 164"
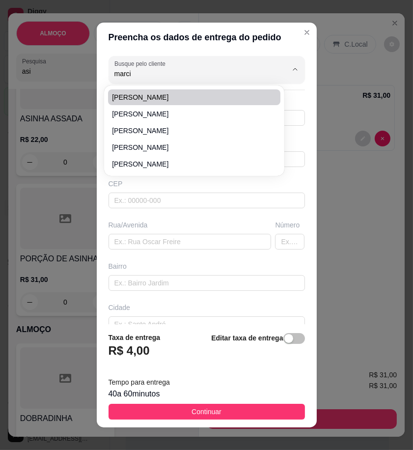
type input "Próximo a padariav jalvacy 4 casa descendo"
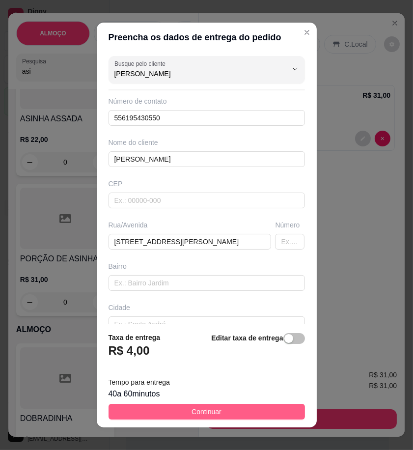
type input "Marcilio"
click at [272, 413] on button "Continuar" at bounding box center [207, 412] width 196 height 16
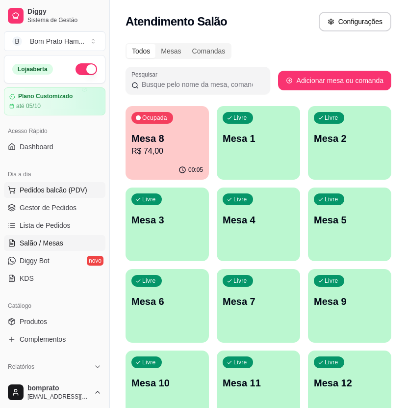
click at [58, 189] on span "Pedidos balcão (PDV)" at bounding box center [54, 190] width 68 height 10
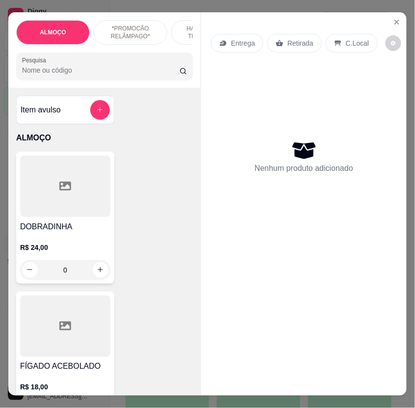
click at [91, 75] on input "Pesquisa" at bounding box center [101, 70] width 158 height 10
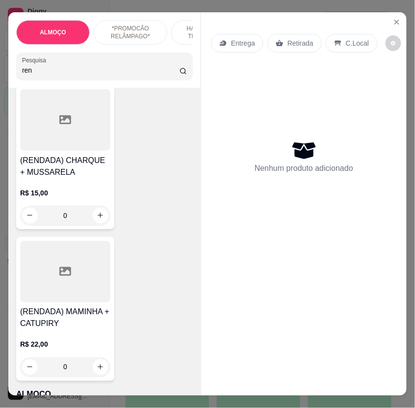
scroll to position [381, 0]
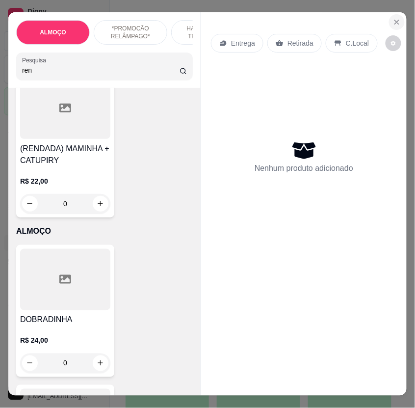
type input "ren"
click at [389, 17] on button "Close" at bounding box center [397, 22] width 16 height 16
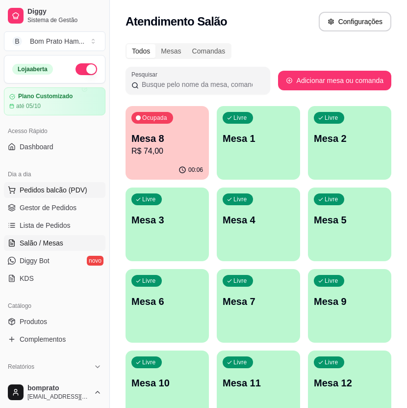
click at [52, 190] on span "Pedidos balcão (PDV)" at bounding box center [54, 190] width 68 height 10
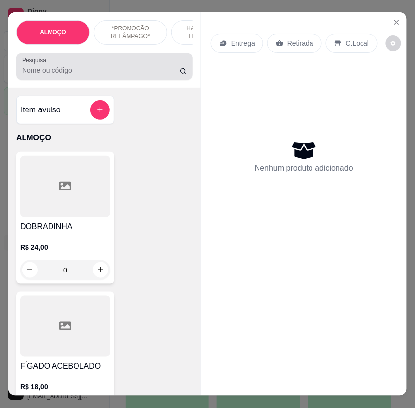
click at [113, 75] on input "Pesquisa" at bounding box center [101, 70] width 158 height 10
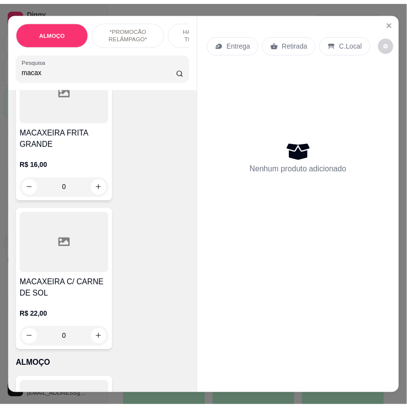
scroll to position [436, 0]
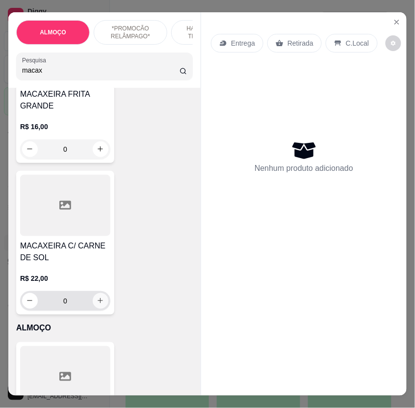
type input "macax"
click at [98, 299] on icon "increase-product-quantity" at bounding box center [100, 301] width 5 height 5
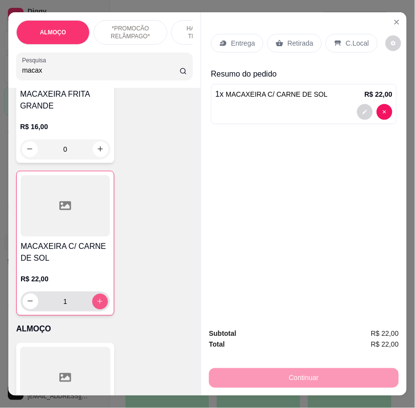
type input "1"
click at [280, 36] on div "Retirada" at bounding box center [295, 43] width 54 height 19
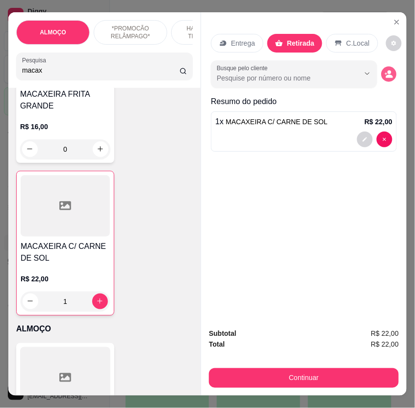
click at [385, 73] on icon "decrease-product-quantity" at bounding box center [386, 74] width 2 height 2
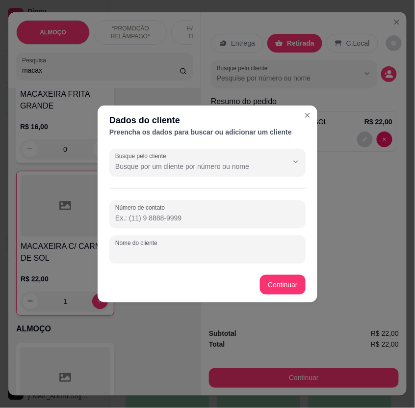
paste input "Fabrício"
type input "Fabrício"
paste input "558 79111-8647"
type input "558 79111-8647"
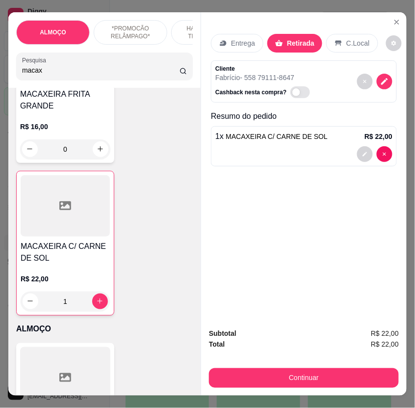
click at [362, 151] on icon "decrease-product-quantity" at bounding box center [365, 154] width 6 height 6
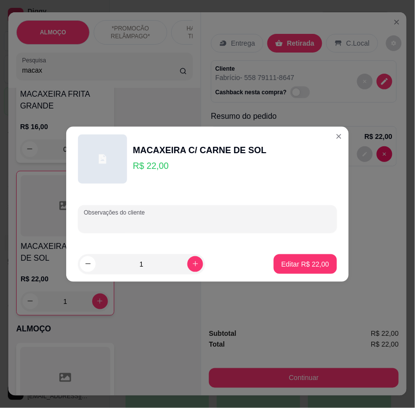
click at [141, 221] on input "Observações do cliente" at bounding box center [207, 223] width 247 height 10
type input "U"
type input "f"
type input "FICAR PRONTA UMAS 10:40"
click at [312, 262] on p "Editar R$ 22,00" at bounding box center [306, 264] width 48 height 10
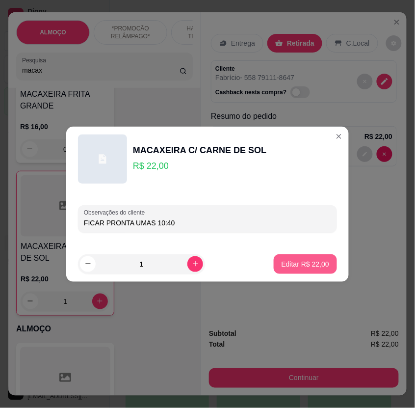
type input "0"
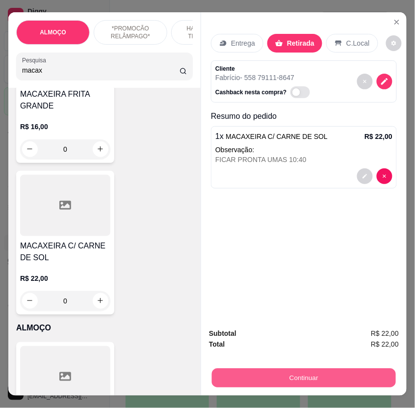
click at [345, 370] on button "Continuar" at bounding box center [304, 378] width 184 height 19
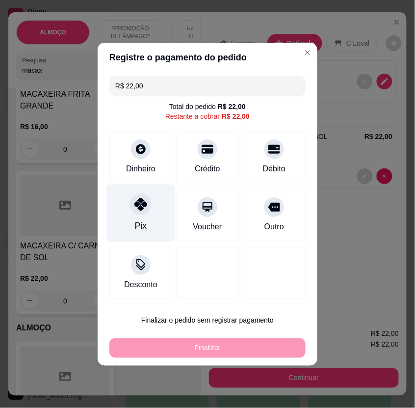
drag, startPoint x: 119, startPoint y: 209, endPoint x: 146, endPoint y: 240, distance: 41.1
click at [120, 209] on div "Pix" at bounding box center [141, 212] width 69 height 57
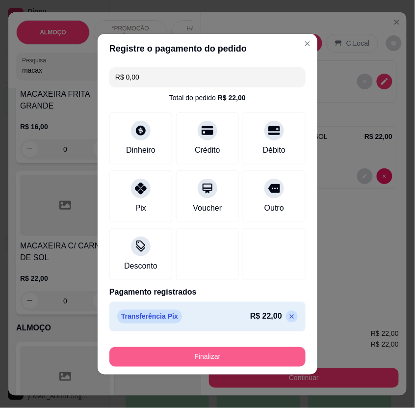
click at [229, 356] on button "Finalizar" at bounding box center [207, 357] width 196 height 20
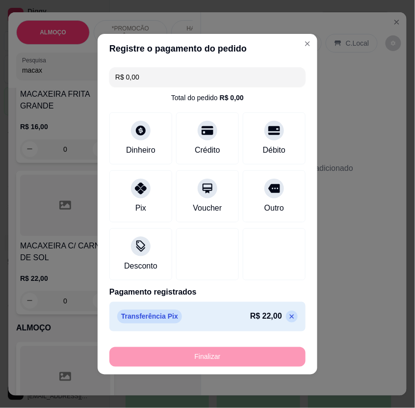
type input "-R$ 22,00"
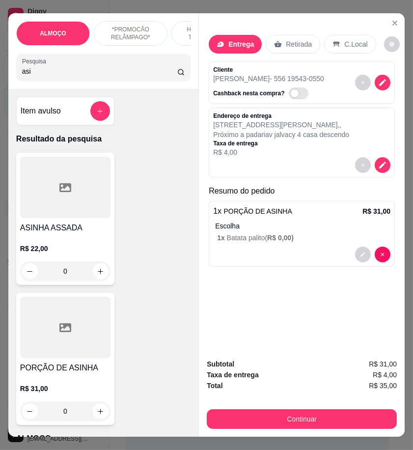
scroll to position [109, 0]
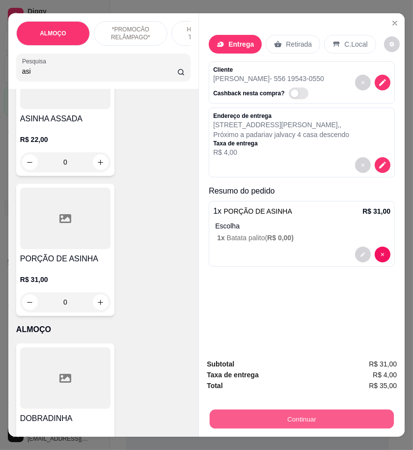
click at [336, 411] on button "Continuar" at bounding box center [302, 418] width 184 height 19
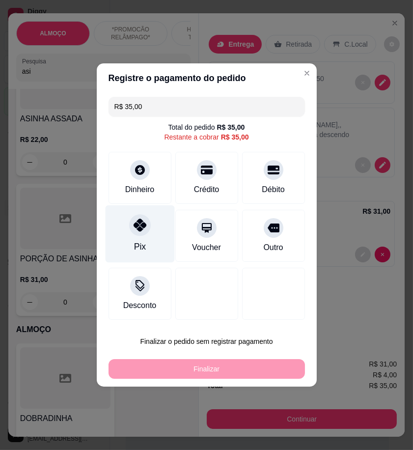
click at [130, 224] on div at bounding box center [140, 225] width 22 height 22
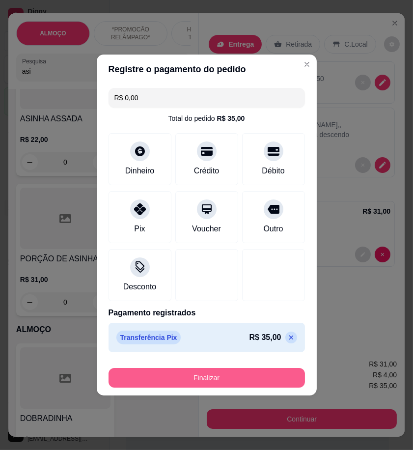
click at [265, 371] on button "Finalizar" at bounding box center [207, 378] width 196 height 20
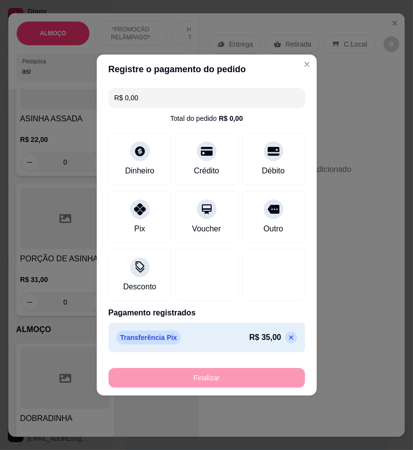
type input "-R$ 35,00"
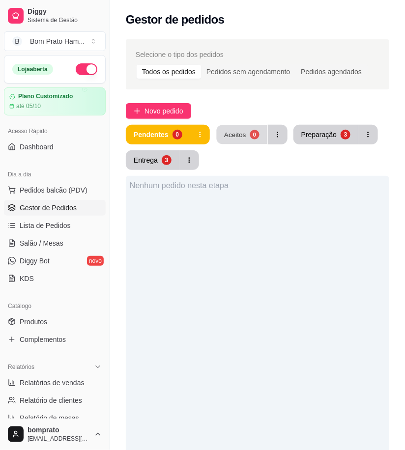
click at [216, 136] on button "Aceitos 0" at bounding box center [241, 134] width 51 height 19
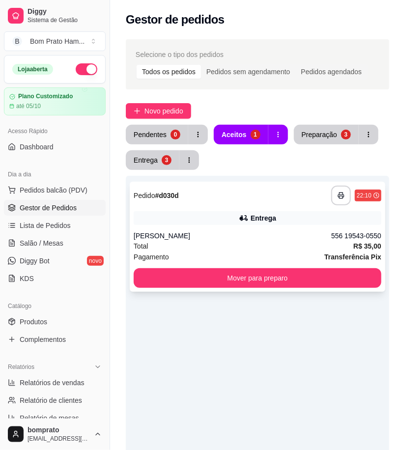
click at [254, 216] on div "Entrega" at bounding box center [263, 218] width 26 height 10
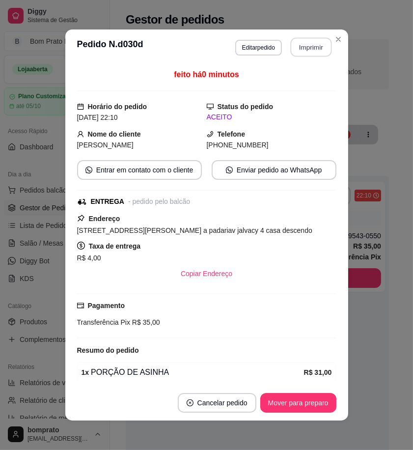
click at [312, 50] on button "Imprimir" at bounding box center [310, 47] width 41 height 19
click at [310, 403] on button "Mover para preparo" at bounding box center [298, 402] width 74 height 19
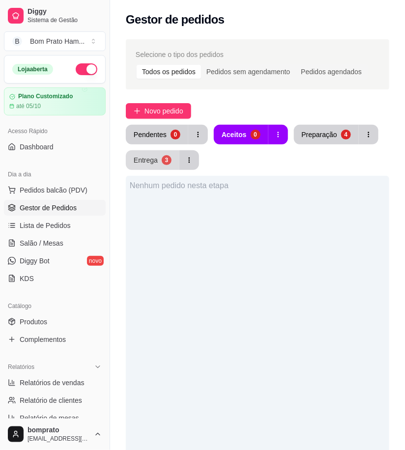
click at [149, 155] on div "Entrega" at bounding box center [146, 160] width 24 height 10
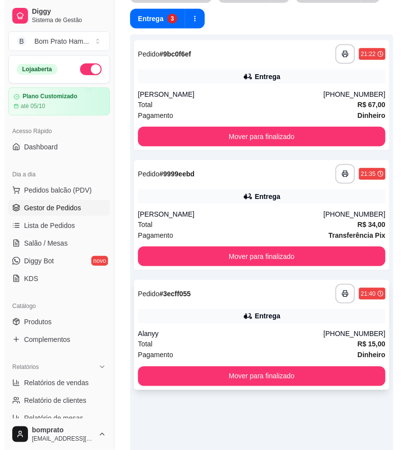
scroll to position [163, 0]
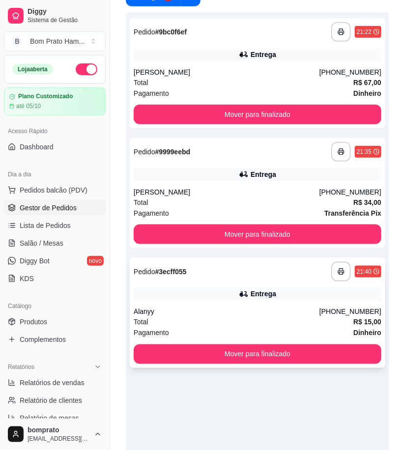
click at [232, 311] on div "Alanyy" at bounding box center [227, 312] width 186 height 10
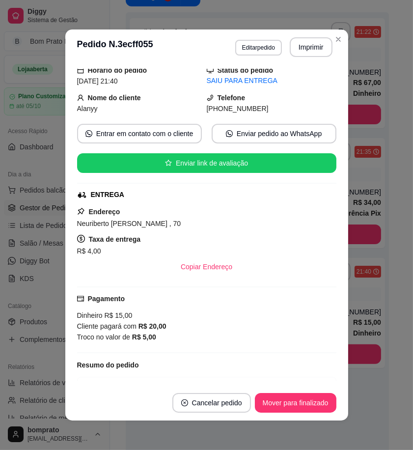
scroll to position [91, 0]
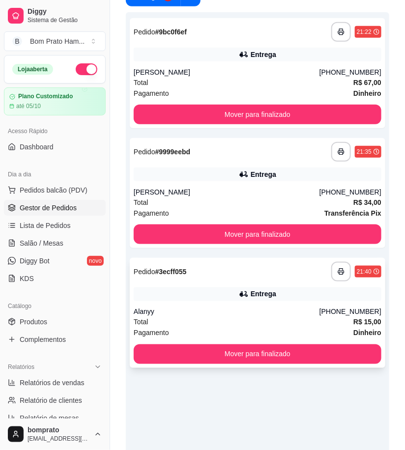
click at [264, 306] on div "**********" at bounding box center [257, 313] width 255 height 110
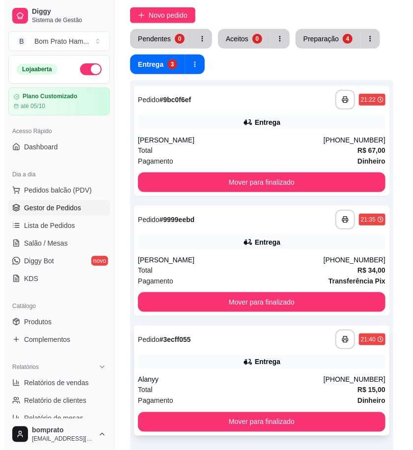
scroll to position [0, 0]
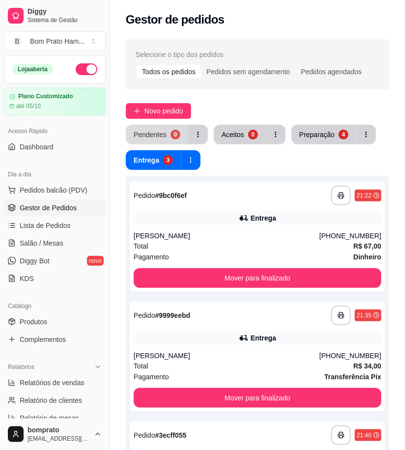
click at [161, 128] on button "Pendentes 0" at bounding box center [157, 135] width 62 height 20
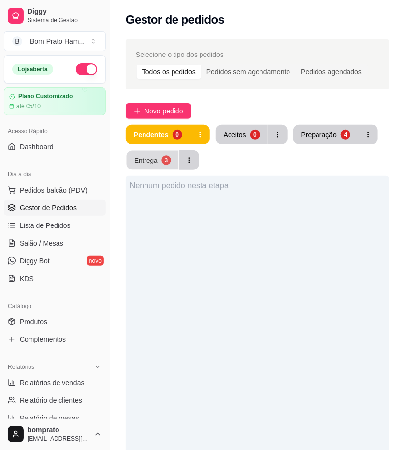
click at [167, 162] on div "3" at bounding box center [165, 159] width 9 height 9
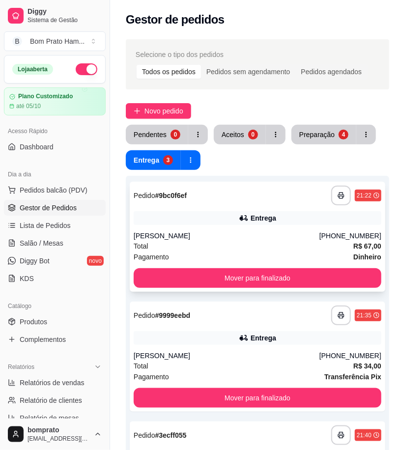
click at [249, 231] on div "[PERSON_NAME]" at bounding box center [227, 236] width 186 height 10
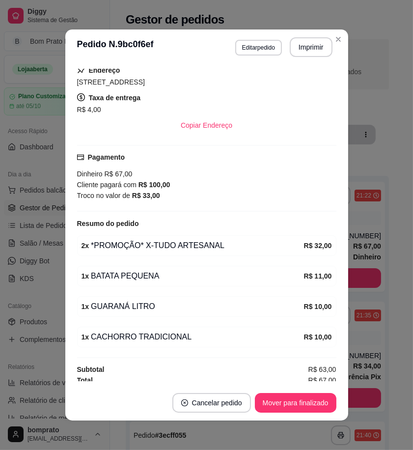
scroll to position [183, 0]
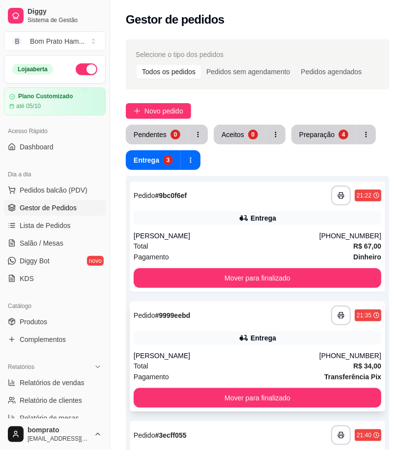
click at [223, 335] on div "Entrega" at bounding box center [257, 338] width 247 height 14
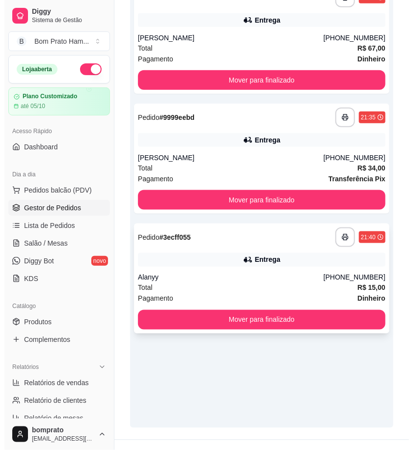
scroll to position [215, 0]
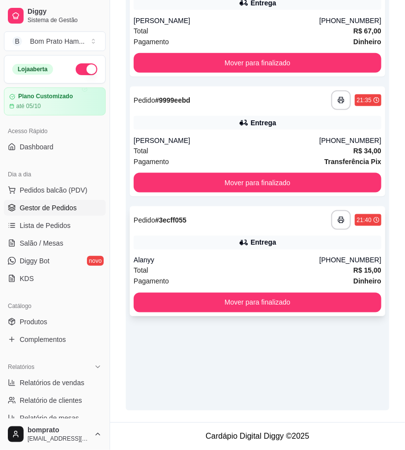
click at [244, 247] on div "Entrega" at bounding box center [257, 243] width 247 height 14
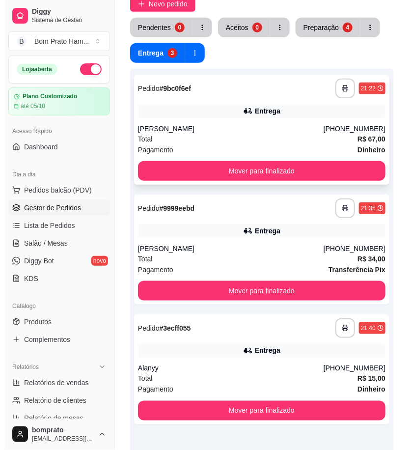
scroll to position [106, 0]
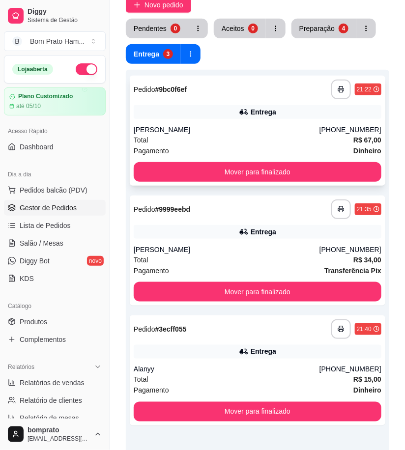
click at [225, 141] on div "Total R$ 67,00" at bounding box center [257, 140] width 247 height 11
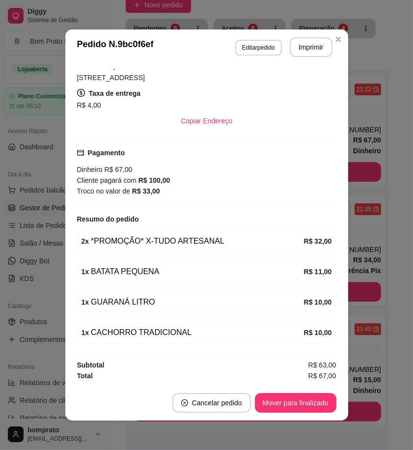
scroll to position [2, 0]
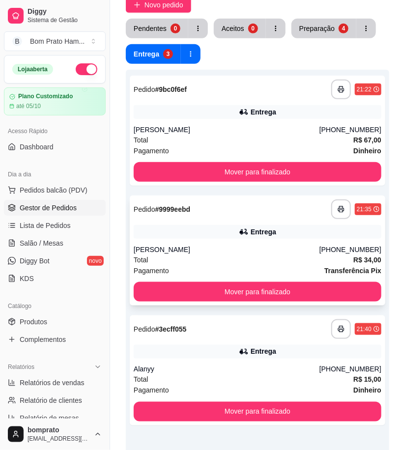
click at [238, 221] on div "**********" at bounding box center [257, 250] width 255 height 110
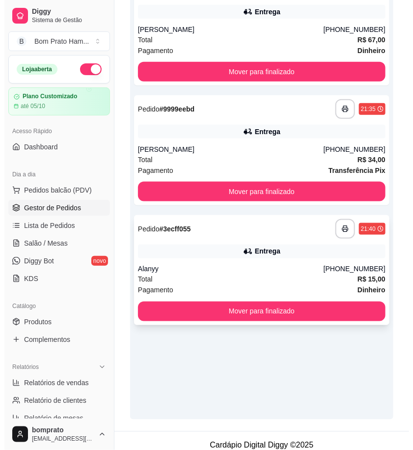
scroll to position [215, 0]
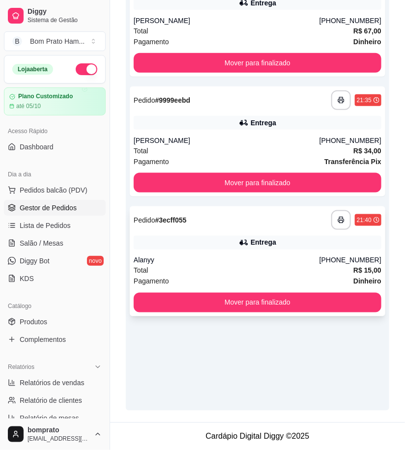
click at [262, 252] on div "**********" at bounding box center [257, 261] width 255 height 110
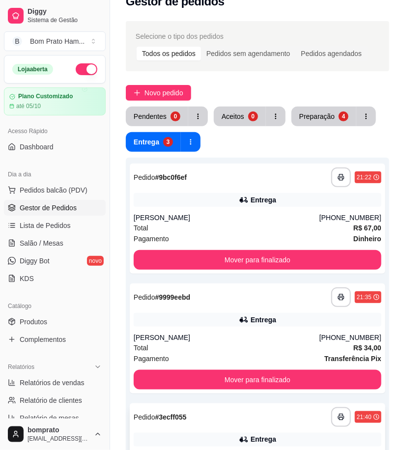
scroll to position [0, 0]
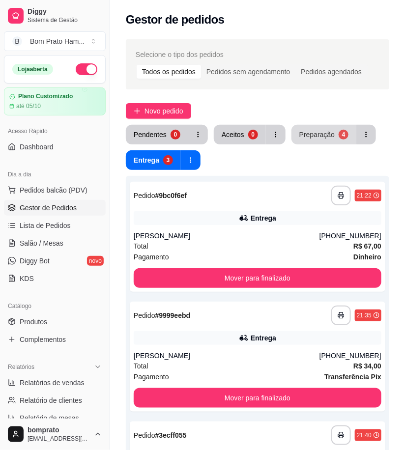
click at [302, 138] on div "Preparação" at bounding box center [316, 135] width 35 height 10
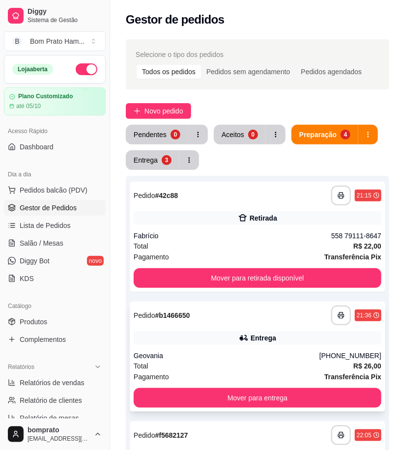
click at [281, 329] on div "**********" at bounding box center [257, 356] width 255 height 110
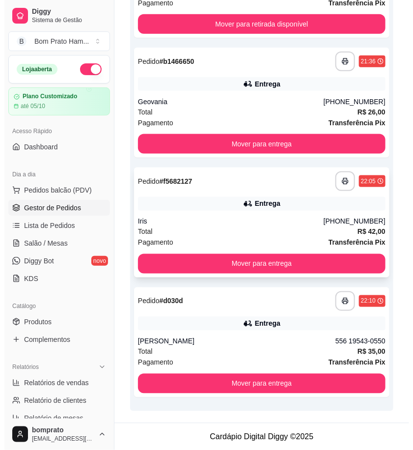
scroll to position [36, 0]
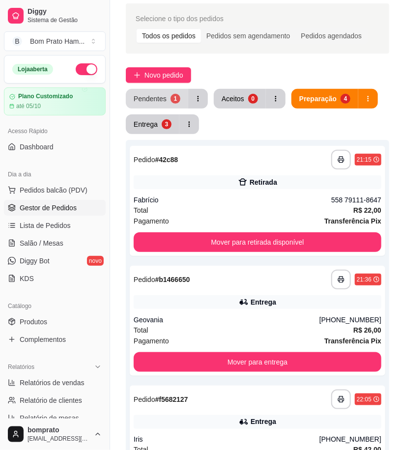
click at [159, 102] on div "Pendentes" at bounding box center [150, 99] width 33 height 10
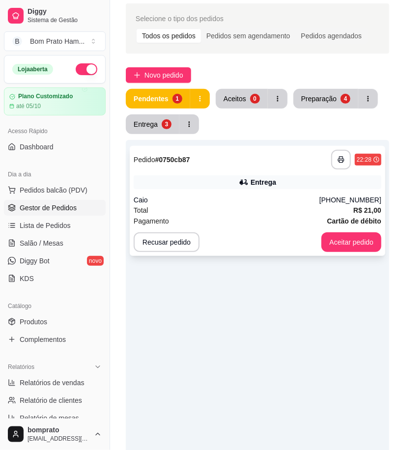
click at [234, 188] on div "Entrega" at bounding box center [257, 182] width 247 height 14
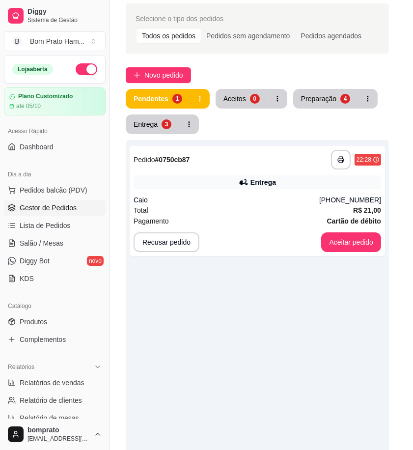
scroll to position [70, 0]
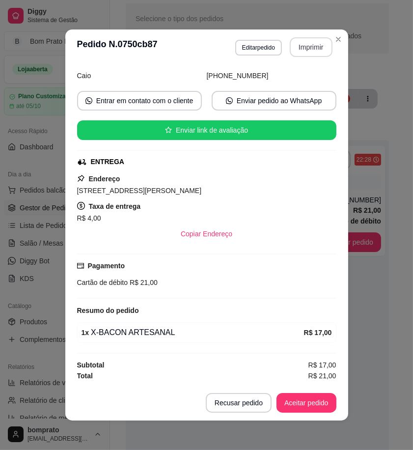
click at [320, 42] on button "Imprimir" at bounding box center [311, 47] width 43 height 20
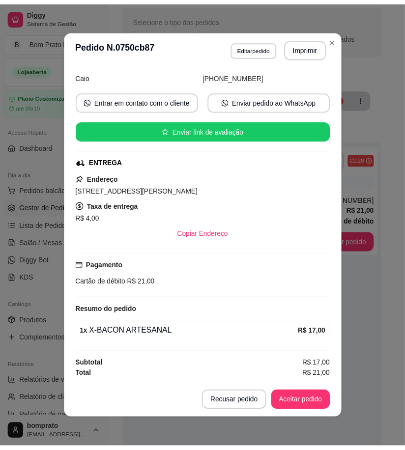
scroll to position [0, 0]
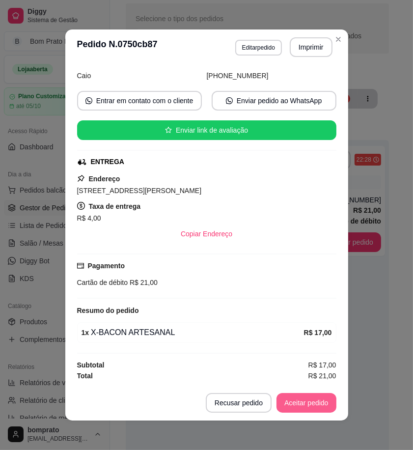
click at [313, 402] on button "Aceitar pedido" at bounding box center [306, 403] width 60 height 20
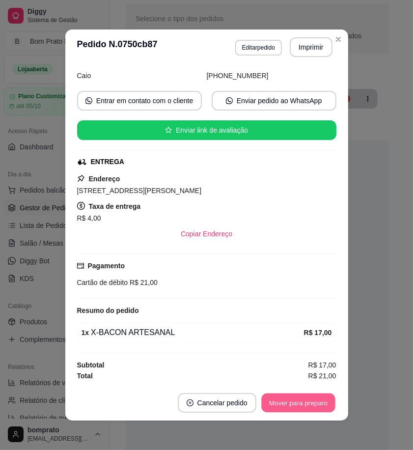
click at [313, 402] on button "Mover para preparo" at bounding box center [298, 402] width 74 height 19
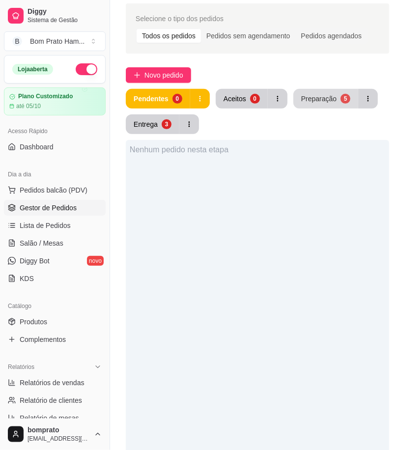
click at [312, 99] on div "Preparação" at bounding box center [318, 99] width 35 height 10
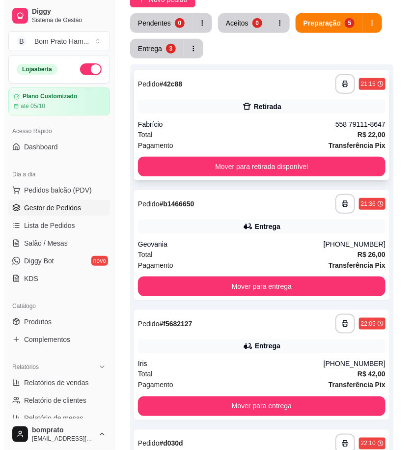
scroll to position [199, 0]
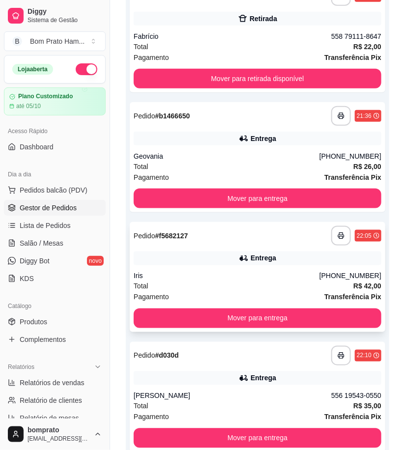
click at [248, 256] on icon at bounding box center [244, 258] width 10 height 10
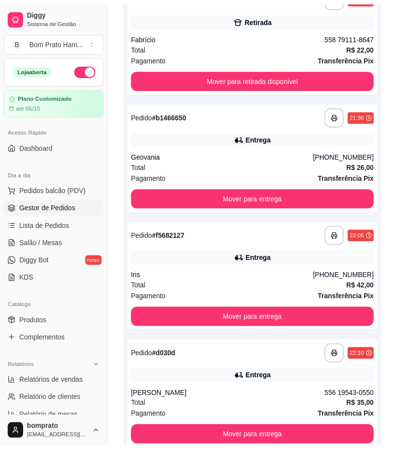
scroll to position [218, 0]
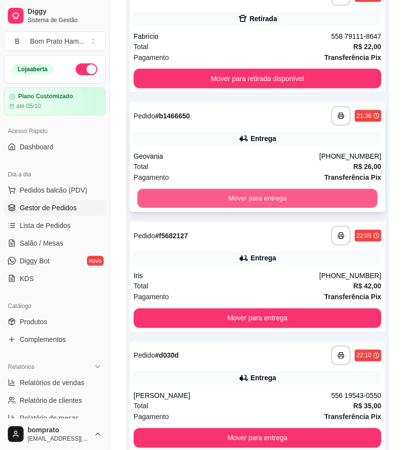
click at [310, 197] on button "Mover para entrega" at bounding box center [257, 198] width 240 height 19
click at [300, 197] on button "Mover para entrega" at bounding box center [257, 198] width 240 height 19
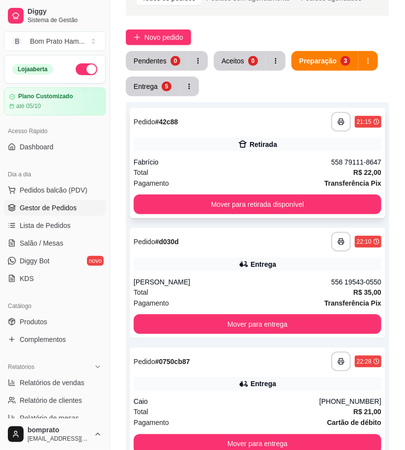
scroll to position [54, 0]
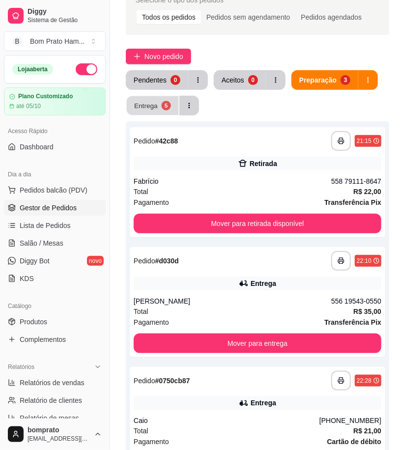
click at [135, 106] on div "Entrega" at bounding box center [146, 105] width 24 height 9
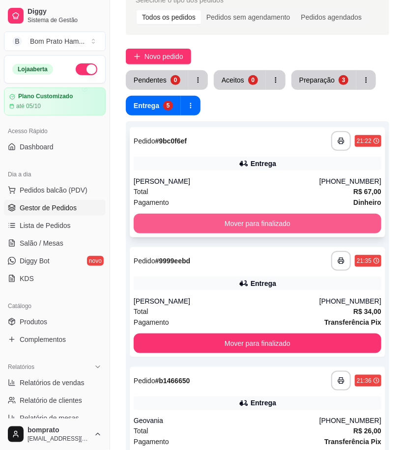
click at [282, 217] on button "Mover para finalizado" at bounding box center [257, 224] width 247 height 20
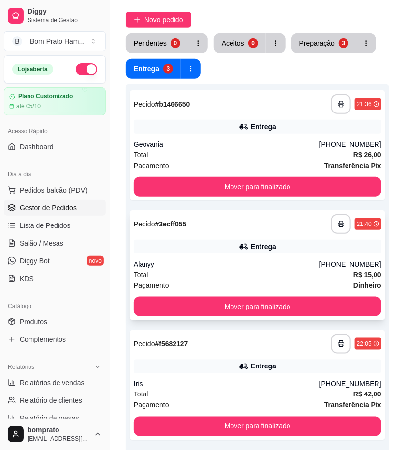
scroll to position [109, 0]
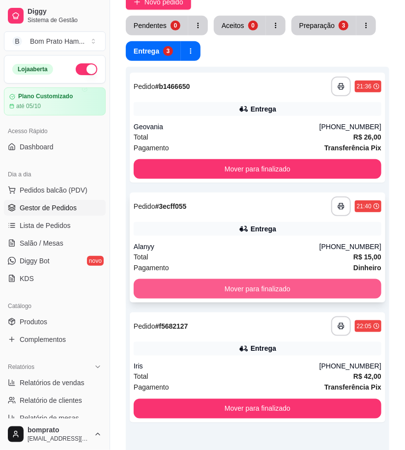
click at [283, 282] on button "Mover para finalizado" at bounding box center [257, 289] width 247 height 20
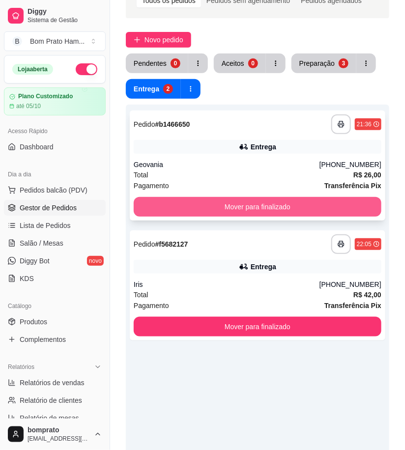
scroll to position [54, 0]
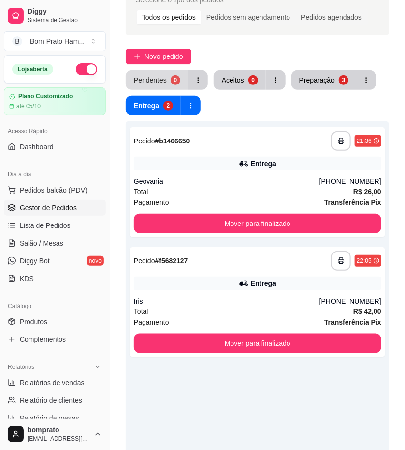
click at [158, 73] on button "Pendentes 0" at bounding box center [157, 80] width 62 height 20
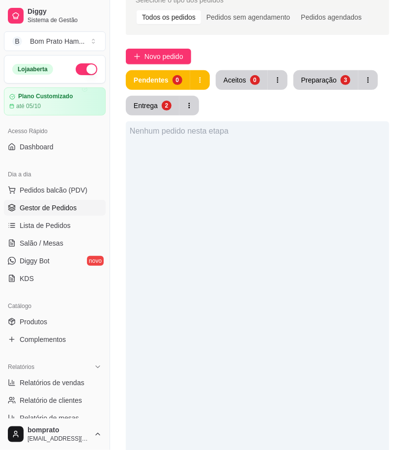
drag, startPoint x: 52, startPoint y: 323, endPoint x: 61, endPoint y: 306, distance: 19.1
click at [52, 323] on link "Produtos" at bounding box center [55, 322] width 102 height 16
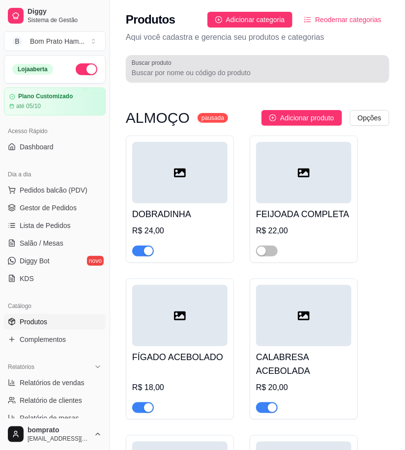
click at [165, 75] on input "Buscar produto" at bounding box center [257, 73] width 251 height 10
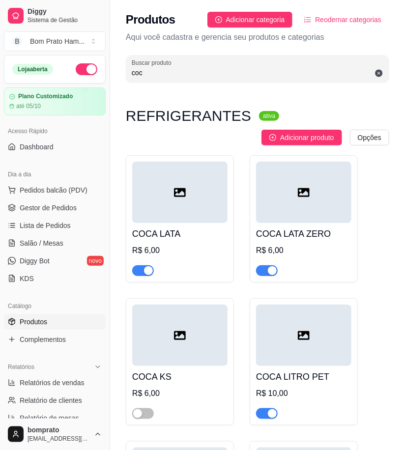
type input "coc"
click at [263, 276] on span "button" at bounding box center [267, 270] width 22 height 11
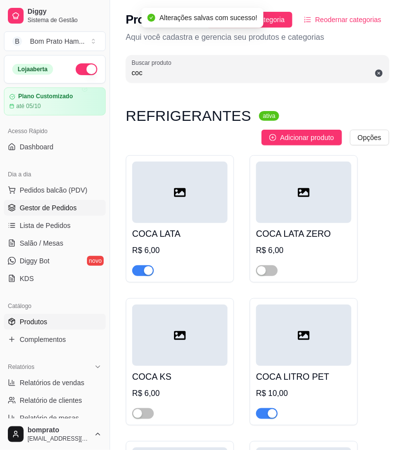
click at [59, 207] on span "Gestor de Pedidos" at bounding box center [48, 208] width 57 height 10
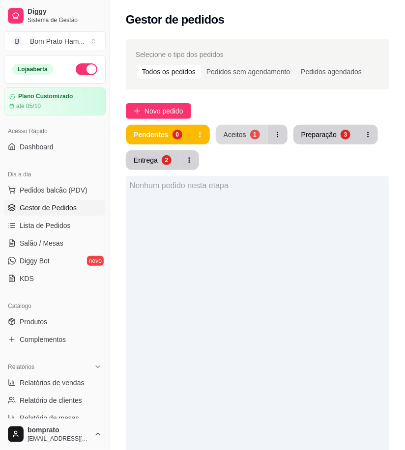
click at [239, 129] on button "Aceitos 1" at bounding box center [242, 135] width 52 height 20
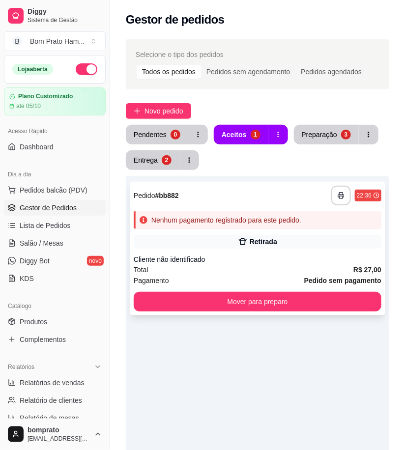
click at [281, 217] on div "Nenhum pagamento registrado para este pedido." at bounding box center [226, 220] width 150 height 10
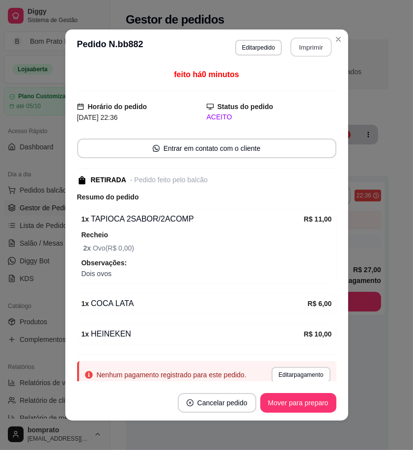
click at [313, 42] on button "Imprimir" at bounding box center [310, 47] width 41 height 19
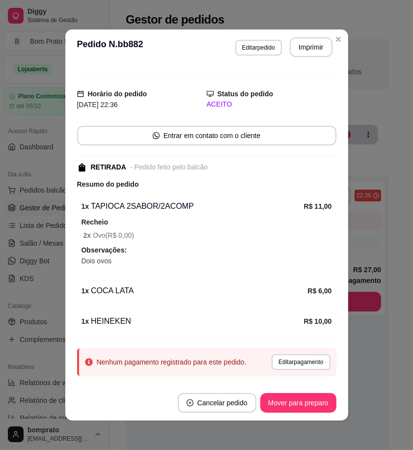
scroll to position [35, 0]
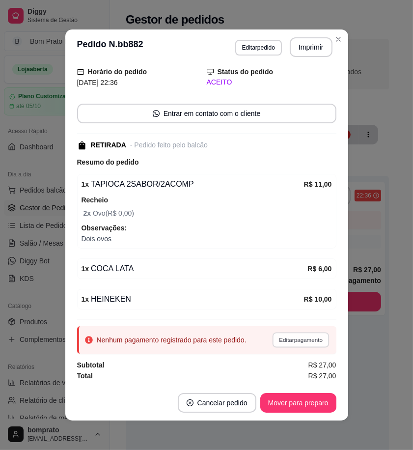
click at [295, 341] on button "Editar pagamento" at bounding box center [300, 339] width 57 height 15
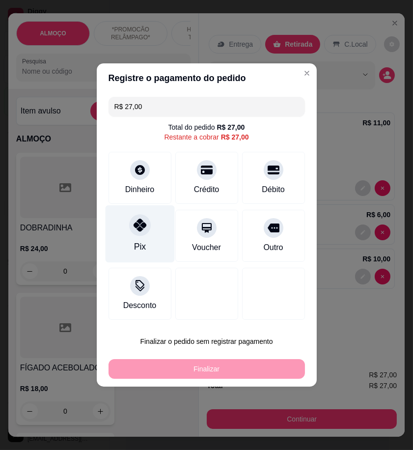
drag, startPoint x: 123, startPoint y: 238, endPoint x: 269, endPoint y: 305, distance: 160.1
click at [124, 238] on div "Pix" at bounding box center [139, 233] width 69 height 57
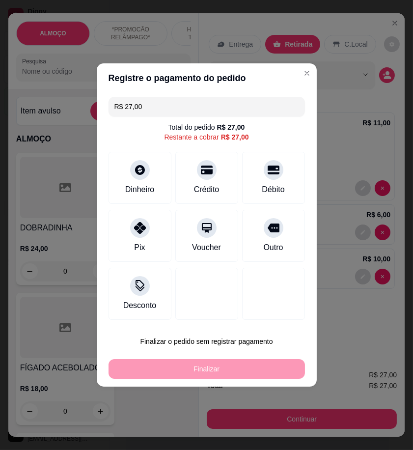
type input "R$ 0,00"
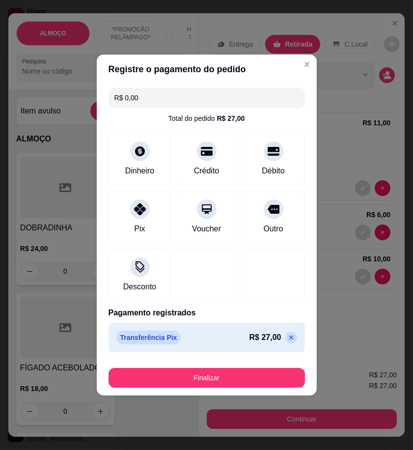
click at [293, 377] on button "Finalizar" at bounding box center [207, 378] width 196 height 20
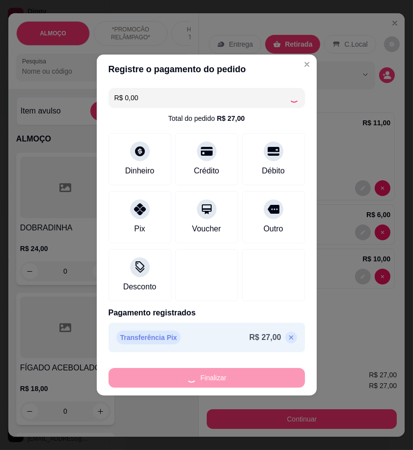
type input "0"
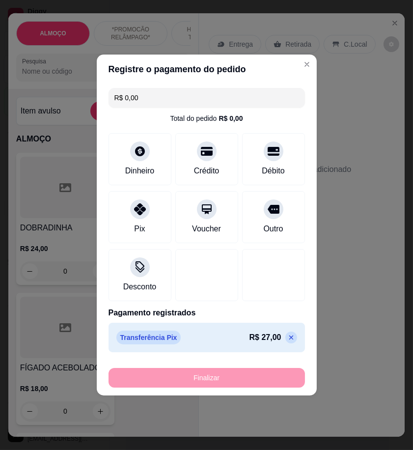
type input "-R$ 27,00"
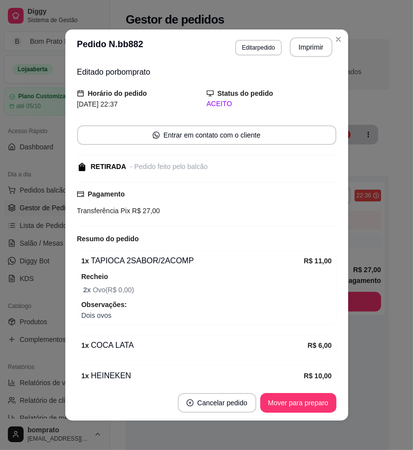
scroll to position [56, 0]
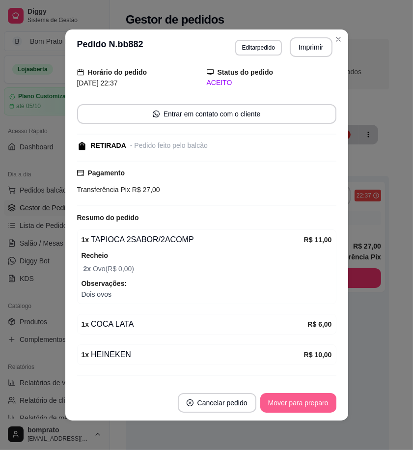
click at [305, 404] on button "Mover para preparo" at bounding box center [298, 403] width 76 height 20
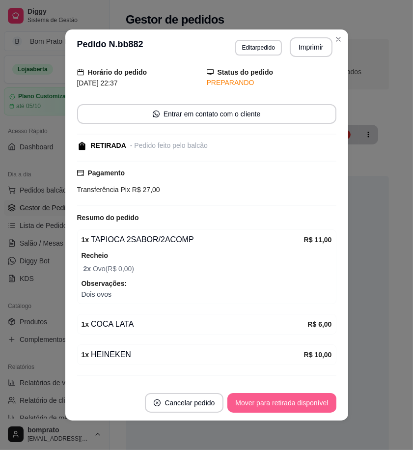
click at [305, 404] on button "Mover para retirada disponível" at bounding box center [281, 403] width 109 height 20
click at [305, 404] on button "Mover para finalizado" at bounding box center [295, 403] width 81 height 20
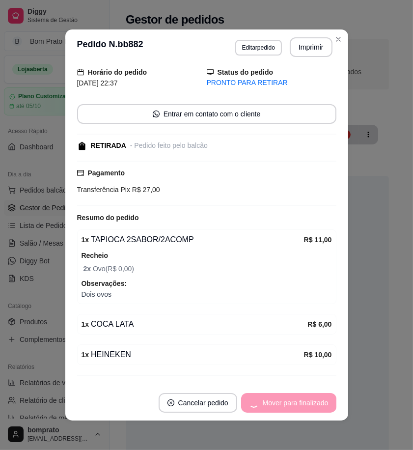
scroll to position [24, 0]
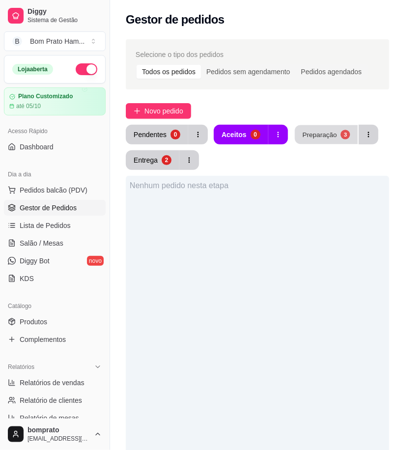
click at [316, 135] on div "Preparação" at bounding box center [319, 134] width 34 height 9
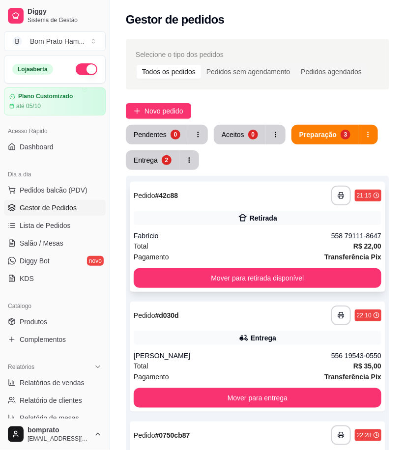
click at [258, 211] on div "Retirada" at bounding box center [257, 218] width 247 height 14
click at [179, 109] on span "Novo pedido" at bounding box center [163, 111] width 39 height 11
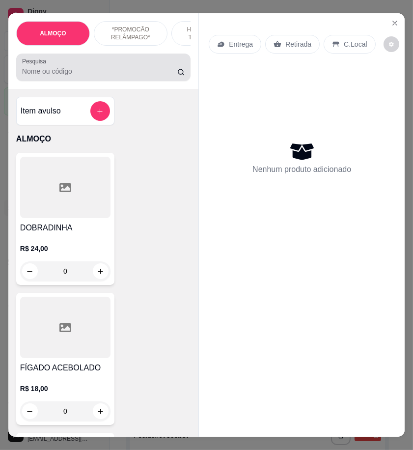
click at [74, 81] on div "Pesquisa" at bounding box center [103, 67] width 174 height 27
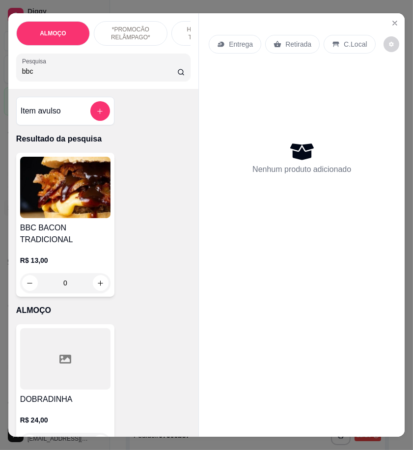
type input "bbc"
click at [98, 207] on img at bounding box center [65, 187] width 90 height 61
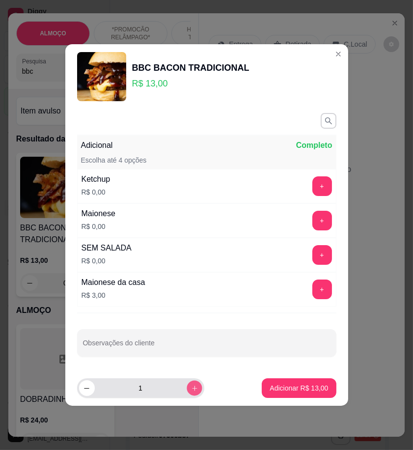
click at [191, 392] on button "increase-product-quantity" at bounding box center [194, 387] width 15 height 15
click at [191, 392] on button "increase-product-quantity" at bounding box center [195, 388] width 16 height 16
type input "4"
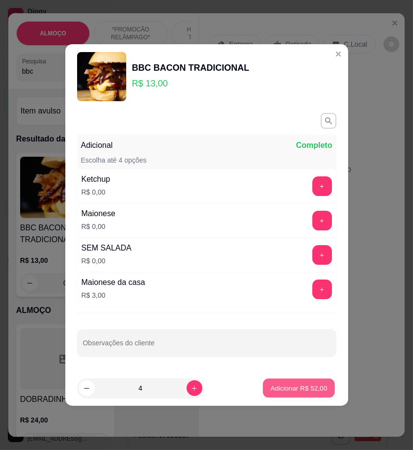
click at [277, 392] on p "Adicionar R$ 52,00" at bounding box center [299, 387] width 57 height 9
type input "4"
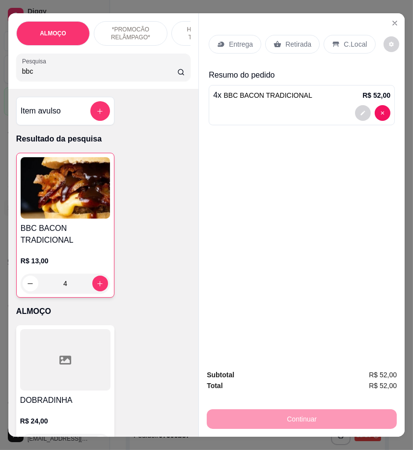
click at [238, 41] on p "Entrega" at bounding box center [241, 44] width 24 height 10
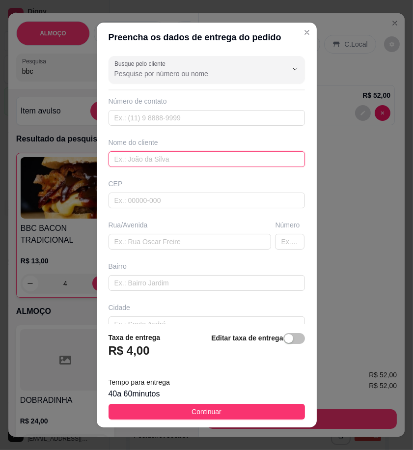
paste input "Warley"
type input "Warley"
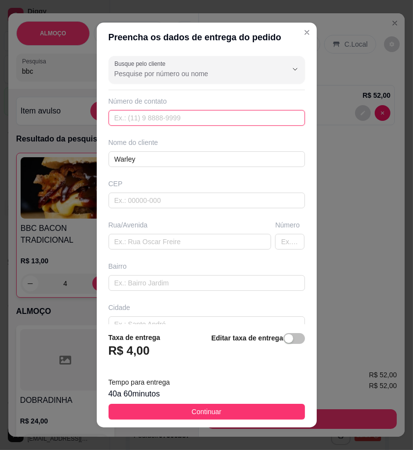
paste input "558 79634-3187"
type input "558 79634-3187"
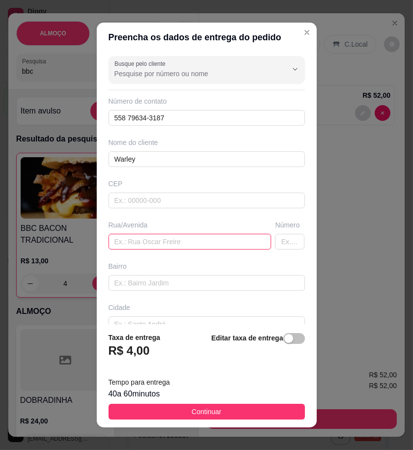
paste input "Rua da cerâmica casa 360 em frente ao sacolão"
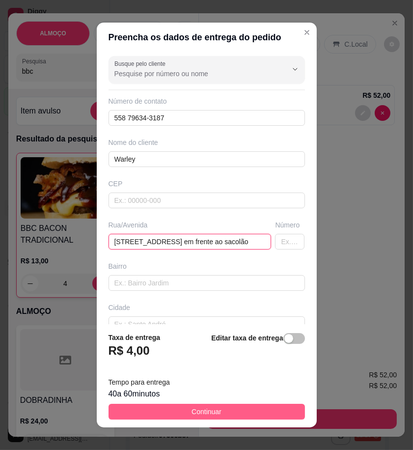
type input "Rua da cerâmica casa 360 em frente ao sacolão"
click at [250, 414] on button "Continuar" at bounding box center [207, 412] width 196 height 16
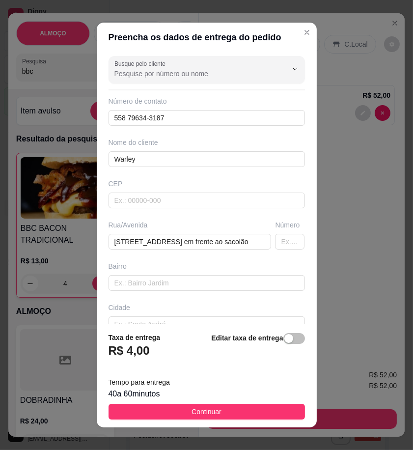
scroll to position [0, 0]
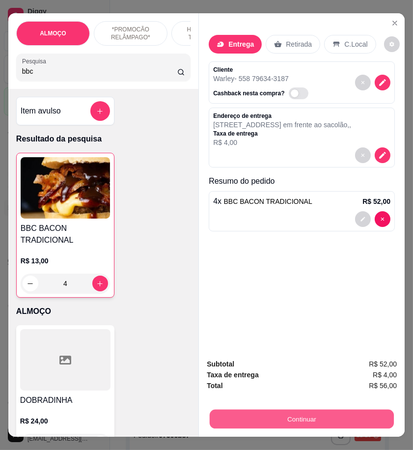
click at [295, 421] on button "Continuar" at bounding box center [302, 418] width 184 height 19
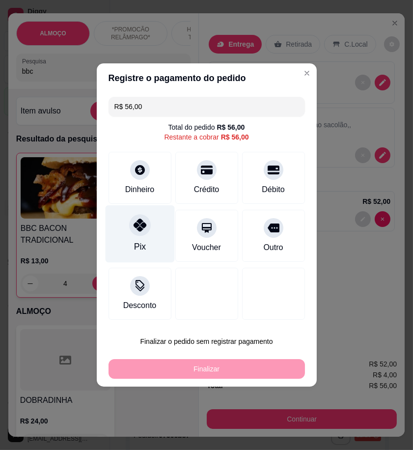
click at [134, 246] on div "Pix" at bounding box center [140, 246] width 12 height 13
type input "R$ 0,00"
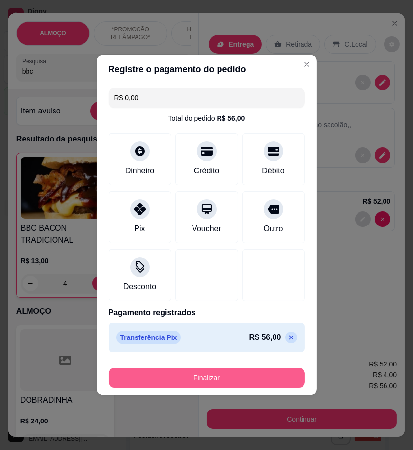
click at [228, 375] on button "Finalizar" at bounding box center [207, 378] width 196 height 20
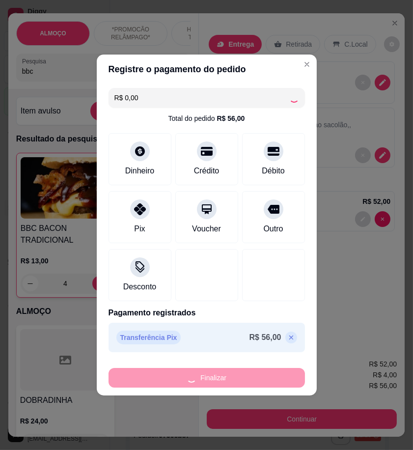
type input "0"
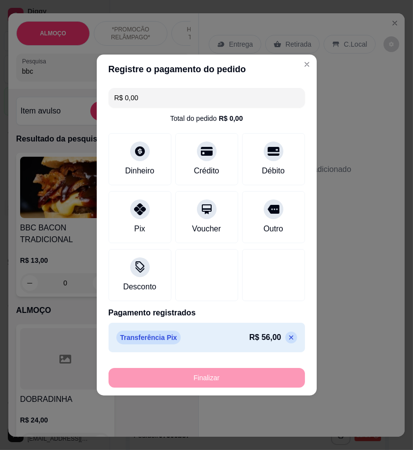
type input "-R$ 56,00"
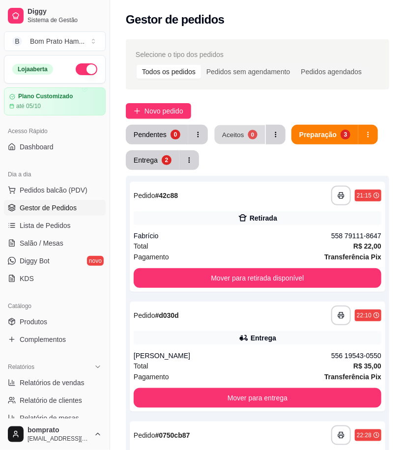
click at [228, 134] on div "Aceitos" at bounding box center [233, 134] width 22 height 9
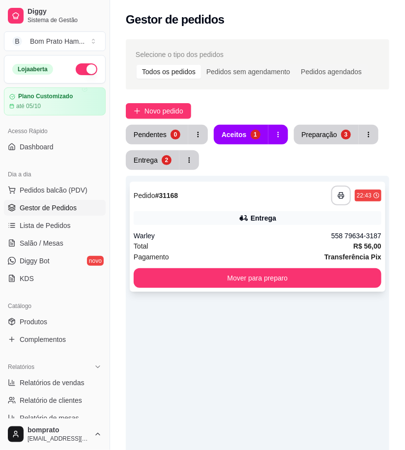
click at [250, 239] on div "Warley" at bounding box center [232, 236] width 197 height 10
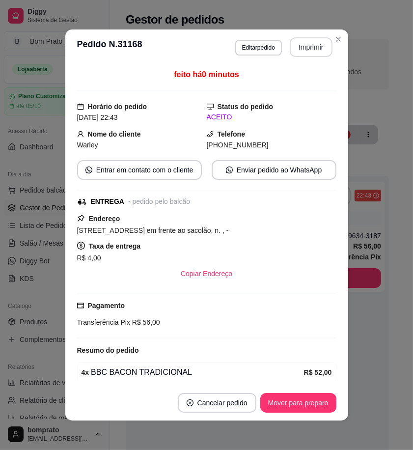
click at [292, 49] on button "Imprimir" at bounding box center [311, 47] width 43 height 20
click at [318, 398] on button "Mover para preparo" at bounding box center [298, 403] width 76 height 20
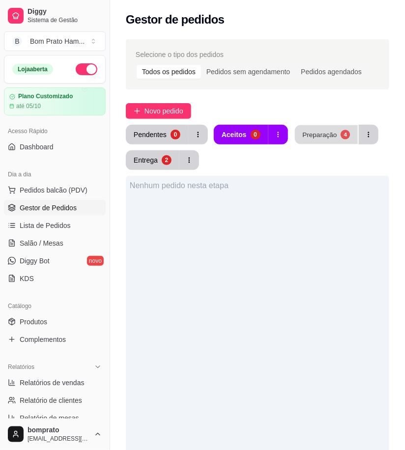
click at [335, 134] on button "Preparação 4" at bounding box center [326, 134] width 63 height 19
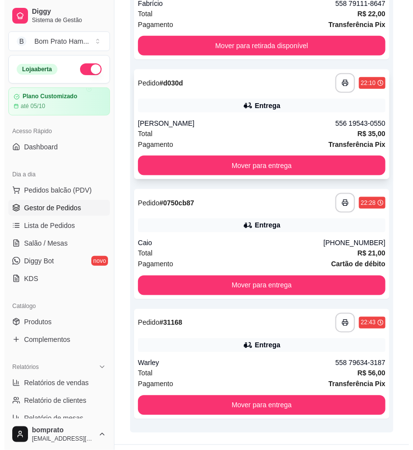
scroll to position [254, 0]
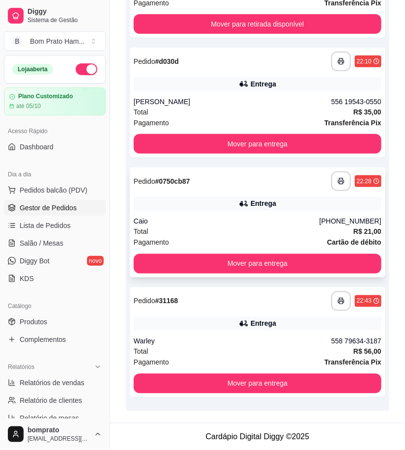
click at [244, 221] on div "Caio" at bounding box center [227, 222] width 186 height 10
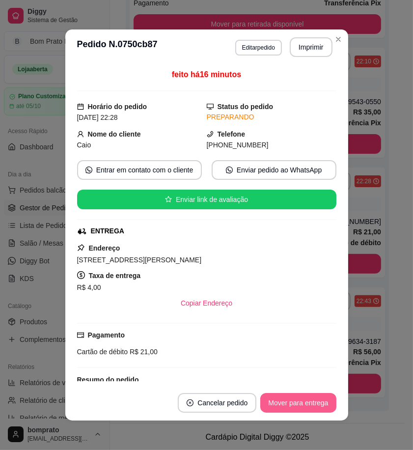
click at [307, 399] on button "Mover para entrega" at bounding box center [298, 403] width 76 height 20
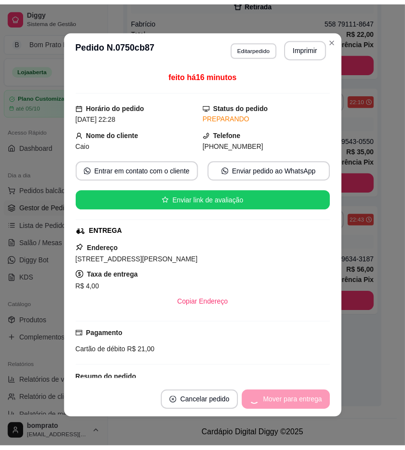
scroll to position [215, 0]
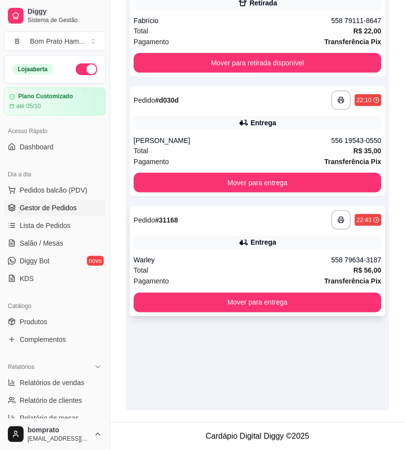
click at [266, 271] on div "Total R$ 56,00" at bounding box center [257, 270] width 247 height 11
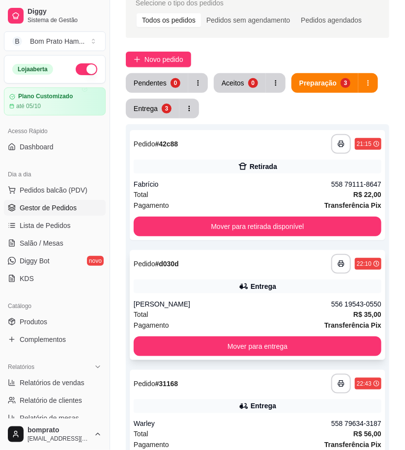
scroll to position [0, 0]
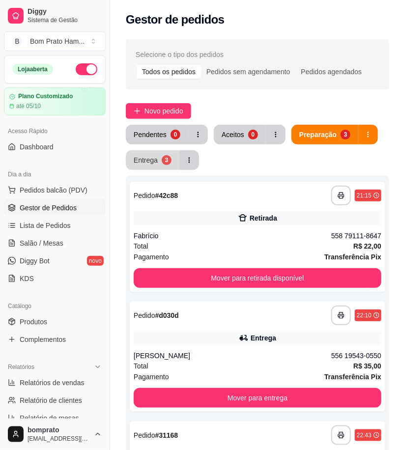
click at [160, 163] on button "Entrega 3" at bounding box center [153, 160] width 54 height 20
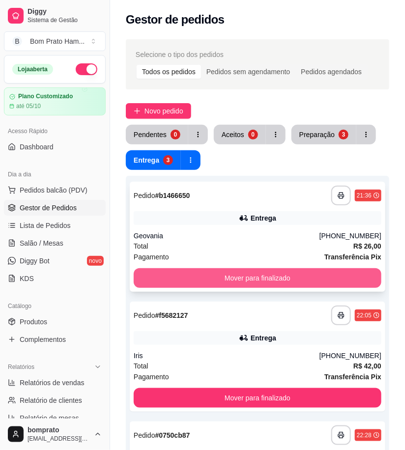
click at [245, 271] on button "Mover para finalizado" at bounding box center [257, 278] width 247 height 20
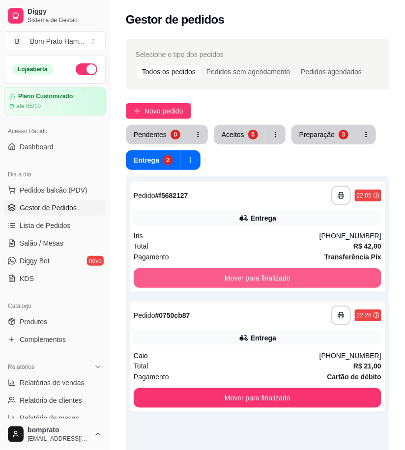
click at [245, 271] on button "Mover para finalizado" at bounding box center [257, 278] width 247 height 20
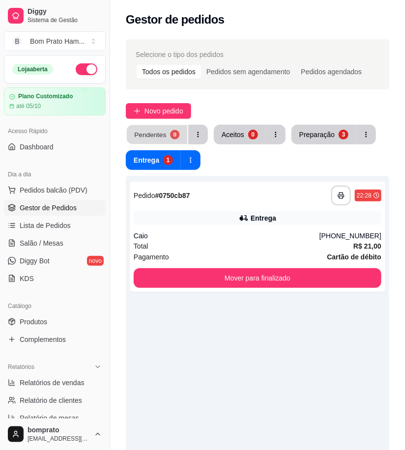
click at [157, 130] on div "Pendentes" at bounding box center [150, 134] width 32 height 9
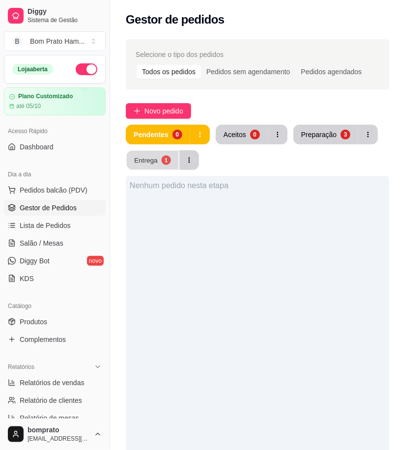
click at [145, 159] on div "Entrega" at bounding box center [146, 159] width 24 height 9
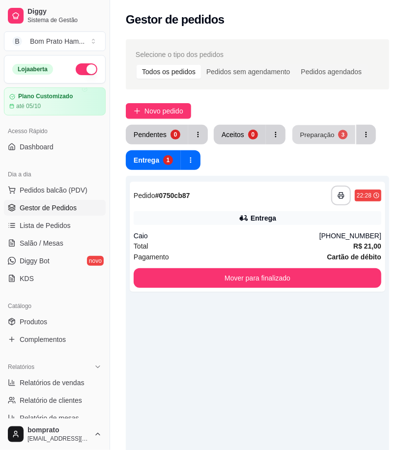
click at [329, 139] on div "Preparação" at bounding box center [316, 134] width 34 height 9
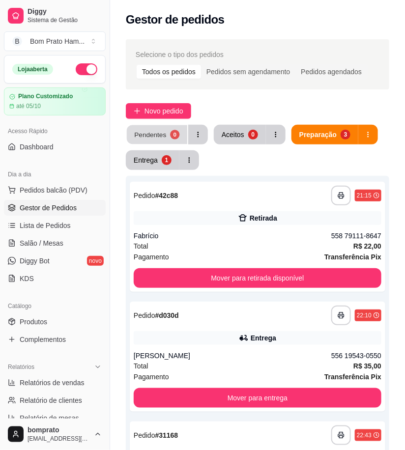
click at [165, 140] on button "Pendentes 0" at bounding box center [157, 134] width 60 height 19
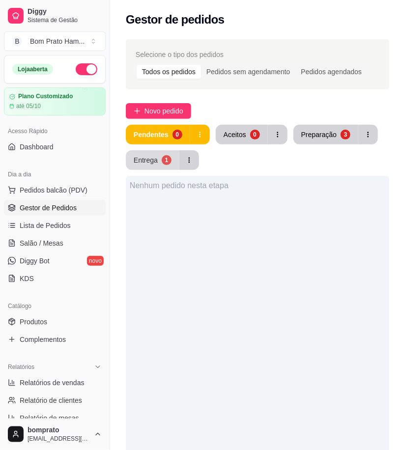
click at [150, 164] on div "Entrega" at bounding box center [146, 160] width 24 height 10
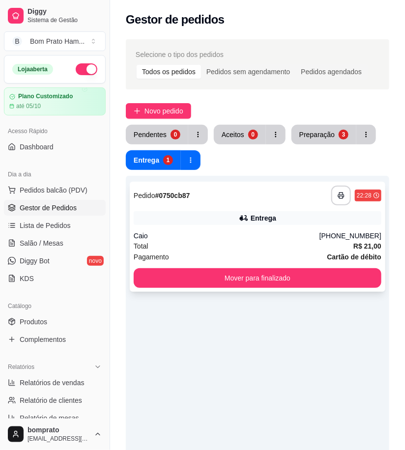
click at [210, 237] on div "Caio" at bounding box center [227, 236] width 186 height 10
click at [306, 134] on div "Preparação" at bounding box center [316, 135] width 35 height 10
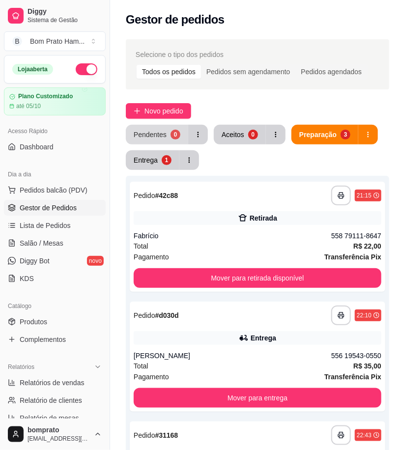
click at [168, 139] on button "Pendentes 0" at bounding box center [157, 135] width 62 height 20
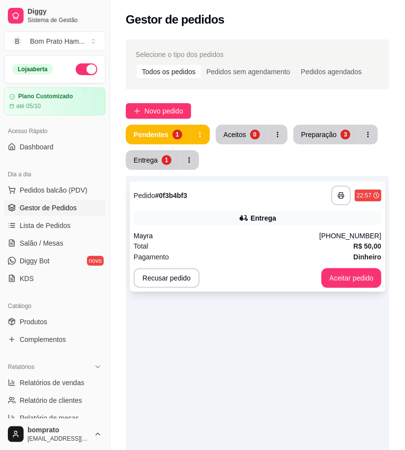
click at [248, 233] on div "Mayra" at bounding box center [227, 236] width 186 height 10
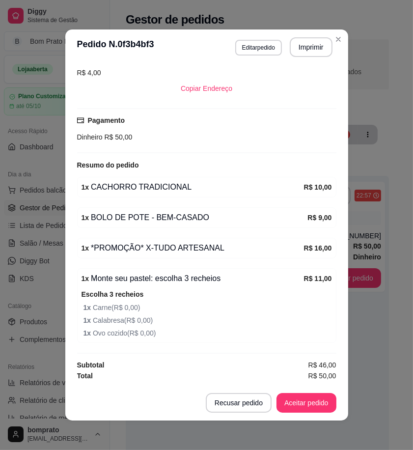
scroll to position [2, 0]
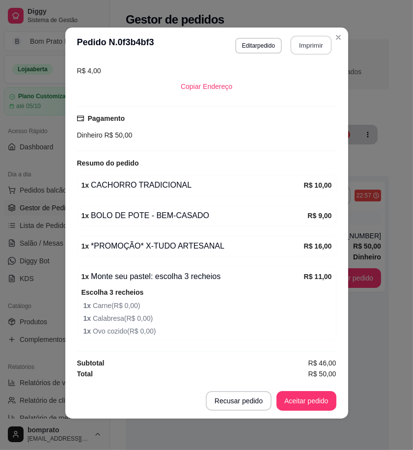
click at [306, 47] on button "Imprimir" at bounding box center [310, 45] width 41 height 19
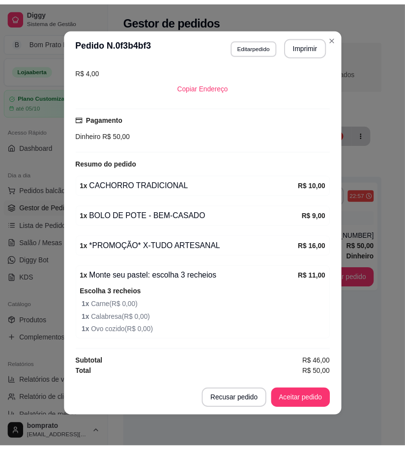
scroll to position [0, 0]
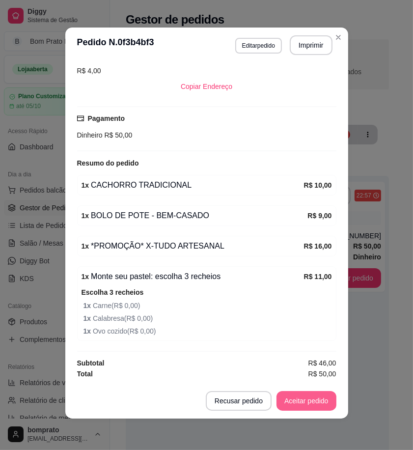
click at [318, 406] on button "Aceitar pedido" at bounding box center [306, 401] width 60 height 20
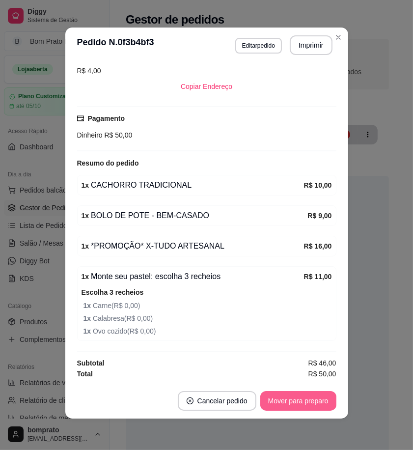
click at [317, 406] on button "Mover para preparo" at bounding box center [298, 401] width 76 height 20
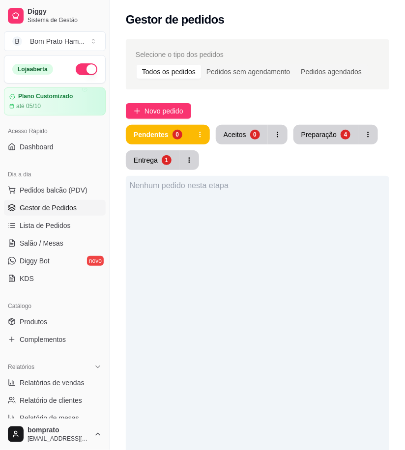
click at [297, 148] on div "Pendentes 0 Aceitos 0 Preparação 4 Entrega 1" at bounding box center [257, 147] width 263 height 45
click at [301, 139] on div "Preparação" at bounding box center [318, 135] width 35 height 10
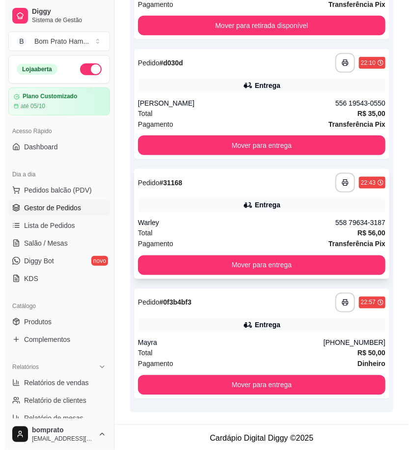
scroll to position [254, 0]
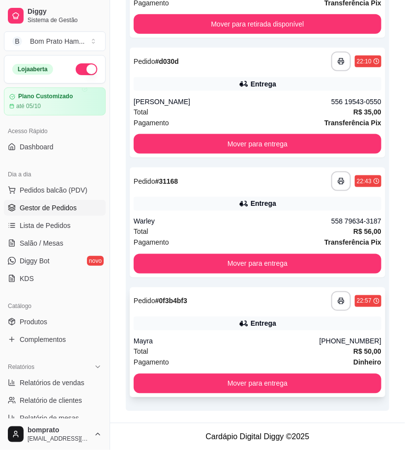
click at [252, 327] on div "Entrega" at bounding box center [263, 324] width 26 height 10
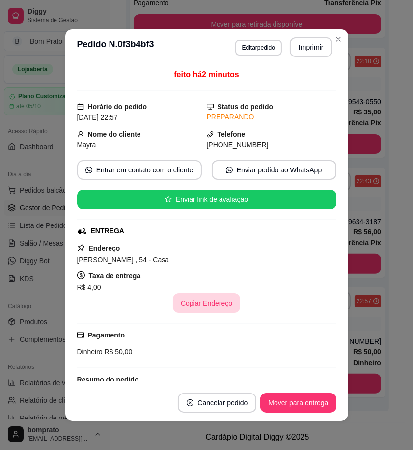
click at [208, 301] on button "Copiar Endereço" at bounding box center [206, 303] width 67 height 20
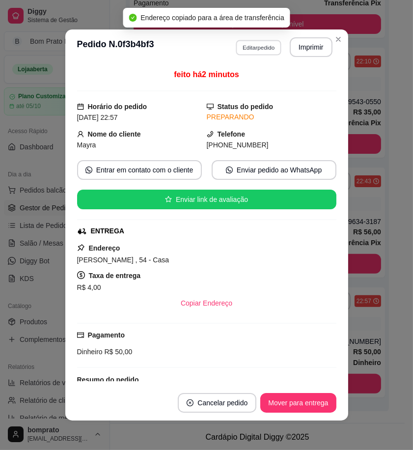
click at [269, 51] on button "Editar pedido" at bounding box center [259, 47] width 46 height 15
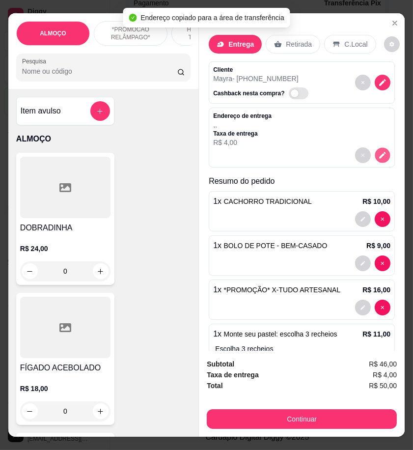
click at [378, 151] on icon "decrease-product-quantity" at bounding box center [382, 155] width 8 height 8
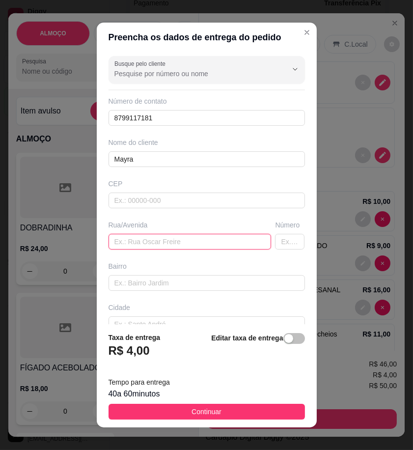
paste input "Antonieta Siqueira Lafayette , 54 - Casa"
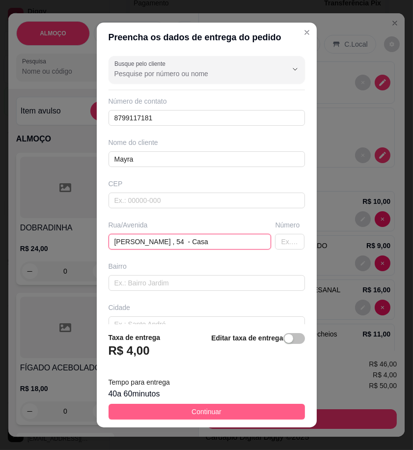
type input "Antonieta Siqueira Lafayette , 54 - Casa"
click at [281, 411] on button "Continuar" at bounding box center [207, 412] width 196 height 16
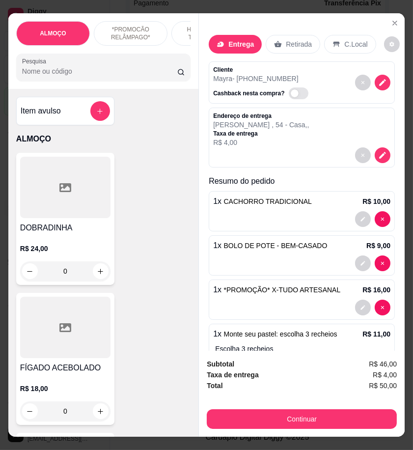
click at [101, 75] on input "Pesquisa" at bounding box center [99, 71] width 155 height 10
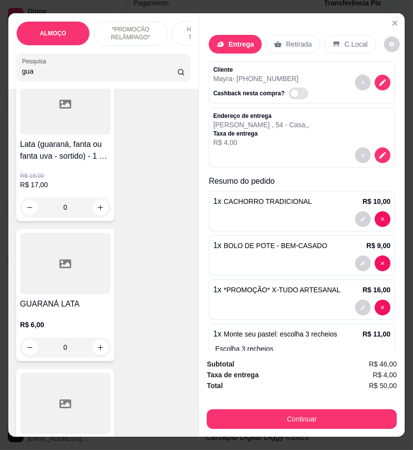
scroll to position [218, 0]
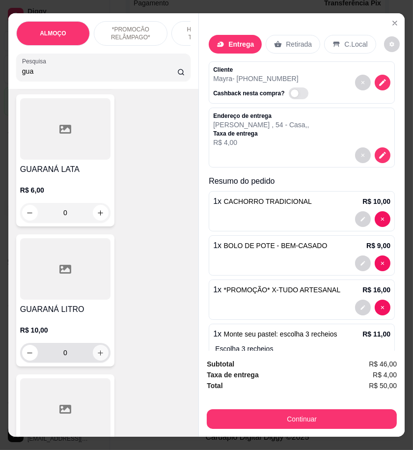
type input "gua"
click at [97, 356] on icon "increase-product-quantity" at bounding box center [100, 352] width 7 height 7
type input "1"
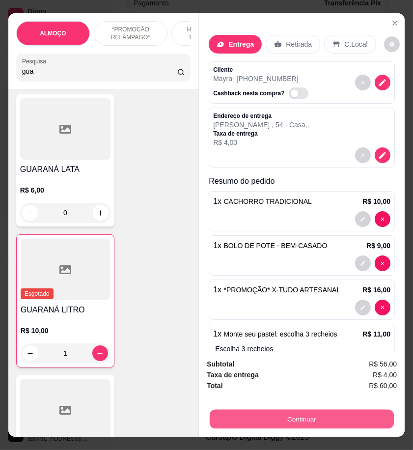
click at [344, 414] on button "Continuar" at bounding box center [302, 418] width 184 height 19
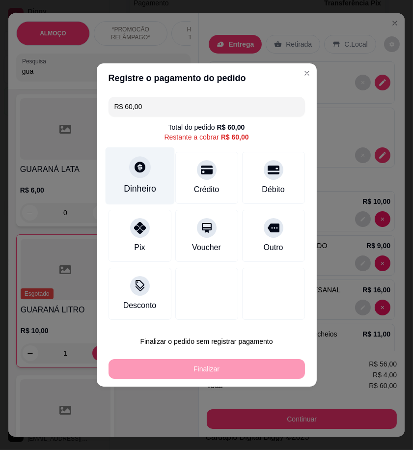
click at [131, 159] on div at bounding box center [140, 167] width 22 height 22
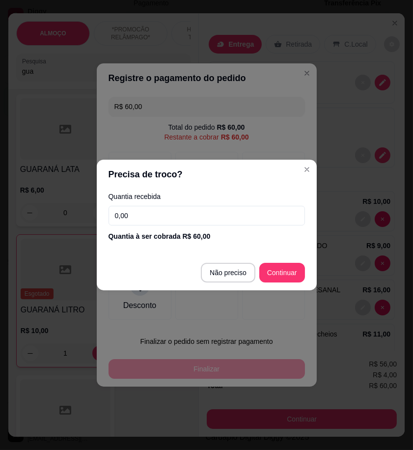
click at [228, 261] on footer "Não preciso Continuar" at bounding box center [207, 272] width 220 height 35
type input "R$ 0,00"
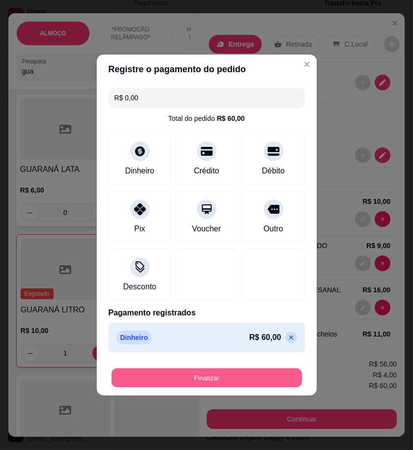
click at [257, 379] on button "Finalizar" at bounding box center [206, 377] width 190 height 19
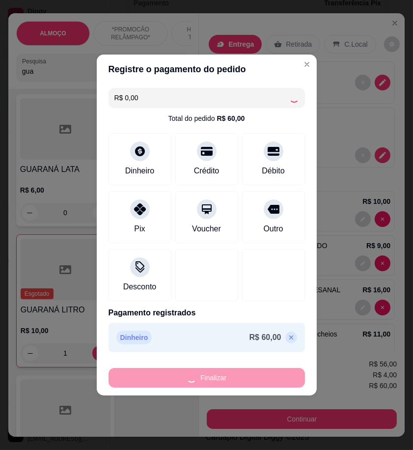
type input "0"
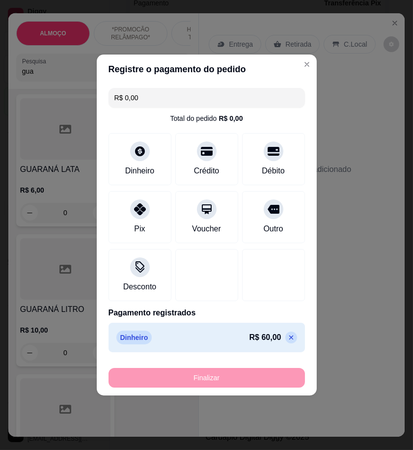
type input "-R$ 60,00"
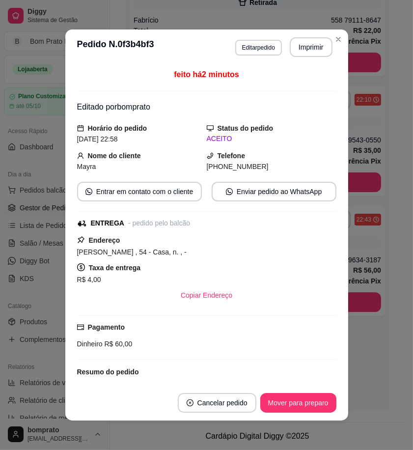
scroll to position [215, 0]
click at [311, 45] on button "Imprimir" at bounding box center [311, 47] width 43 height 20
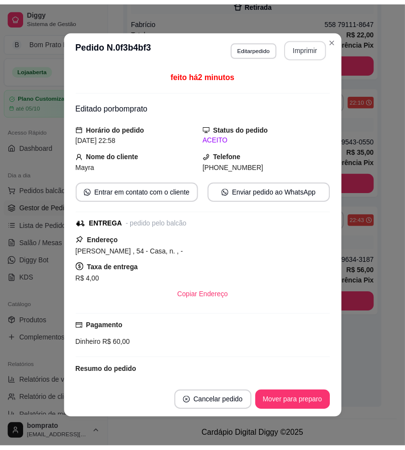
scroll to position [0, 0]
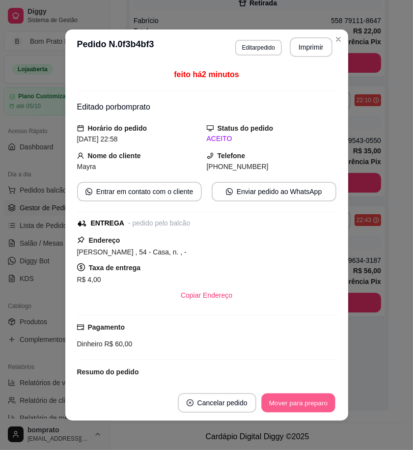
click at [318, 401] on button "Mover para preparo" at bounding box center [298, 402] width 74 height 19
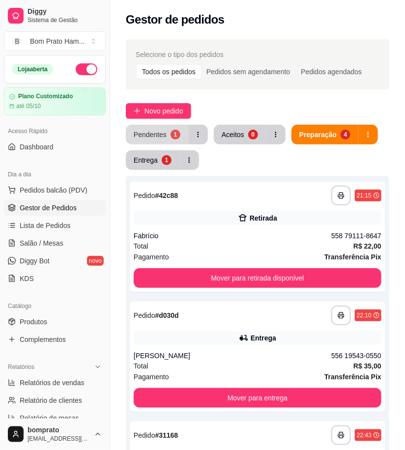
click at [149, 130] on div "Pendentes" at bounding box center [150, 135] width 33 height 10
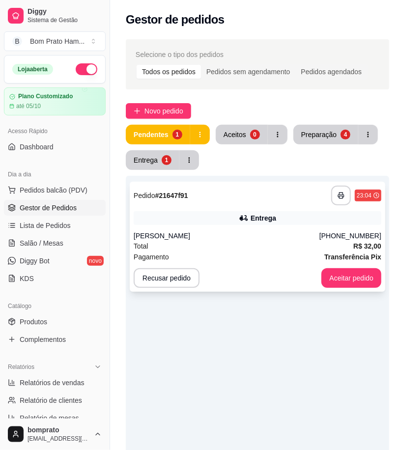
click at [257, 211] on div "Entrega" at bounding box center [257, 218] width 247 height 14
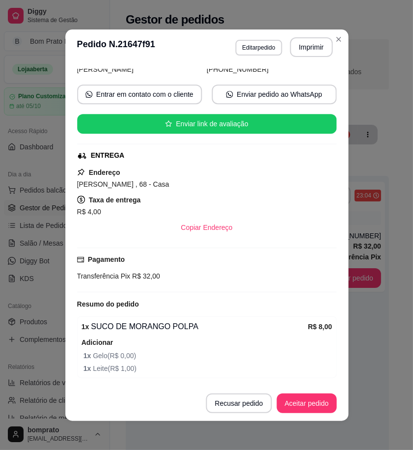
scroll to position [141, 0]
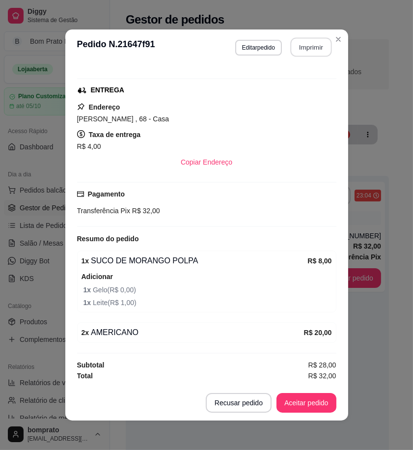
click at [302, 51] on button "Imprimir" at bounding box center [310, 47] width 41 height 19
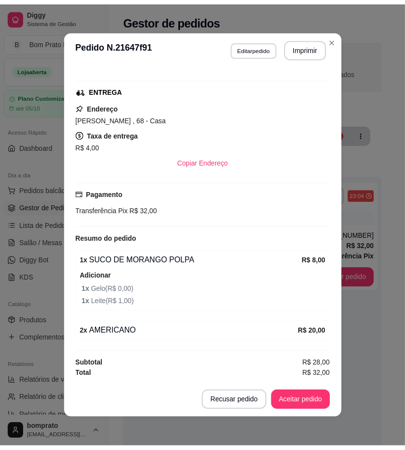
scroll to position [0, 0]
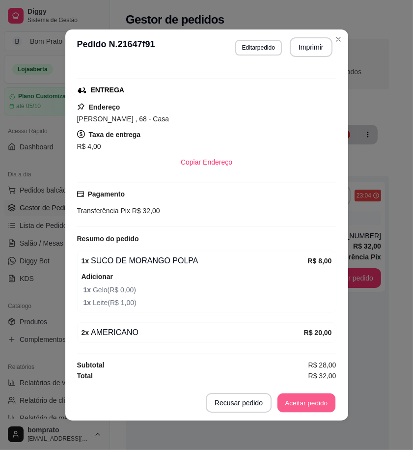
click at [314, 410] on button "Aceitar pedido" at bounding box center [306, 402] width 58 height 19
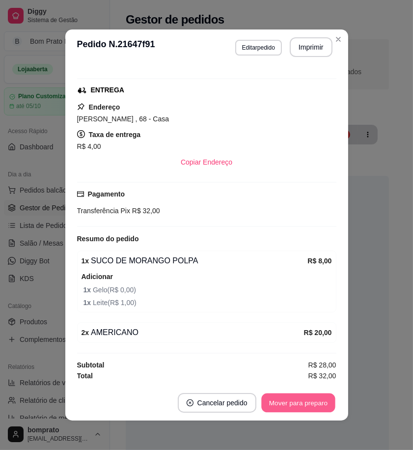
click at [275, 406] on button "Mover para preparo" at bounding box center [298, 402] width 74 height 19
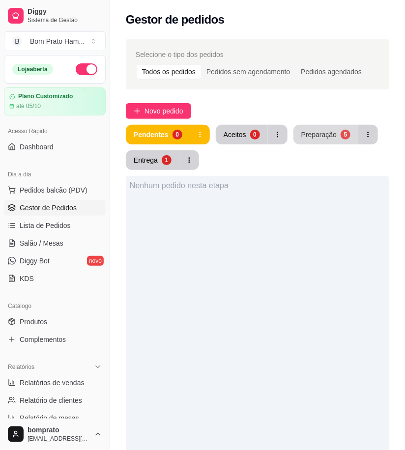
click at [323, 134] on div "Preparação" at bounding box center [318, 135] width 35 height 10
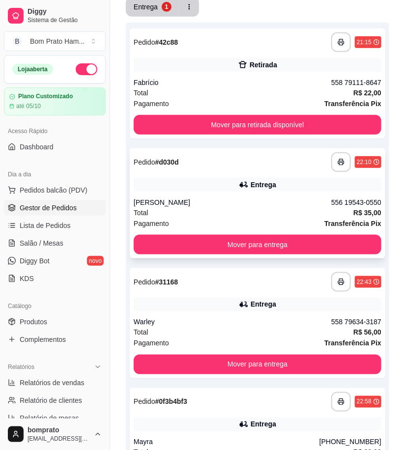
scroll to position [163, 0]
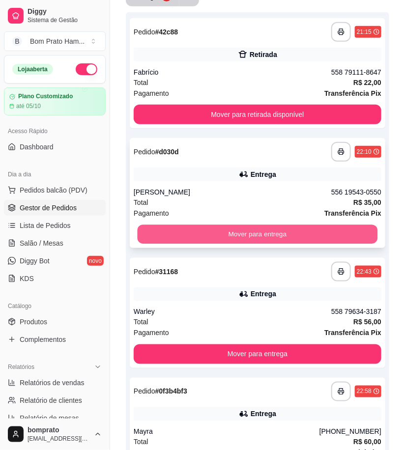
click at [257, 229] on button "Mover para entrega" at bounding box center [257, 234] width 240 height 19
click at [257, 226] on button "Mover para entrega" at bounding box center [257, 234] width 240 height 19
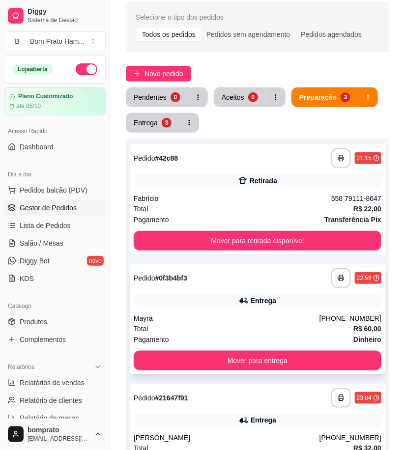
scroll to position [0, 0]
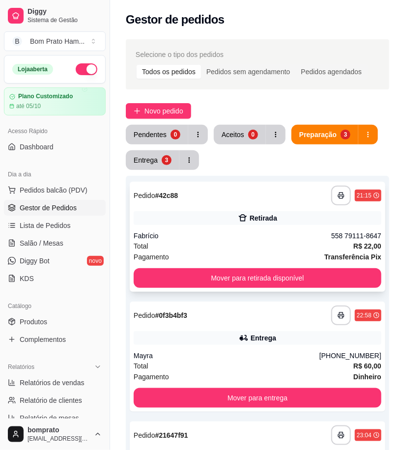
click at [225, 237] on div "Fabrício" at bounding box center [232, 236] width 197 height 10
click at [154, 164] on button "Entrega 3" at bounding box center [153, 160] width 52 height 19
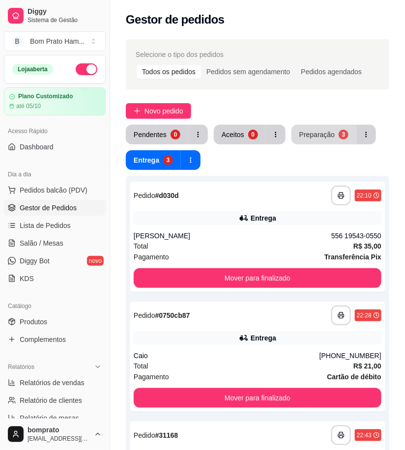
click at [314, 144] on button "Preparação 3" at bounding box center [323, 135] width 65 height 20
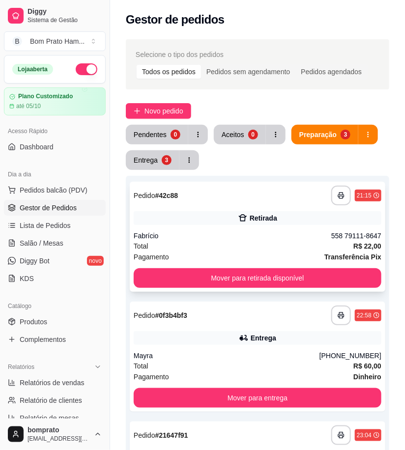
click at [266, 209] on div "**********" at bounding box center [257, 237] width 255 height 110
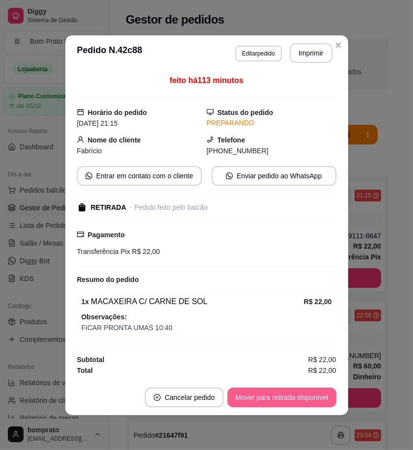
click at [319, 399] on button "Mover para retirada disponível" at bounding box center [281, 397] width 109 height 20
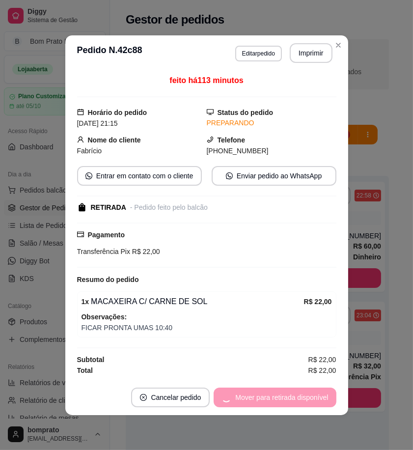
click at [319, 399] on div "Mover para retirada disponível" at bounding box center [275, 397] width 122 height 20
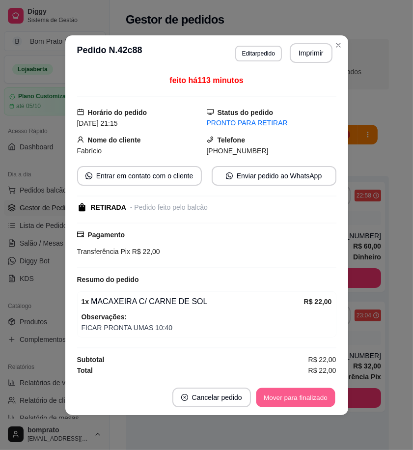
click at [319, 397] on button "Mover para finalizado" at bounding box center [295, 396] width 79 height 19
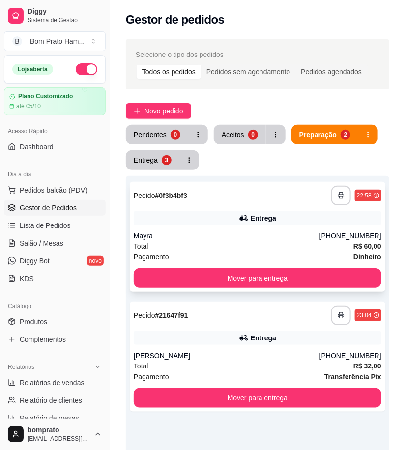
click at [232, 232] on div "Mayra" at bounding box center [227, 236] width 186 height 10
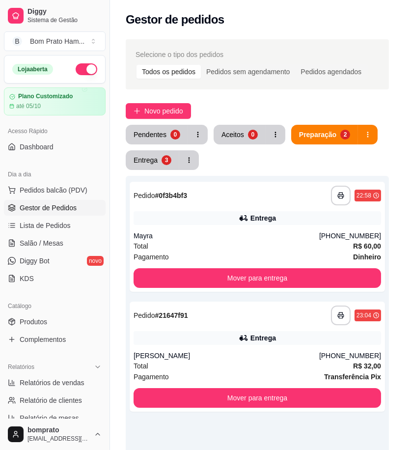
scroll to position [238, 0]
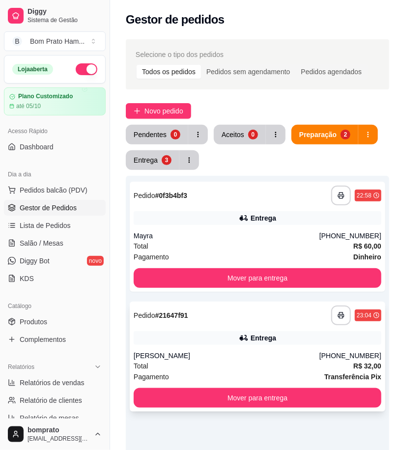
click at [256, 328] on div "**********" at bounding box center [257, 356] width 255 height 110
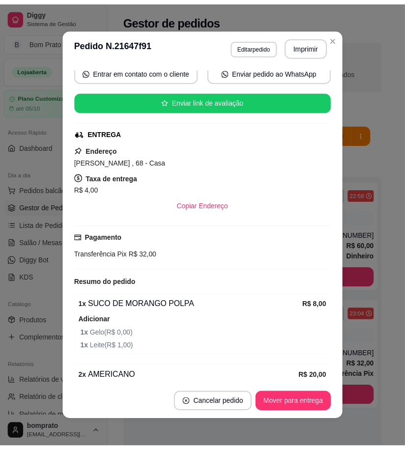
scroll to position [141, 0]
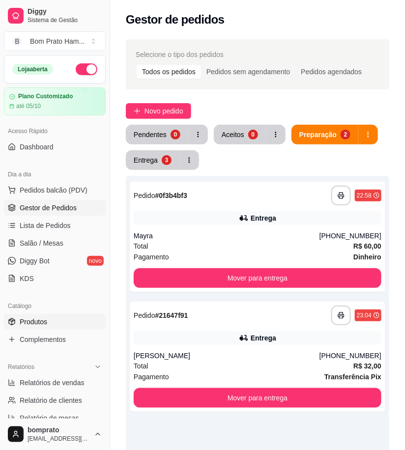
click at [54, 323] on link "Produtos" at bounding box center [55, 322] width 102 height 16
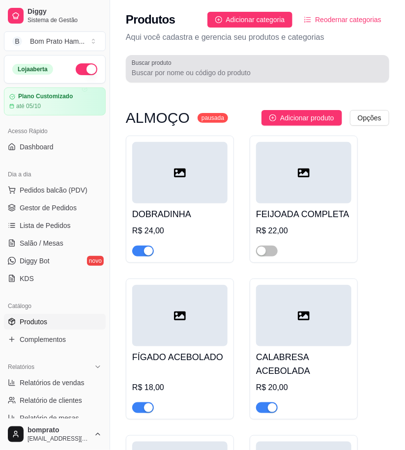
click at [219, 72] on input "Buscar produto" at bounding box center [257, 73] width 251 height 10
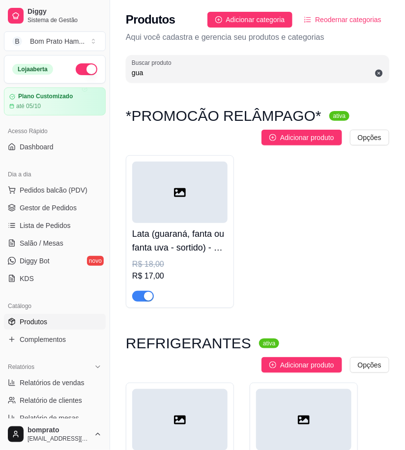
scroll to position [218, 0]
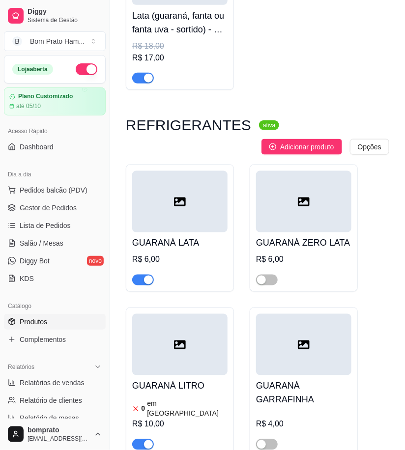
type input "gua"
click at [180, 247] on h4 "GUARANÁ LATA" at bounding box center [179, 243] width 95 height 14
click at [164, 396] on div "GUARANÁ LITRO 0 em estoque R$ 10,00" at bounding box center [179, 412] width 95 height 75
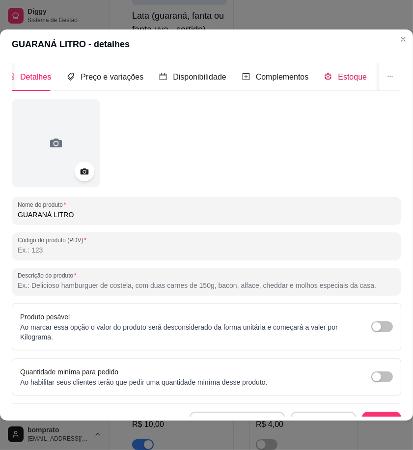
click at [337, 80] on div "Estoque" at bounding box center [345, 77] width 43 height 12
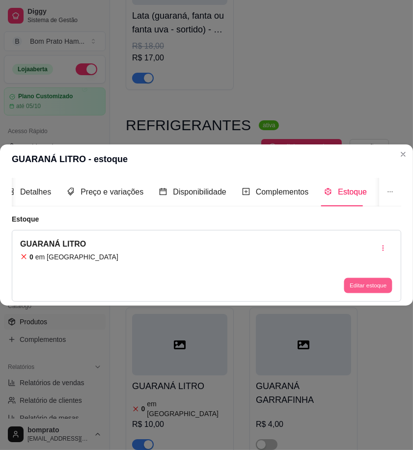
click at [355, 281] on button "Editar estoque" at bounding box center [368, 284] width 48 height 15
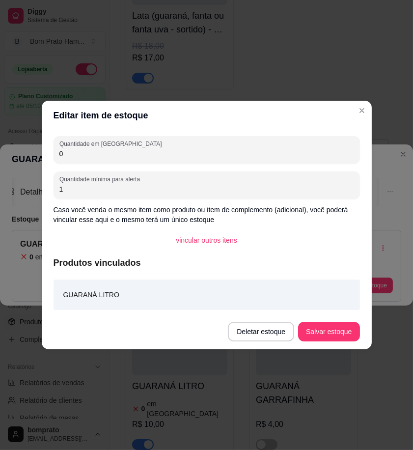
click at [65, 154] on input "0" at bounding box center [206, 154] width 295 height 10
type input "1"
click at [335, 331] on button "Salvar estoque" at bounding box center [328, 332] width 61 height 20
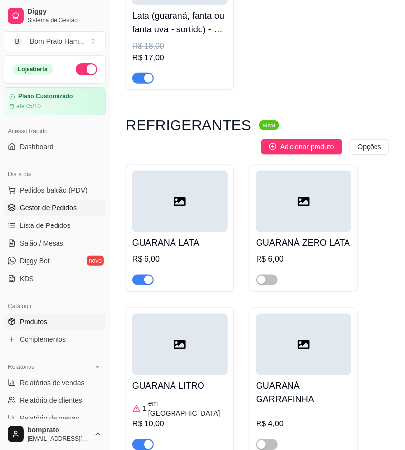
click at [83, 213] on link "Gestor de Pedidos" at bounding box center [55, 208] width 102 height 16
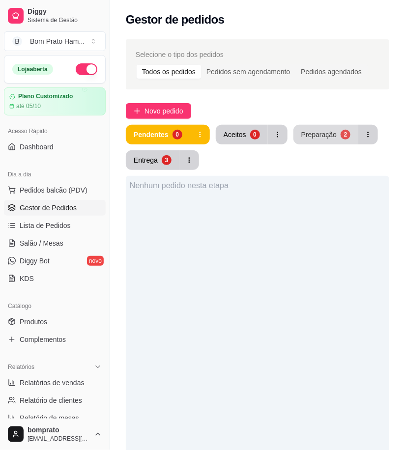
click at [323, 134] on div "Preparação" at bounding box center [318, 135] width 35 height 10
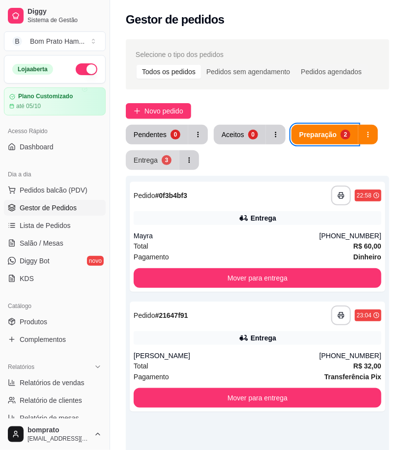
click at [143, 159] on div "Entrega" at bounding box center [146, 160] width 24 height 10
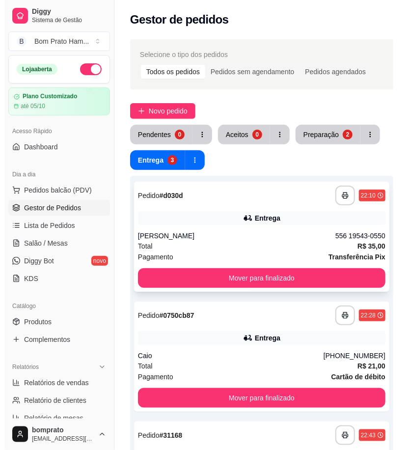
scroll to position [54, 0]
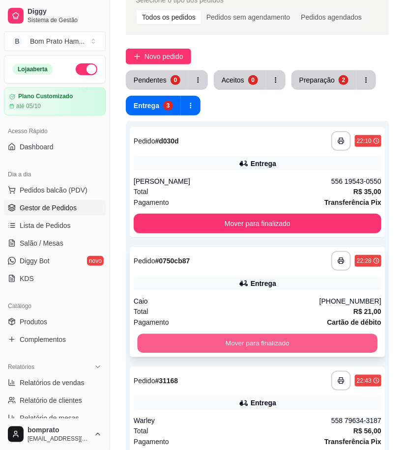
click at [270, 339] on button "Mover para finalizado" at bounding box center [257, 343] width 240 height 19
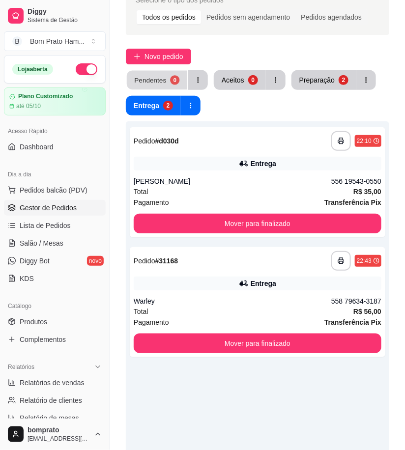
click at [171, 82] on div "0" at bounding box center [174, 79] width 9 height 9
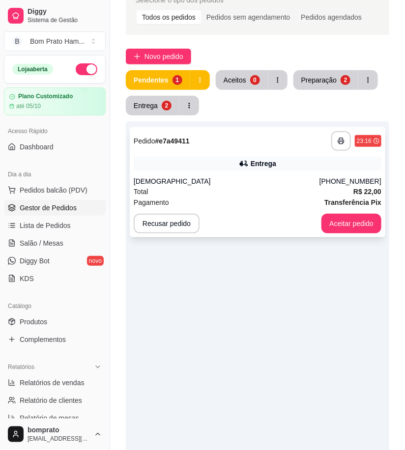
click at [212, 190] on div "Total R$ 22,00" at bounding box center [257, 191] width 247 height 11
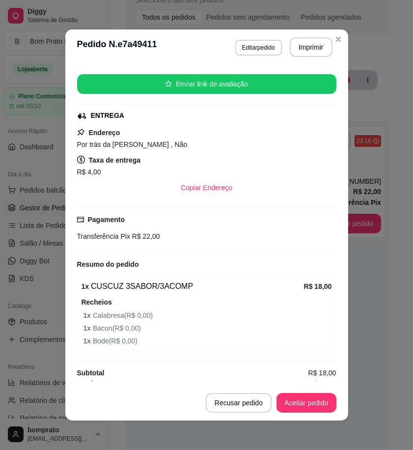
scroll to position [124, 0]
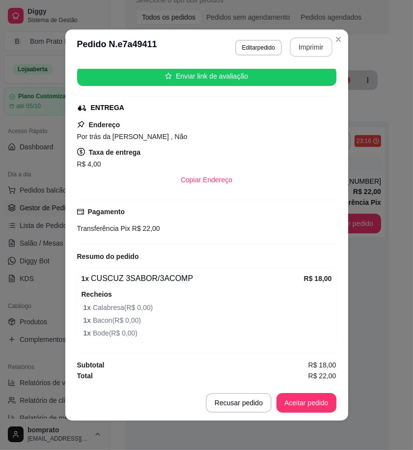
click at [298, 40] on button "Imprimir" at bounding box center [311, 47] width 43 height 20
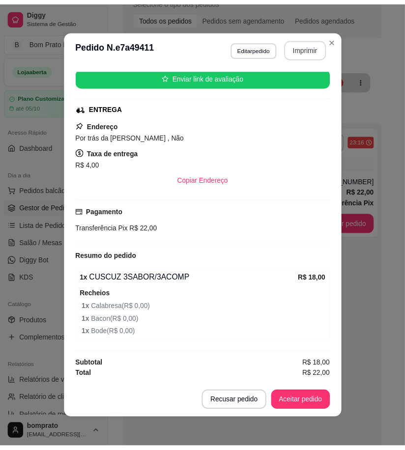
scroll to position [0, 0]
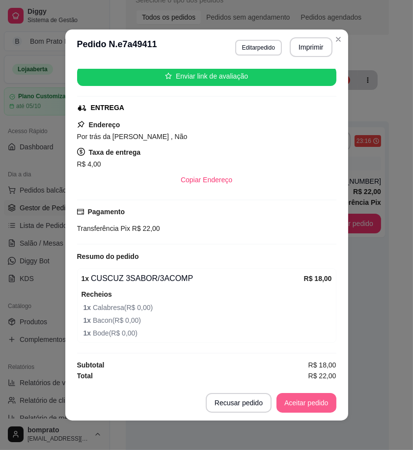
click at [311, 407] on button "Aceitar pedido" at bounding box center [306, 403] width 60 height 20
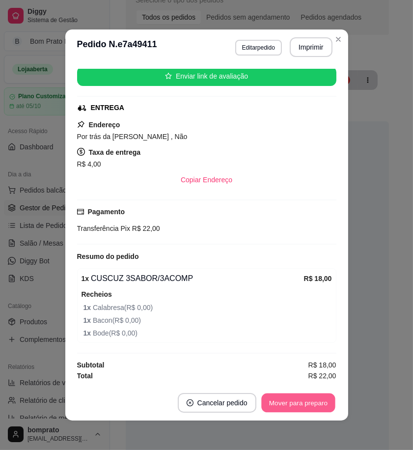
click at [311, 407] on button "Mover para preparo" at bounding box center [298, 402] width 74 height 19
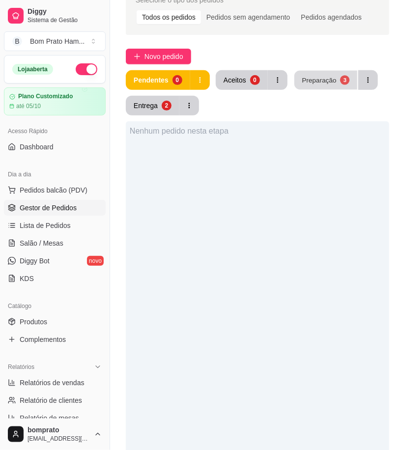
click at [329, 81] on div "Preparação" at bounding box center [318, 79] width 34 height 9
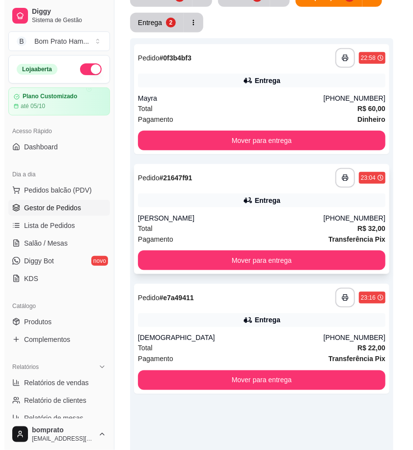
scroll to position [163, 0]
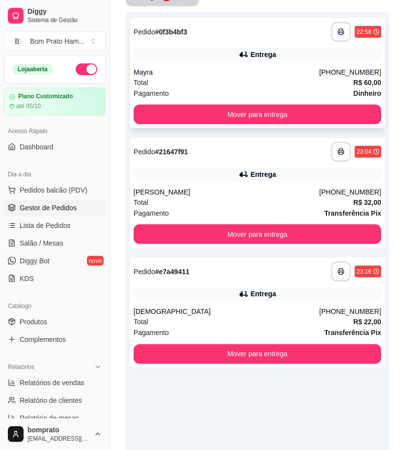
click at [213, 61] on div "Entrega" at bounding box center [257, 55] width 247 height 14
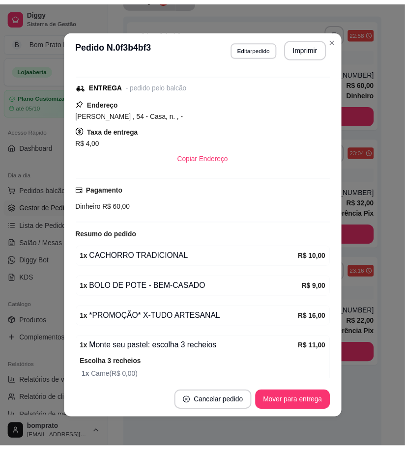
scroll to position [129, 0]
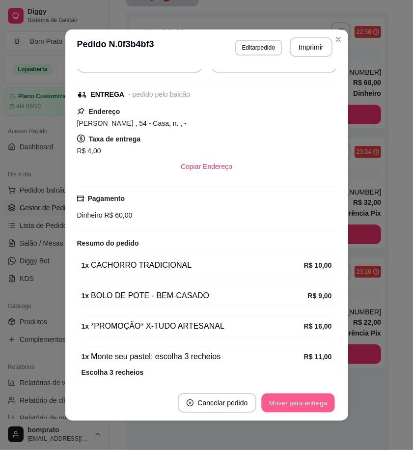
click at [302, 403] on button "Mover para entrega" at bounding box center [299, 402] width 74 height 19
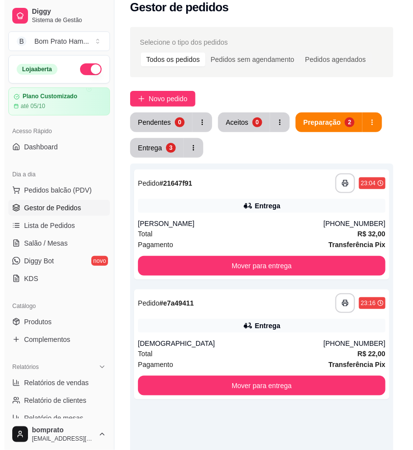
scroll to position [0, 0]
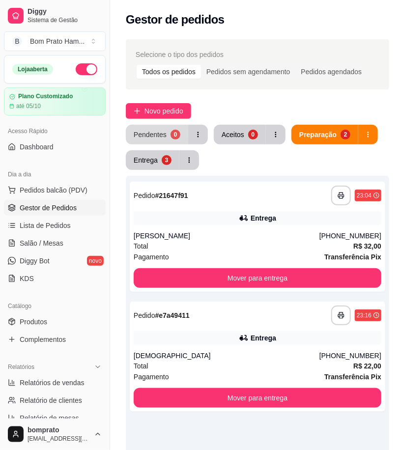
click at [158, 130] on div "Pendentes" at bounding box center [150, 135] width 33 height 10
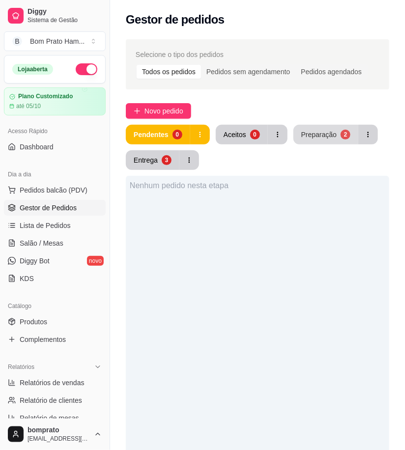
click at [331, 134] on div "Preparação" at bounding box center [318, 135] width 35 height 10
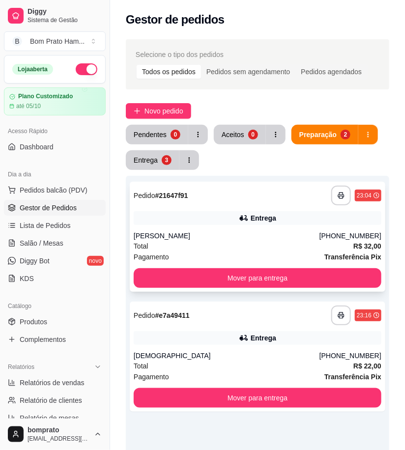
click at [267, 237] on div "Alisson" at bounding box center [227, 236] width 186 height 10
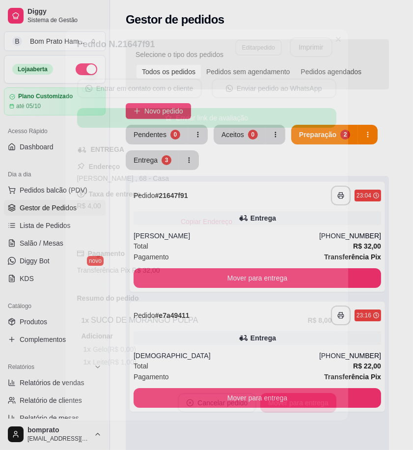
scroll to position [141, 0]
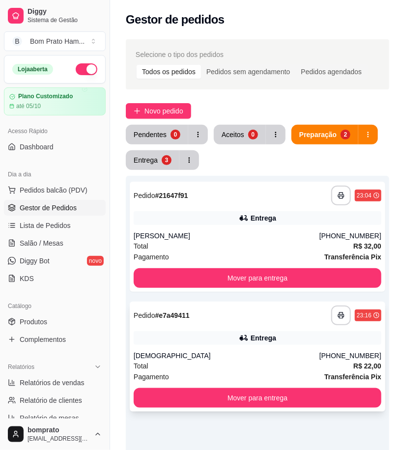
click at [263, 335] on div "Entrega" at bounding box center [263, 338] width 26 height 10
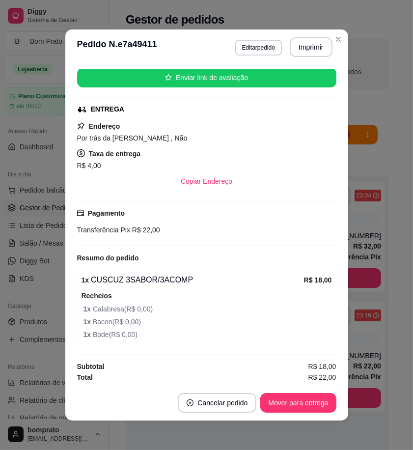
scroll to position [124, 0]
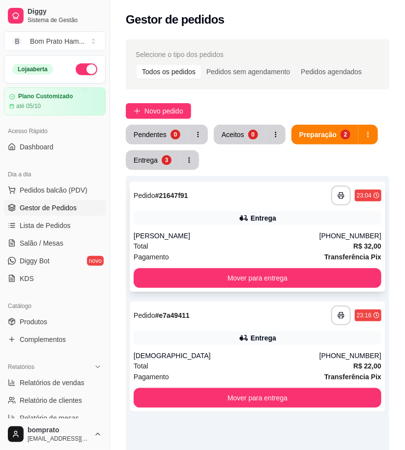
click at [270, 241] on div "Total R$ 32,00" at bounding box center [257, 246] width 247 height 11
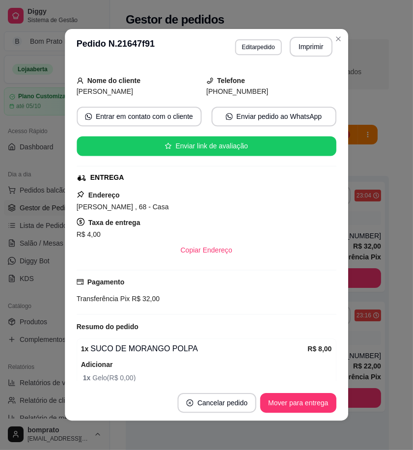
scroll to position [141, 0]
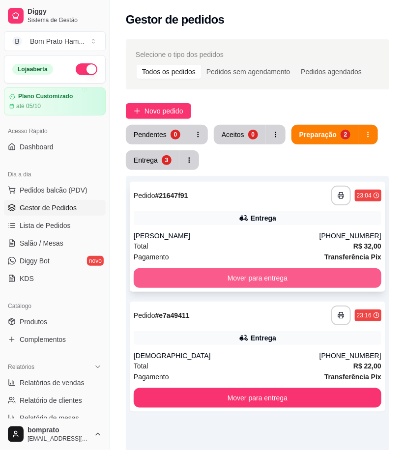
click at [319, 278] on button "Mover para entrega" at bounding box center [257, 278] width 247 height 20
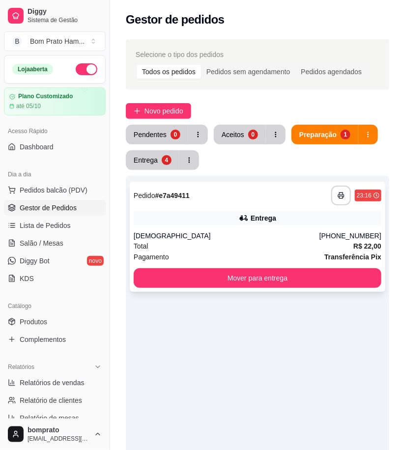
click at [256, 233] on div "Jeová" at bounding box center [227, 236] width 186 height 10
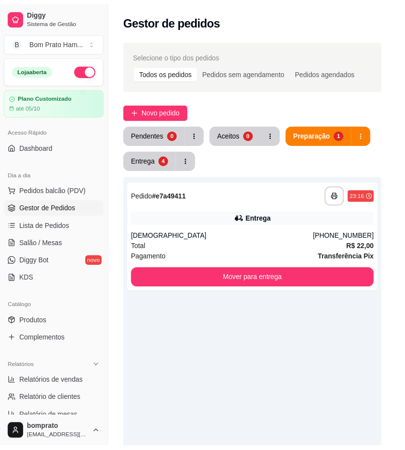
scroll to position [124, 0]
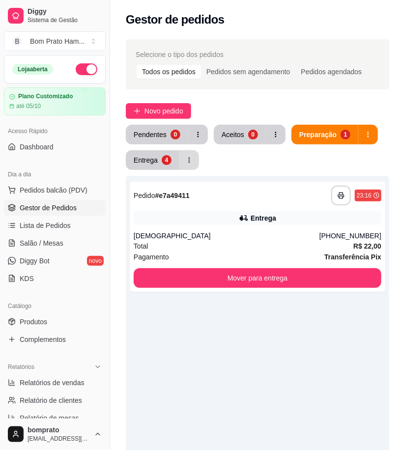
click at [175, 161] on button "Entrega 4" at bounding box center [153, 160] width 54 height 20
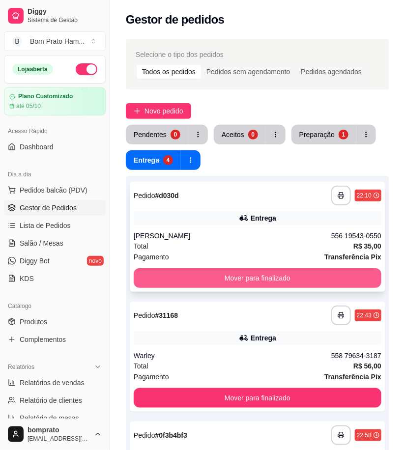
click at [299, 273] on button "Mover para finalizado" at bounding box center [257, 278] width 247 height 20
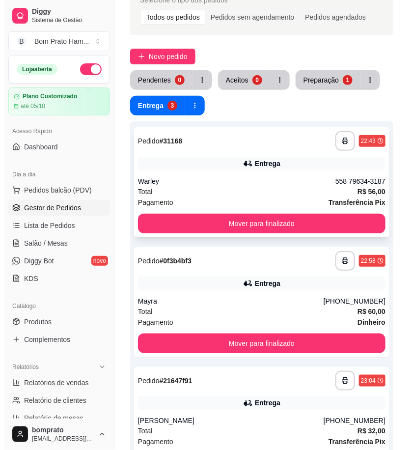
scroll to position [109, 0]
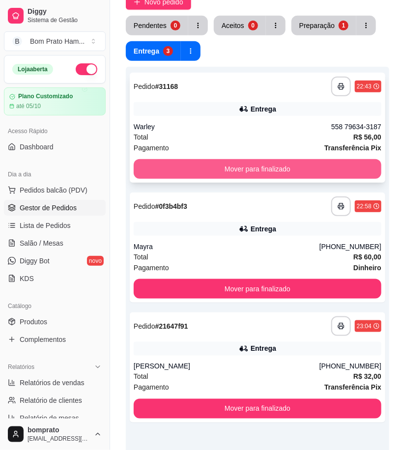
click at [272, 164] on button "Mover para finalizado" at bounding box center [257, 169] width 247 height 20
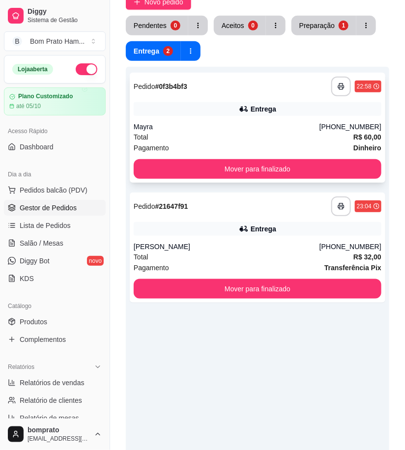
click at [226, 105] on div "Entrega" at bounding box center [257, 109] width 247 height 14
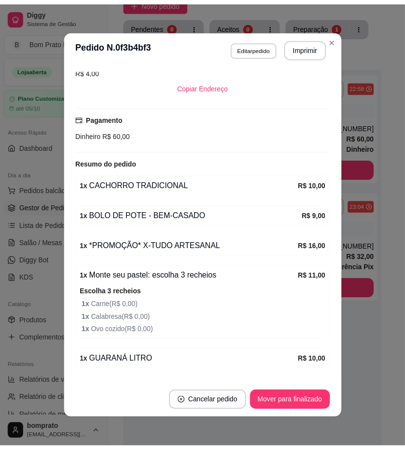
scroll to position [218, 0]
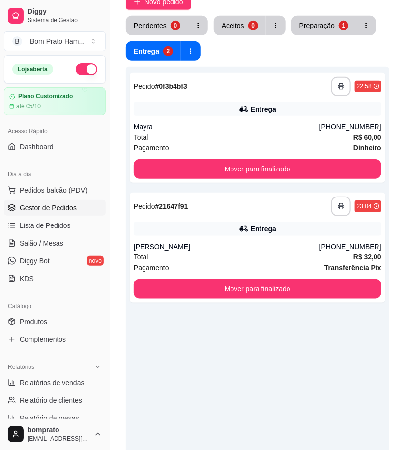
drag, startPoint x: 331, startPoint y: 36, endPoint x: 321, endPoint y: 20, distance: 18.9
click at [331, 35] on div "Pendentes 0 Aceitos 0 Preparação 1 Entrega 2" at bounding box center [257, 38] width 263 height 45
click at [321, 20] on button "Preparação 1" at bounding box center [323, 26] width 65 height 20
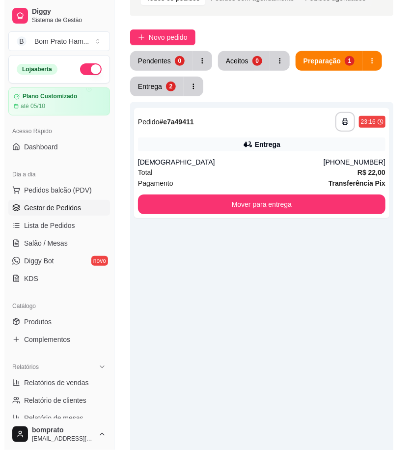
scroll to position [54, 0]
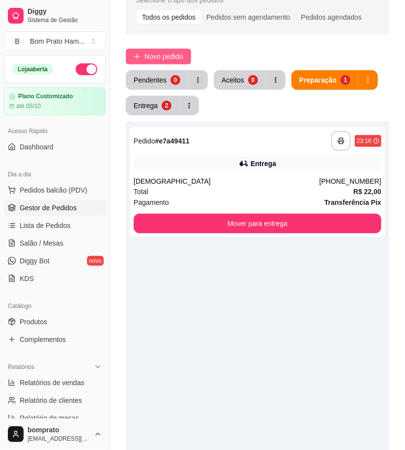
click at [162, 59] on span "Novo pedido" at bounding box center [163, 56] width 39 height 11
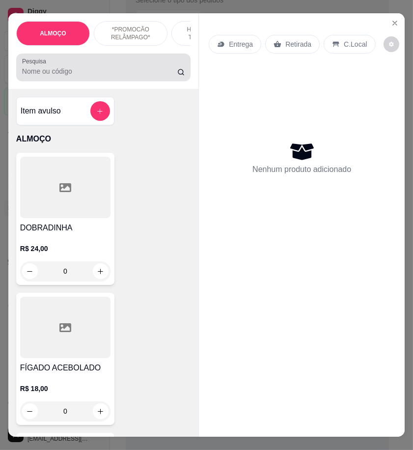
click at [92, 76] on input "Pesquisa" at bounding box center [99, 71] width 155 height 10
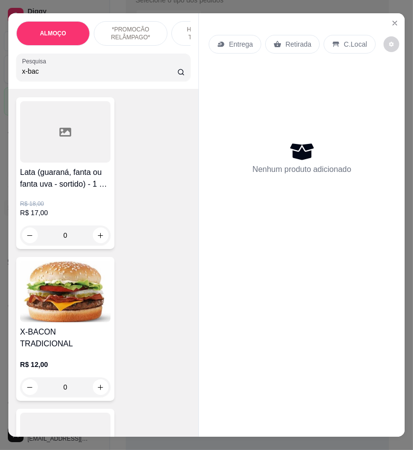
scroll to position [163, 0]
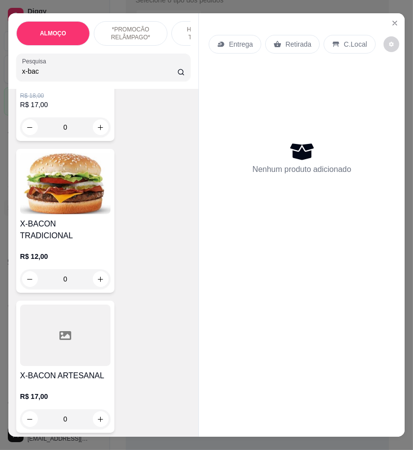
type input "x-bac"
click at [76, 335] on div at bounding box center [65, 334] width 90 height 61
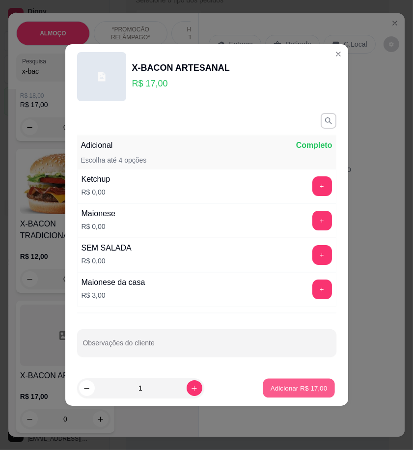
click at [277, 390] on p "Adicionar R$ 17,00" at bounding box center [299, 387] width 57 height 9
type input "1"
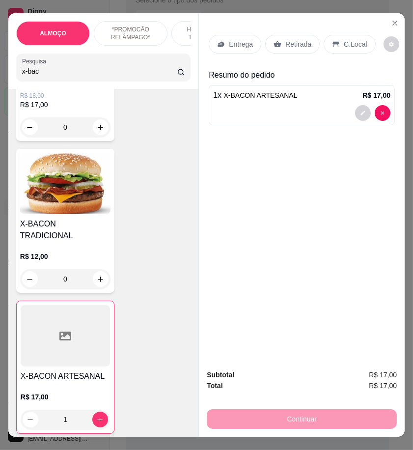
click at [230, 41] on p "Entrega" at bounding box center [241, 44] width 24 height 10
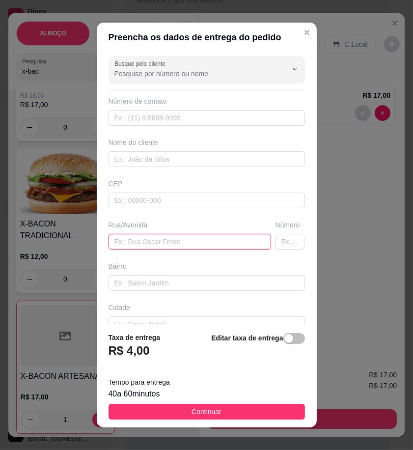
paste input "Diego"
type input "Diego"
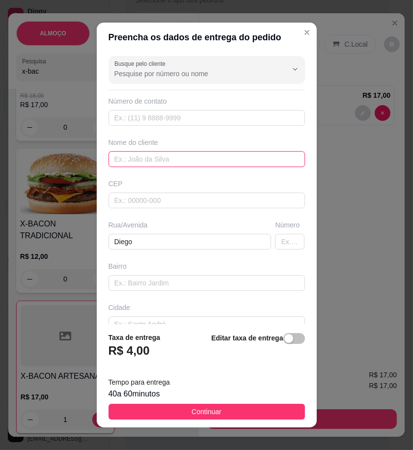
drag, startPoint x: 147, startPoint y: 164, endPoint x: 132, endPoint y: 157, distance: 17.1
click at [132, 157] on input "text" at bounding box center [207, 159] width 196 height 16
type input "V"
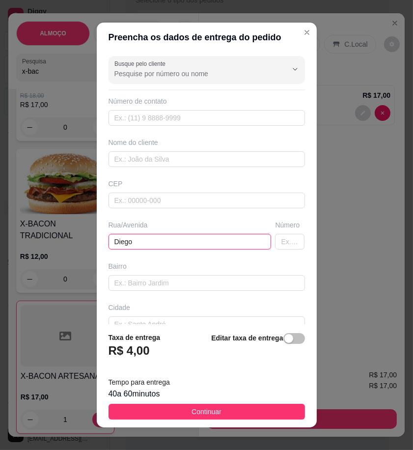
click at [139, 245] on input "Diego" at bounding box center [190, 242] width 163 height 16
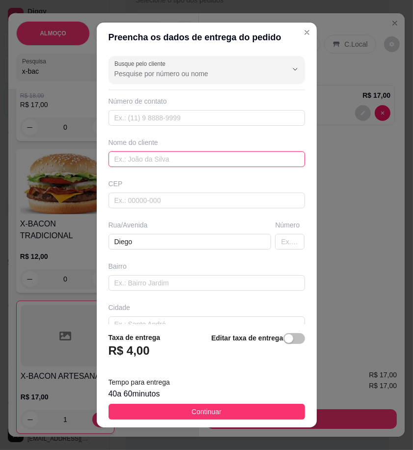
click at [131, 158] on input "text" at bounding box center [207, 159] width 196 height 16
paste input "Diego"
type input "Diego"
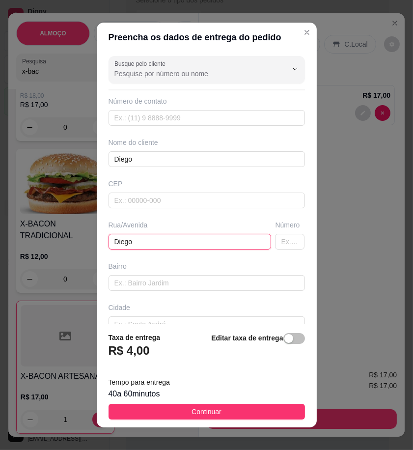
click at [144, 246] on input "Diego" at bounding box center [190, 242] width 163 height 16
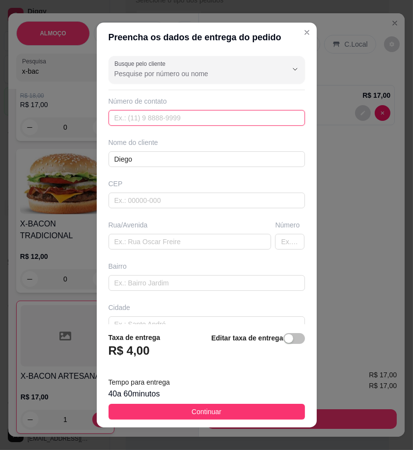
paste input "558 79983-5301"
type input "558 79983-5301"
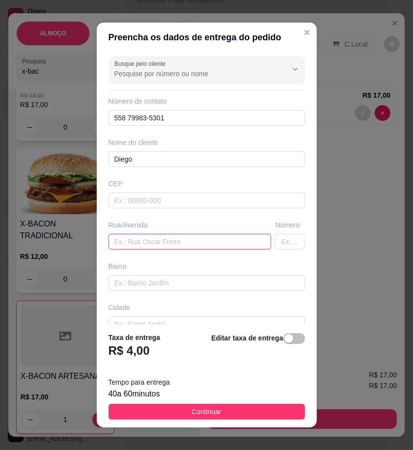
drag, startPoint x: 190, startPoint y: 241, endPoint x: 128, endPoint y: 242, distance: 61.4
paste input "avenida presidente vargas 651"
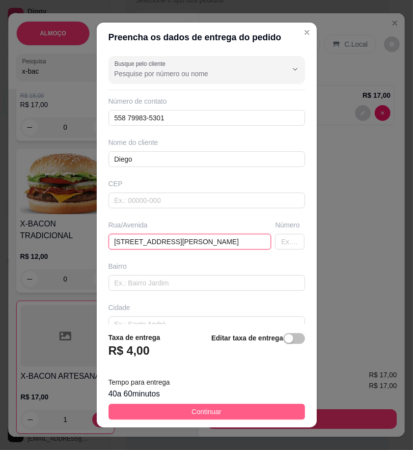
type input "avenida presidente vargas 651"
click at [276, 405] on button "Continuar" at bounding box center [207, 412] width 196 height 16
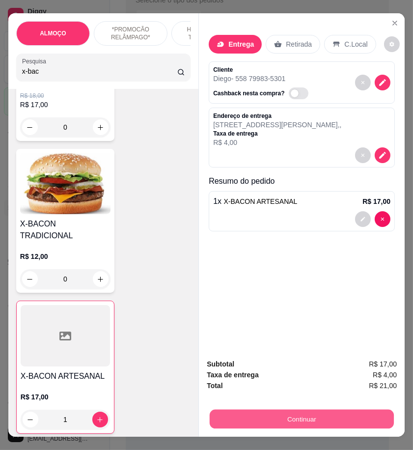
click at [361, 413] on button "Continuar" at bounding box center [302, 418] width 184 height 19
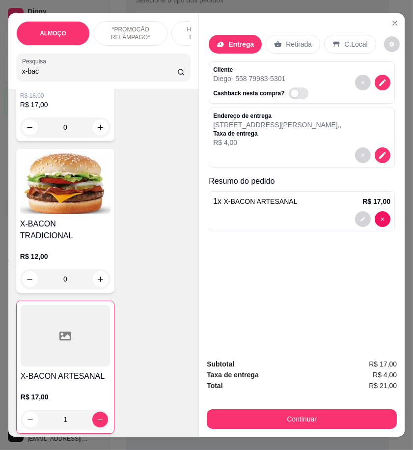
click at [151, 235] on div "Pix" at bounding box center [139, 233] width 69 height 57
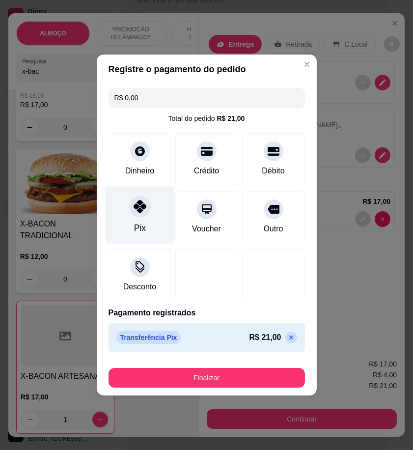
type input "R$ 0,00"
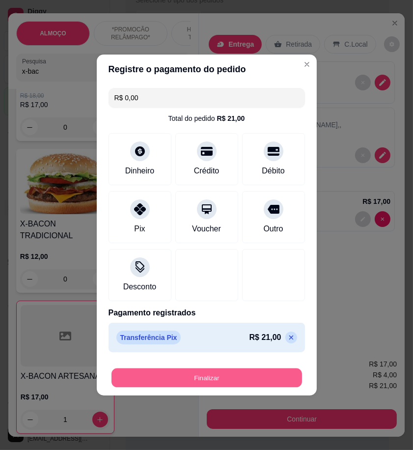
click at [275, 384] on button "Finalizar" at bounding box center [206, 377] width 190 height 19
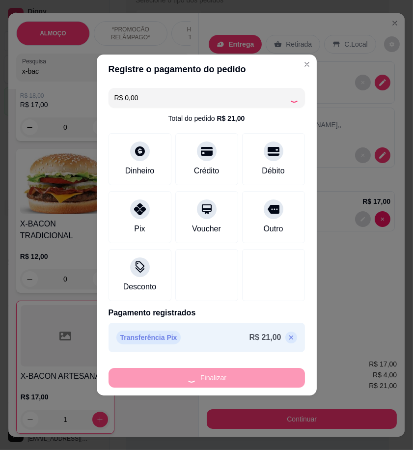
type input "0"
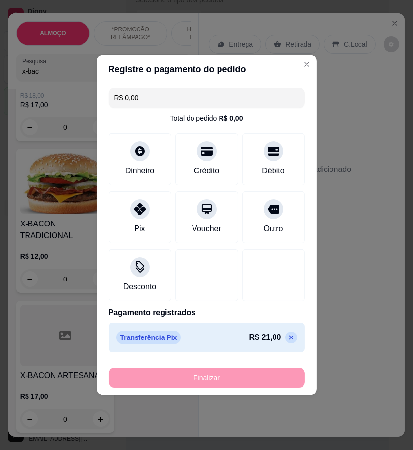
type input "-R$ 21,00"
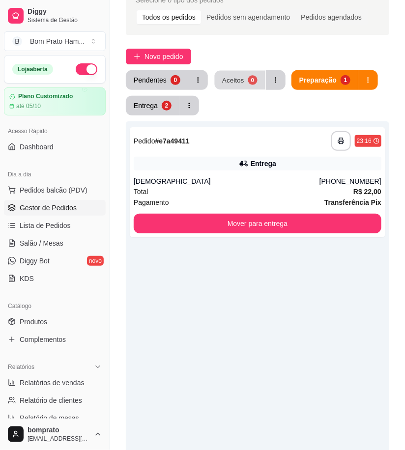
click at [235, 89] on button "Aceitos 0" at bounding box center [240, 80] width 51 height 19
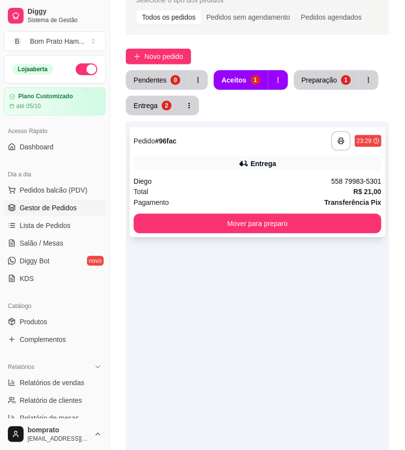
click at [256, 166] on div "Entrega" at bounding box center [263, 164] width 26 height 10
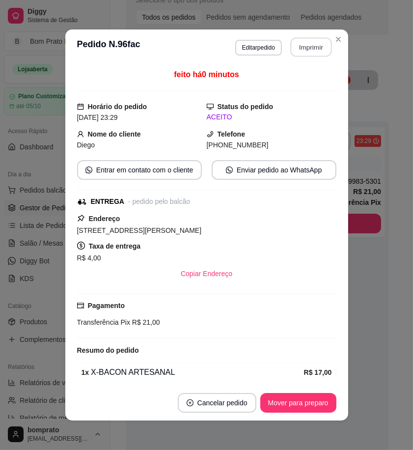
click at [310, 53] on button "Imprimir" at bounding box center [310, 47] width 41 height 19
click at [304, 406] on button "Mover para preparo" at bounding box center [298, 403] width 76 height 20
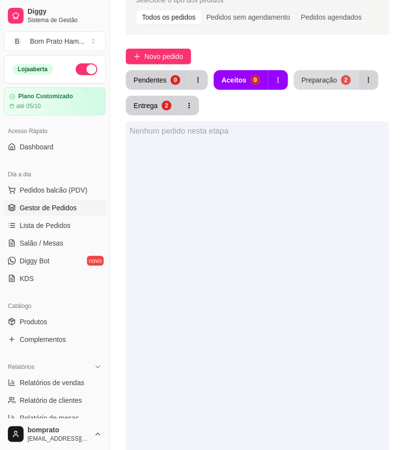
click at [331, 79] on div "Preparação" at bounding box center [318, 80] width 35 height 10
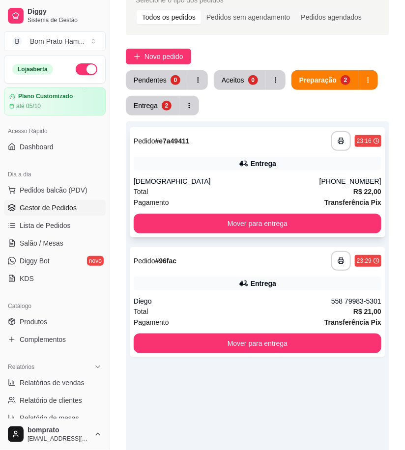
click at [303, 166] on div "Entrega" at bounding box center [257, 164] width 247 height 14
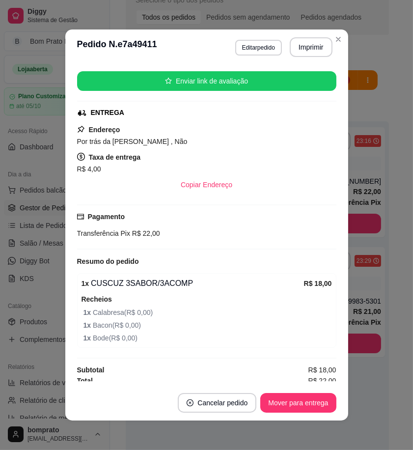
scroll to position [124, 0]
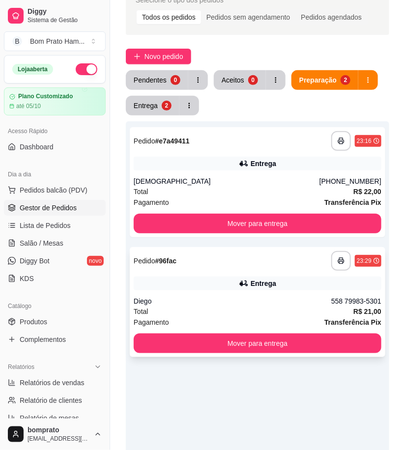
click at [309, 275] on div "**********" at bounding box center [257, 302] width 255 height 110
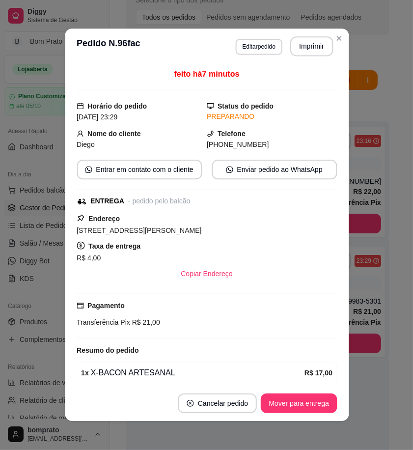
scroll to position [40, 0]
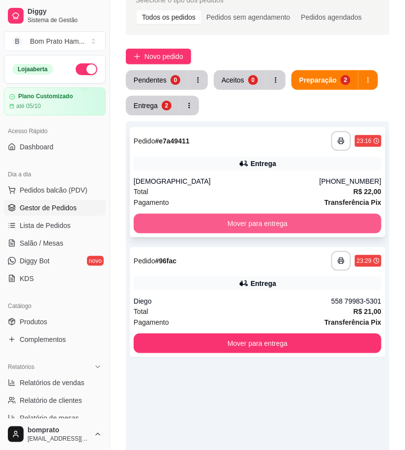
click at [273, 224] on button "Mover para entrega" at bounding box center [257, 224] width 247 height 20
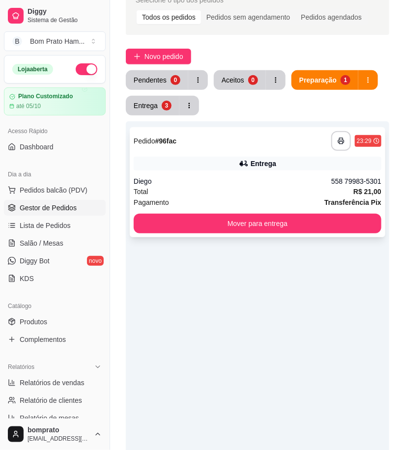
click at [214, 170] on div "Entrega" at bounding box center [257, 164] width 247 height 14
click at [309, 174] on div "**********" at bounding box center [257, 182] width 255 height 110
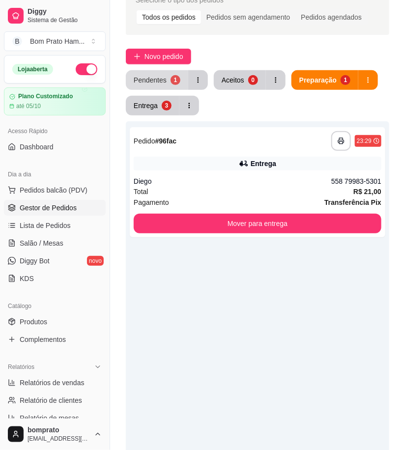
click at [163, 71] on button "Pendentes 1" at bounding box center [157, 80] width 62 height 20
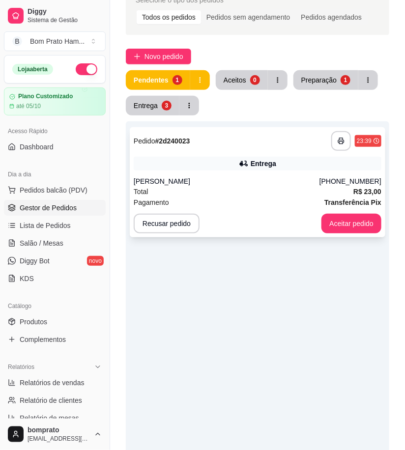
click at [272, 164] on div "Entrega" at bounding box center [263, 164] width 26 height 10
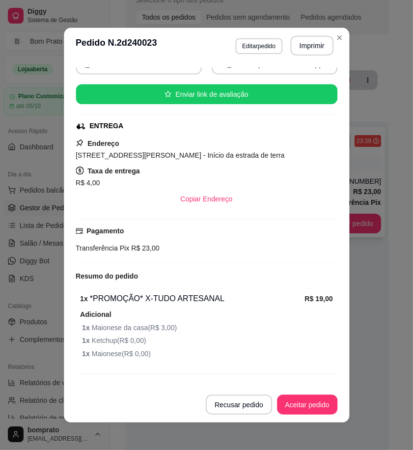
scroll to position [124, 0]
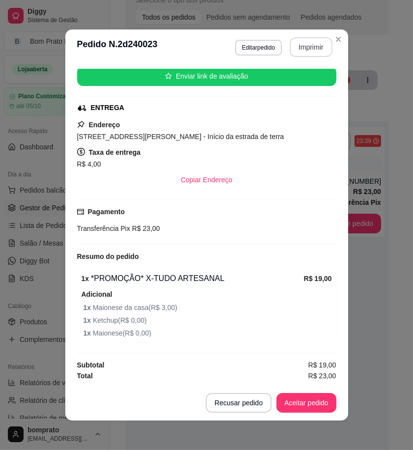
click at [302, 55] on button "Imprimir" at bounding box center [311, 47] width 43 height 20
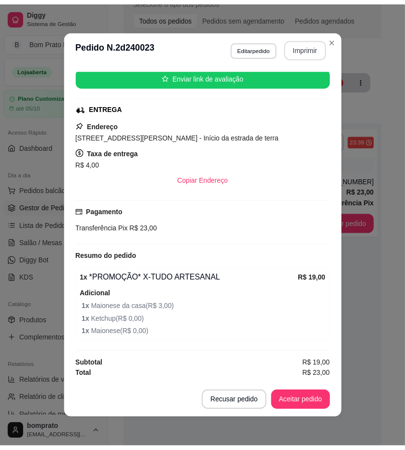
scroll to position [0, 0]
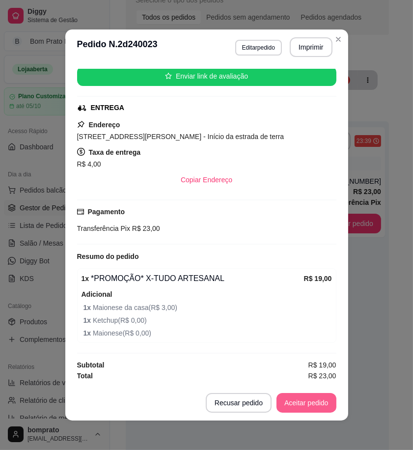
click at [323, 400] on button "Aceitar pedido" at bounding box center [306, 403] width 60 height 20
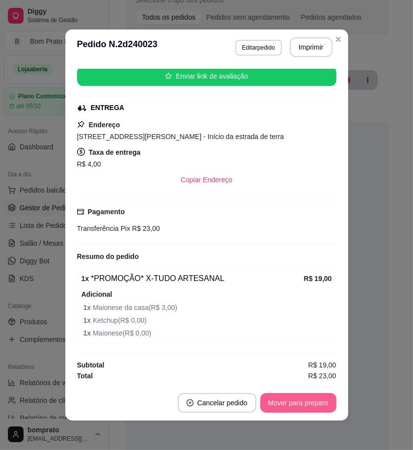
click at [323, 403] on button "Mover para preparo" at bounding box center [298, 403] width 76 height 20
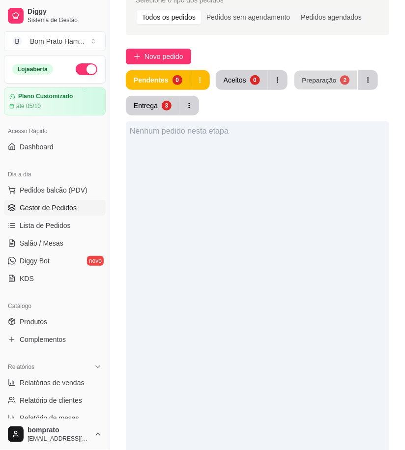
click at [320, 73] on button "Preparação 2" at bounding box center [325, 80] width 63 height 19
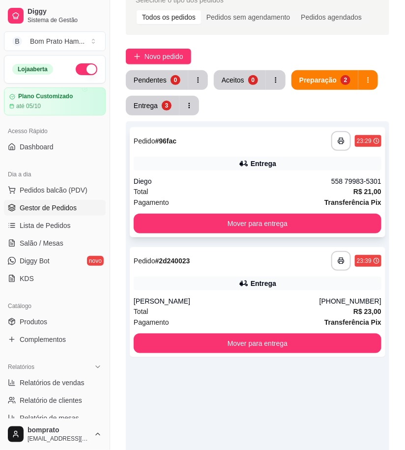
click at [220, 171] on div "**********" at bounding box center [257, 182] width 255 height 110
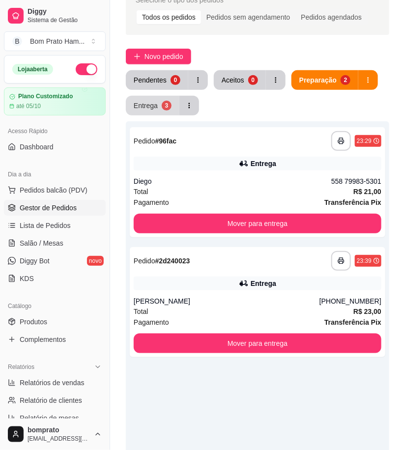
click at [163, 111] on button "Entrega 3" at bounding box center [153, 106] width 54 height 20
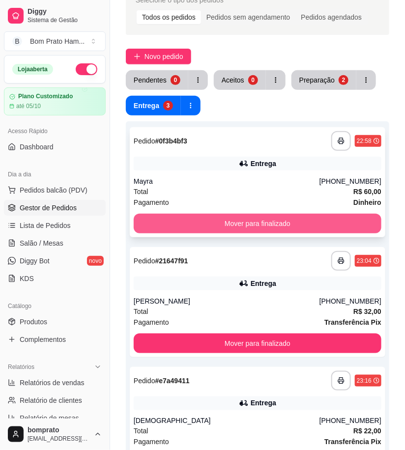
click at [244, 219] on button "Mover para finalizado" at bounding box center [257, 224] width 247 height 20
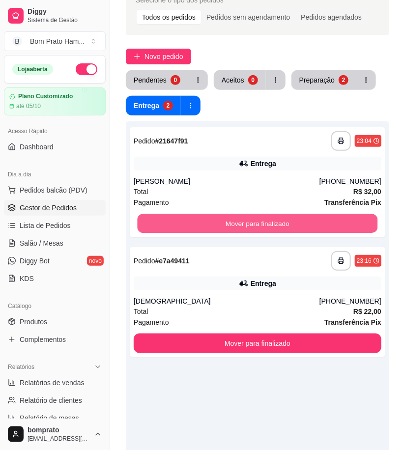
click at [244, 219] on button "Mover para finalizado" at bounding box center [257, 223] width 240 height 19
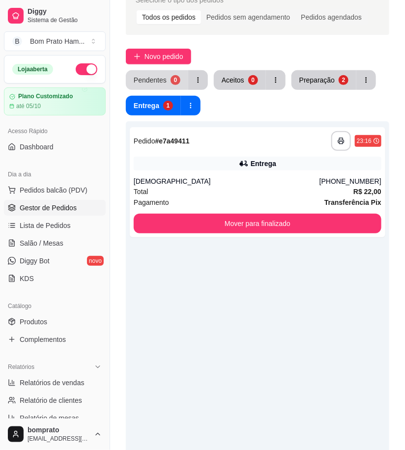
click at [163, 82] on div "Pendentes" at bounding box center [150, 80] width 33 height 10
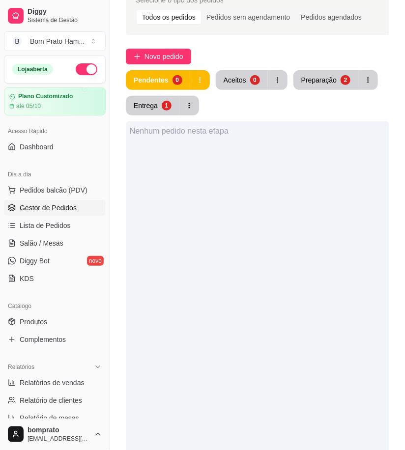
click at [80, 70] on button "button" at bounding box center [87, 69] width 22 height 12
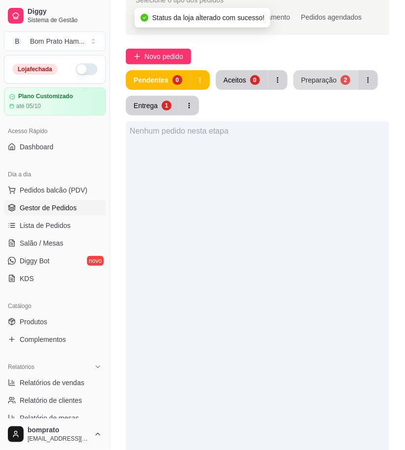
click at [327, 77] on div "Preparação" at bounding box center [318, 80] width 35 height 10
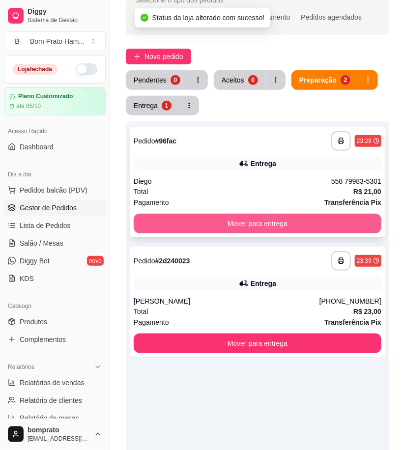
click at [297, 218] on button "Mover para entrega" at bounding box center [257, 224] width 247 height 20
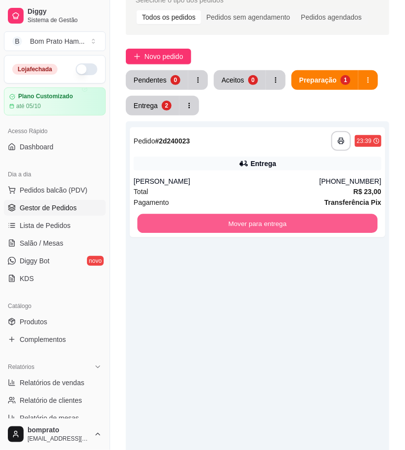
click at [297, 218] on button "Mover para entrega" at bounding box center [257, 223] width 240 height 19
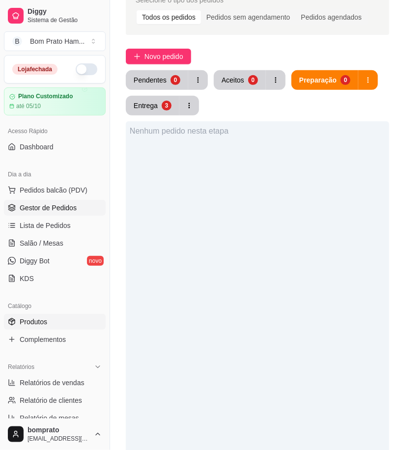
click at [49, 327] on link "Produtos" at bounding box center [55, 322] width 102 height 16
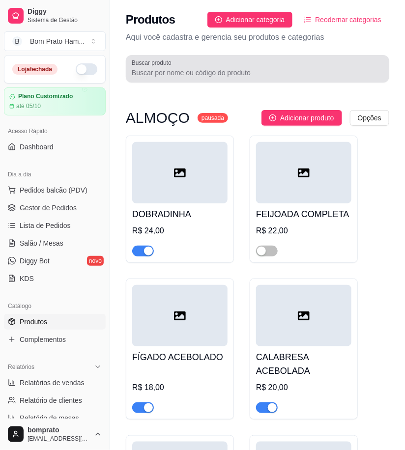
click at [198, 77] on input "Buscar produto" at bounding box center [257, 73] width 251 height 10
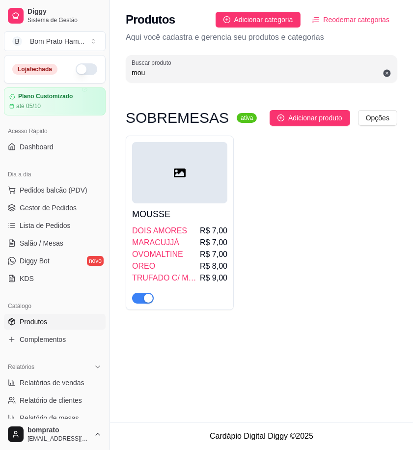
type input "mou"
click at [182, 190] on div at bounding box center [179, 172] width 95 height 61
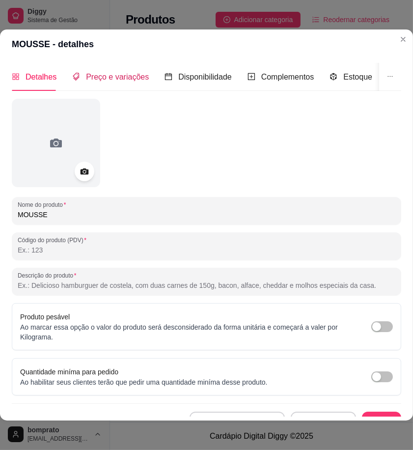
click at [120, 73] on span "Preço e variações" at bounding box center [117, 77] width 63 height 8
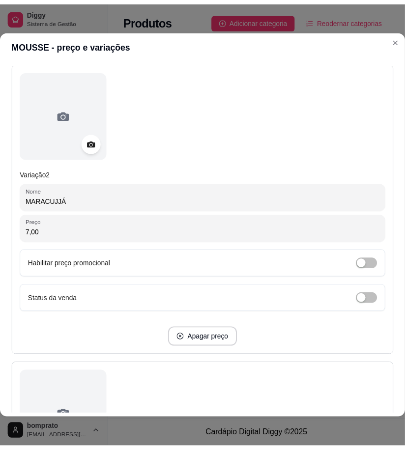
scroll to position [84, 0]
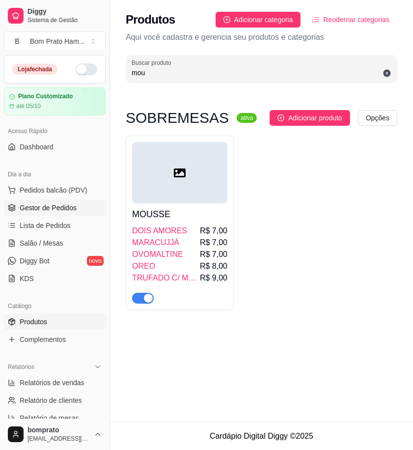
drag, startPoint x: 87, startPoint y: 204, endPoint x: 97, endPoint y: 183, distance: 23.9
click at [86, 204] on link "Gestor de Pedidos" at bounding box center [55, 208] width 102 height 16
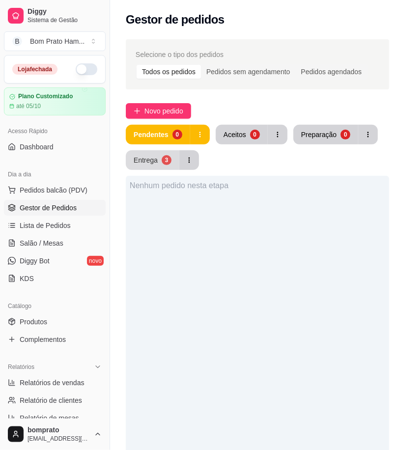
click at [158, 159] on button "Entrega 3" at bounding box center [153, 160] width 54 height 20
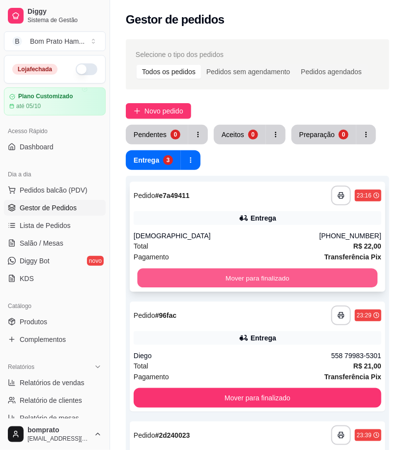
click at [270, 273] on button "Mover para finalizado" at bounding box center [257, 278] width 240 height 19
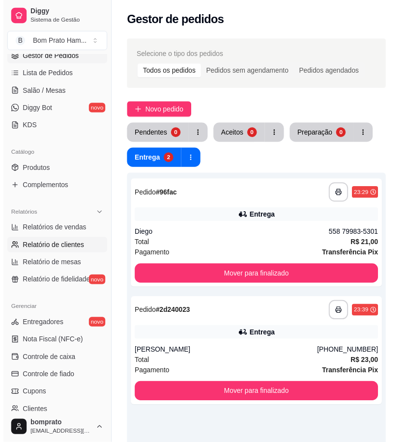
scroll to position [163, 0]
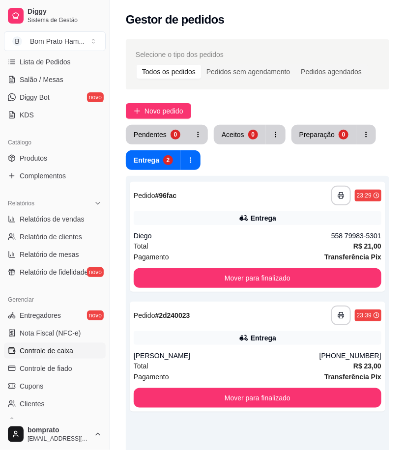
click at [74, 351] on link "Controle de caixa" at bounding box center [55, 351] width 102 height 16
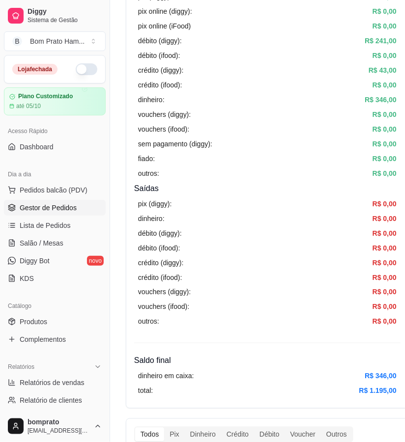
click at [75, 207] on span "Gestor de Pedidos" at bounding box center [48, 208] width 57 height 10
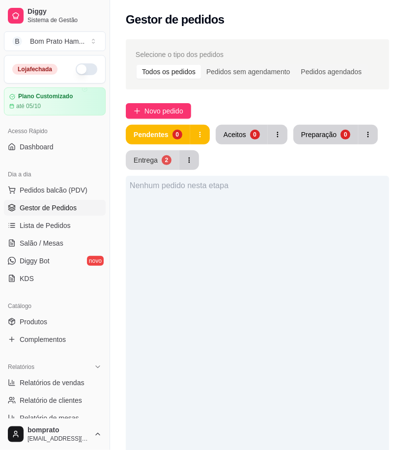
click at [164, 158] on div "2" at bounding box center [167, 160] width 10 height 10
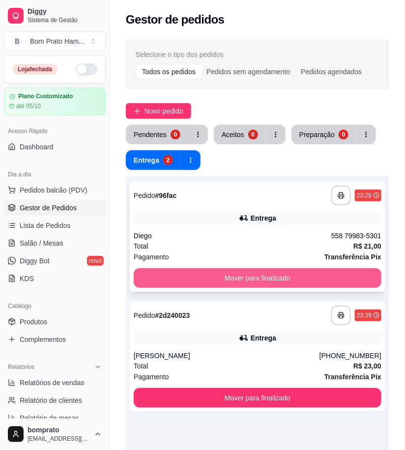
click at [317, 277] on button "Mover para finalizado" at bounding box center [257, 278] width 247 height 20
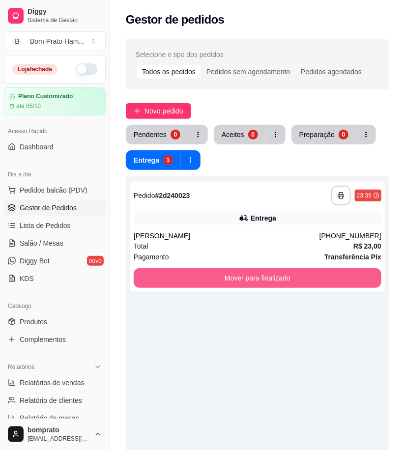
click at [317, 277] on button "Mover para finalizado" at bounding box center [257, 278] width 247 height 20
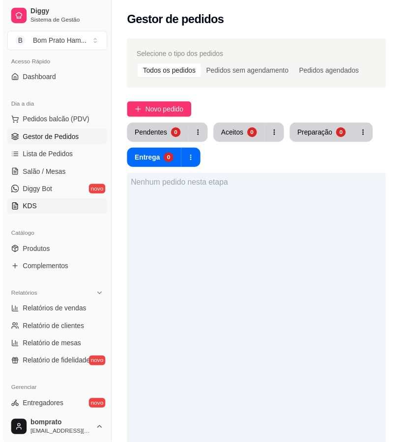
scroll to position [218, 0]
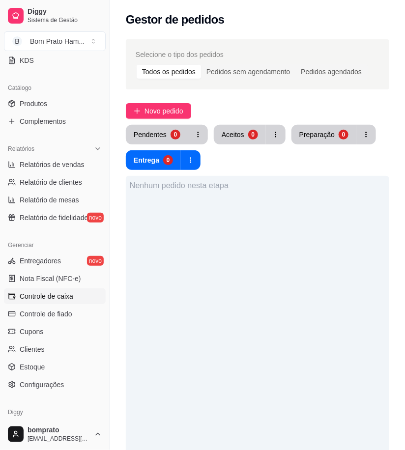
click at [76, 292] on link "Controle de caixa" at bounding box center [55, 296] width 102 height 16
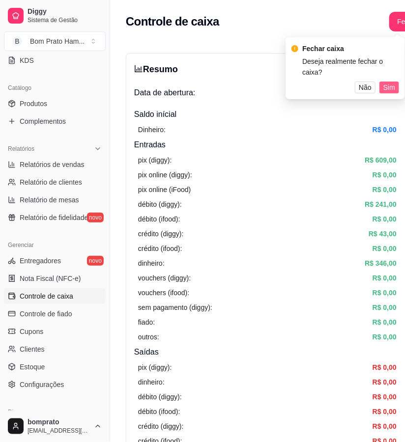
click at [383, 87] on button "Sim" at bounding box center [389, 87] width 20 height 12
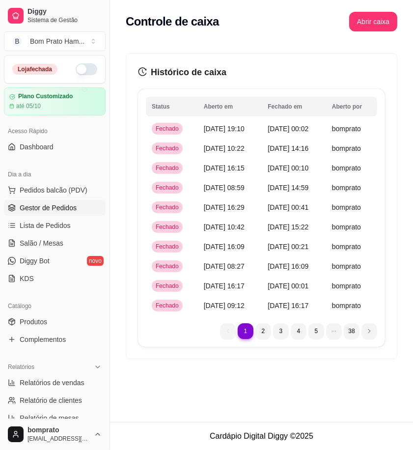
click at [75, 209] on link "Gestor de Pedidos" at bounding box center [55, 208] width 102 height 16
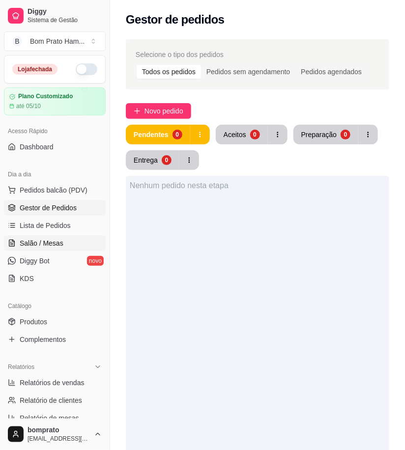
click at [68, 245] on link "Salão / Mesas" at bounding box center [55, 243] width 102 height 16
